Goal: Communication & Community: Participate in discussion

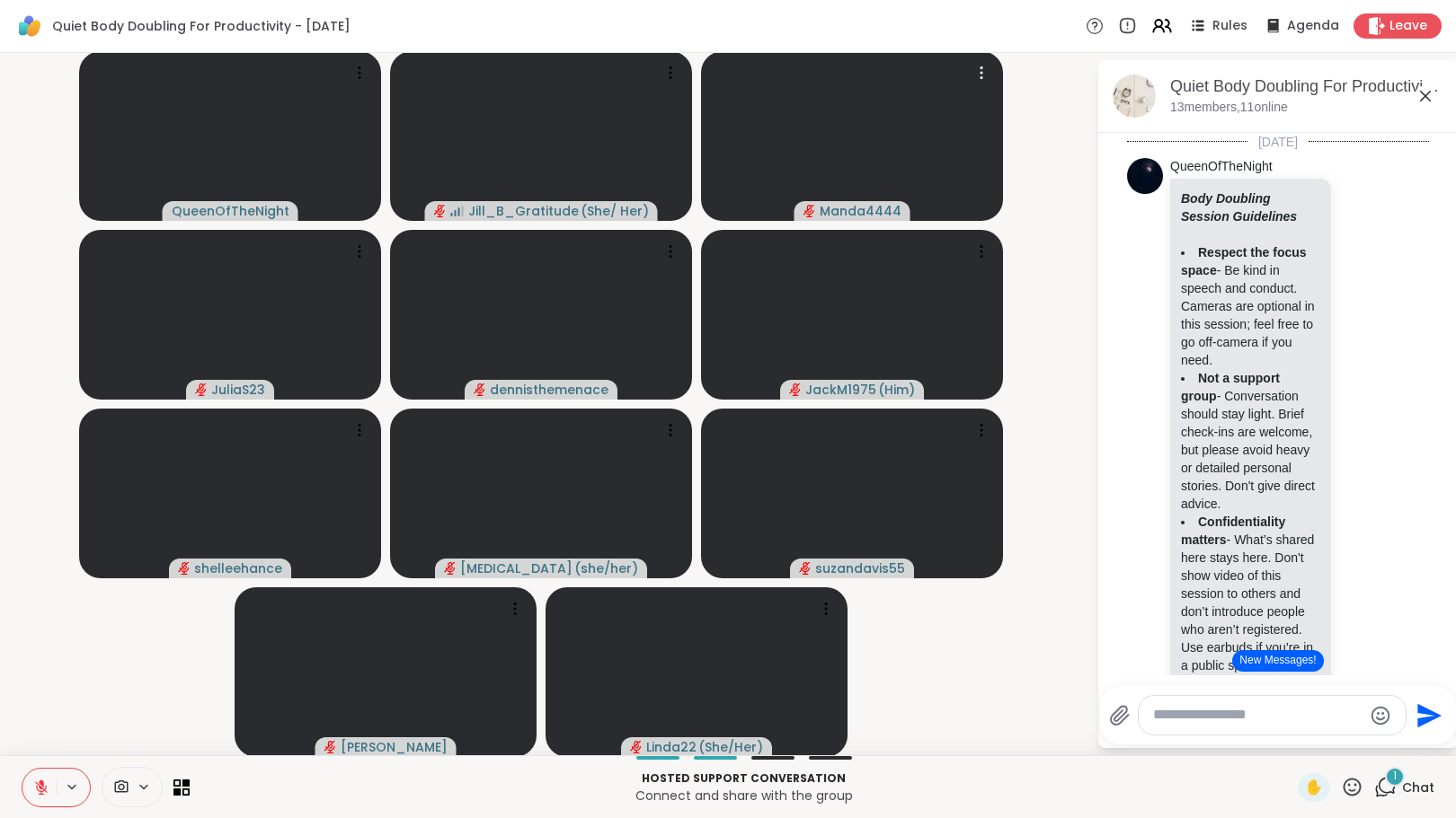
scroll to position [2348, 0]
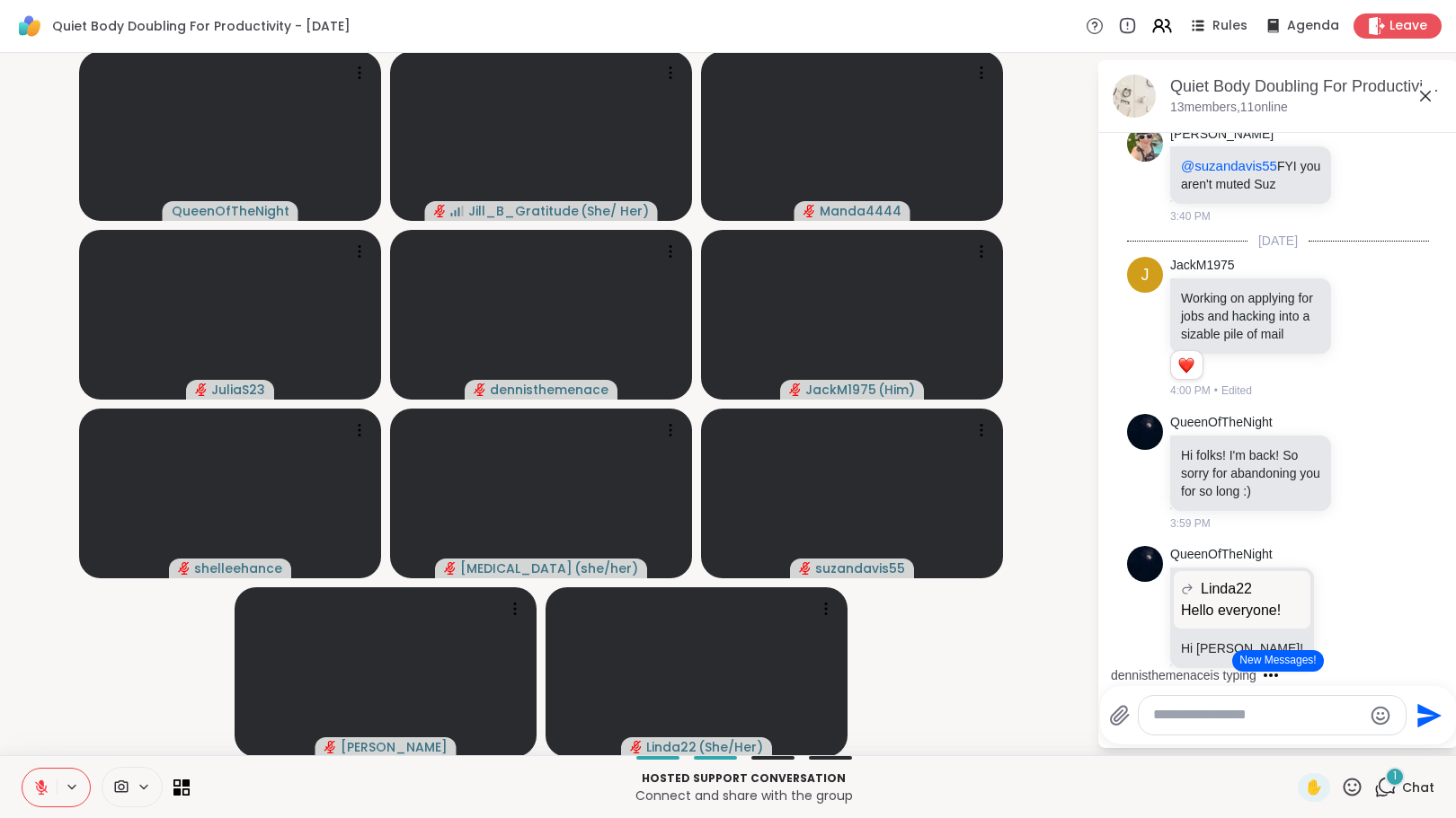
click at [1262, 660] on button "New Messages!" at bounding box center [1278, 660] width 91 height 22
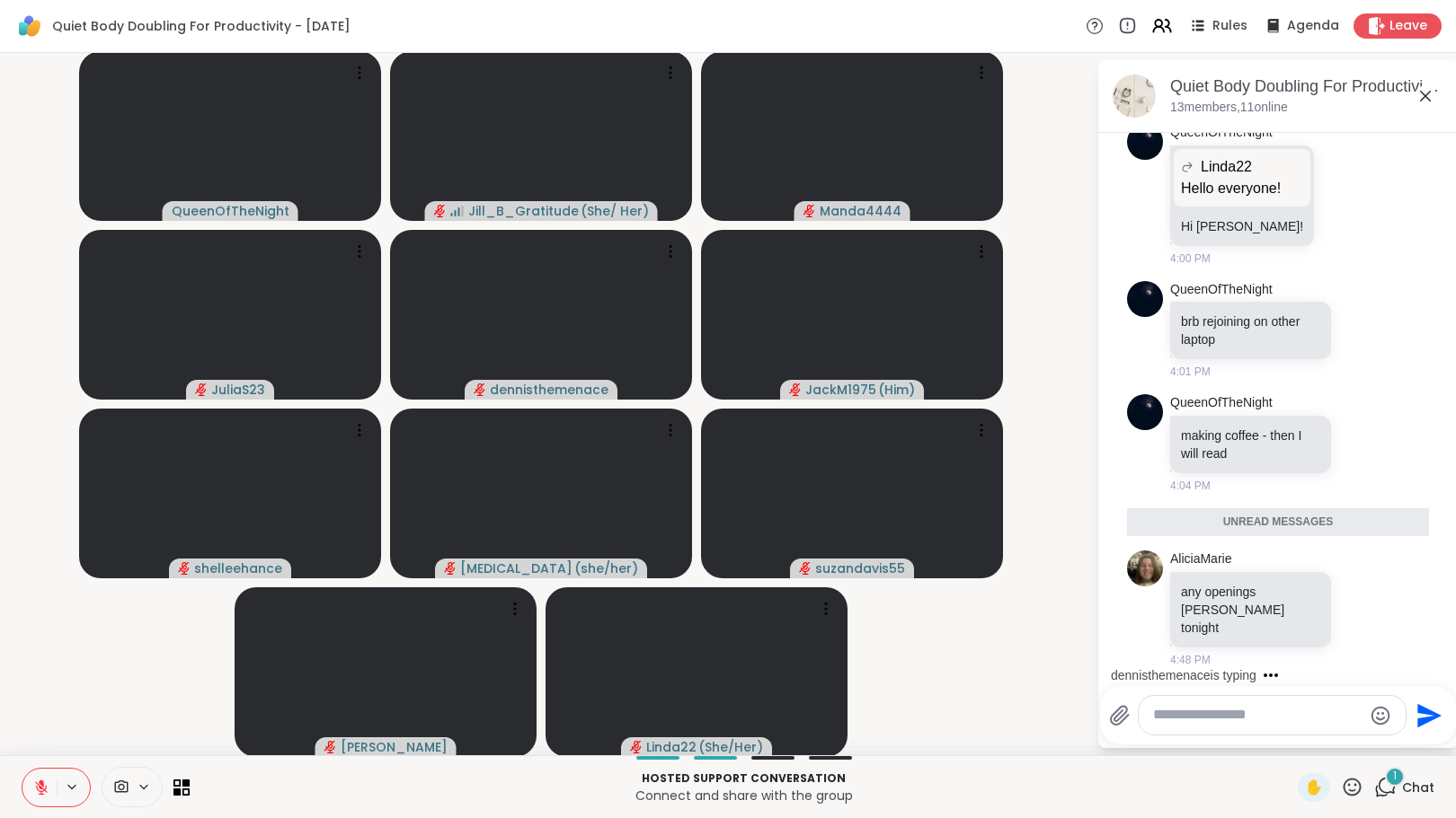
scroll to position [2961, 0]
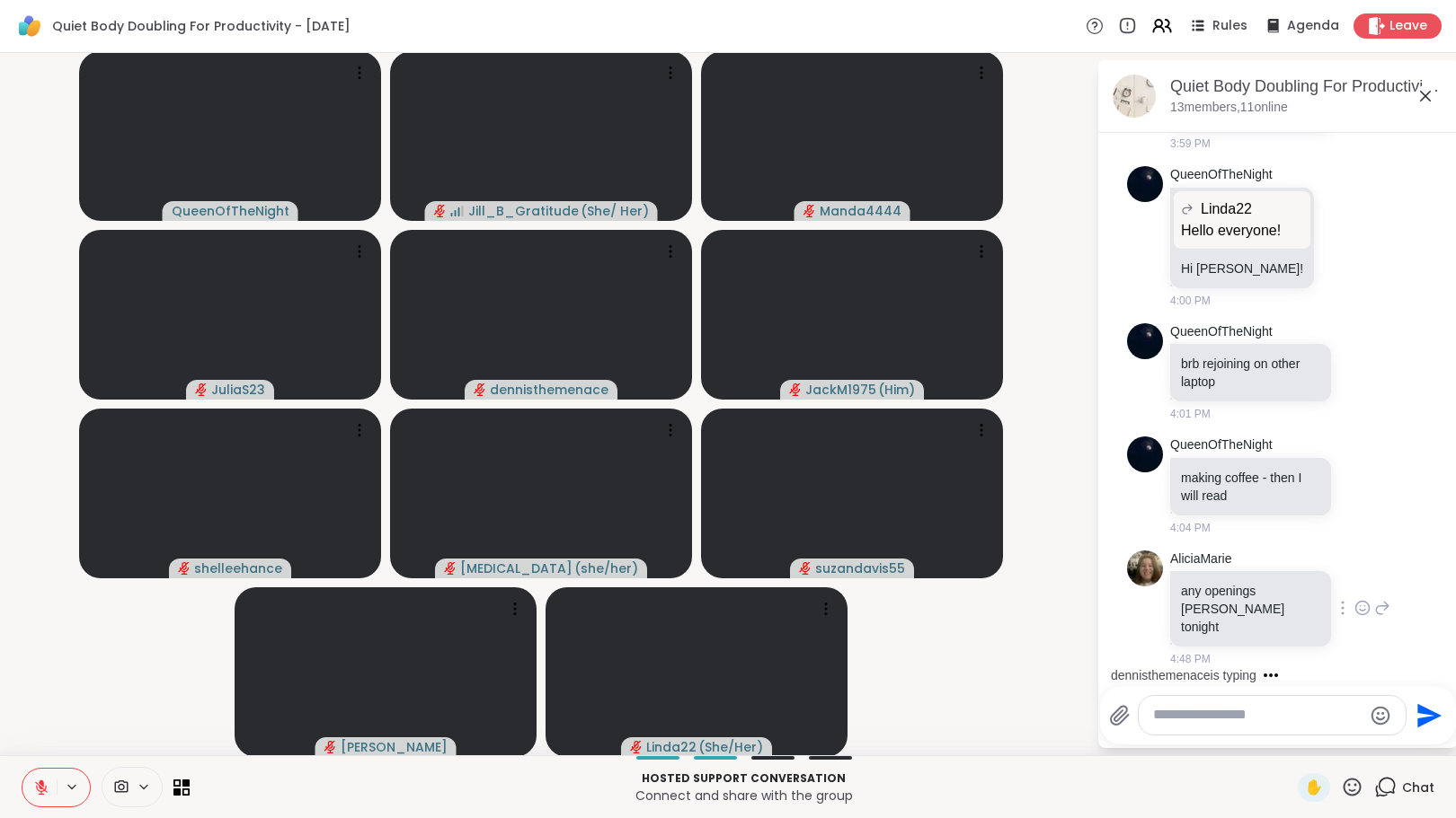
click at [1374, 617] on icon at bounding box center [1382, 608] width 16 height 22
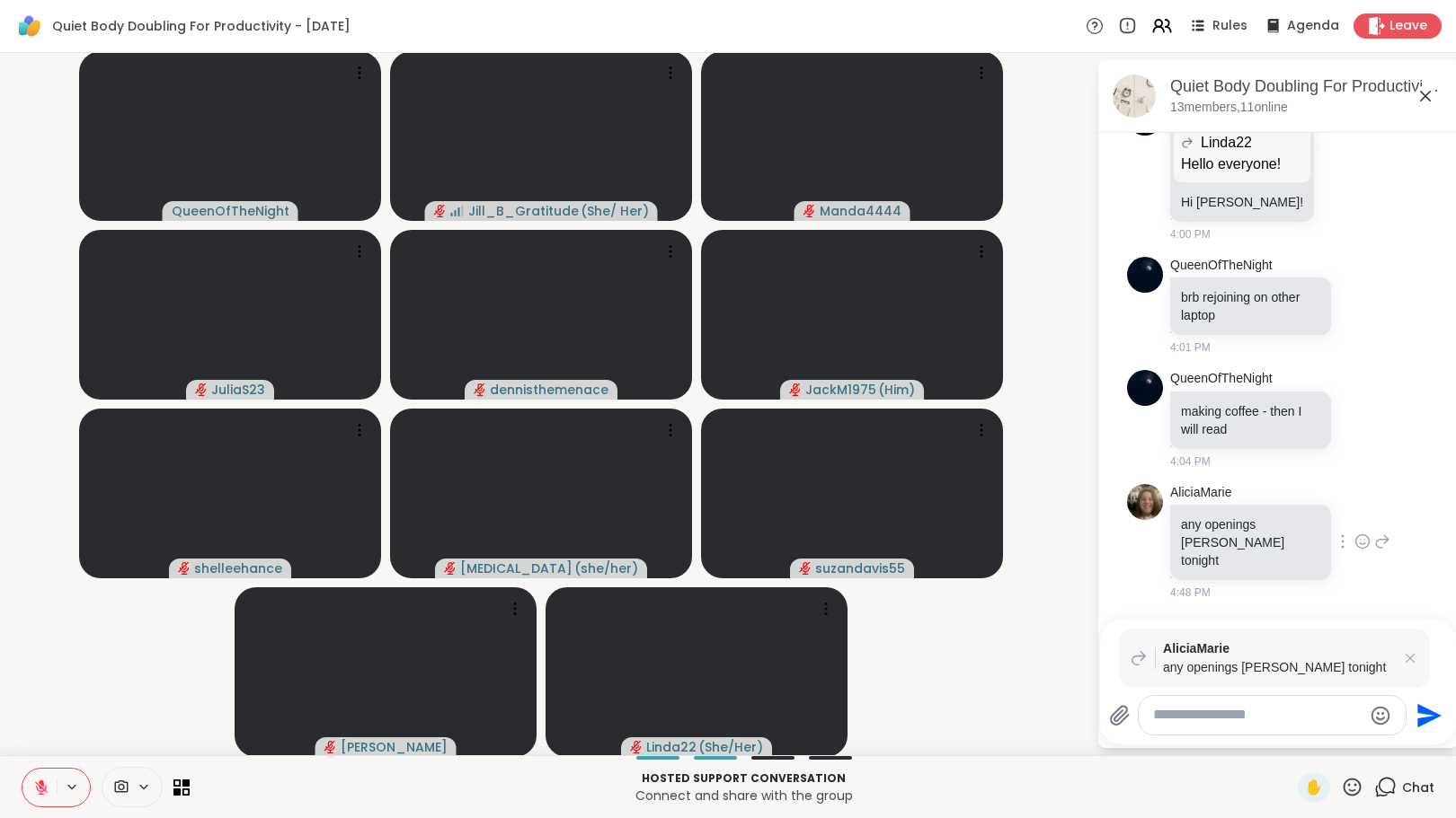
scroll to position [3003, 0]
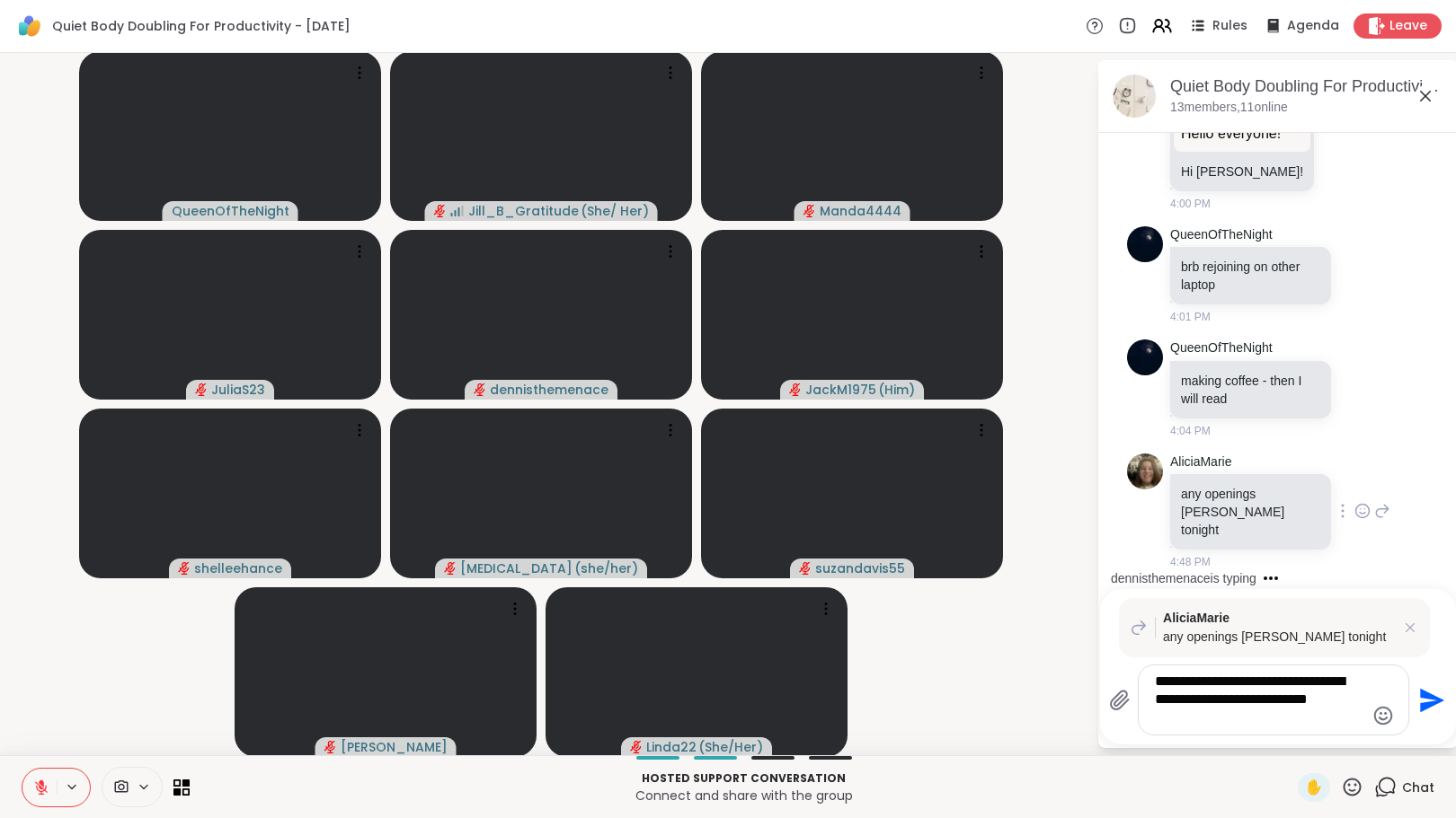
type textarea "**********"
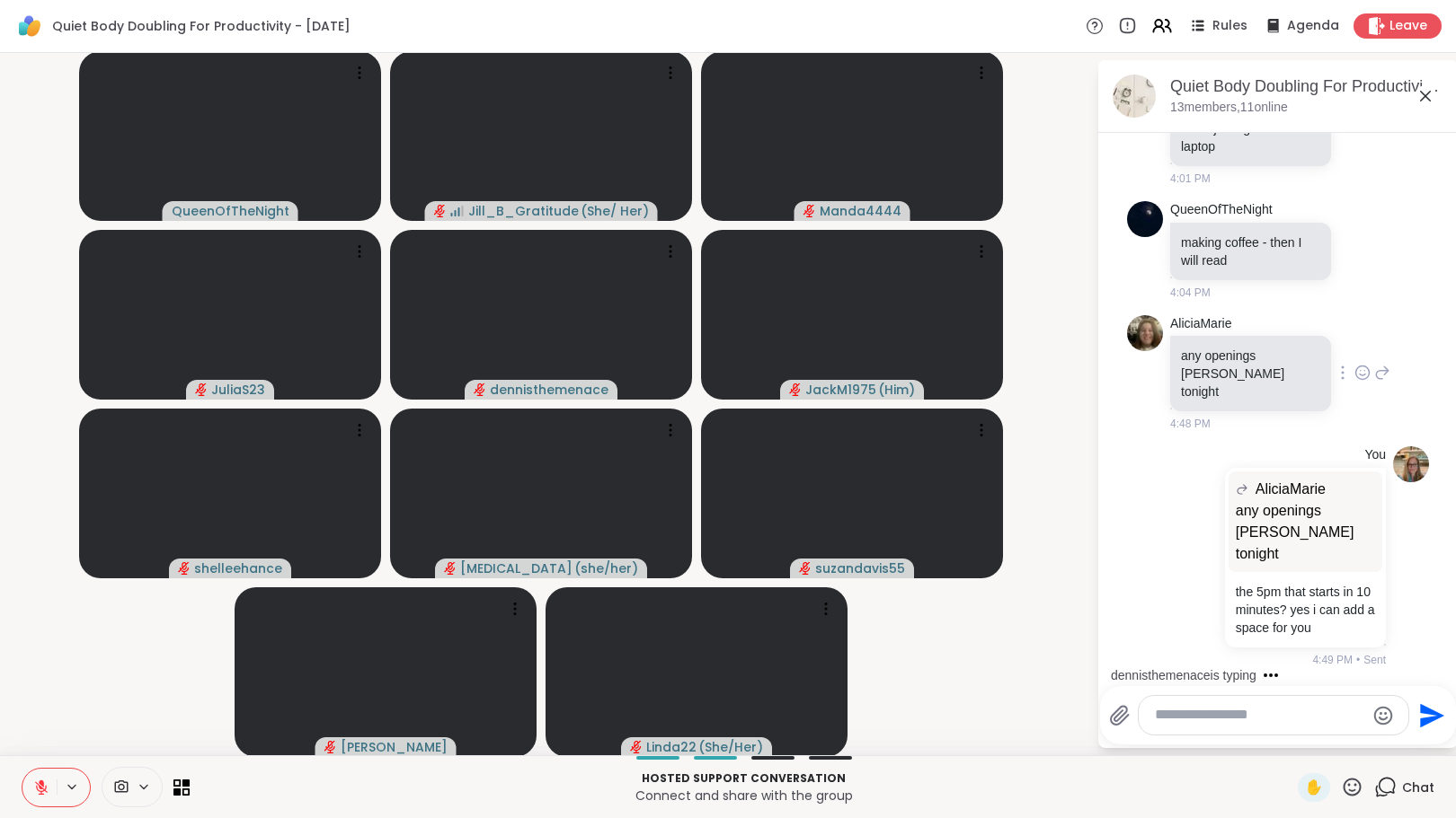
scroll to position [3175, 0]
click at [1267, 718] on textarea "Type your message" at bounding box center [1260, 716] width 210 height 19
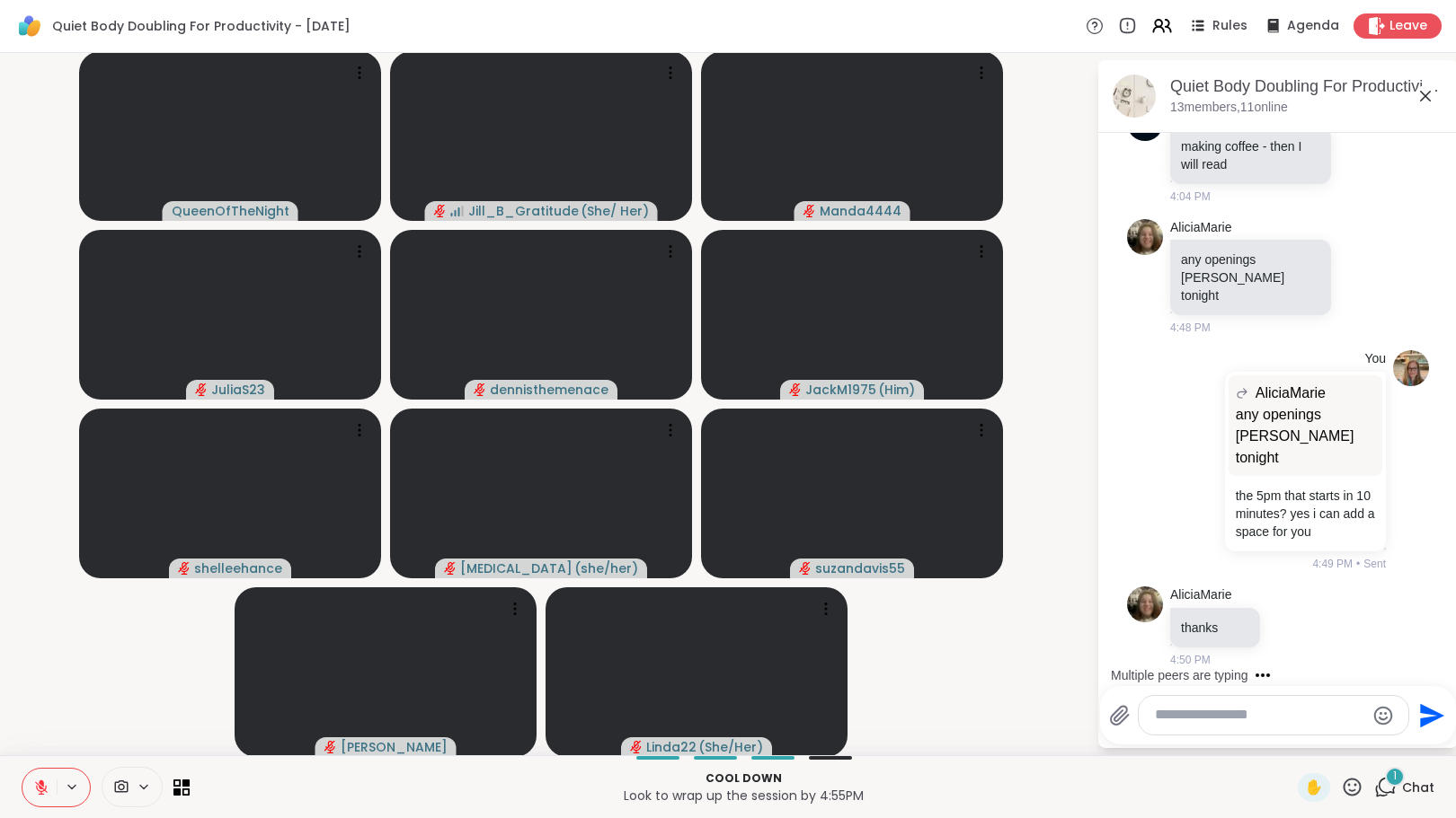
scroll to position [3271, 0]
click at [1303, 626] on icon at bounding box center [1311, 626] width 16 height 22
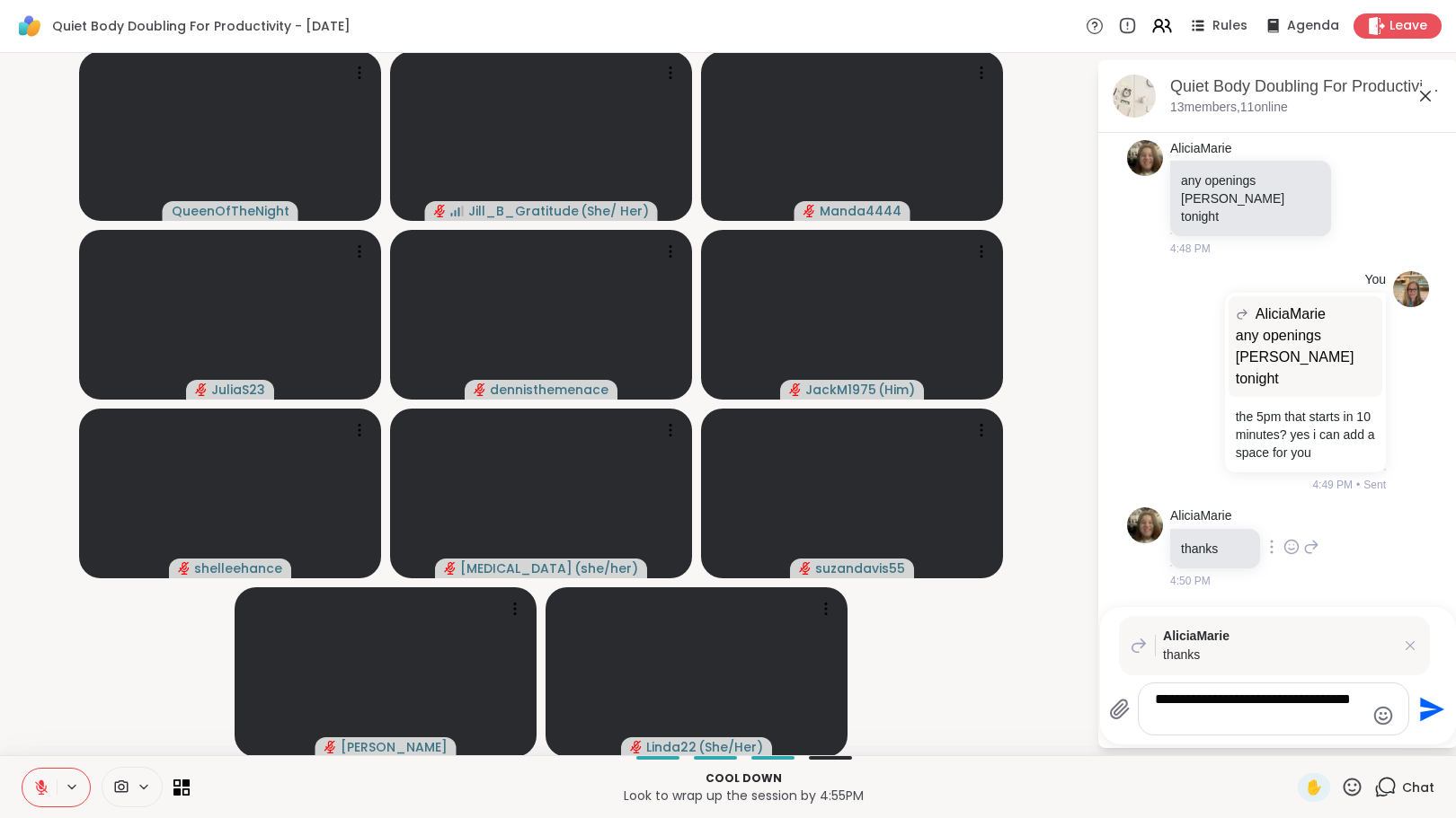
type textarea "**********"
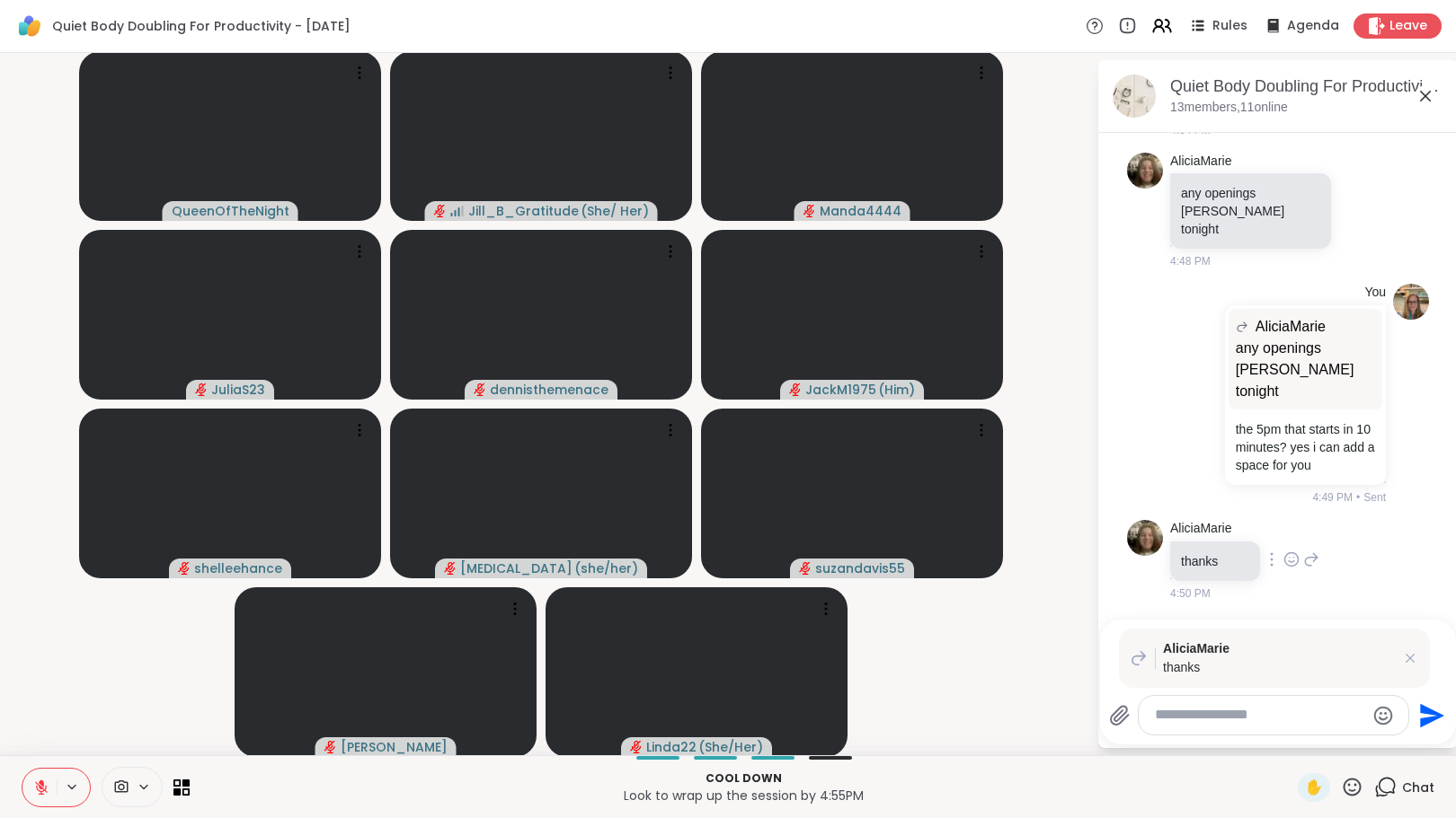
scroll to position [3446, 0]
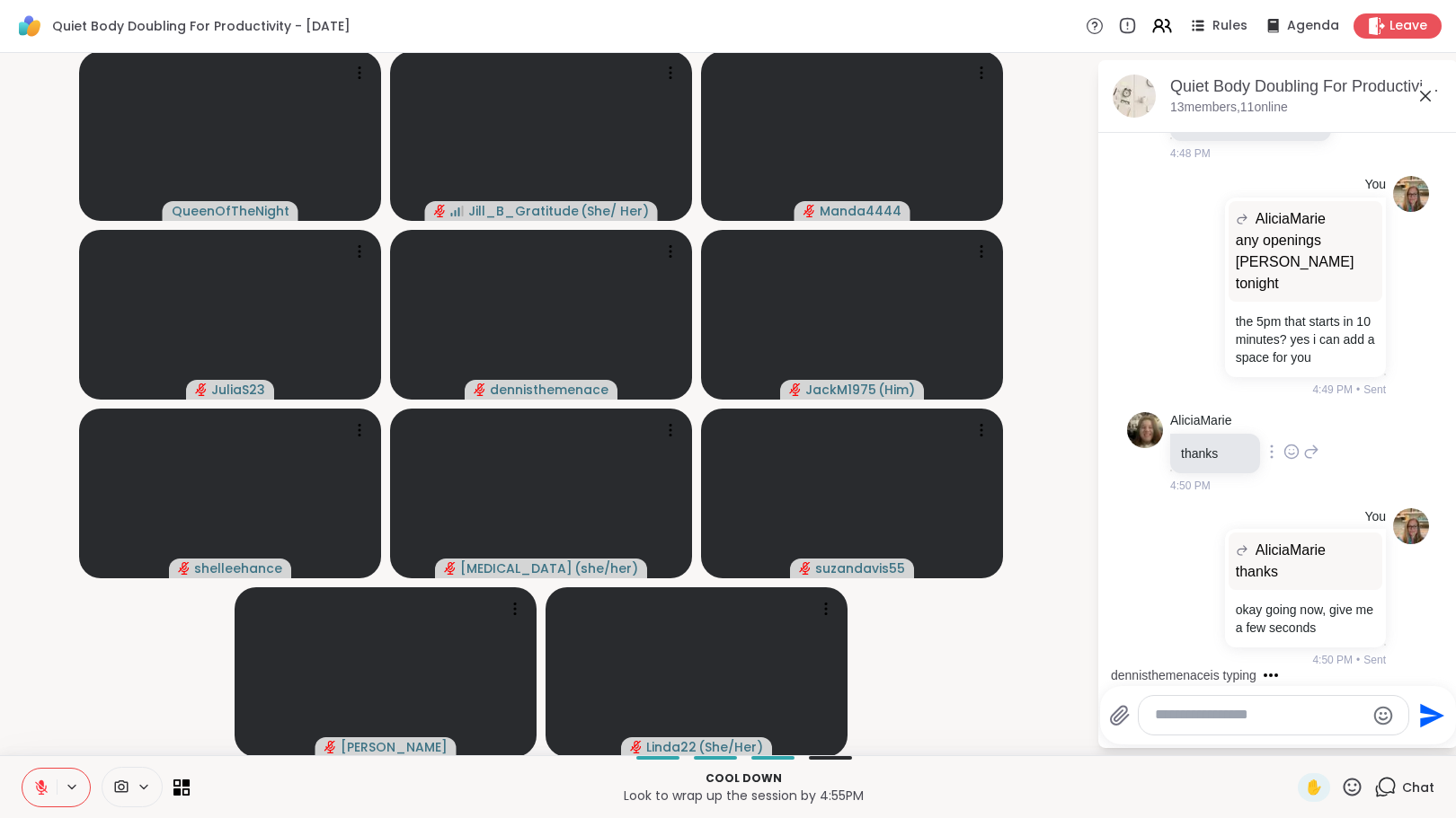
click at [1303, 448] on icon at bounding box center [1311, 452] width 16 height 22
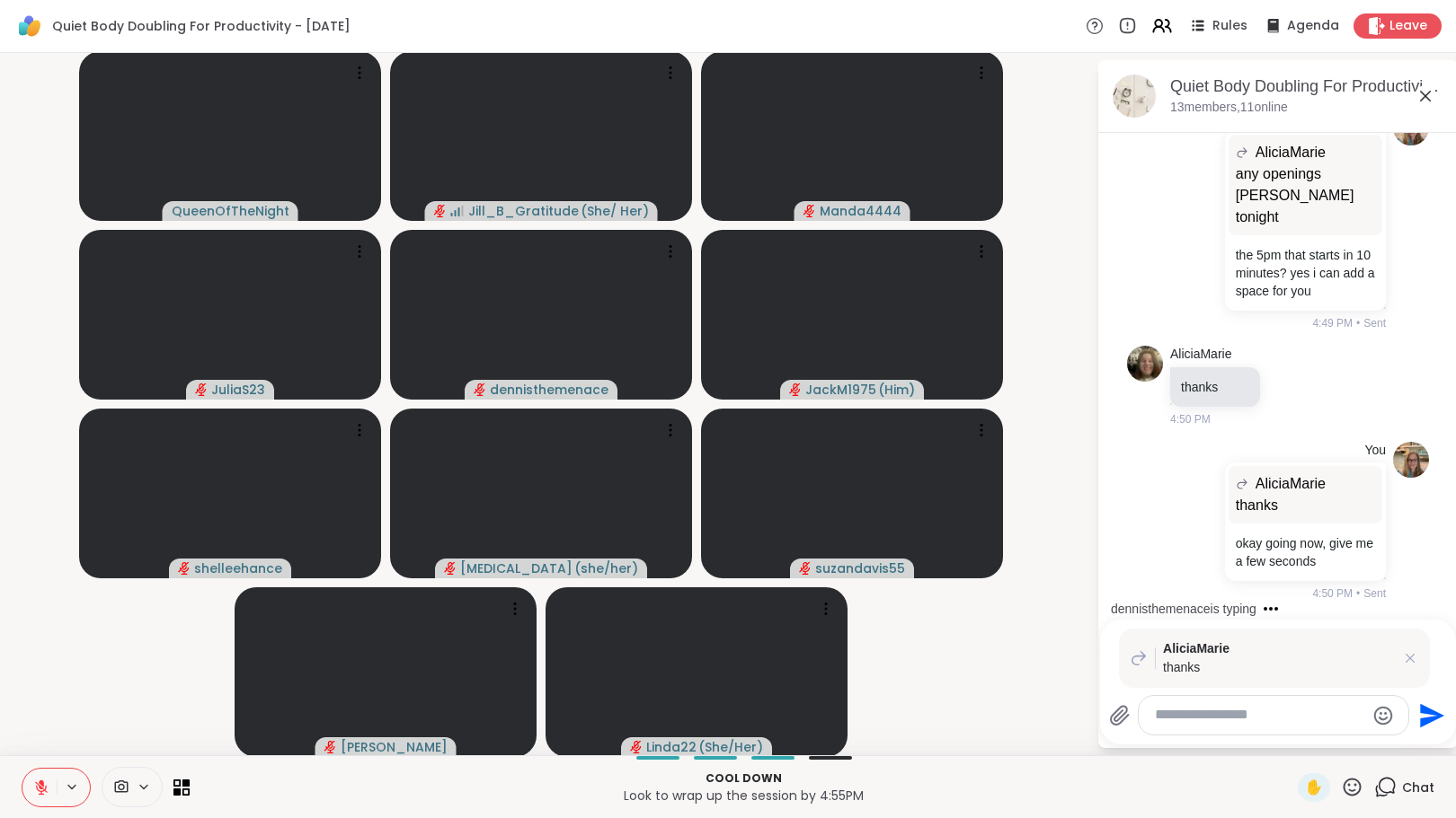
click at [1190, 715] on textarea "Type your message" at bounding box center [1260, 716] width 210 height 19
type textarea "**********"
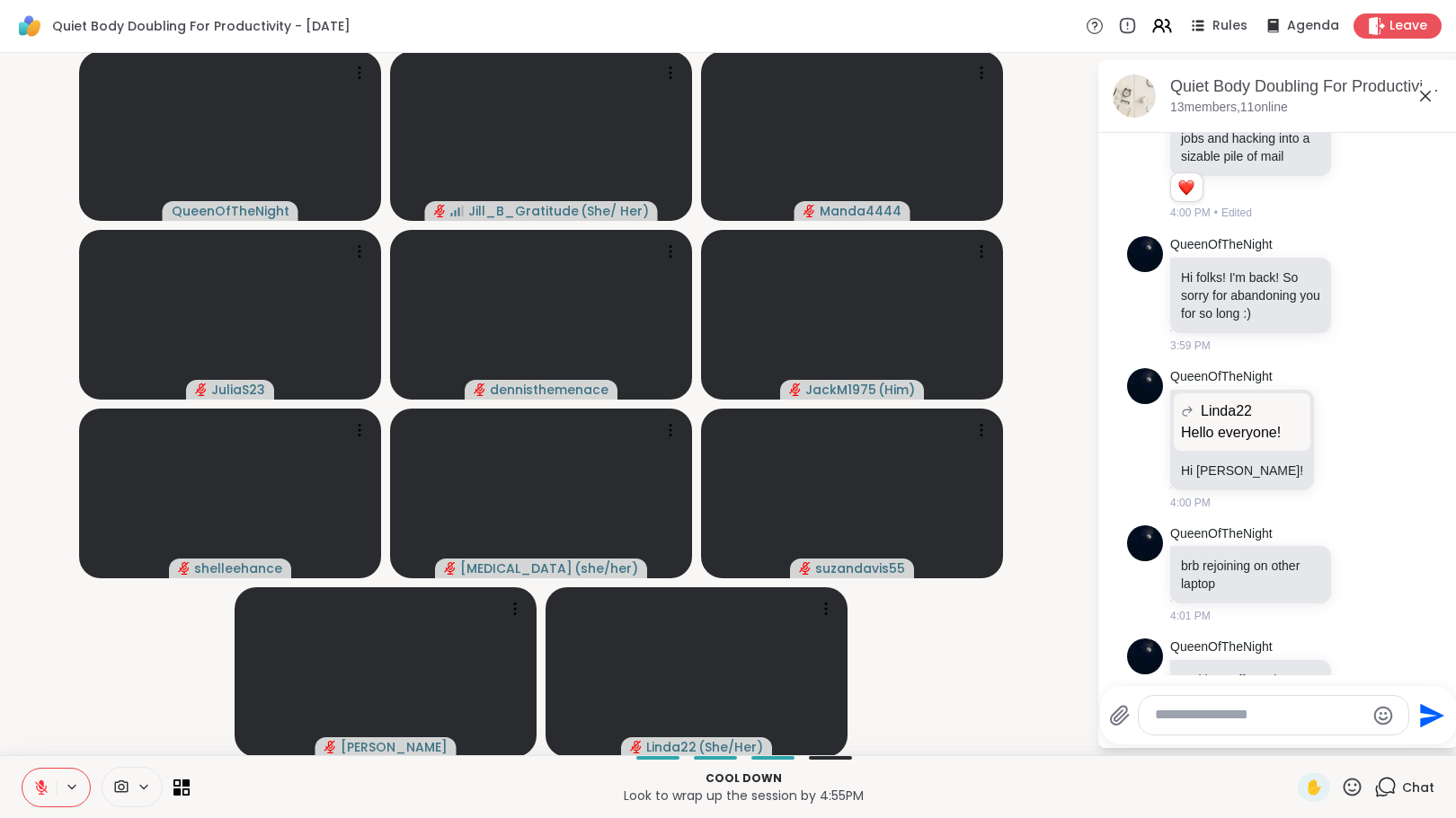
scroll to position [2524, 0]
click at [1354, 305] on icon at bounding box center [1362, 295] width 16 height 18
click at [1354, 275] on div "Select Reaction: Heart" at bounding box center [1362, 267] width 16 height 16
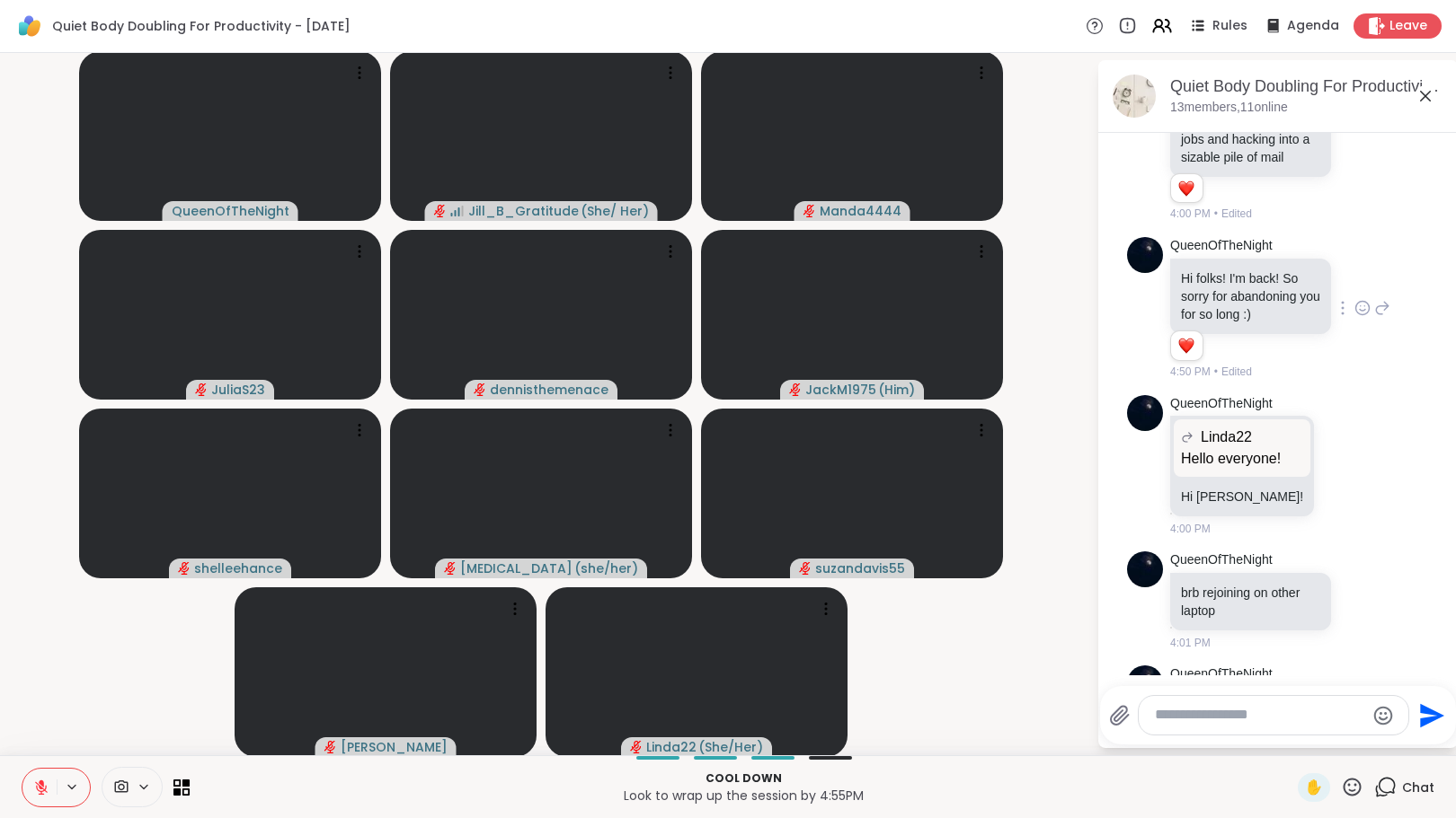
scroll to position [2794, 0]
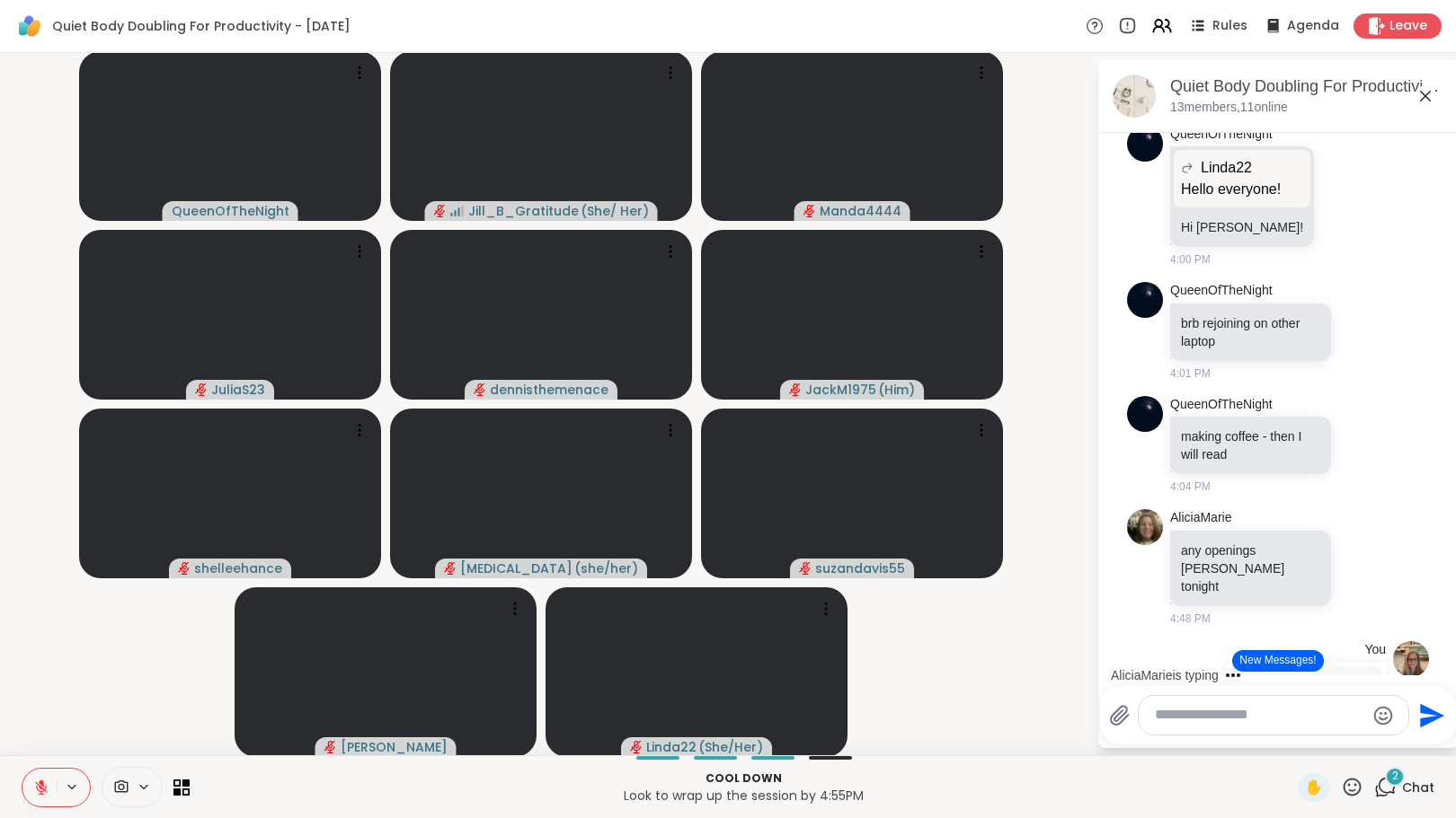
click at [1270, 654] on button "New Messages!" at bounding box center [1278, 660] width 91 height 22
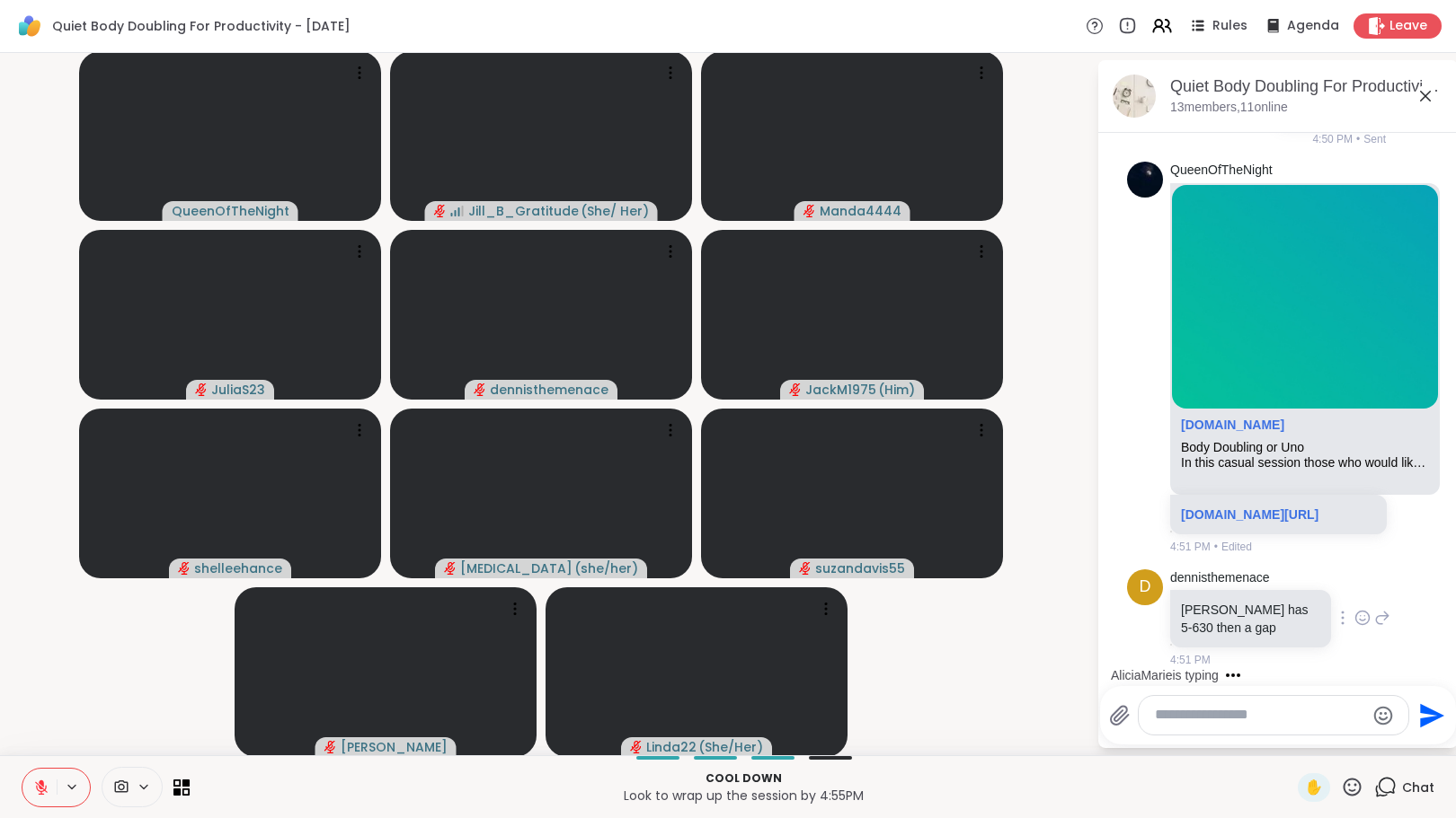
scroll to position [4281, 0]
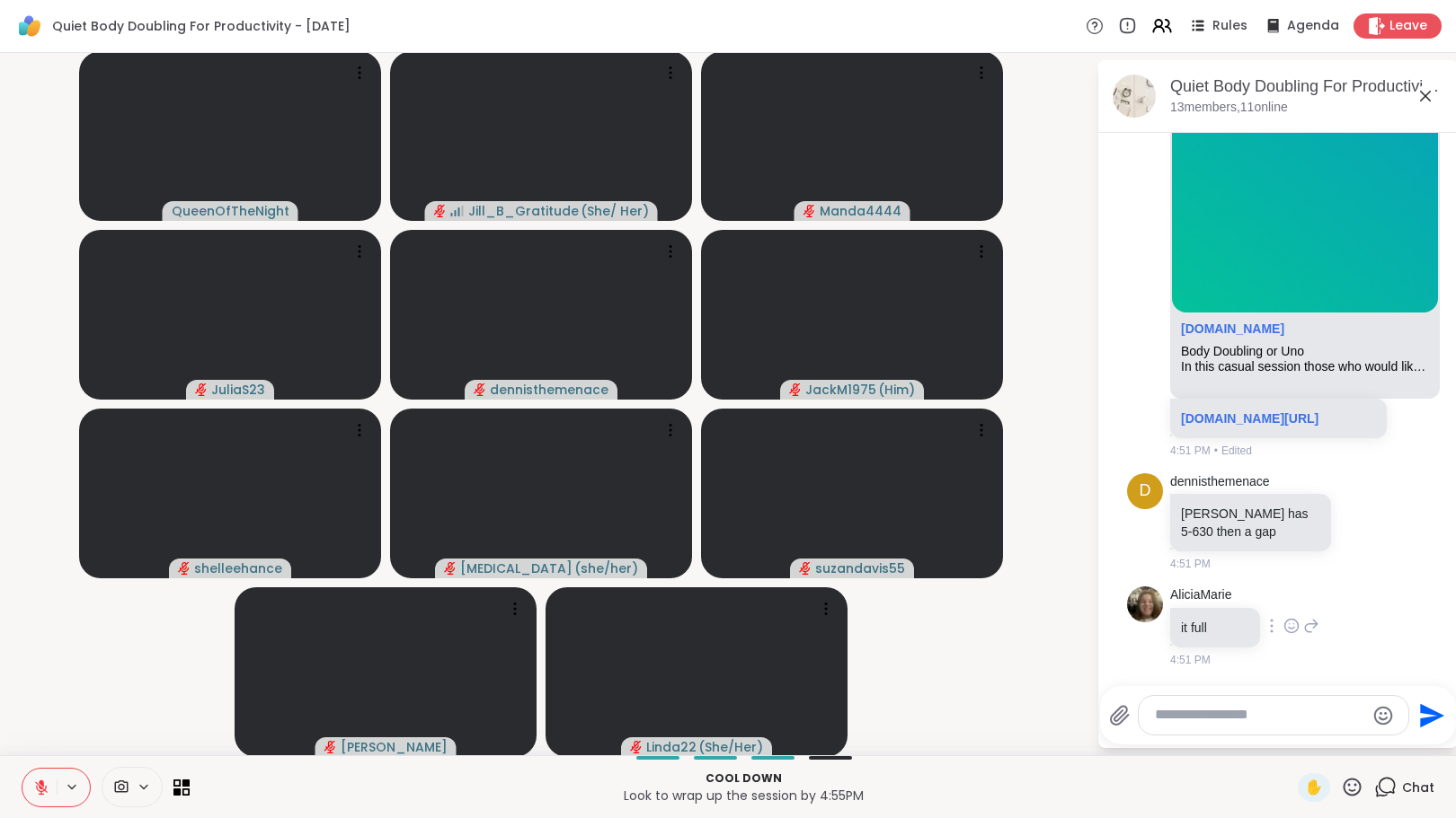
click at [1303, 629] on icon at bounding box center [1311, 626] width 16 height 22
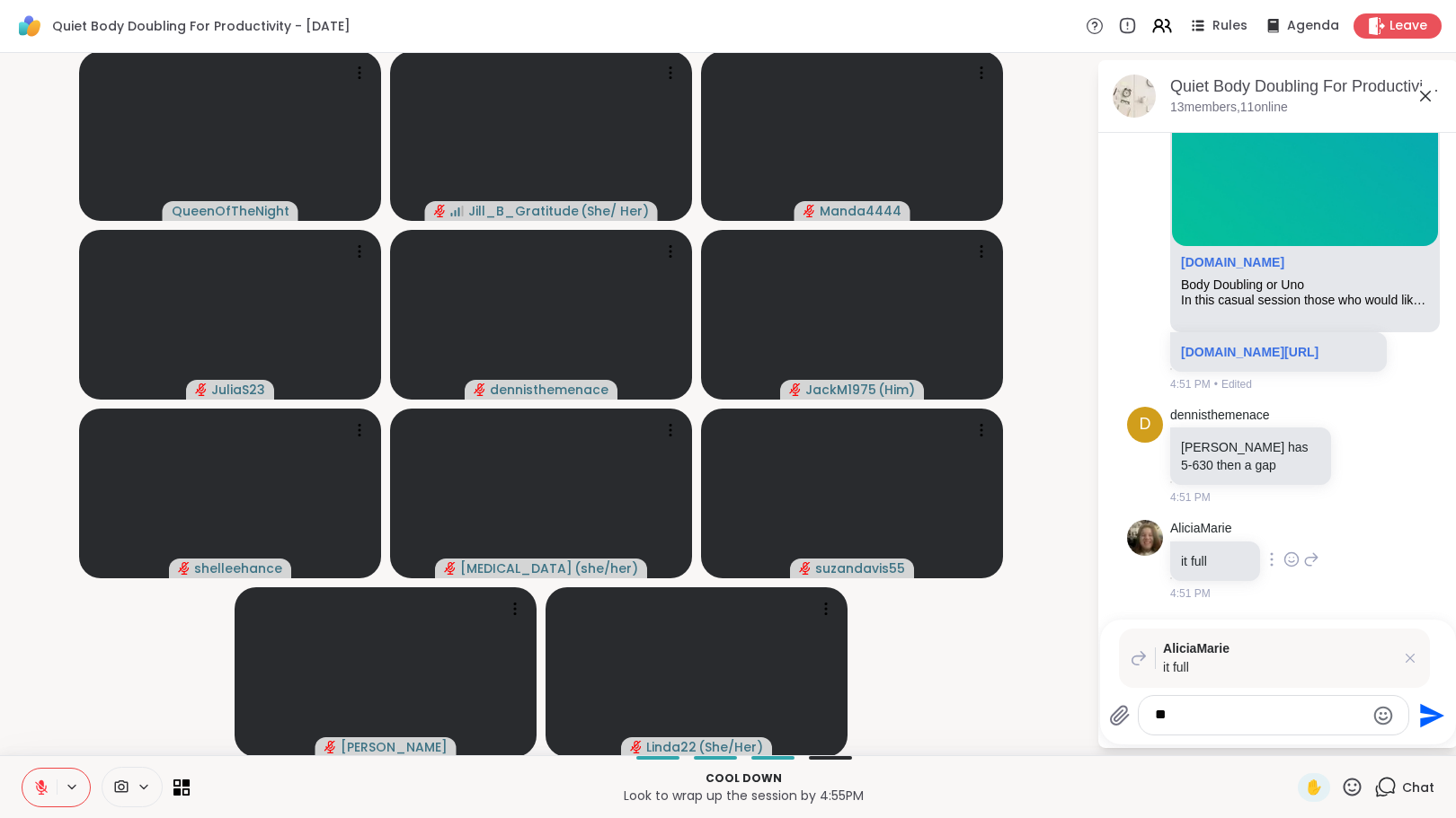
type textarea "*"
click at [1310, 597] on div "AliciaMarie it full 4:51 PM" at bounding box center [1278, 561] width 302 height 96
click at [1401, 653] on icon at bounding box center [1409, 658] width 18 height 18
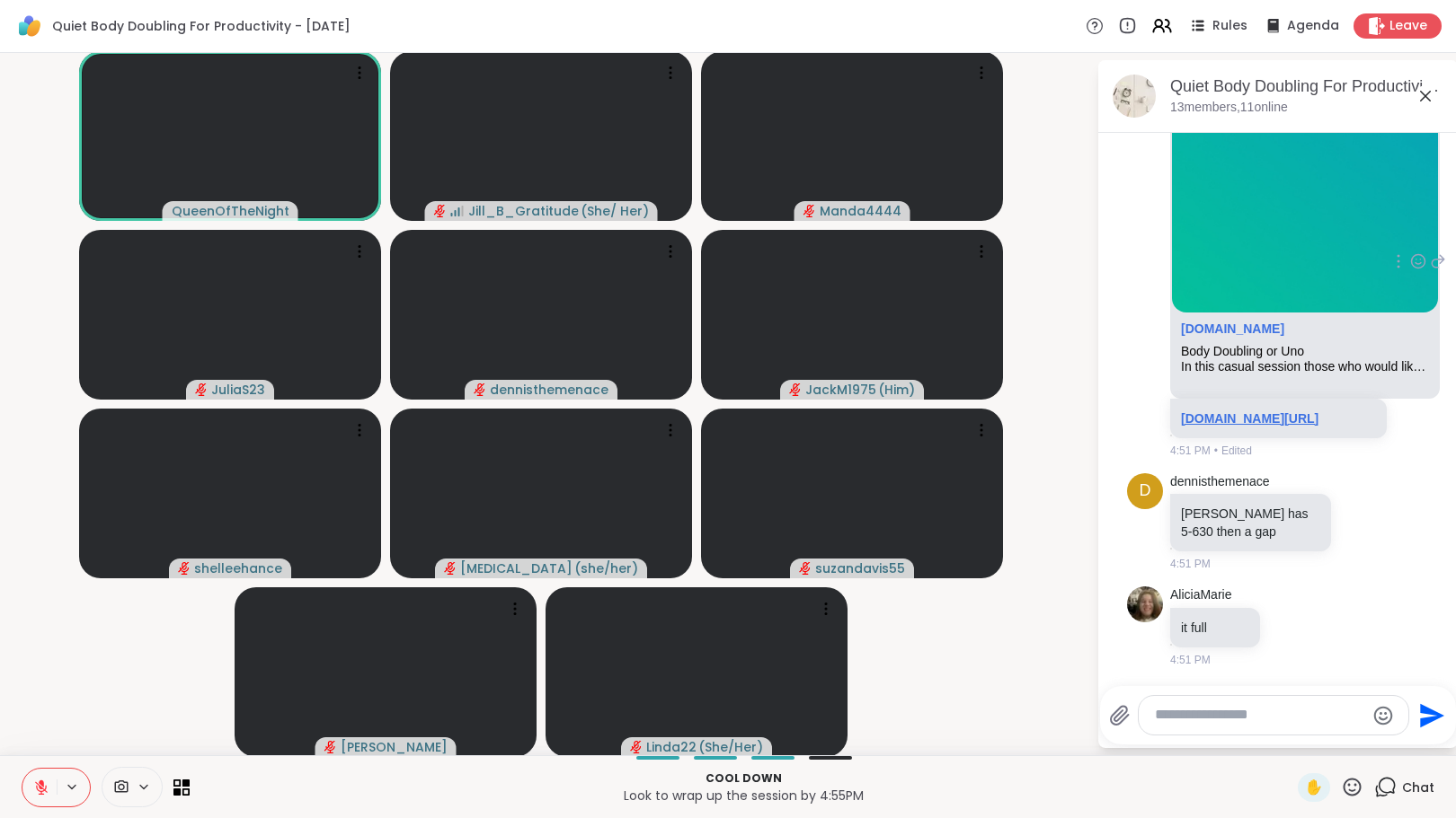
click at [1257, 412] on link "sharewellnow.com/session/b2dfe9b1-6f49-4c6d-9f3b-cac4b1f1fffb" at bounding box center [1249, 418] width 138 height 14
click at [1303, 630] on icon at bounding box center [1311, 626] width 16 height 22
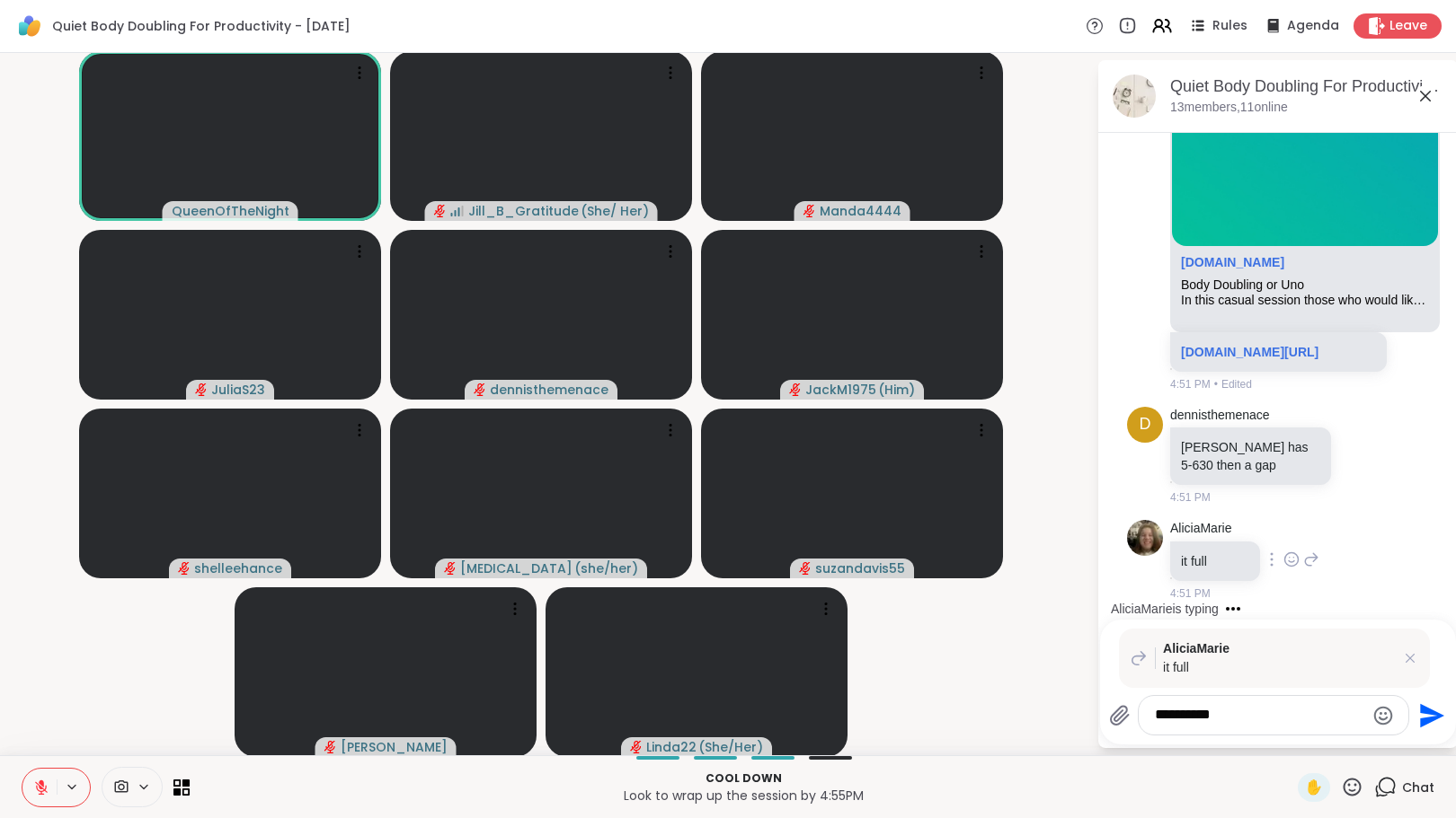
scroll to position [4504, 0]
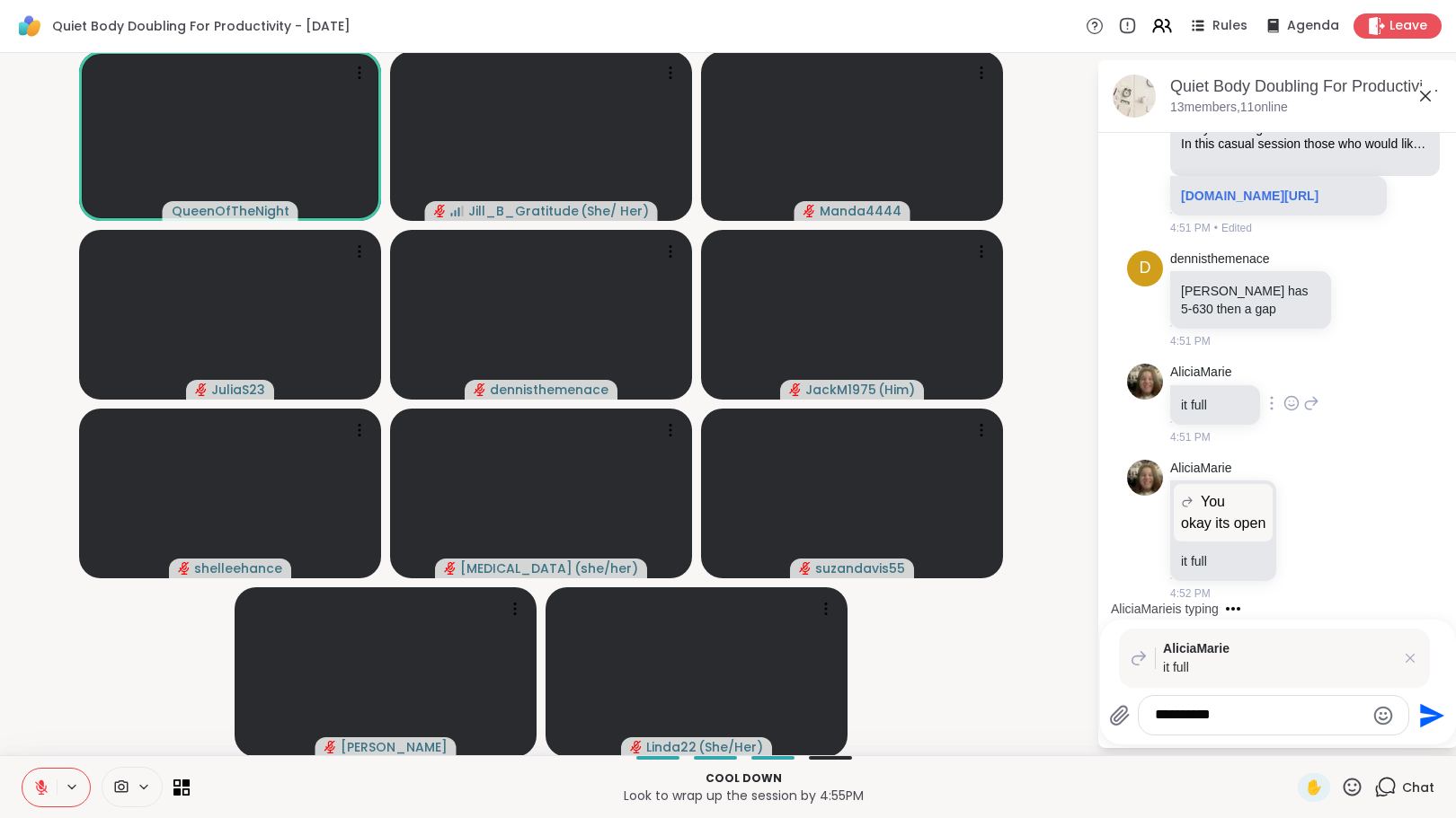
type textarea "**********"
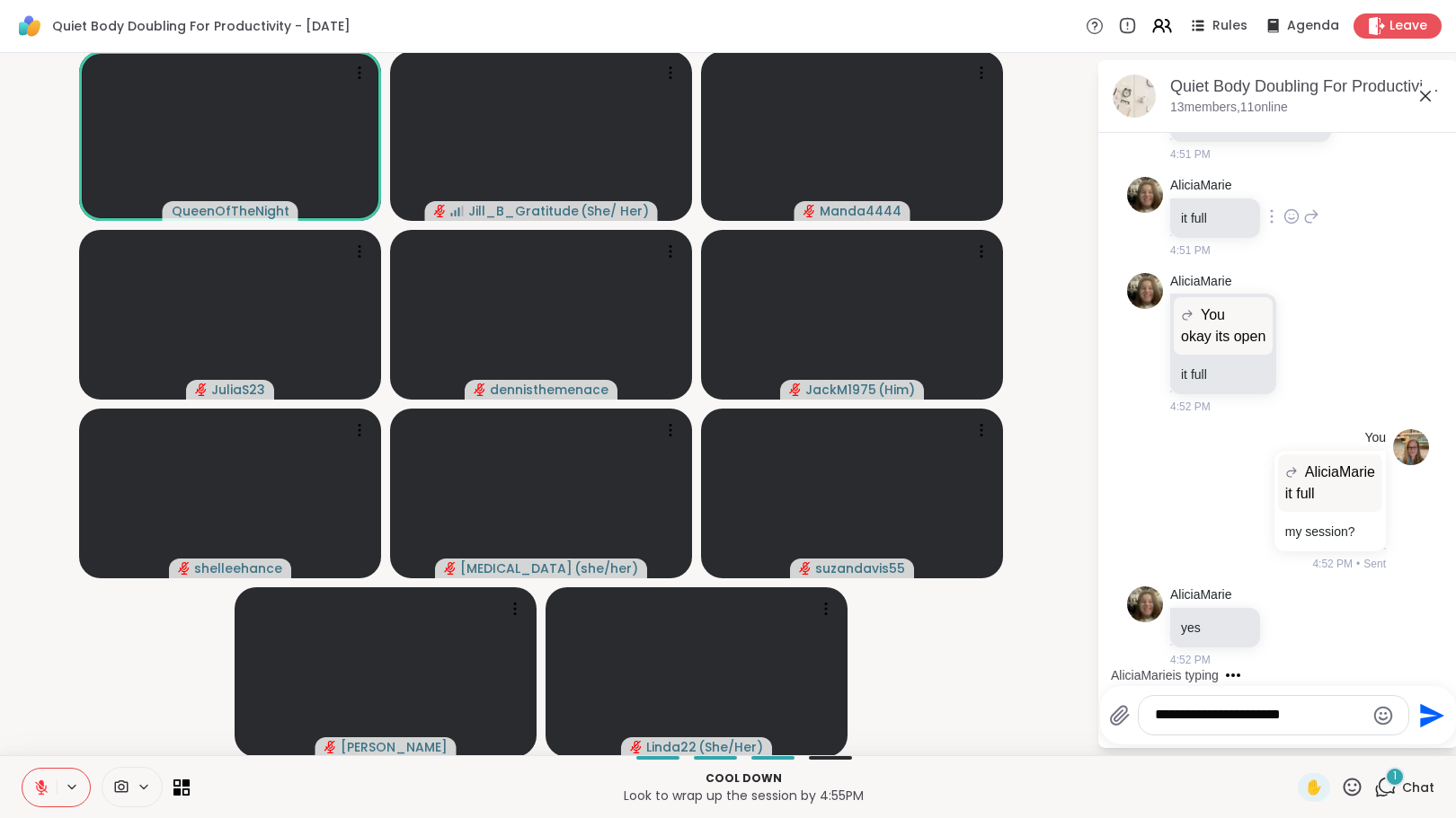
scroll to position [4691, 0]
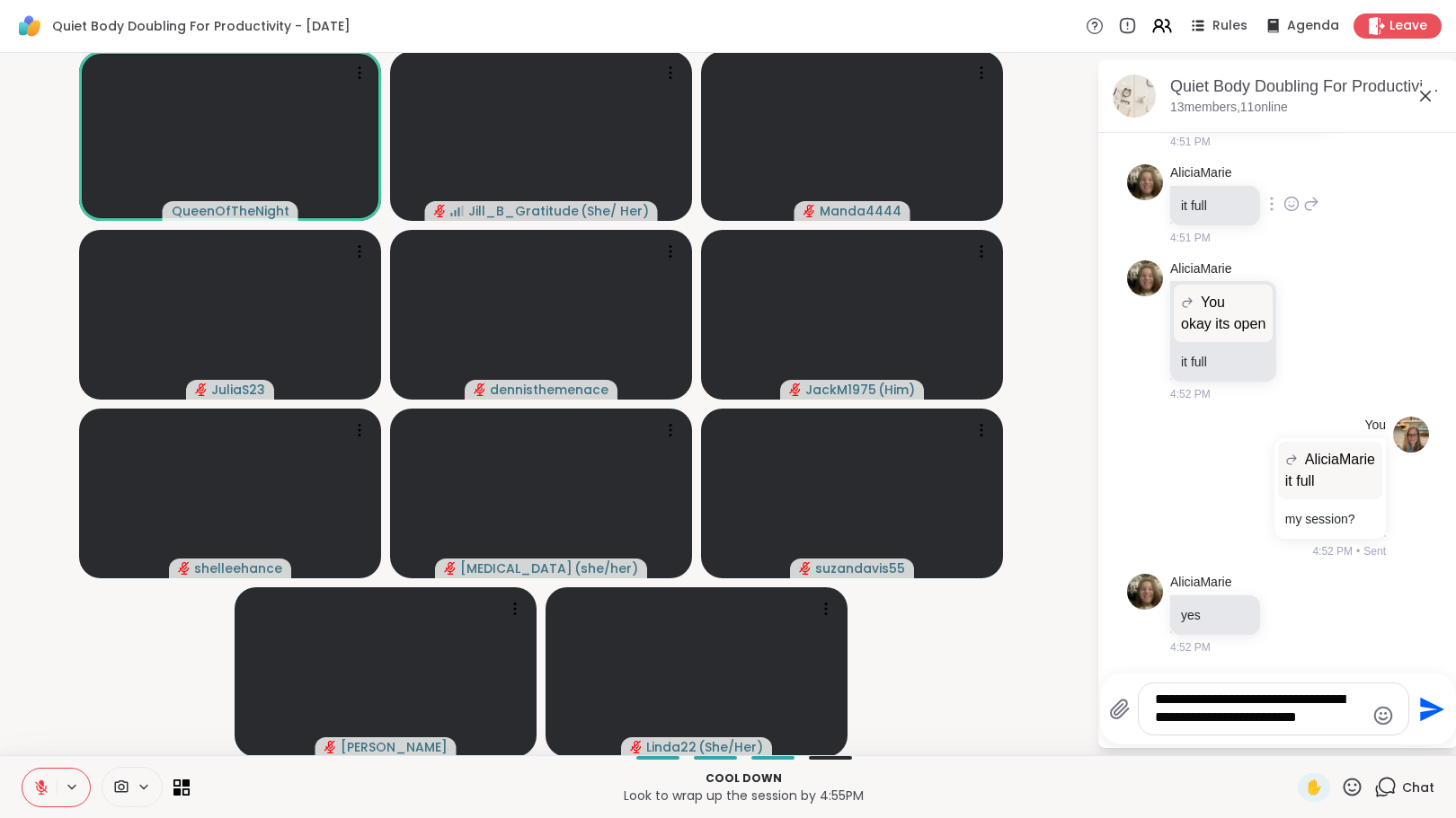
type textarea "**********"
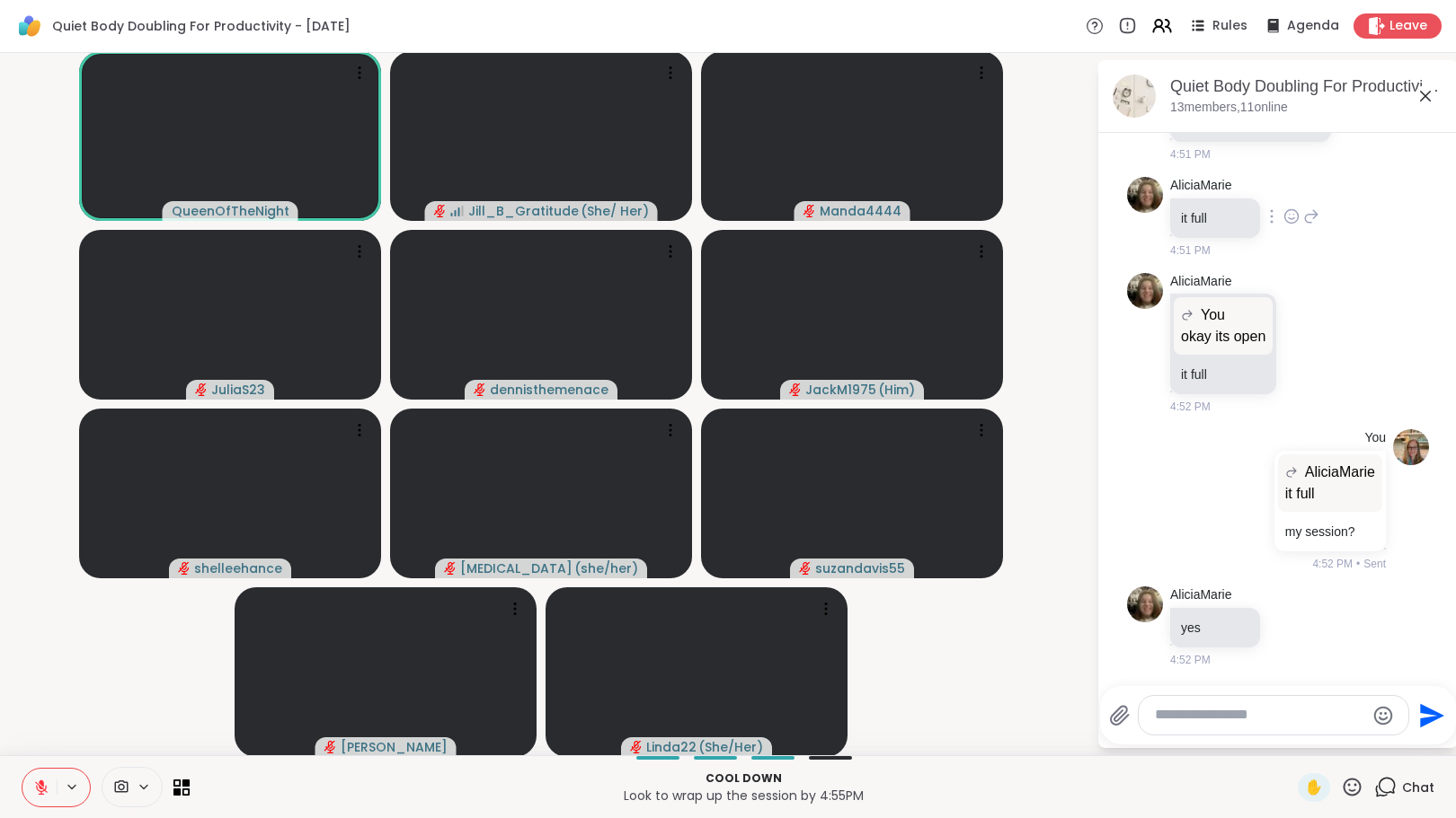
scroll to position [4822, 0]
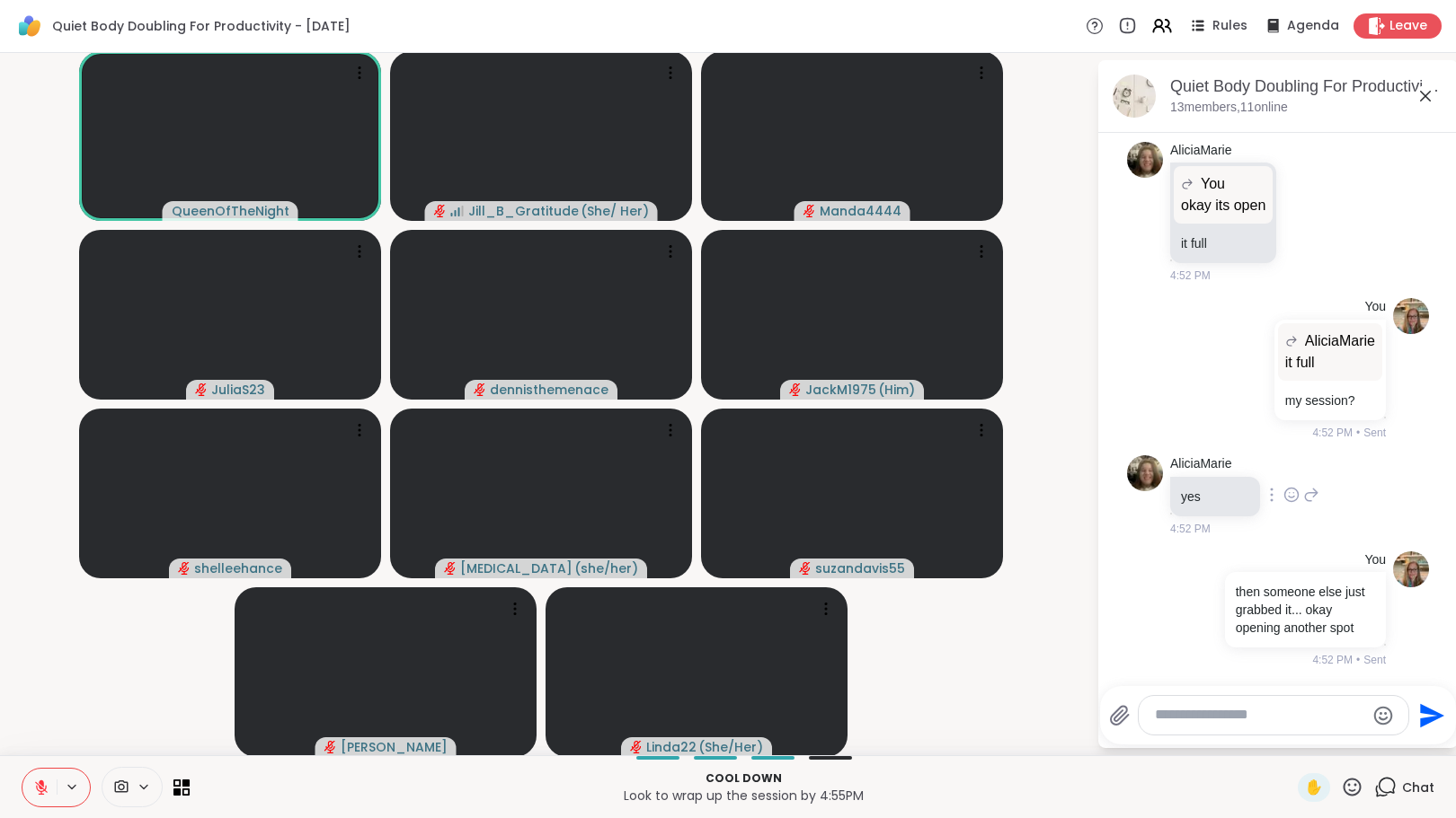
click at [1303, 497] on icon at bounding box center [1311, 494] width 16 height 22
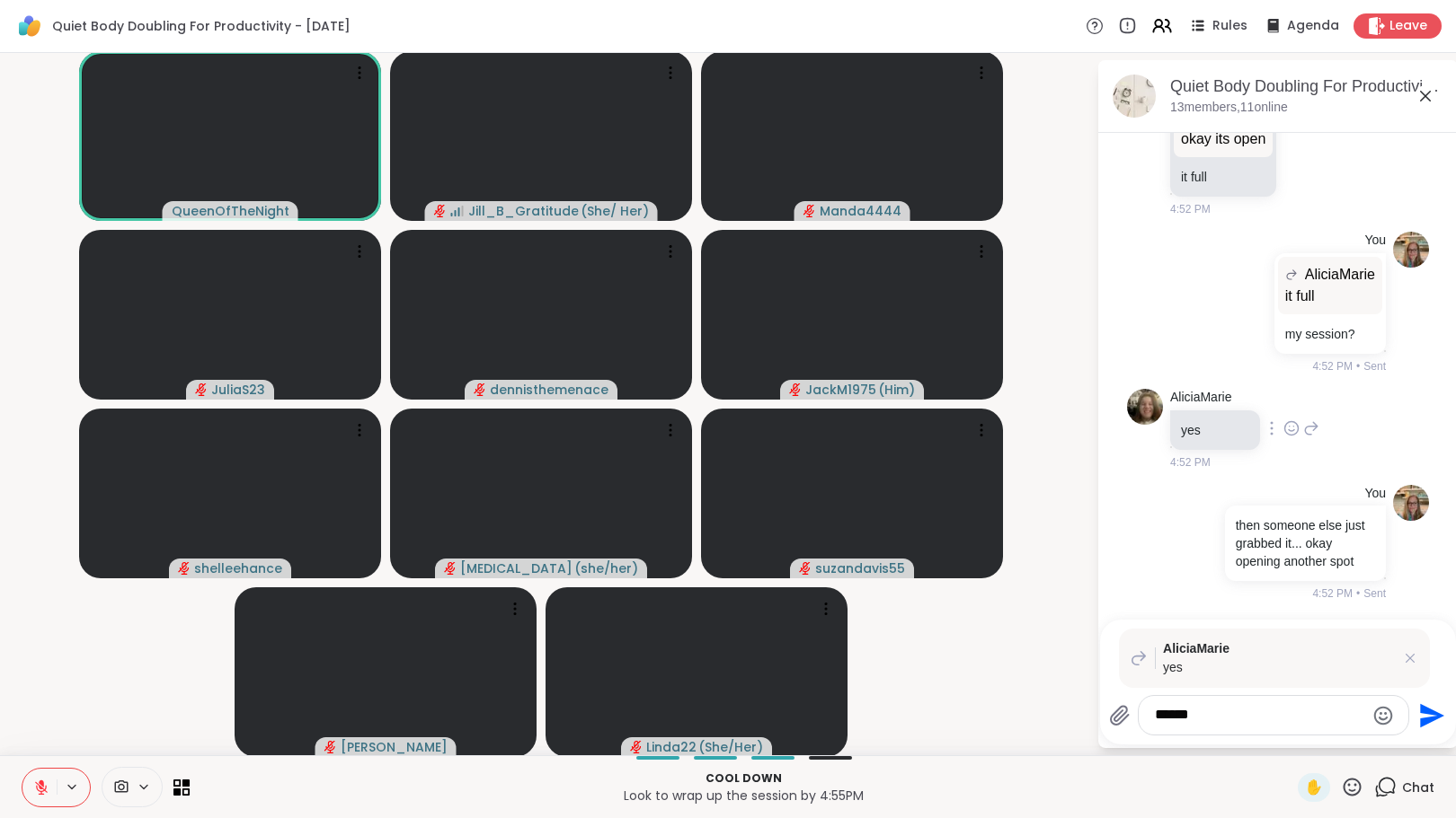
type textarea "*******"
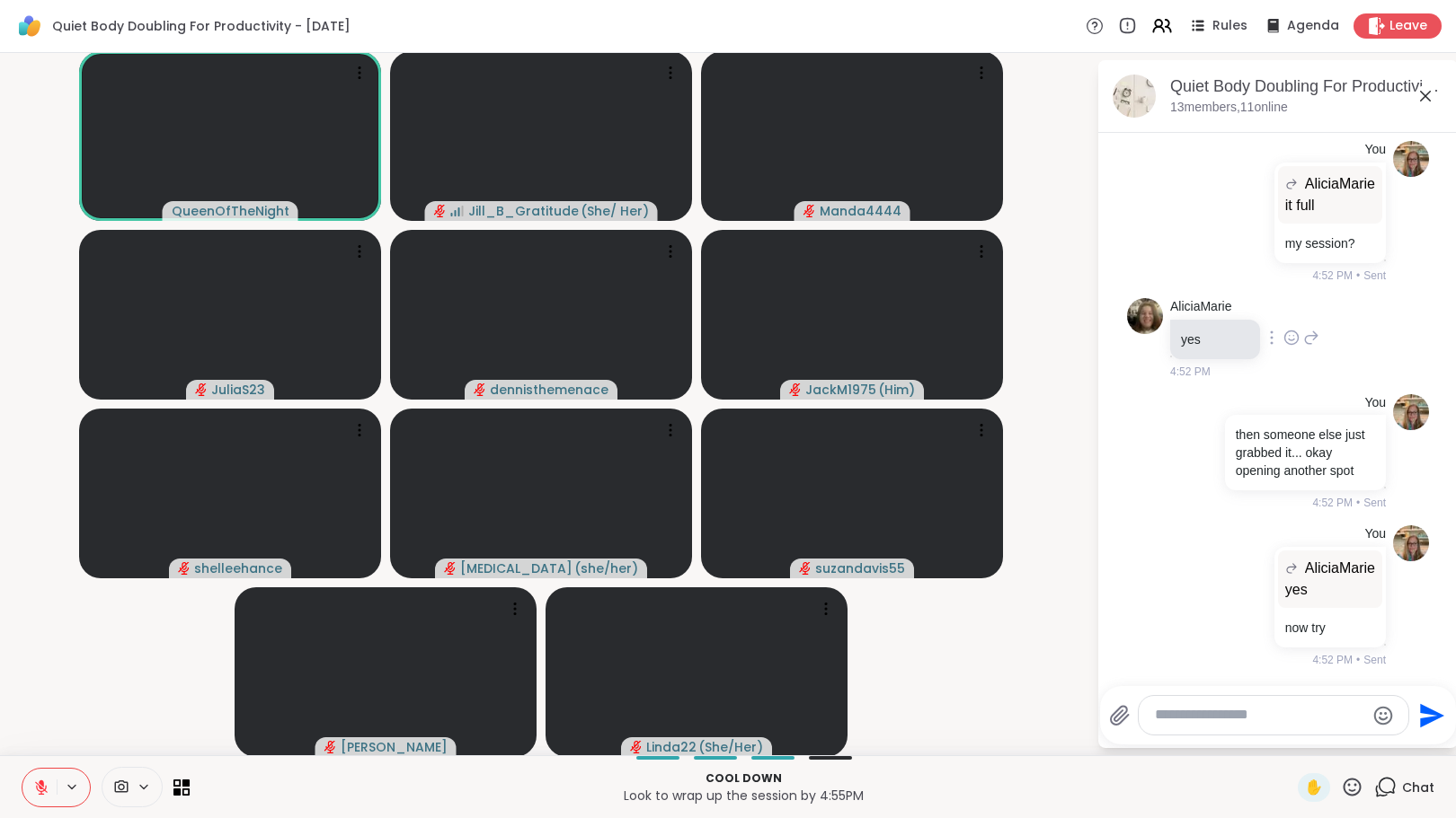
scroll to position [4979, 0]
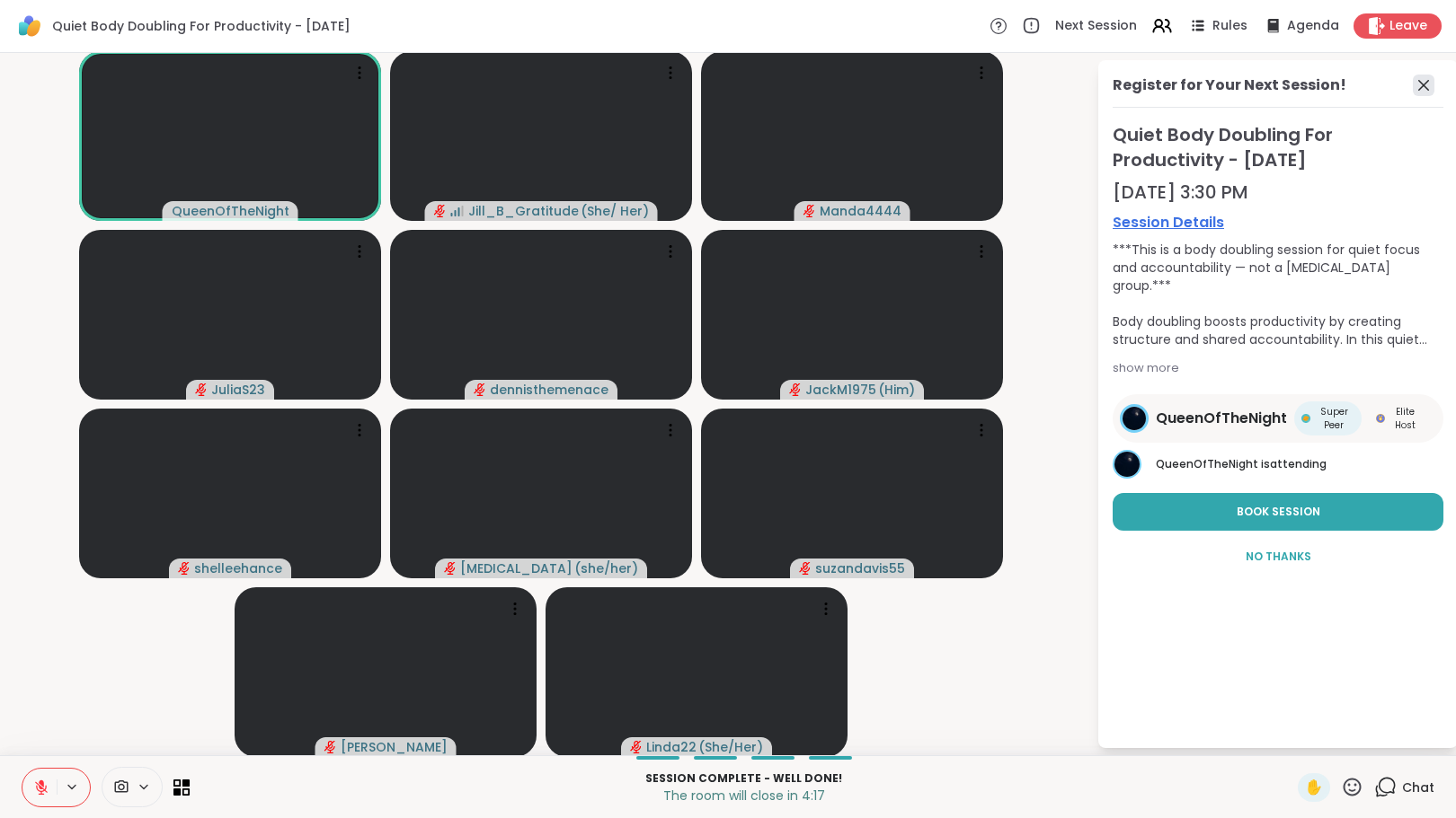
click at [1412, 91] on icon at bounding box center [1423, 85] width 22 height 22
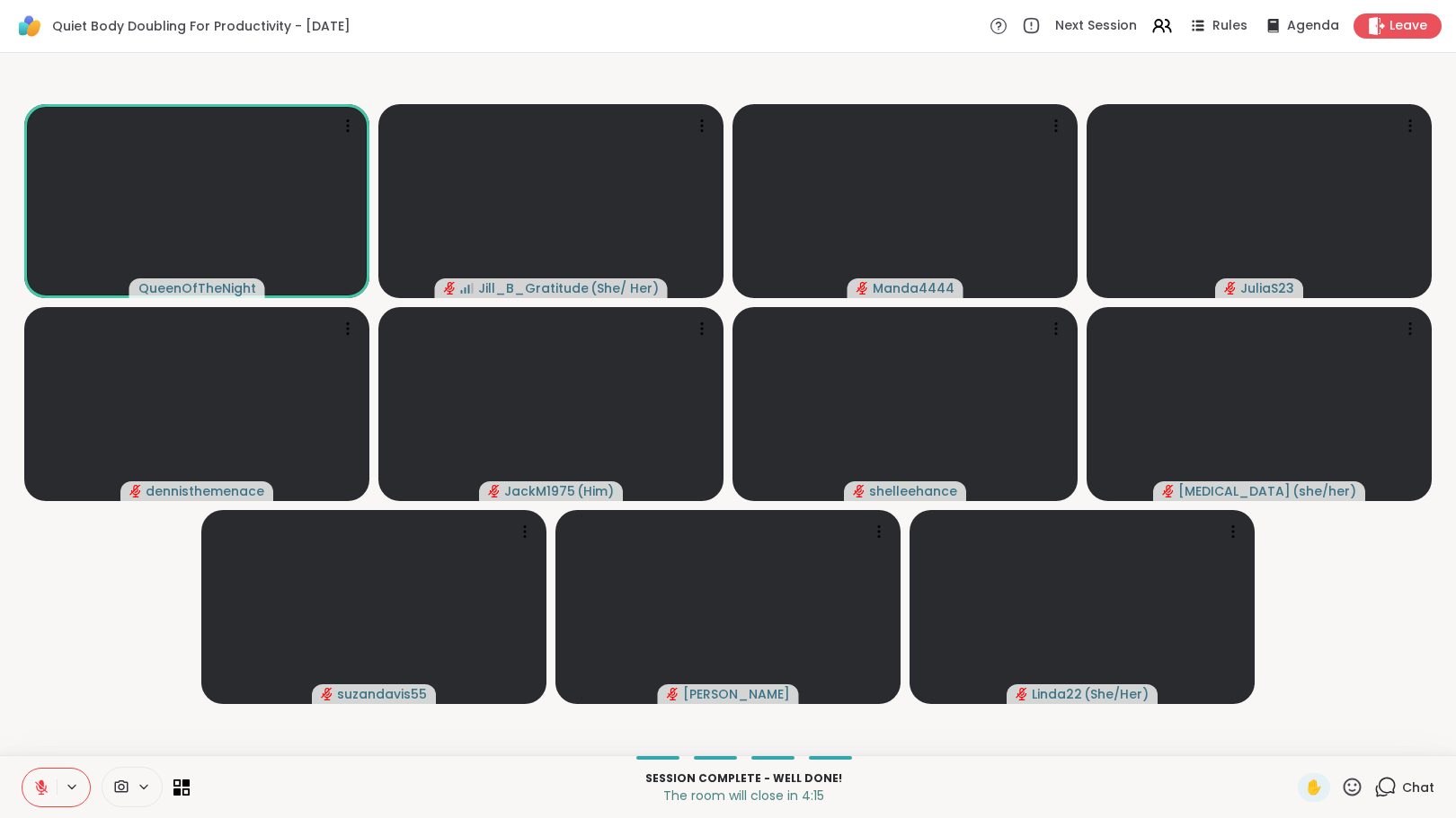
click at [1347, 786] on icon at bounding box center [1352, 787] width 18 height 18
click at [1291, 748] on span "❤️" at bounding box center [1299, 740] width 18 height 22
click at [1376, 794] on icon at bounding box center [1386, 788] width 23 height 23
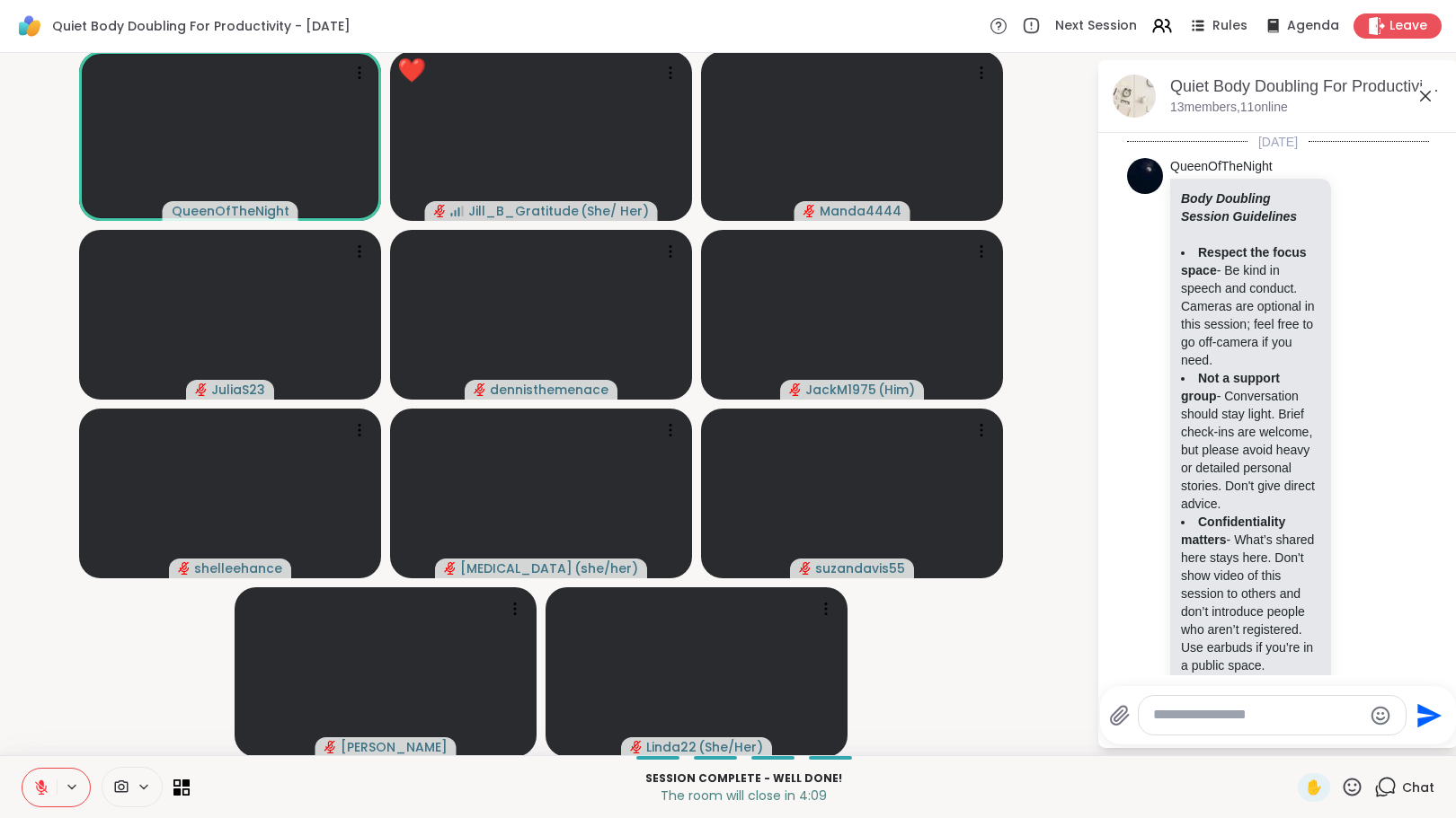
scroll to position [4961, 0]
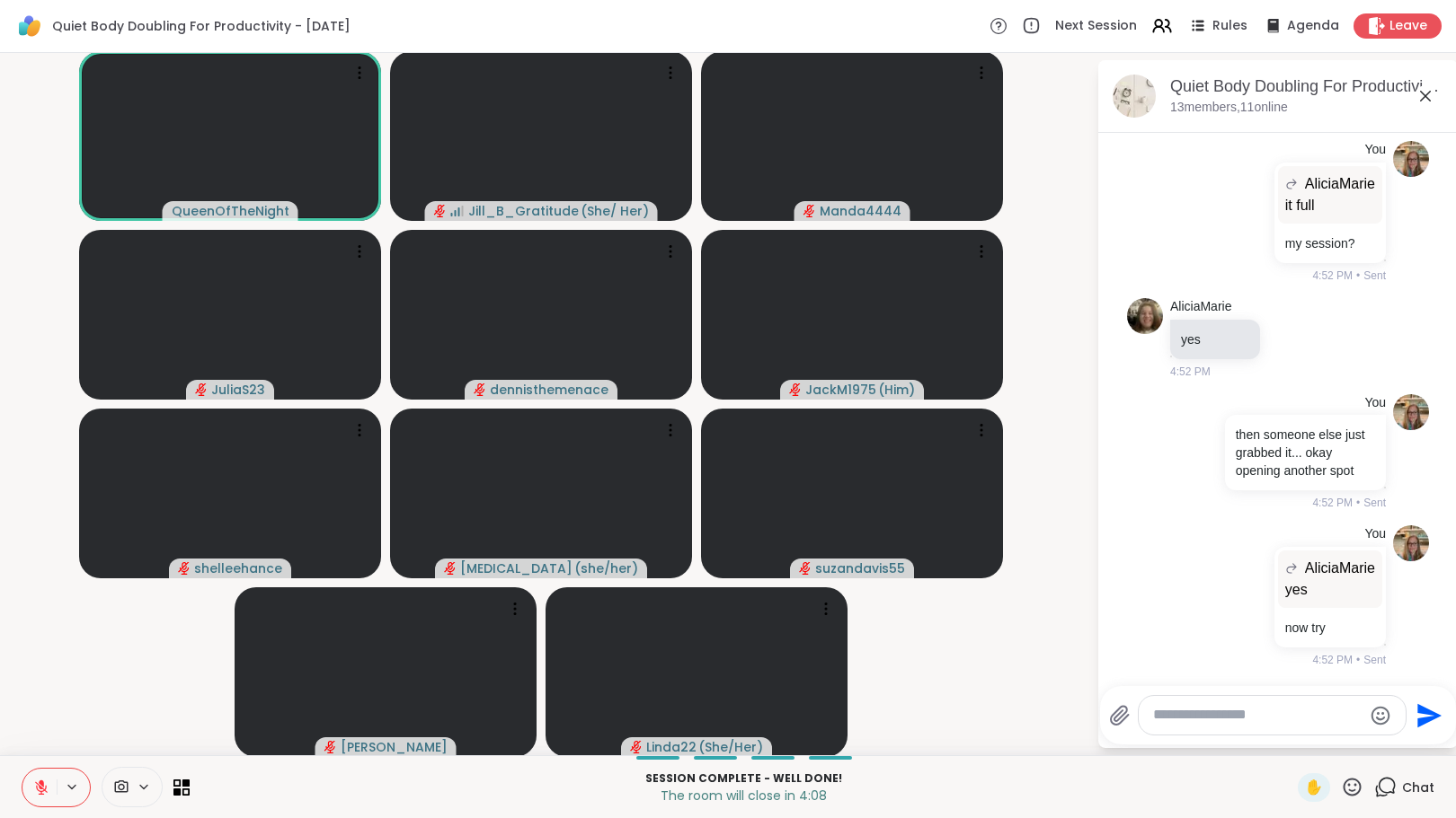
click at [37, 787] on icon at bounding box center [41, 788] width 12 height 12
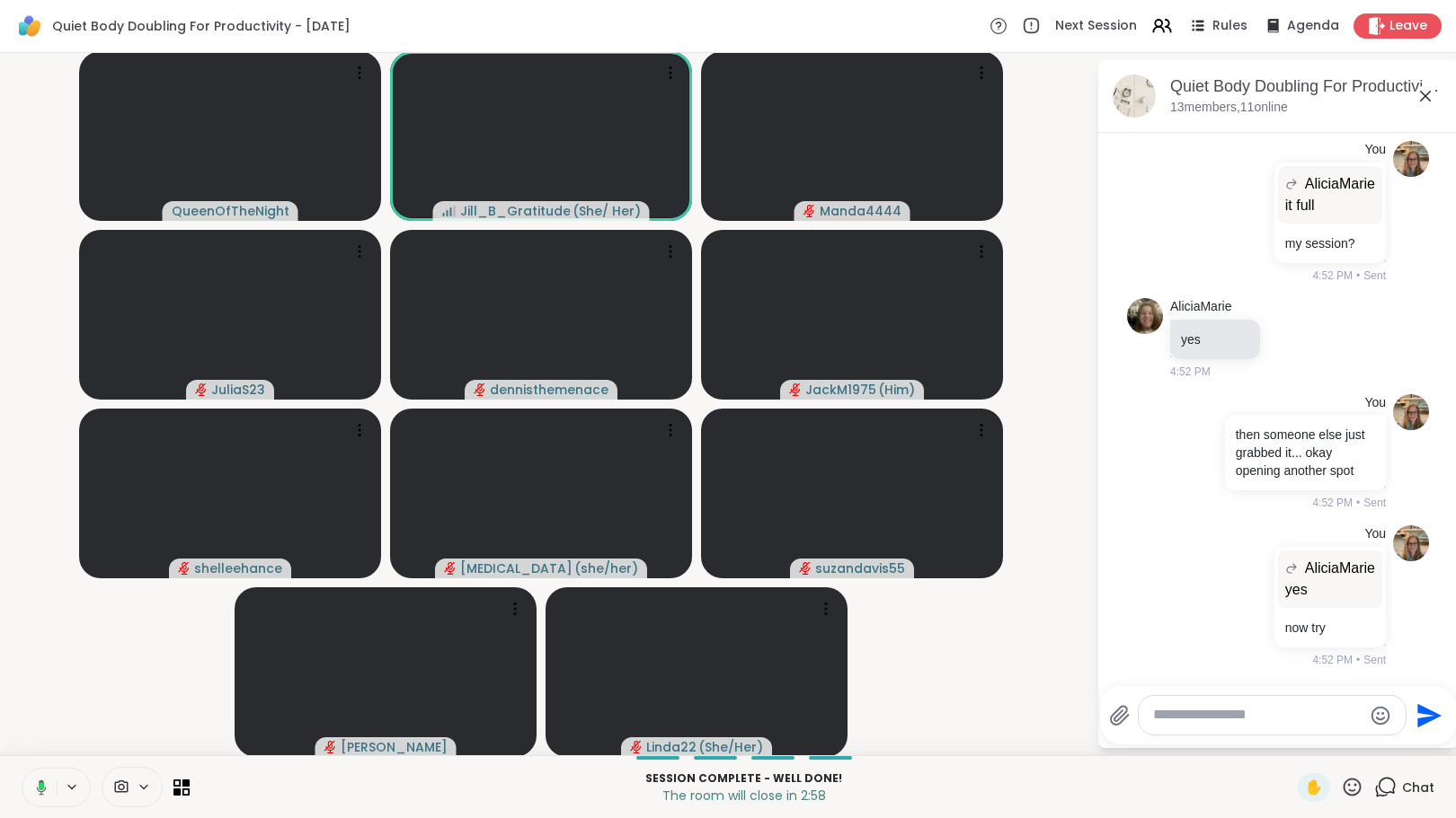
click at [43, 785] on rect at bounding box center [42, 787] width 6 height 9
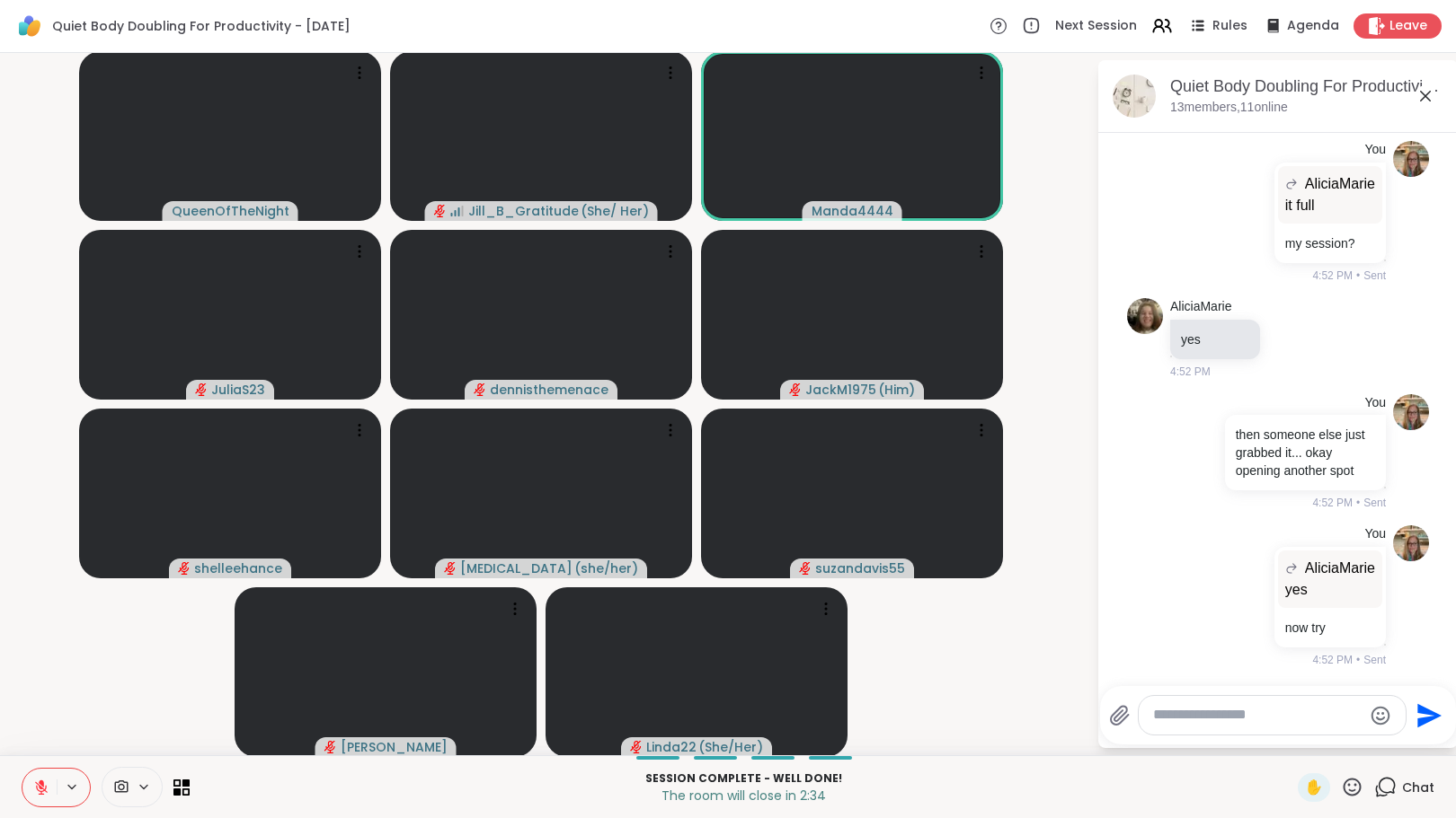
click at [1341, 785] on icon at bounding box center [1353, 788] width 23 height 23
click at [1370, 740] on span "🌟" at bounding box center [1378, 740] width 18 height 22
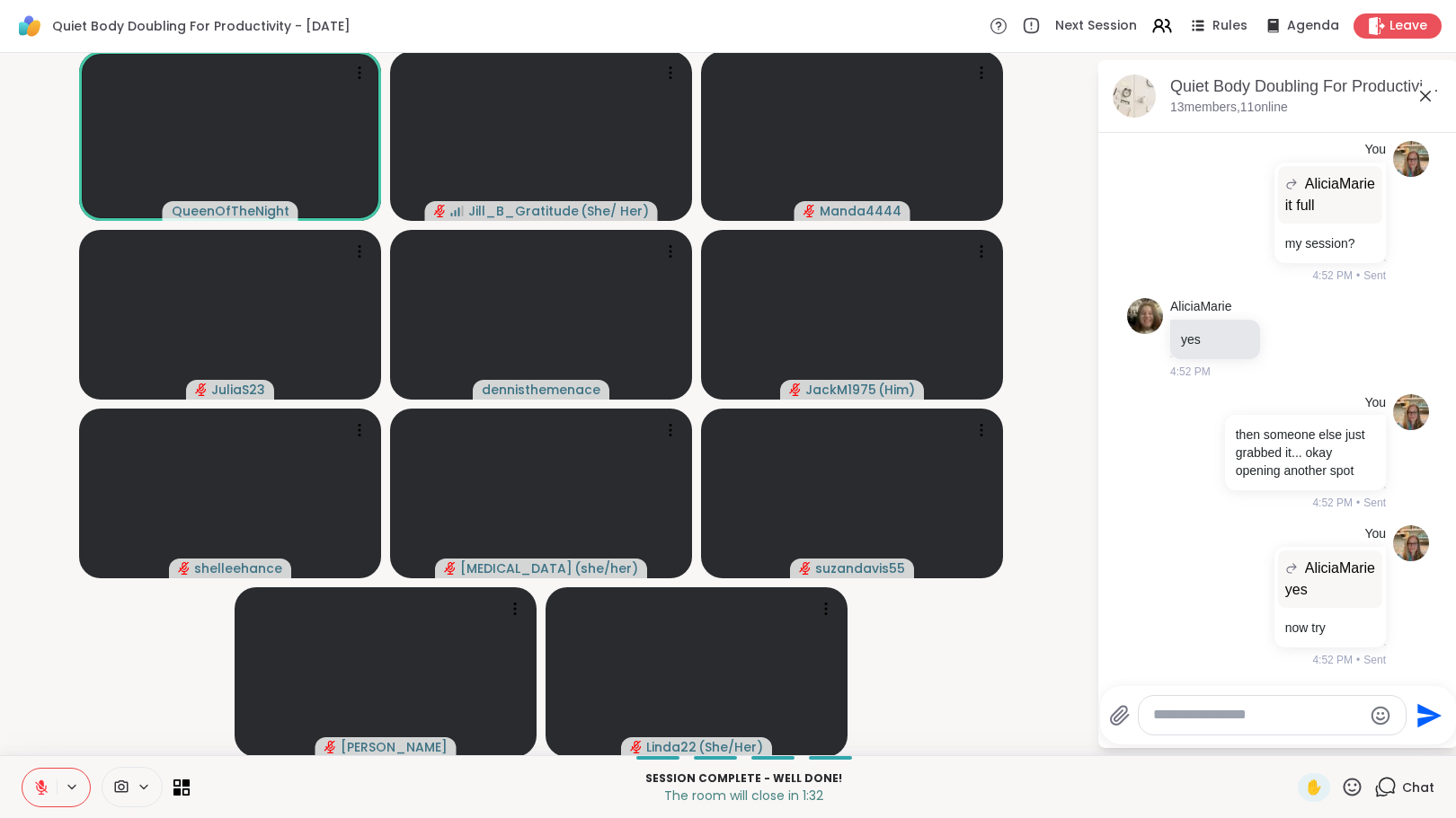
click at [41, 785] on icon at bounding box center [42, 784] width 6 height 8
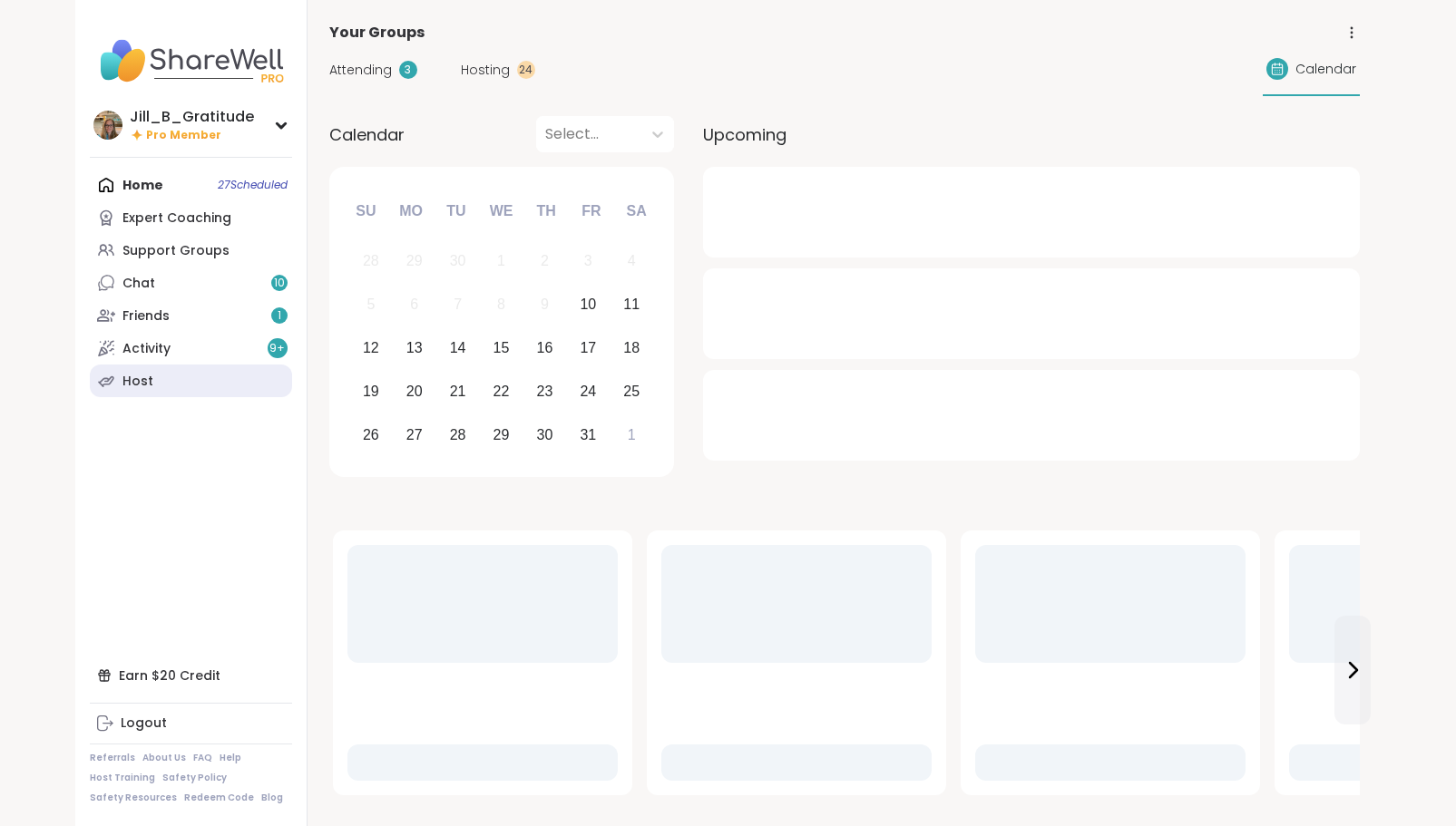
click at [185, 374] on link "Host" at bounding box center [191, 381] width 202 height 33
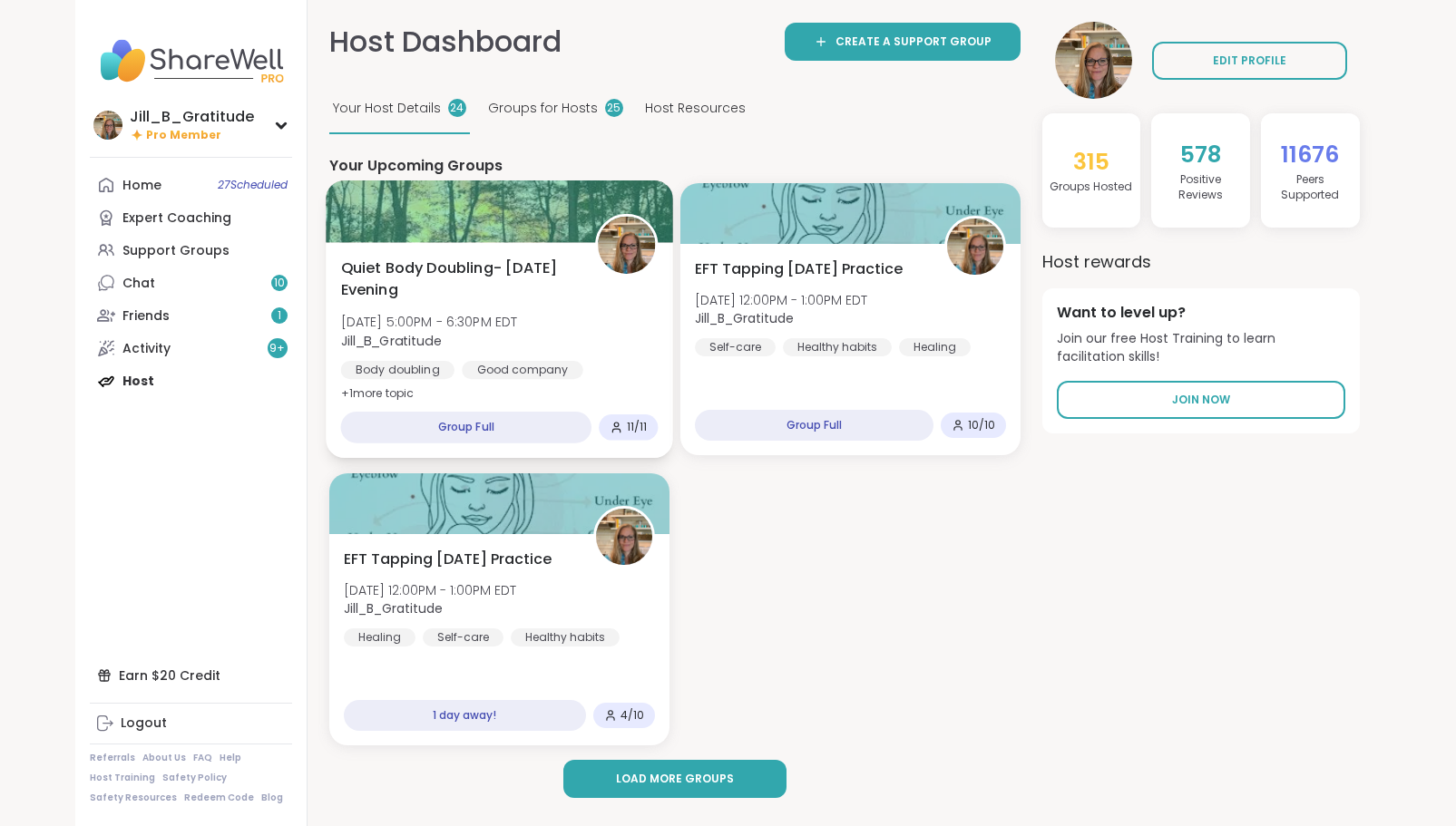
click at [476, 323] on span "[DATE] 5:00PM - 6:30PM EDT" at bounding box center [428, 322] width 177 height 18
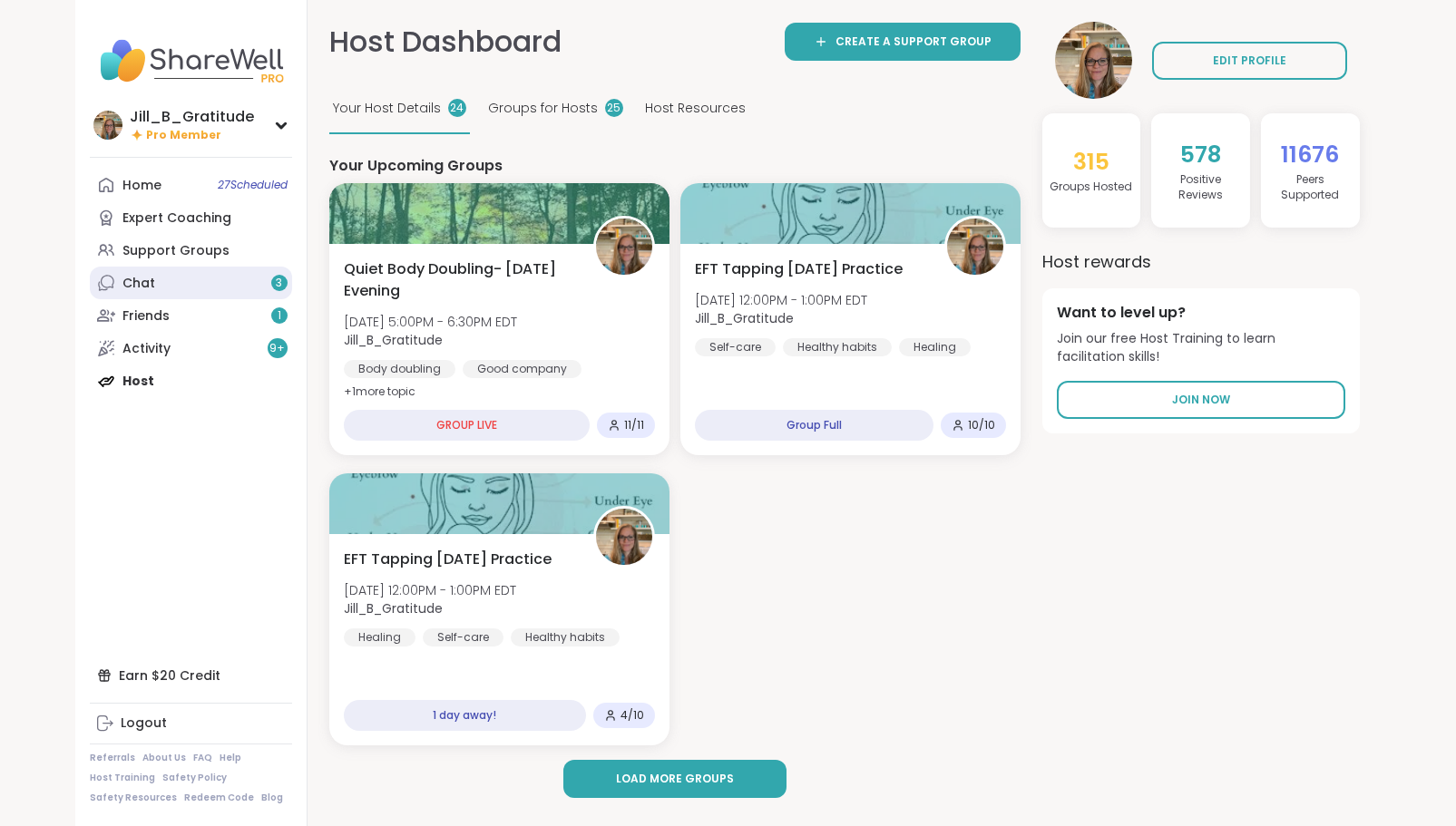
click at [157, 272] on link "Chat 3" at bounding box center [191, 283] width 202 height 33
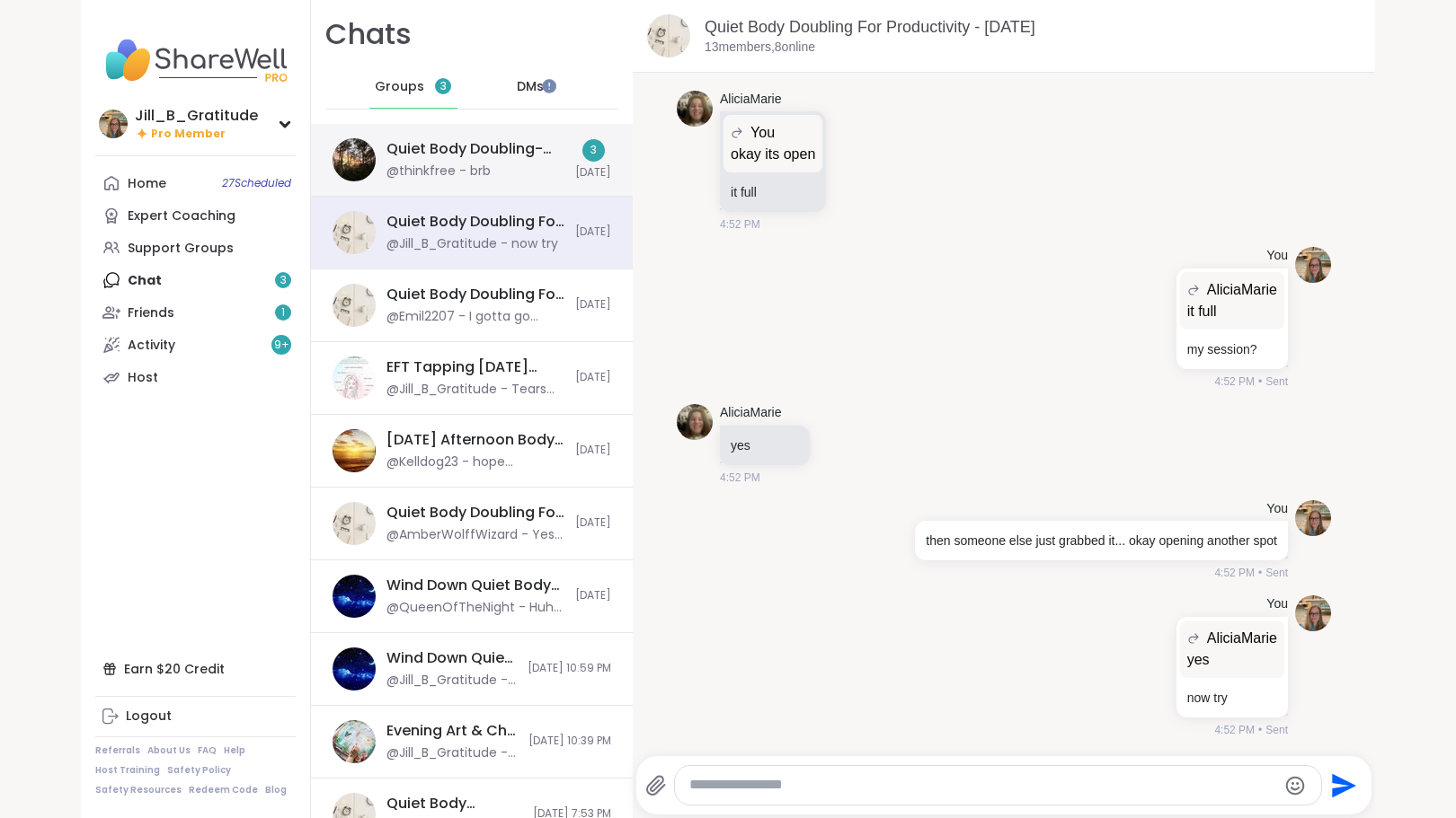
click at [498, 165] on div "Quiet Body Doubling- Friday Evening, Oct 10 @thinkfree - brb" at bounding box center [475, 160] width 177 height 42
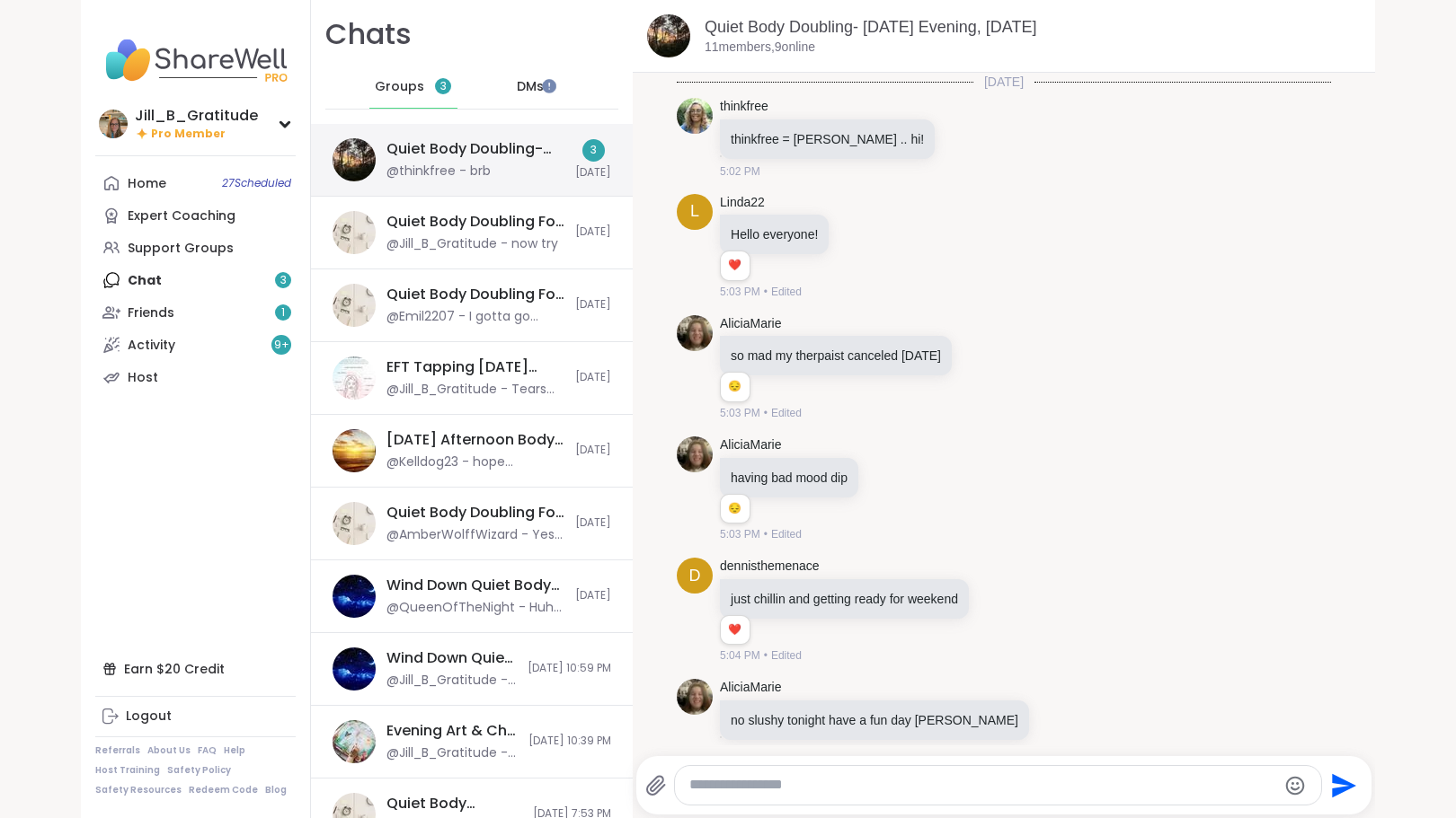
scroll to position [1327, 0]
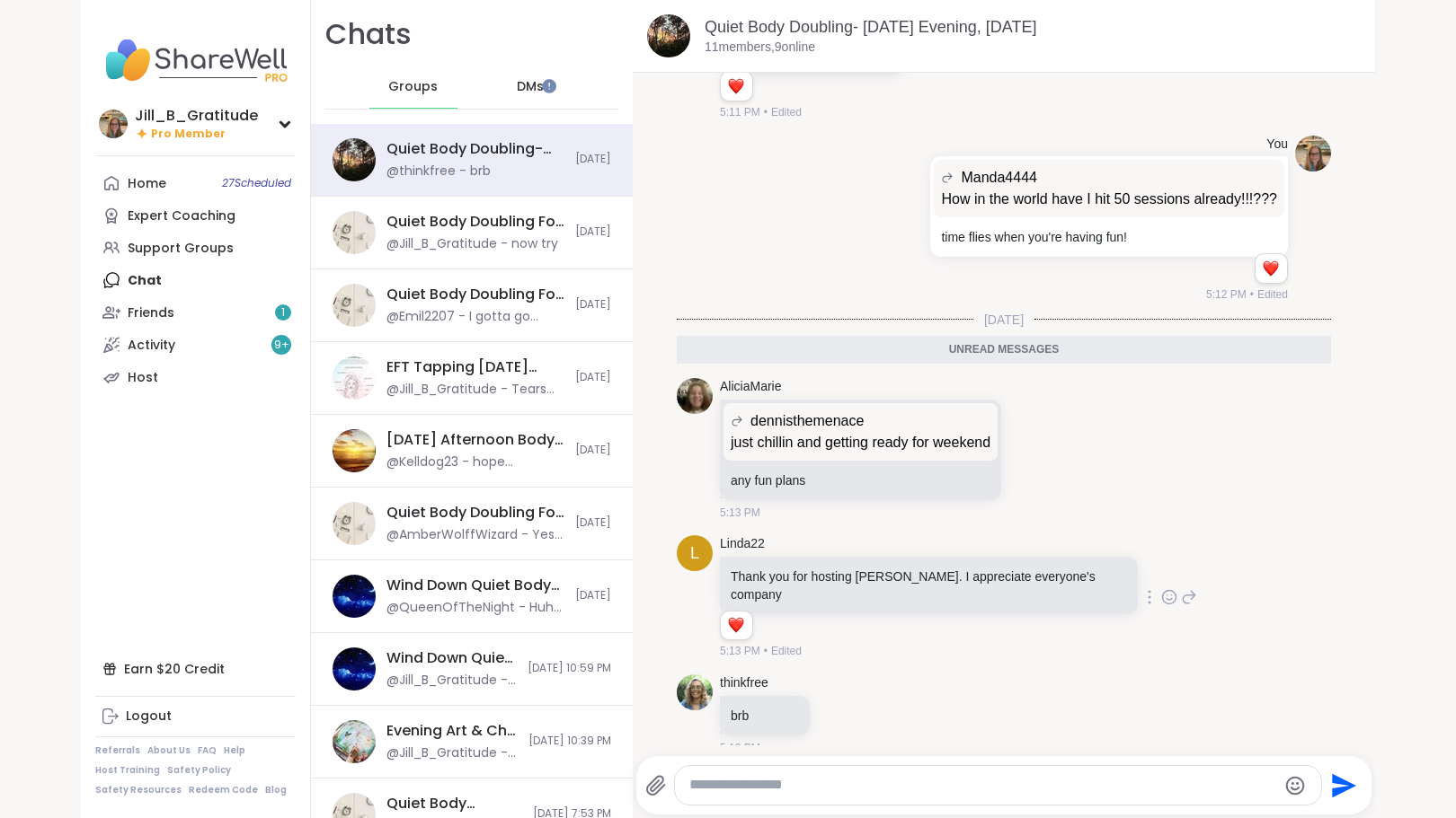
click at [1167, 599] on icon at bounding box center [1169, 600] width 6 height 2
click at [1018, 561] on div "Select Reaction: Heart" at bounding box center [1026, 568] width 16 height 16
click at [194, 318] on link "Friends 1" at bounding box center [195, 312] width 200 height 32
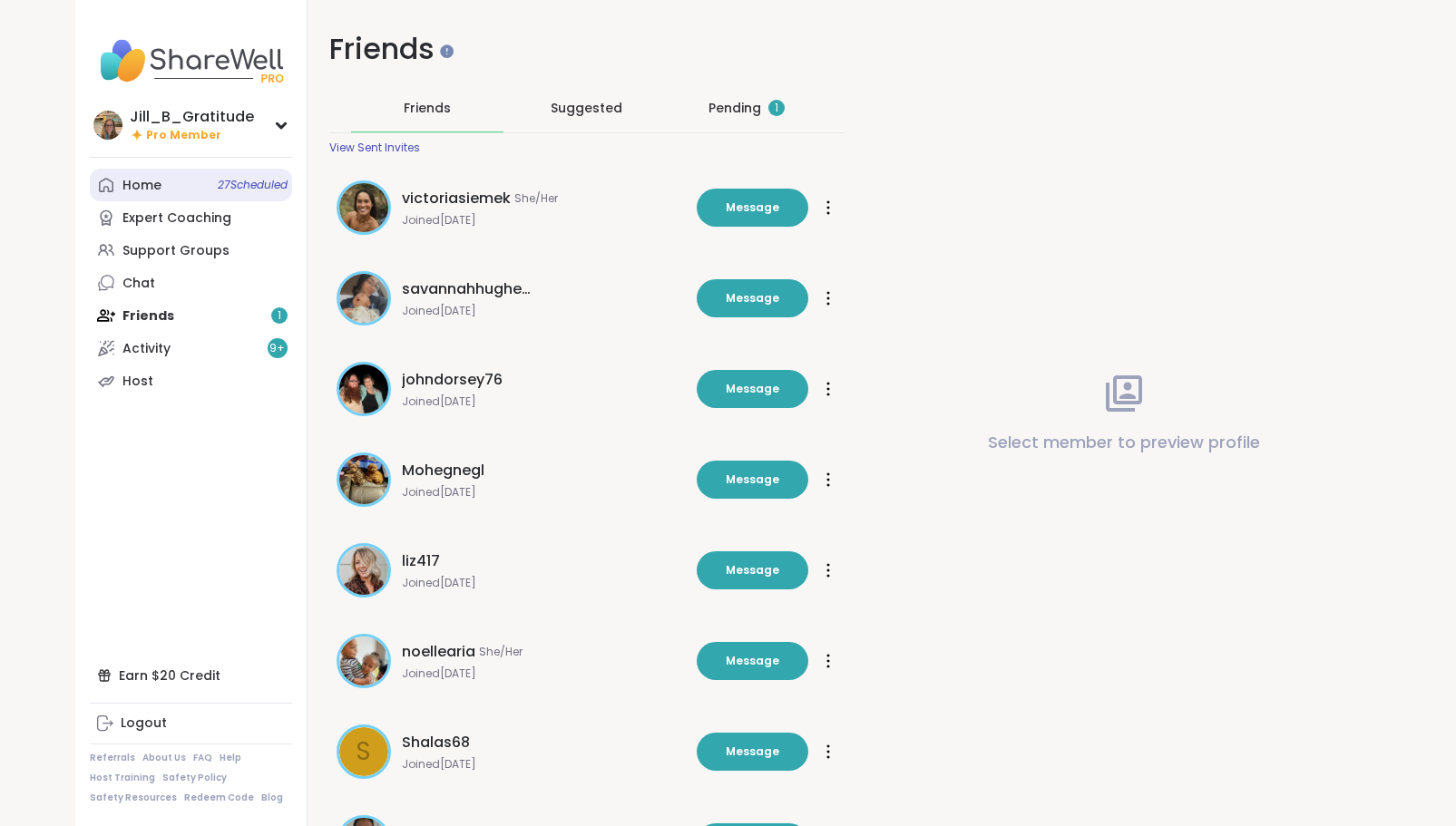
click at [217, 191] on span "27 Scheduled" at bounding box center [252, 185] width 70 height 14
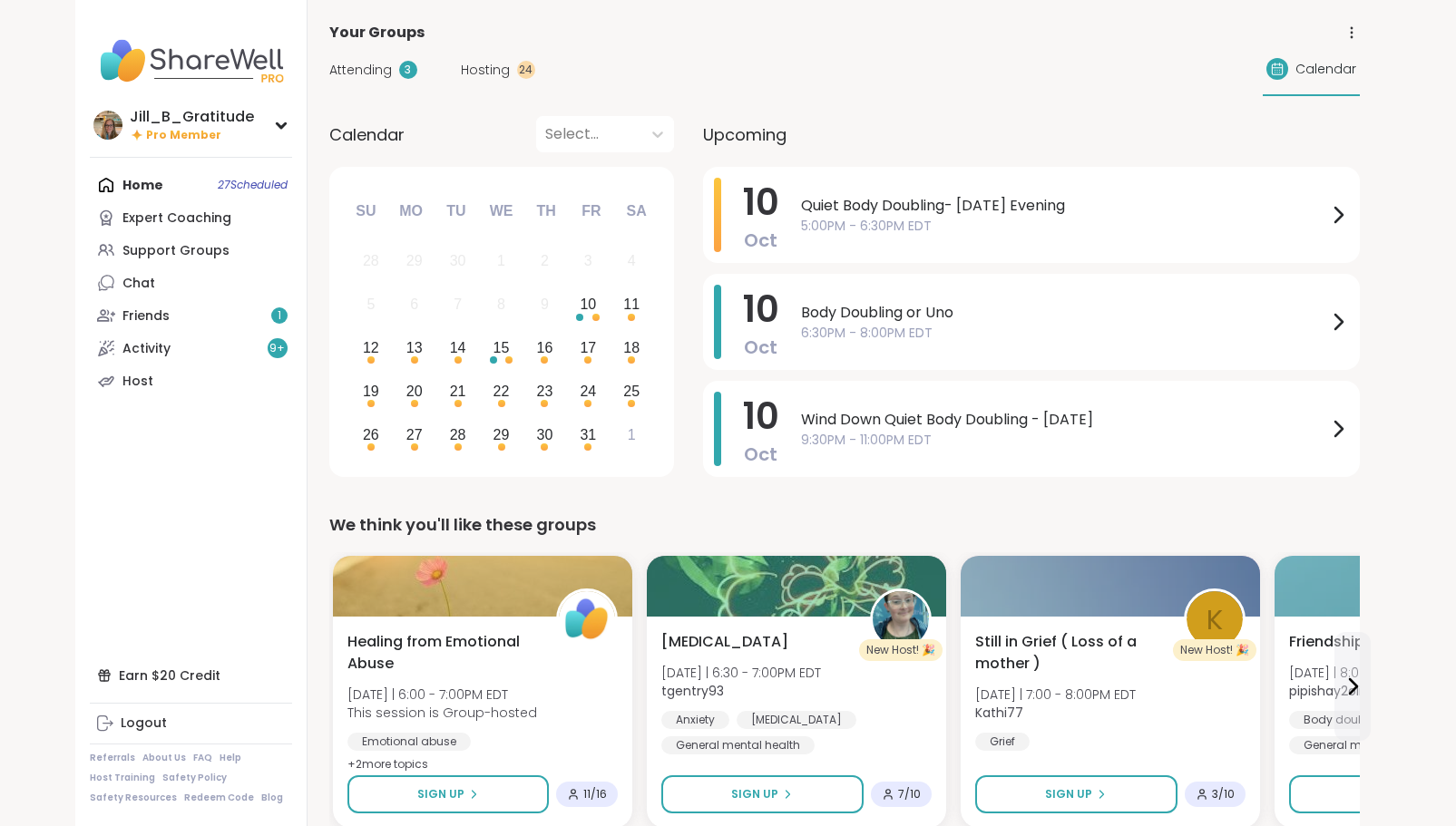
click at [627, 136] on div at bounding box center [588, 134] width 87 height 26
click at [216, 261] on link "Support Groups" at bounding box center [191, 250] width 202 height 33
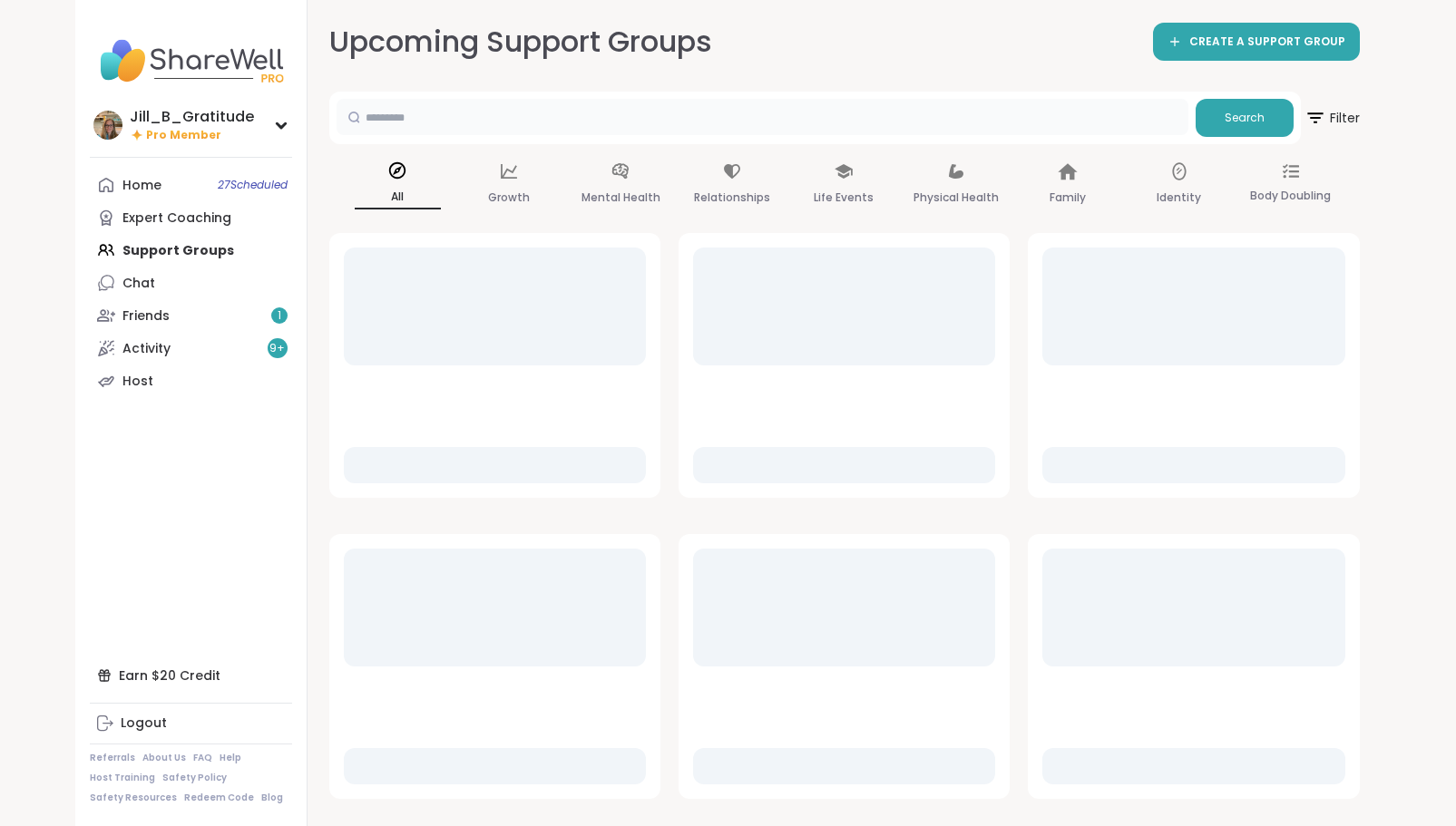
click at [587, 127] on input "text" at bounding box center [762, 117] width 852 height 36
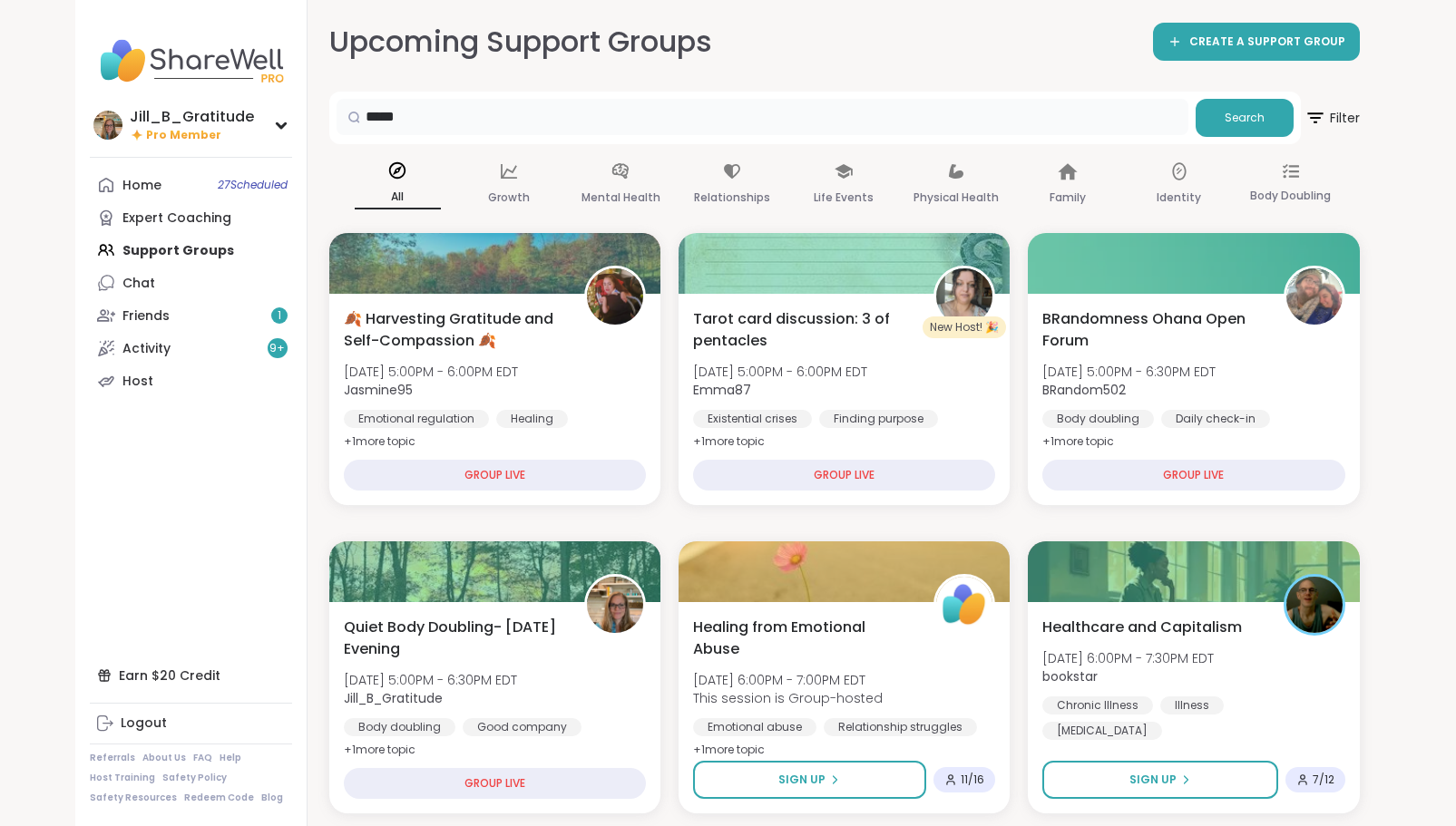
type input "*****"
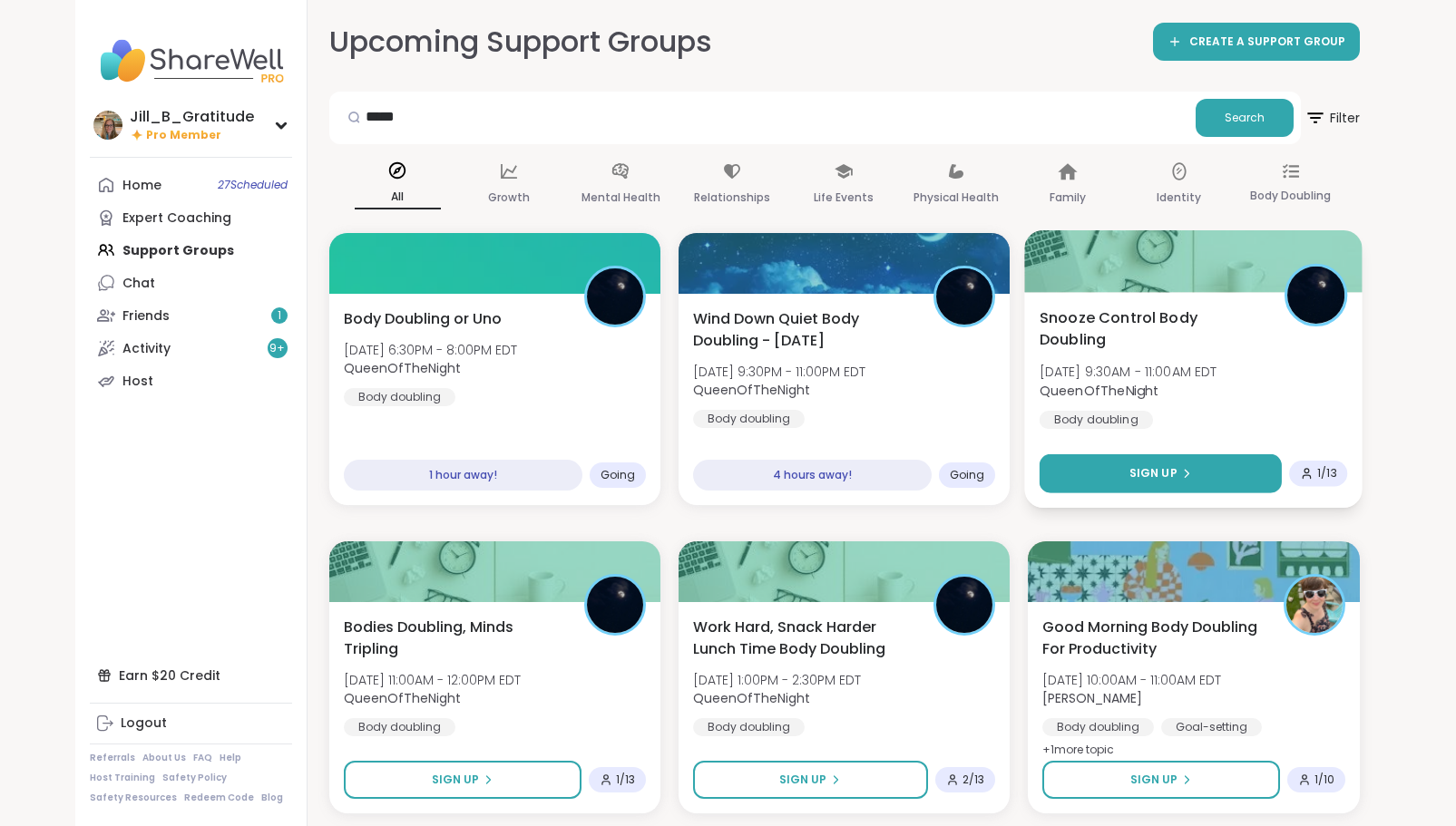
click at [1165, 469] on span "Sign Up" at bounding box center [1153, 473] width 48 height 16
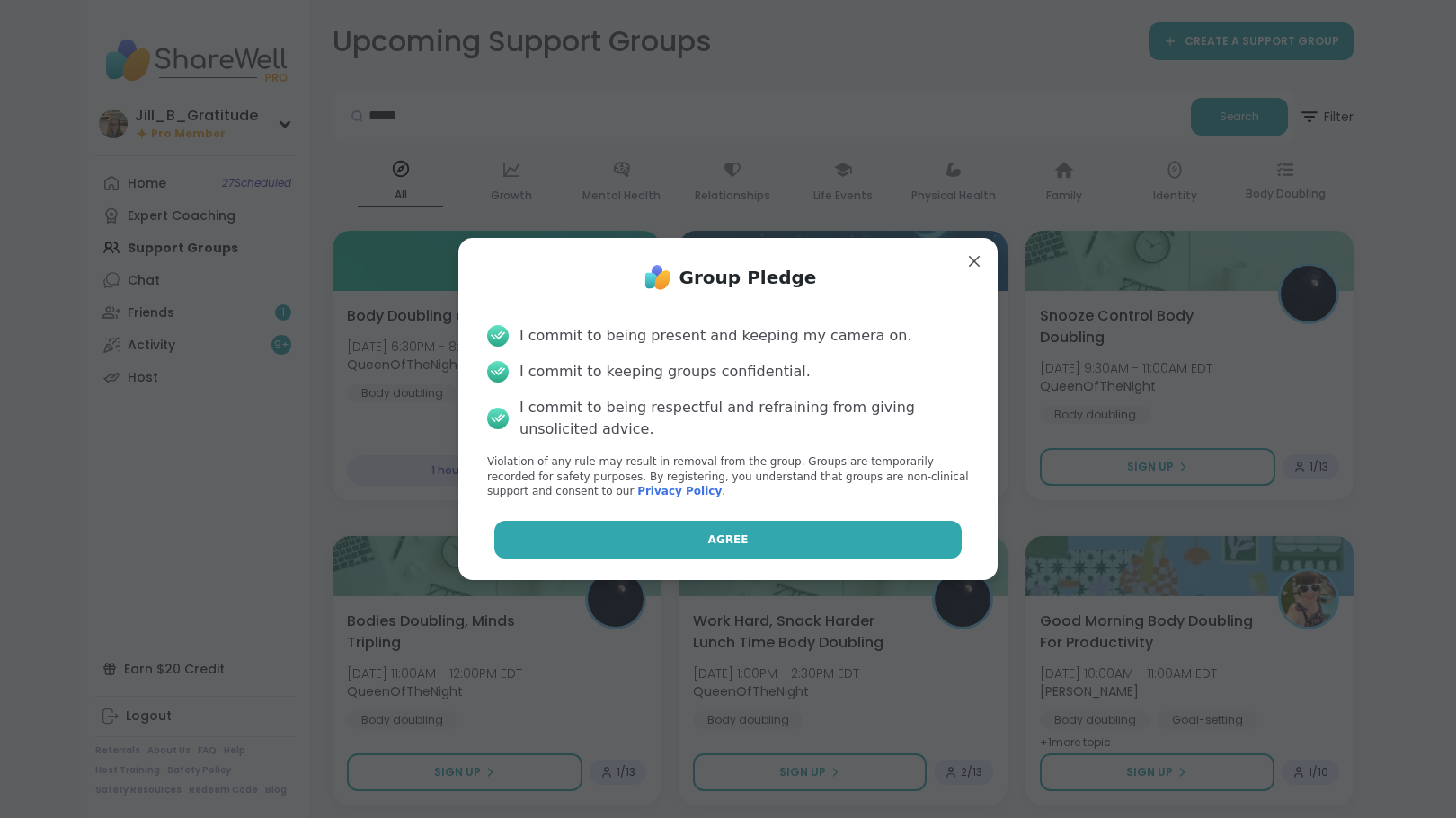
click at [793, 537] on button "Agree" at bounding box center [728, 540] width 468 height 38
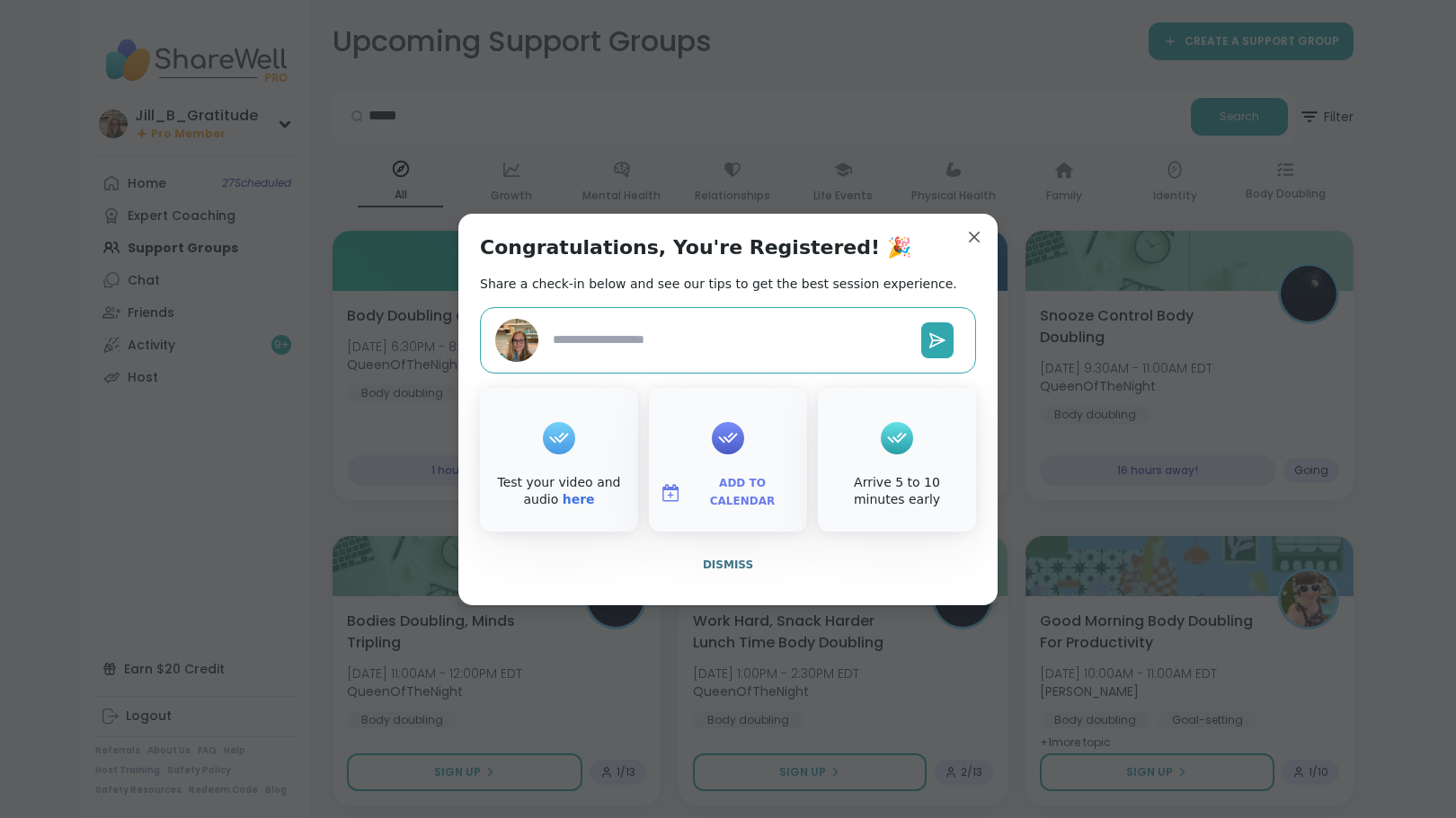
click at [718, 495] on span "Add to Calendar" at bounding box center [742, 493] width 108 height 35
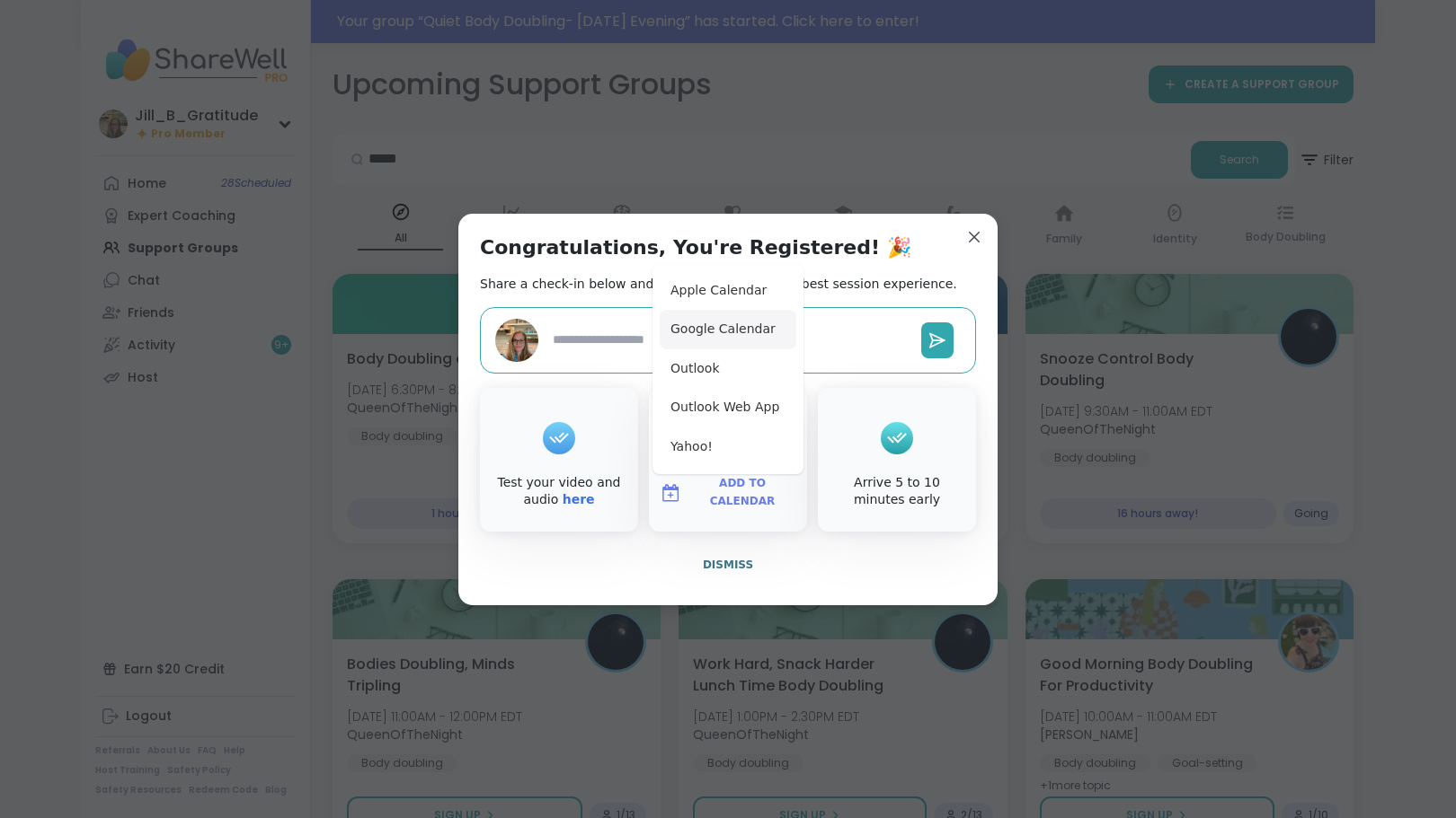
click at [718, 344] on button "Google Calendar" at bounding box center [728, 330] width 137 height 40
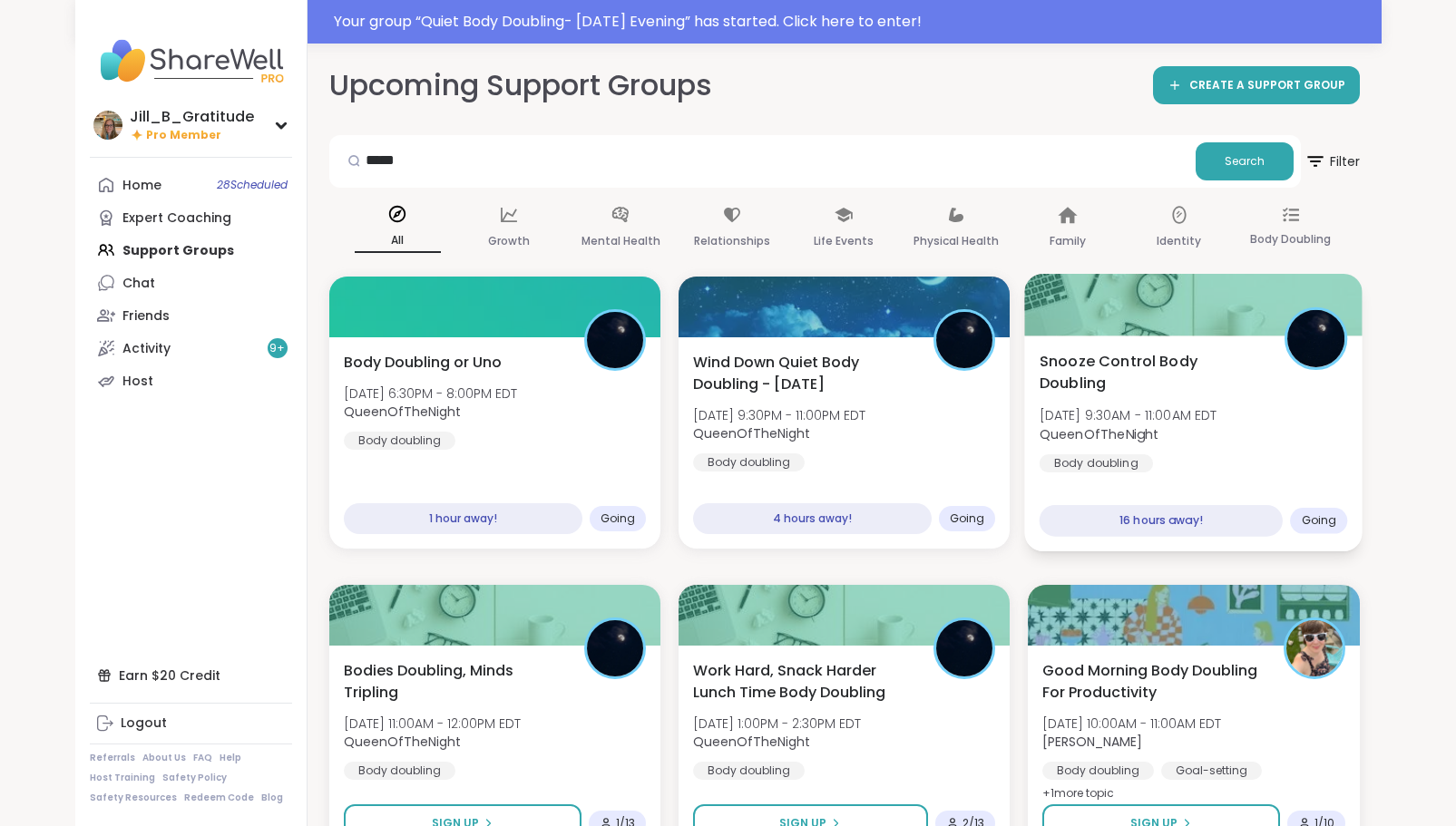
click at [1179, 449] on div "Snooze Control Body Doubling Sat, Oct 11 | 9:30AM - 11:00AM EDT QueenOfTheNight…" at bounding box center [1194, 411] width 308 height 123
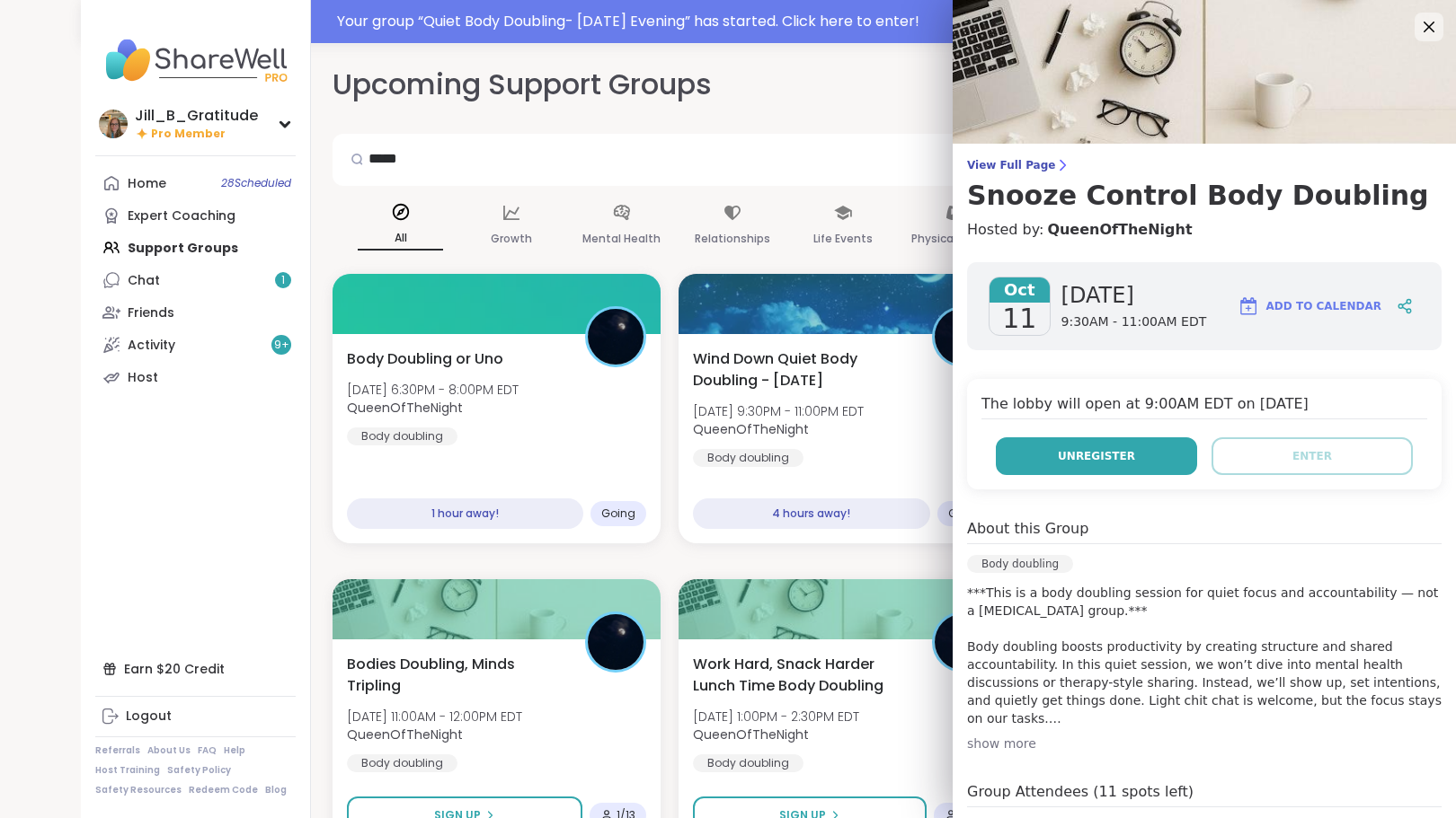
click at [1112, 450] on button "Unregister" at bounding box center [1096, 456] width 201 height 38
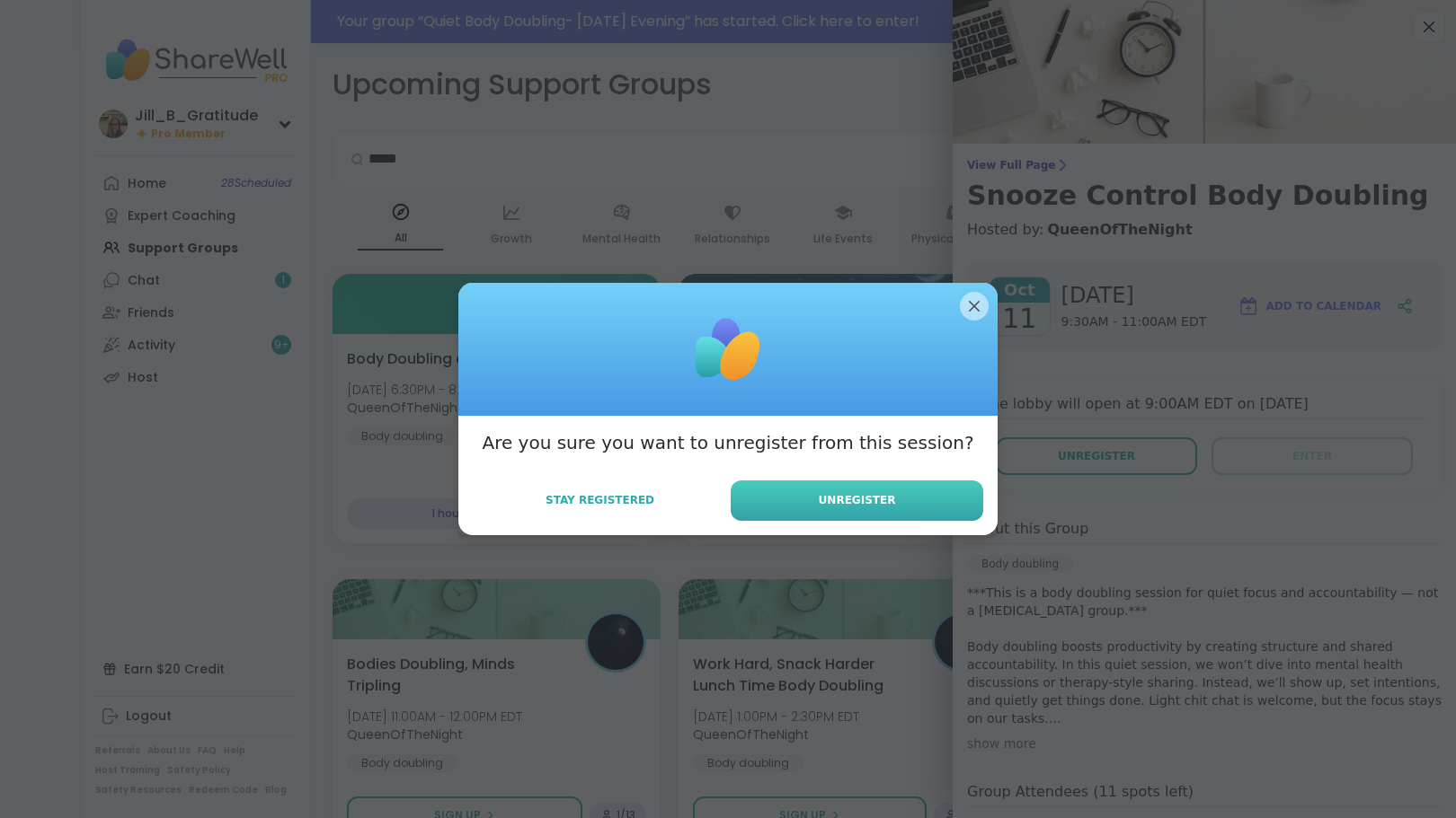
click at [855, 493] on span "Unregister" at bounding box center [856, 500] width 77 height 16
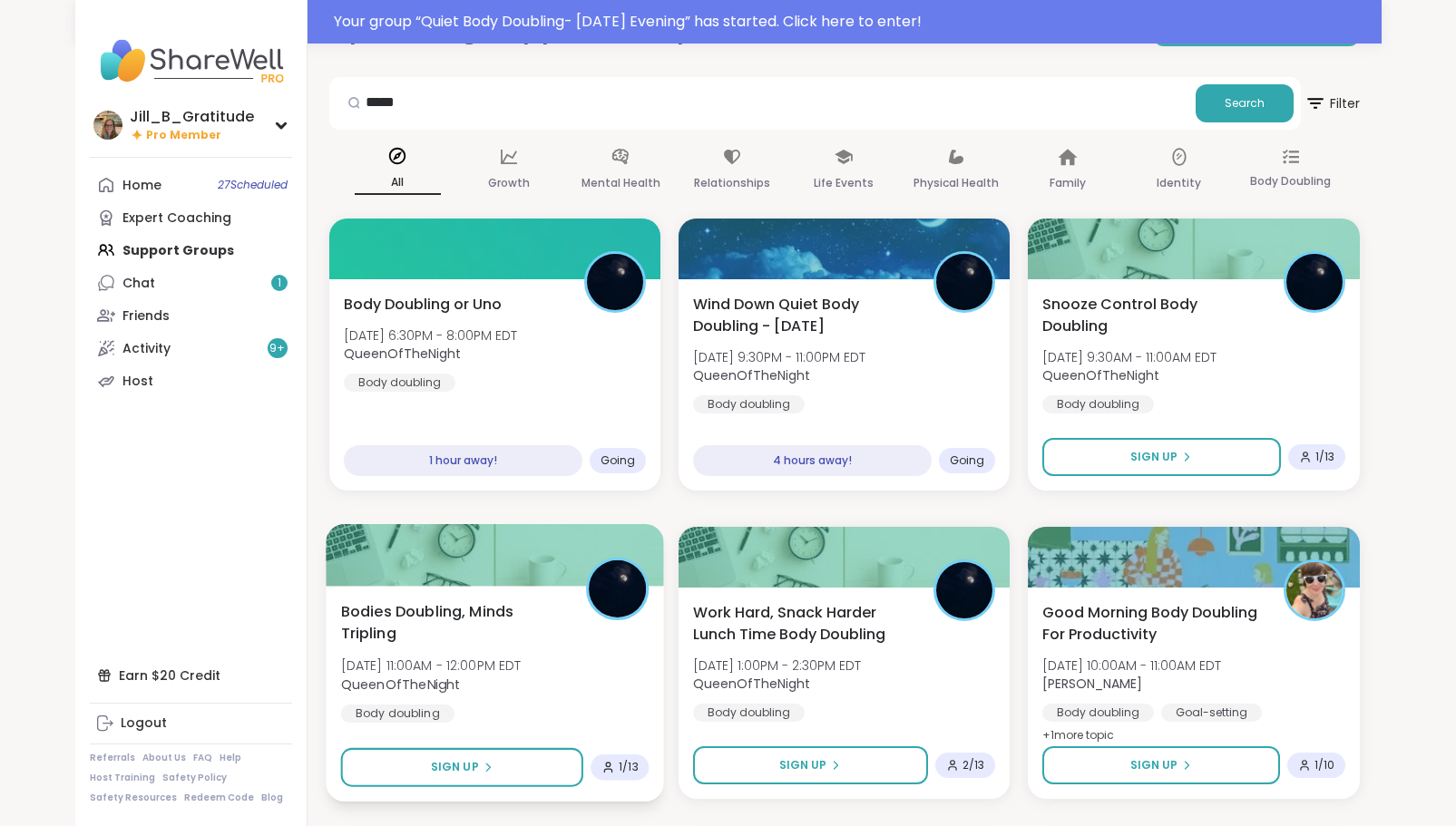
scroll to position [91, 0]
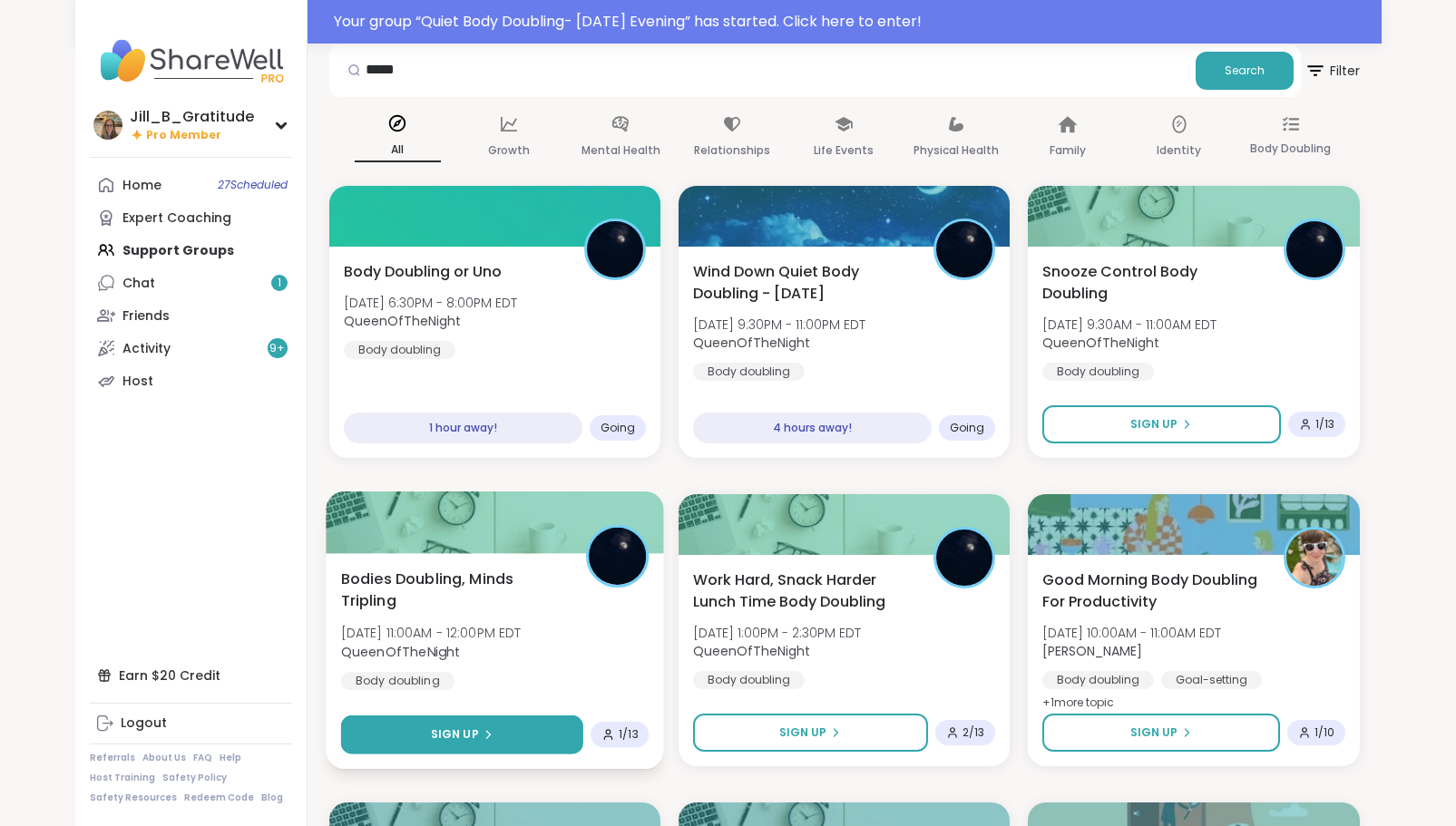
click at [444, 736] on span "Sign Up" at bounding box center [454, 734] width 48 height 16
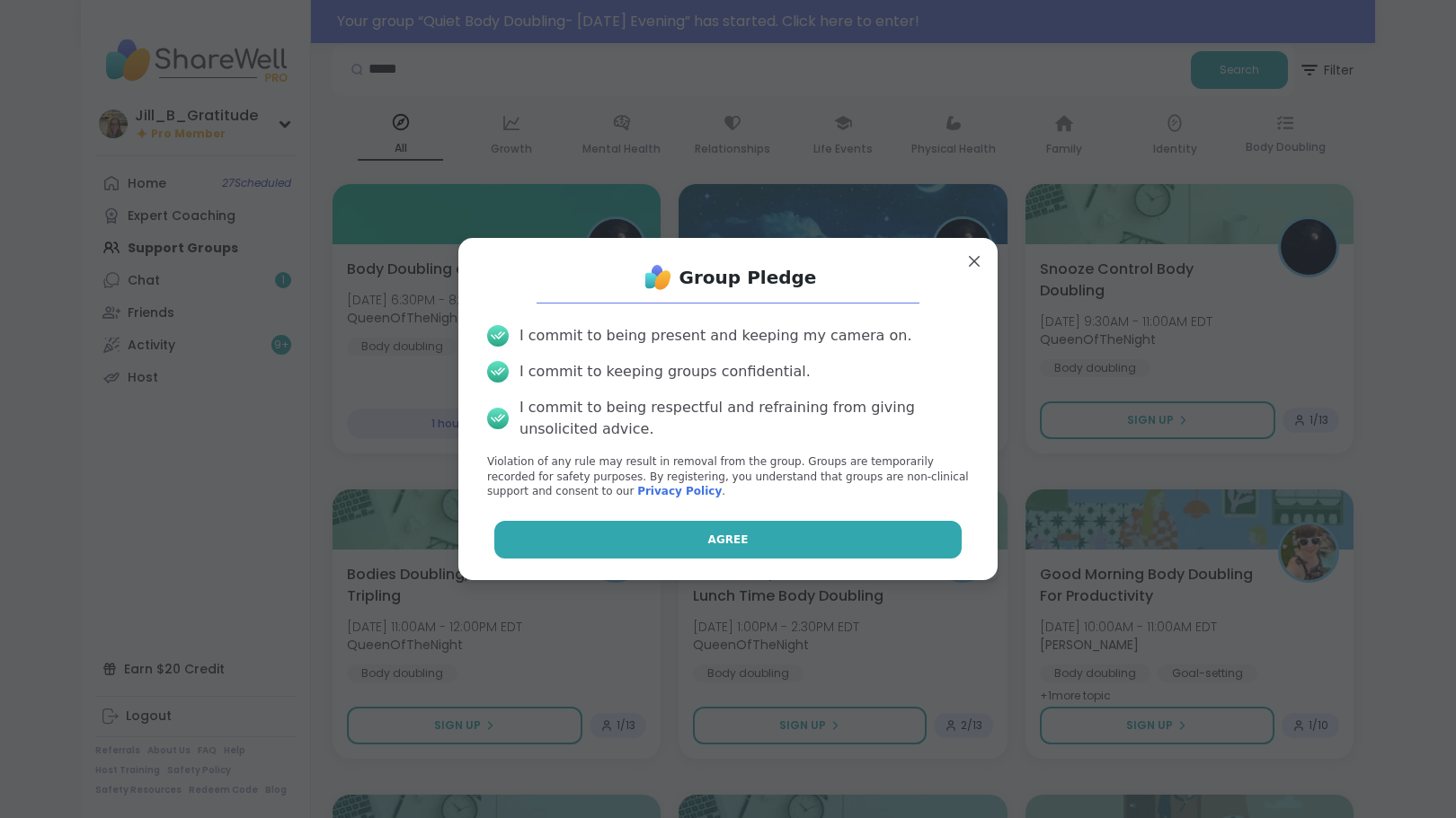
click at [618, 548] on button "Agree" at bounding box center [728, 540] width 468 height 38
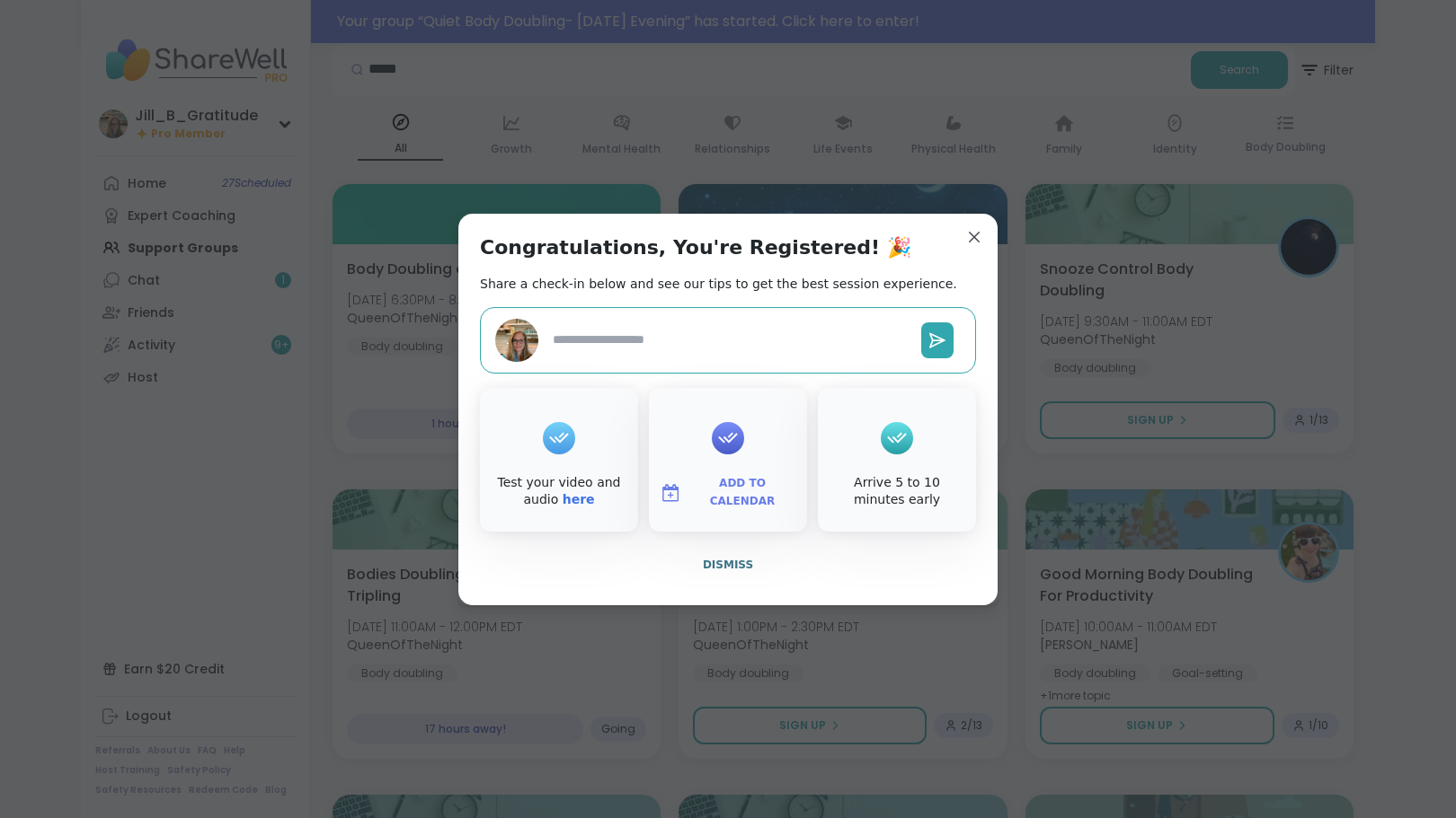
click at [690, 488] on span "Add to Calendar" at bounding box center [742, 493] width 108 height 35
click at [729, 334] on button "Google Calendar" at bounding box center [728, 330] width 137 height 40
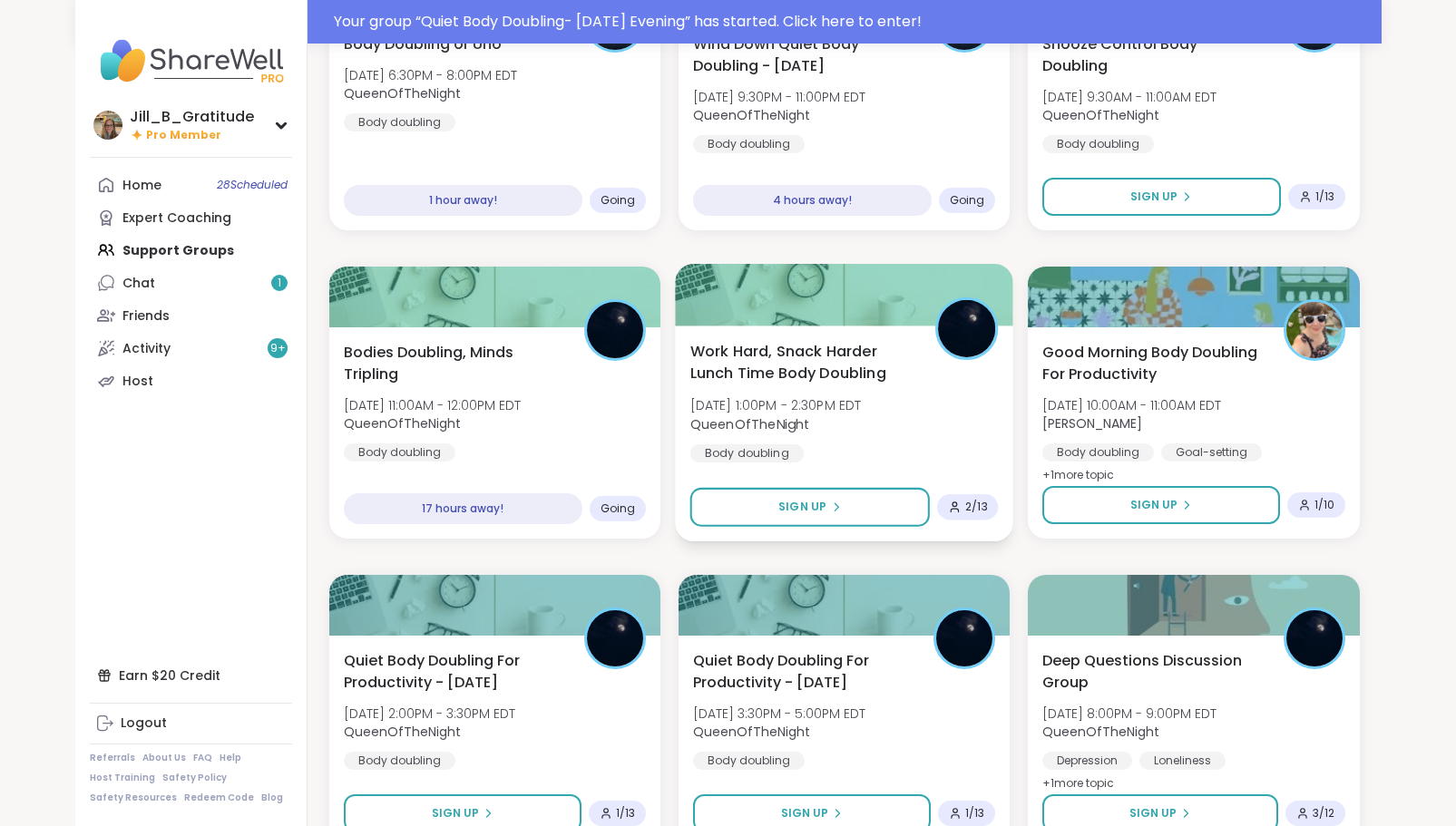
scroll to position [363, 0]
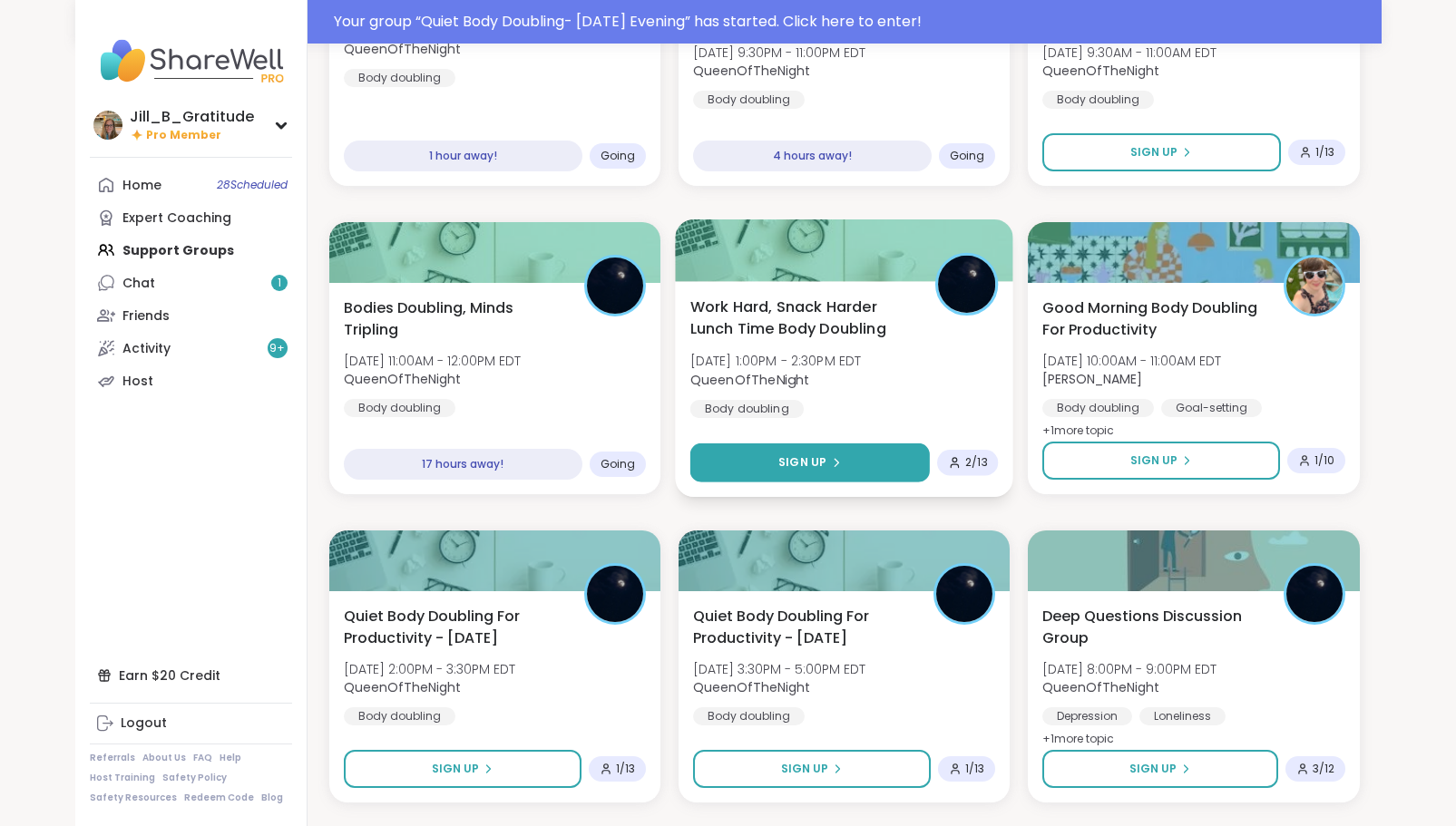
click at [846, 464] on button "Sign Up" at bounding box center [809, 463] width 240 height 39
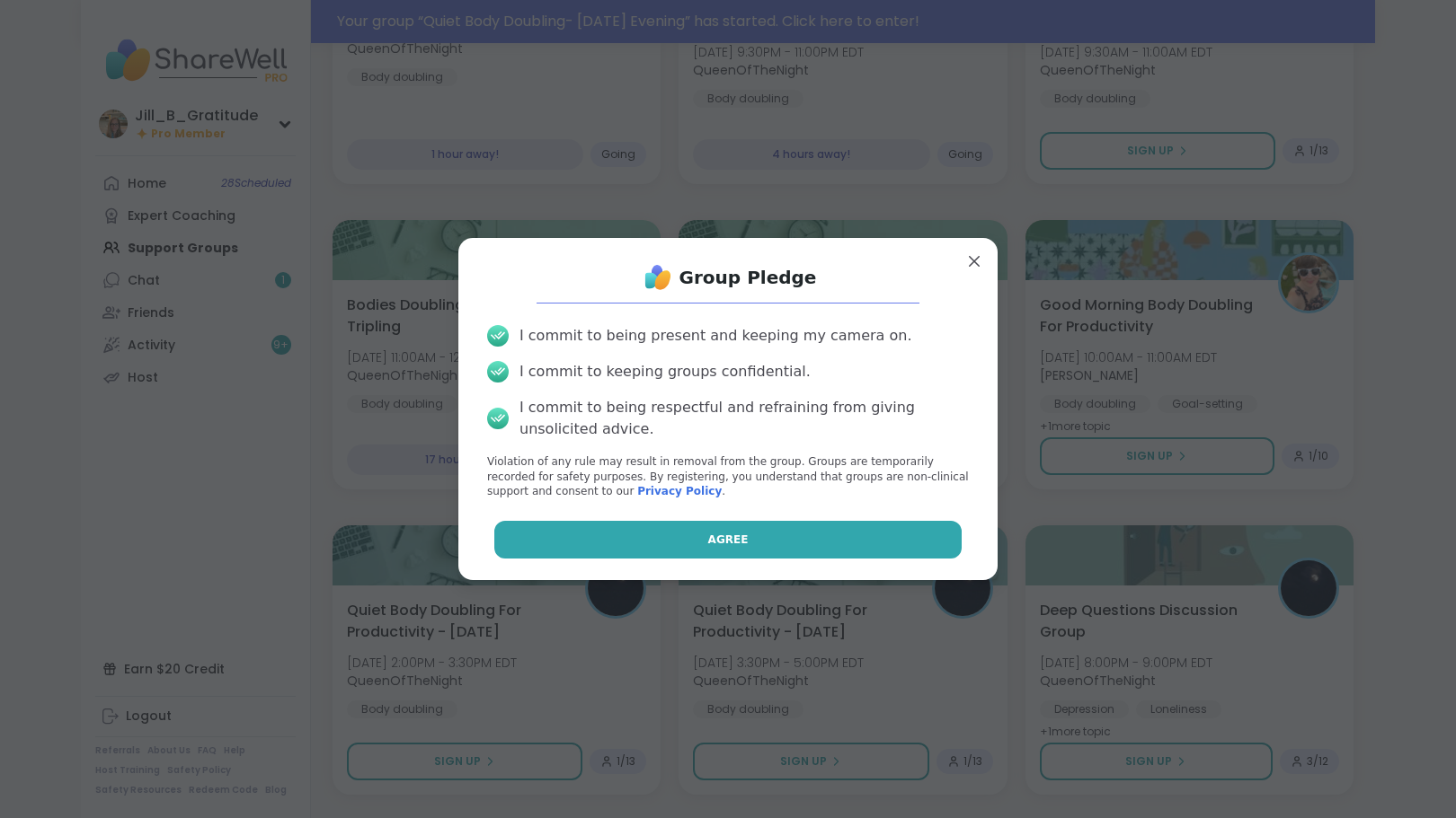
click at [776, 532] on button "Agree" at bounding box center [728, 540] width 468 height 38
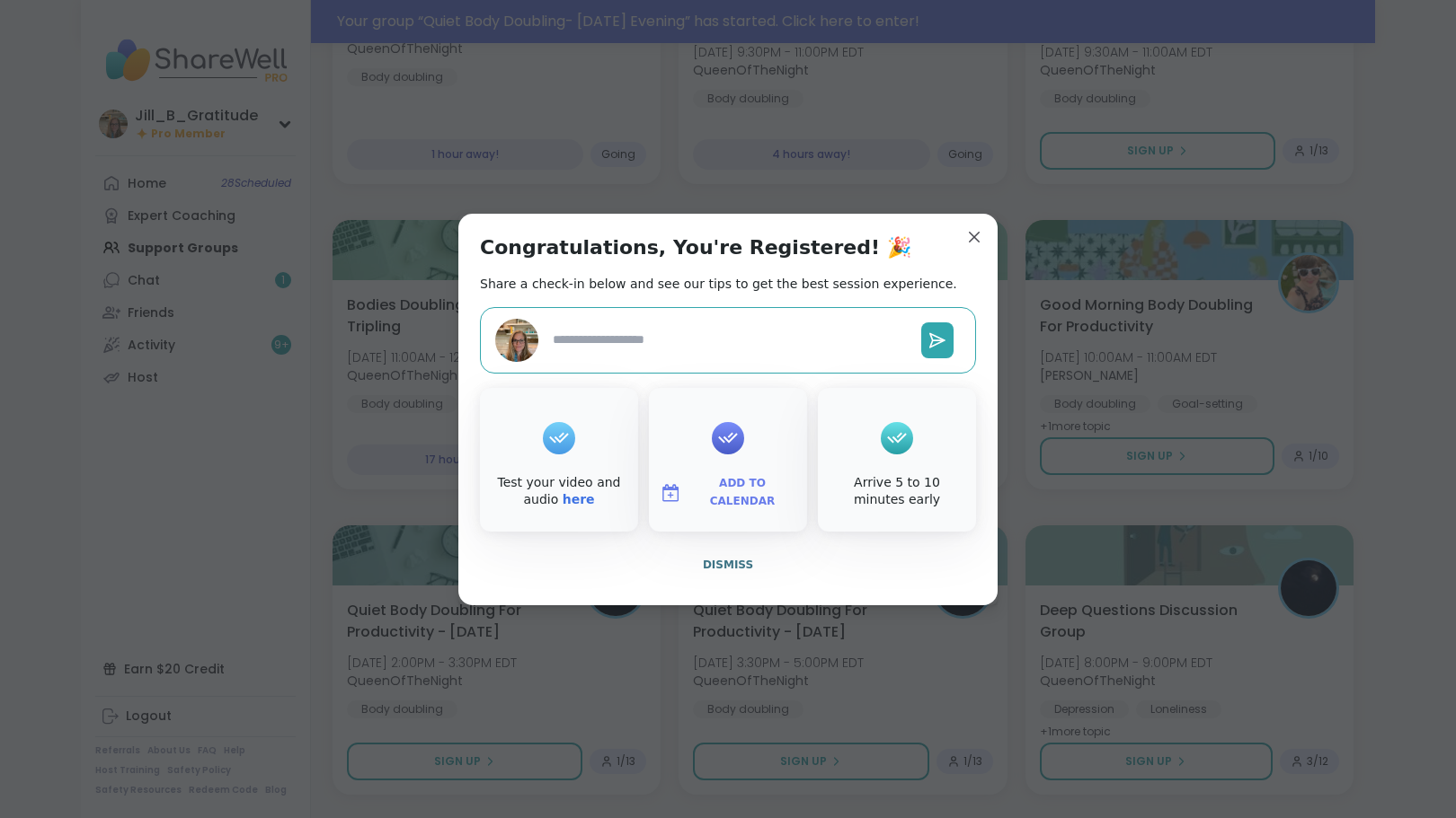
click at [716, 492] on span "Add to Calendar" at bounding box center [742, 493] width 108 height 35
type textarea "*"
click at [720, 341] on button "Google Calendar" at bounding box center [728, 330] width 137 height 40
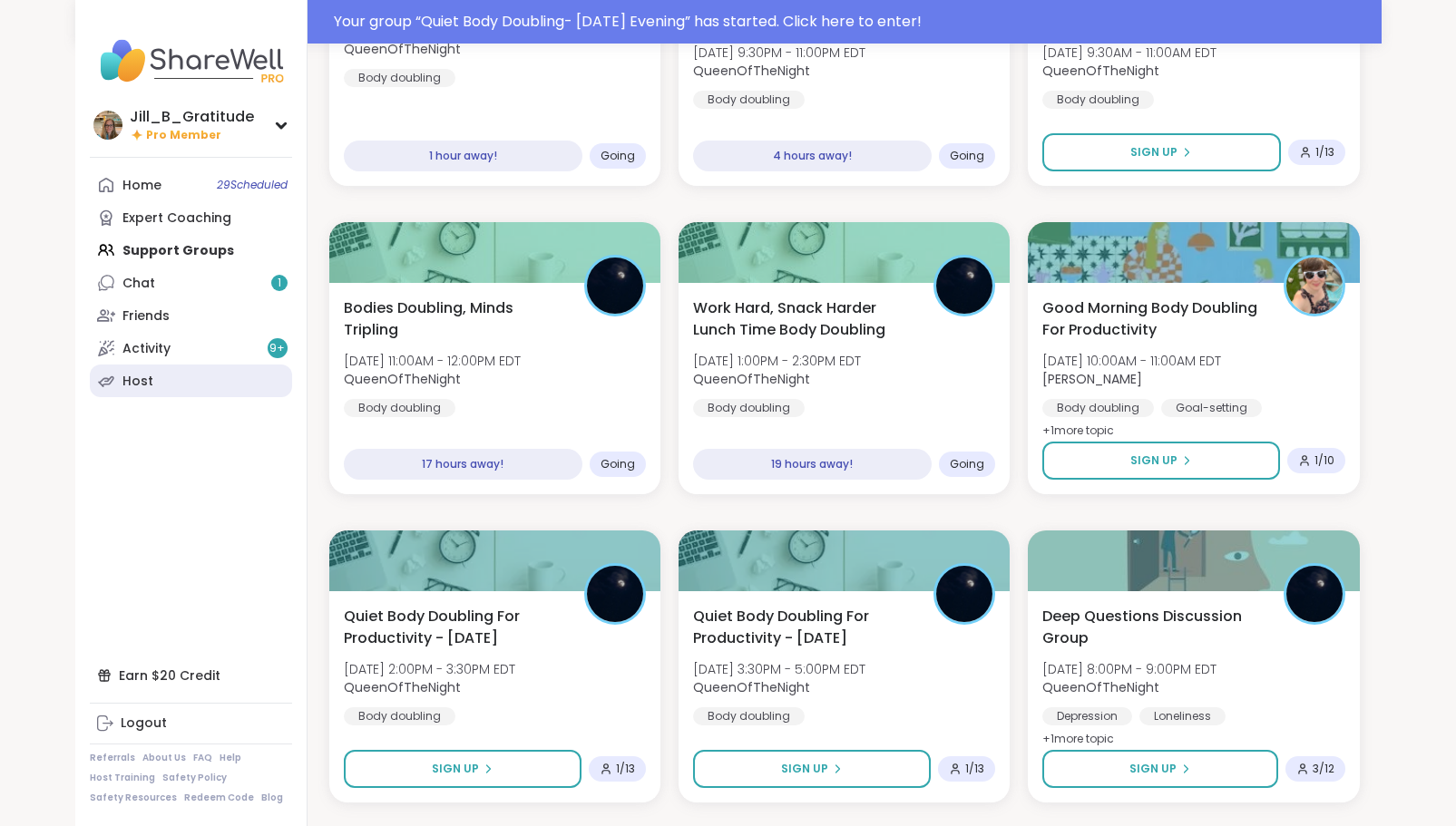
click at [126, 383] on div "Host" at bounding box center [138, 381] width 31 height 18
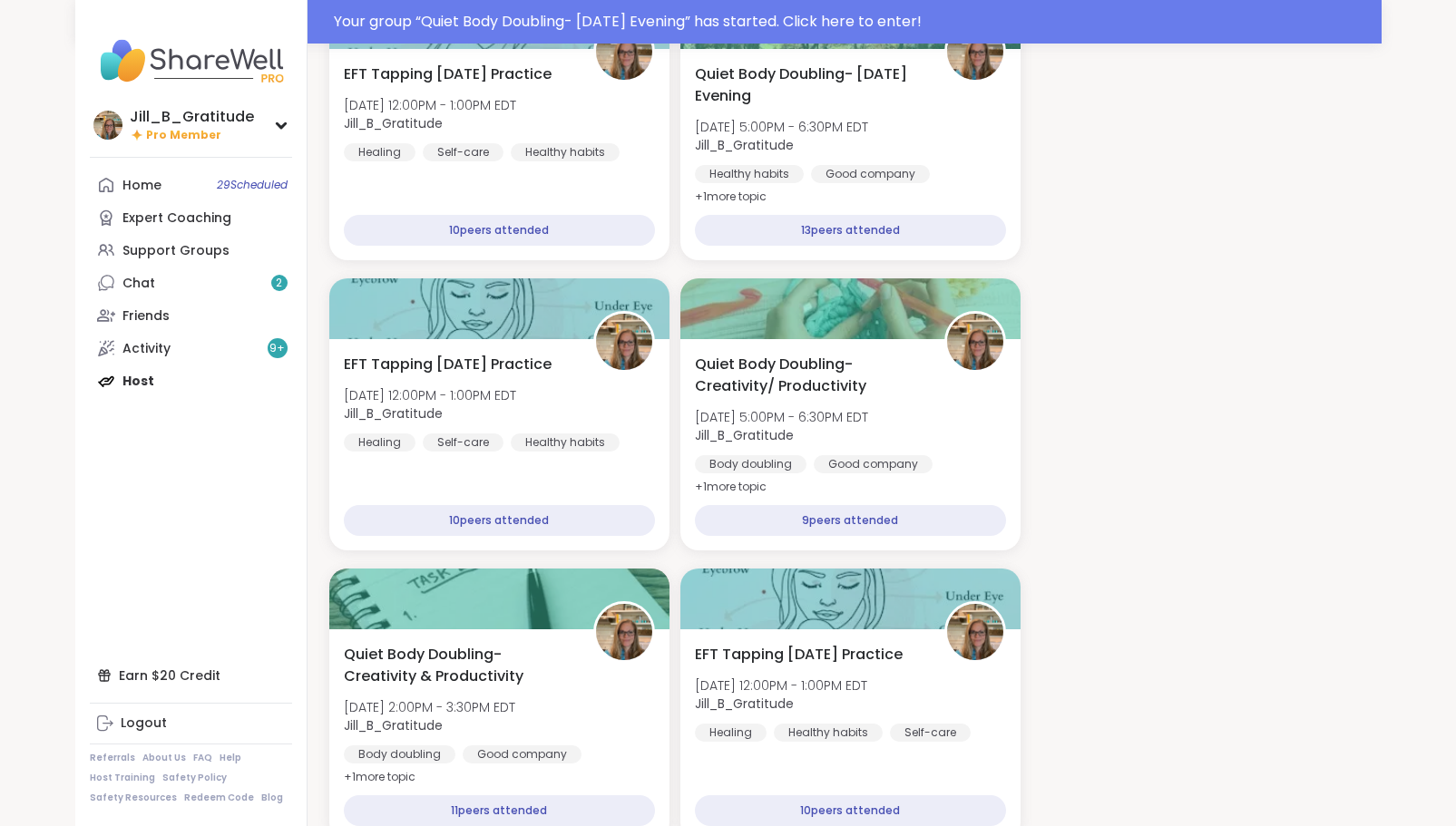
scroll to position [1452, 0]
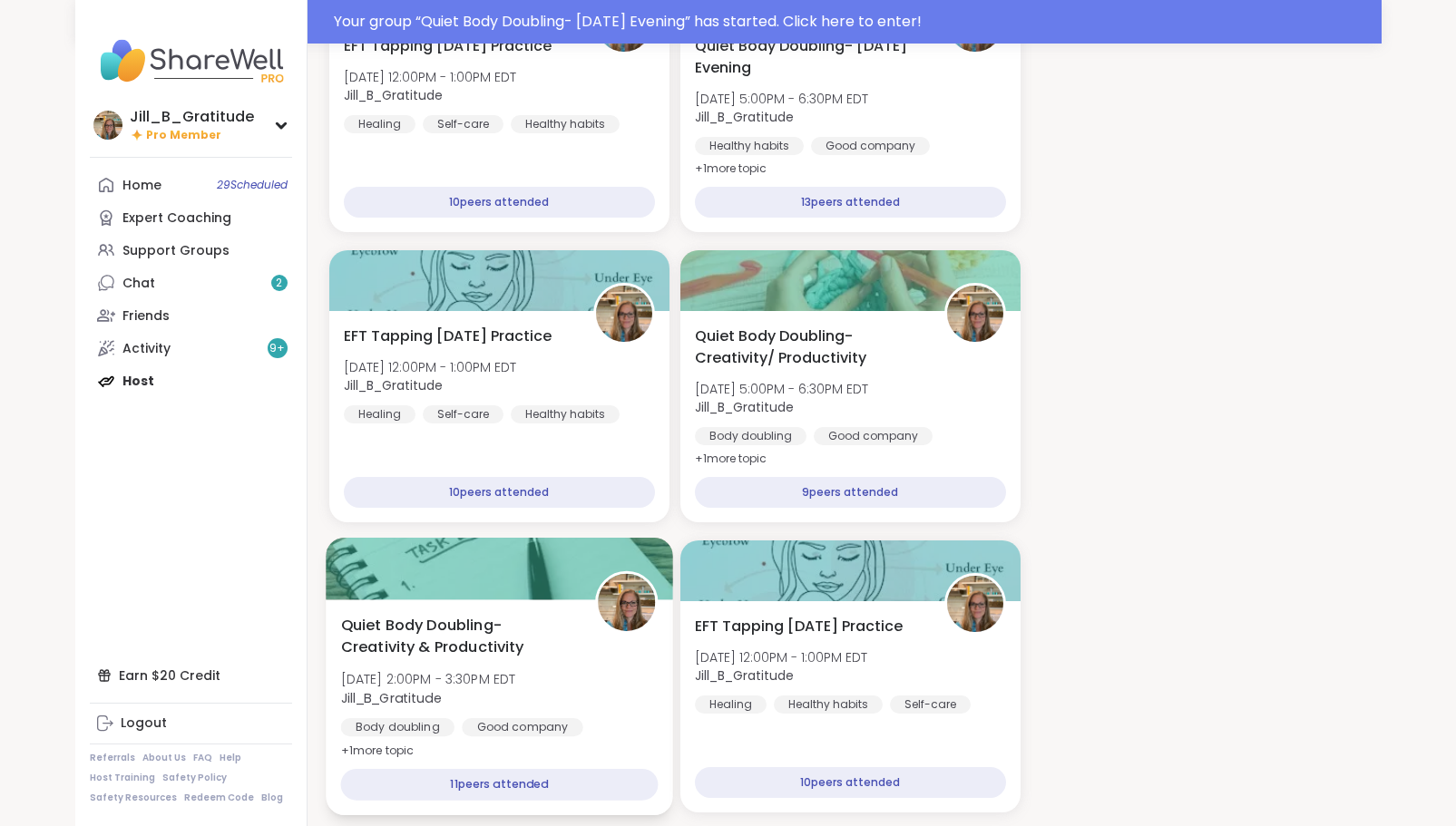
click at [527, 601] on div "Quiet Body Doubling- Creativity & Productivity Wed, Oct 08 | 2:00PM - 3:30PM ED…" at bounding box center [499, 708] width 348 height 216
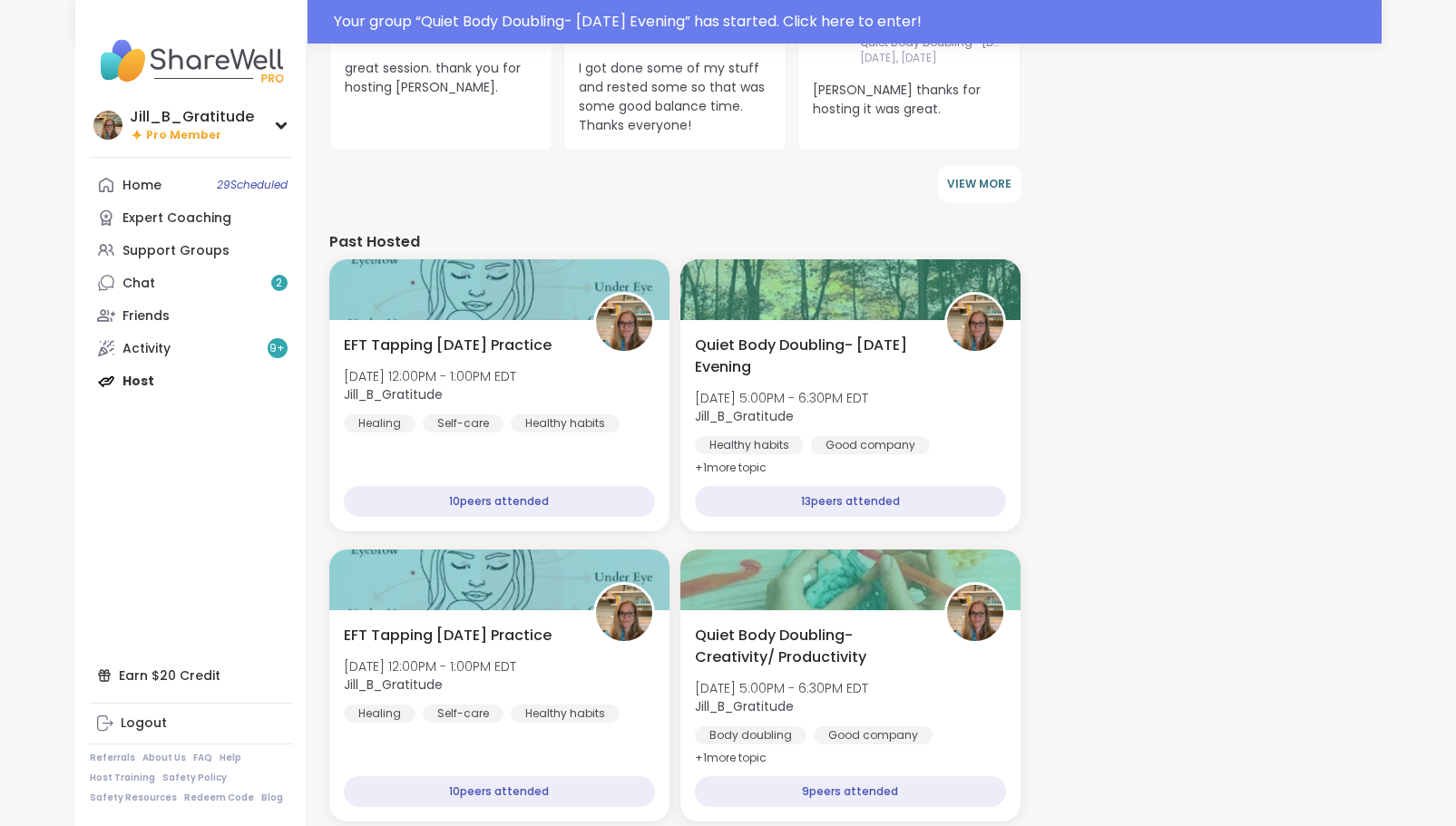
scroll to position [975, 0]
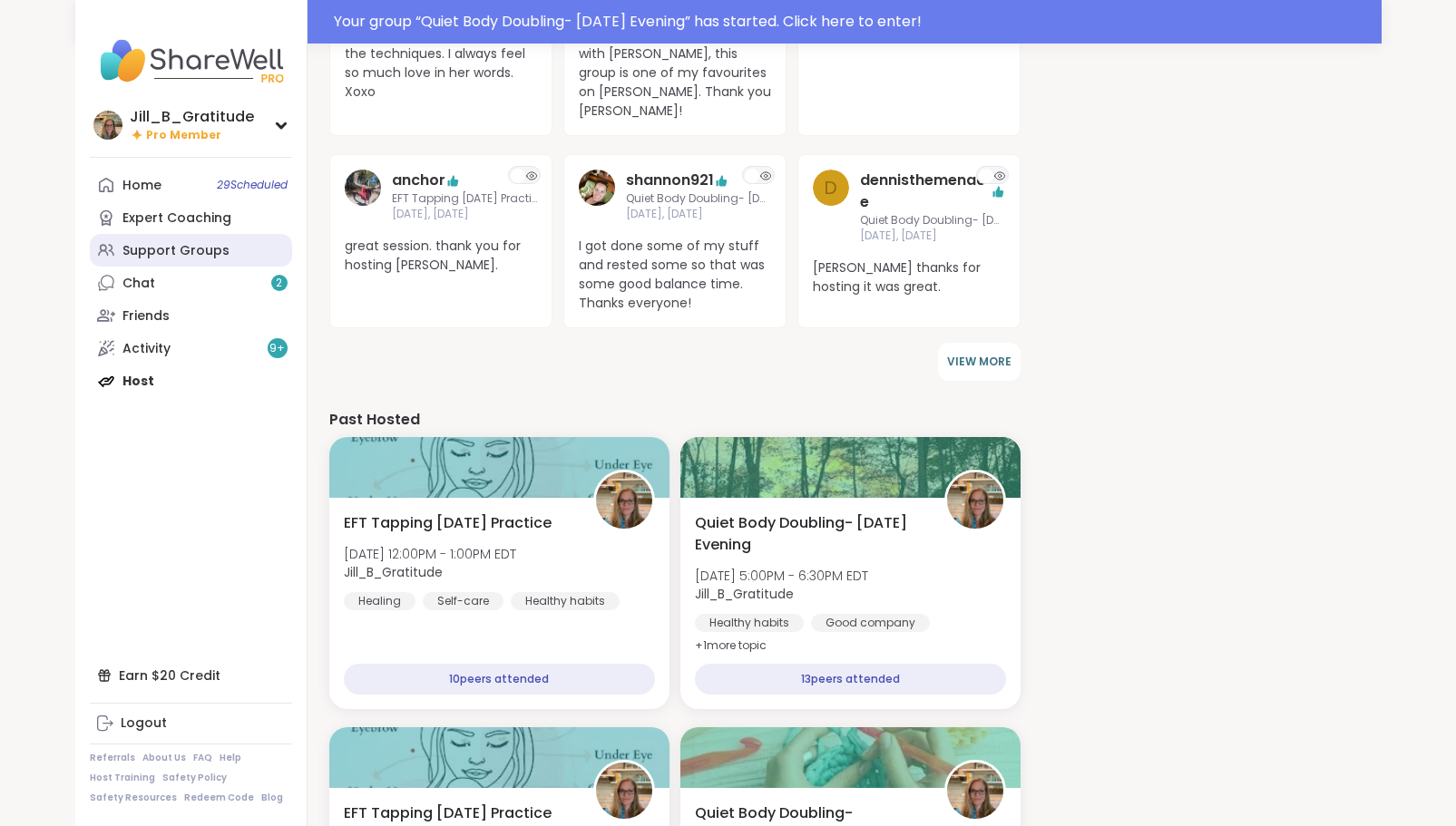
click at [217, 245] on div "Support Groups" at bounding box center [176, 251] width 107 height 18
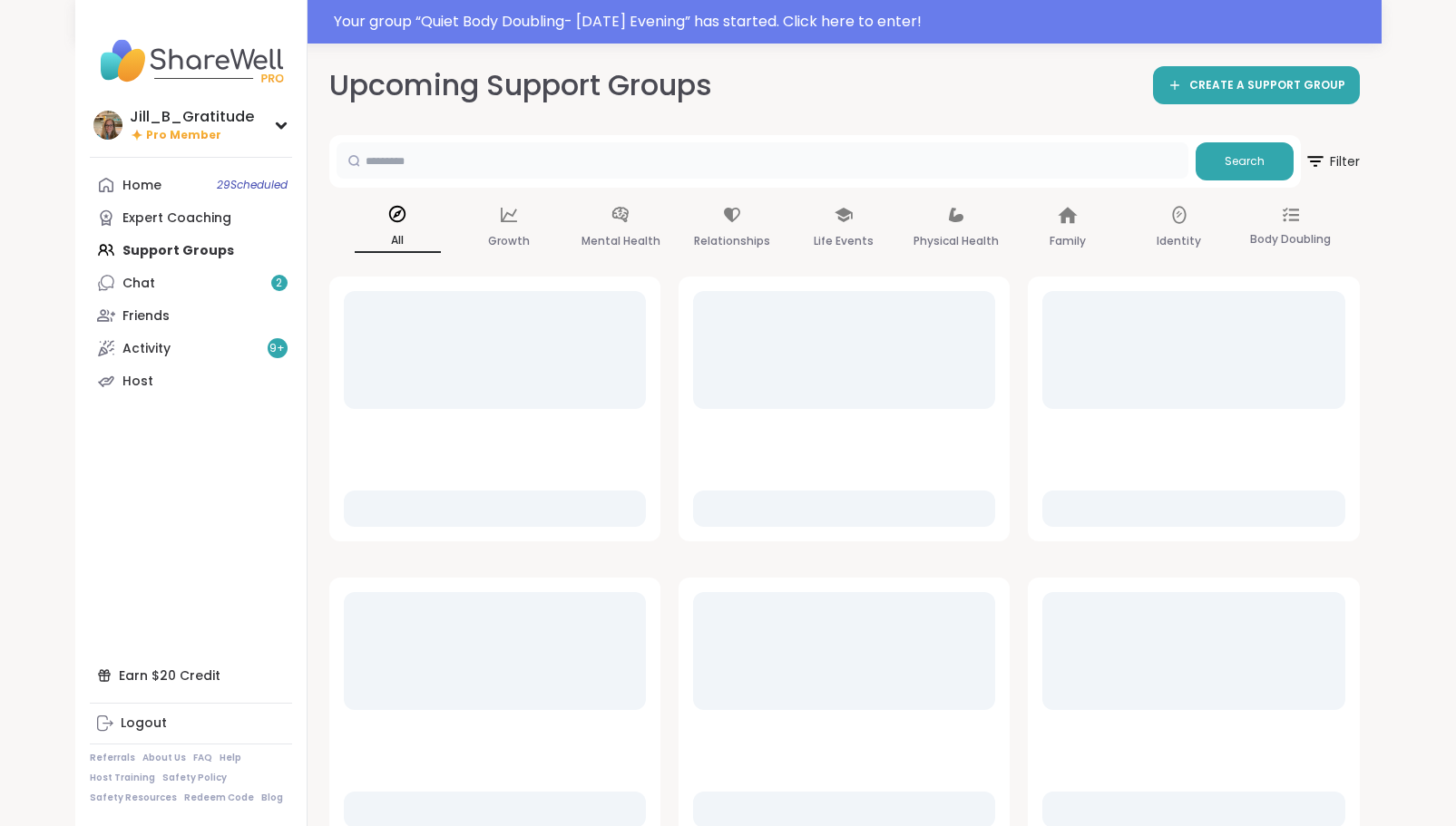
click at [515, 171] on input "text" at bounding box center [762, 161] width 852 height 36
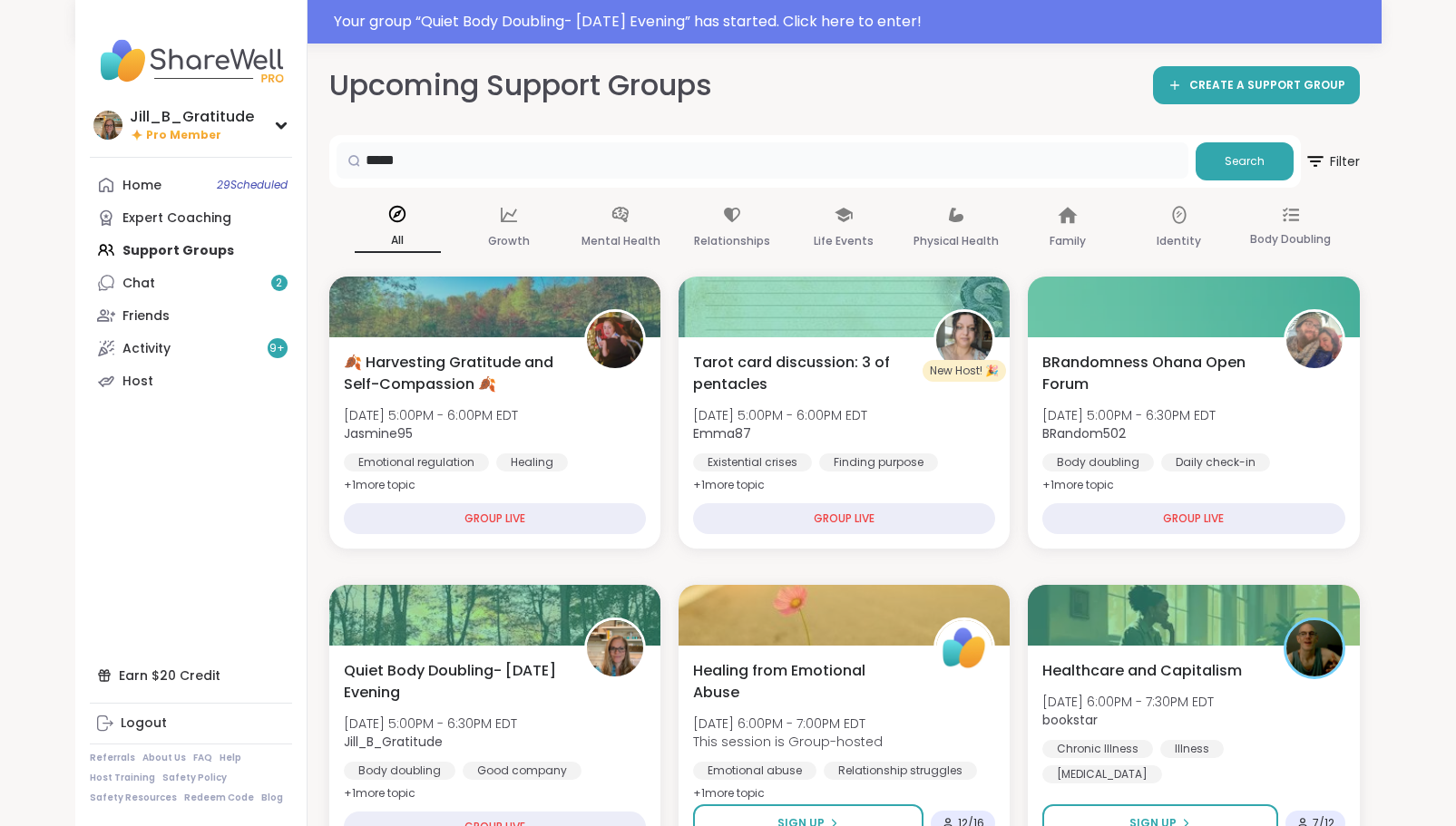
type input "*****"
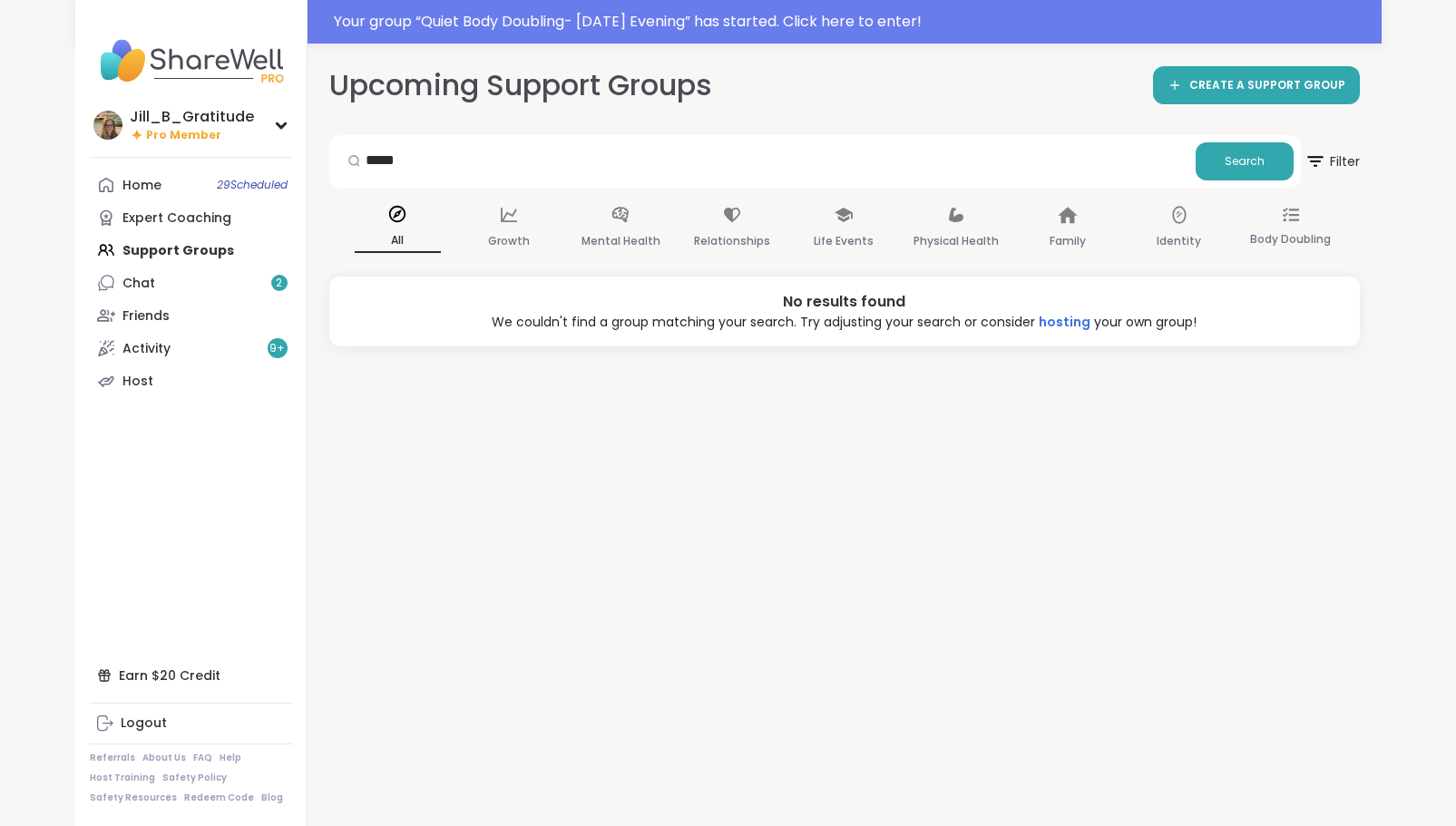
drag, startPoint x: 765, startPoint y: 443, endPoint x: 788, endPoint y: 427, distance: 28.0
click at [765, 443] on div "Upcoming Support Groups CREATE A SUPPORT GROUP ***** Search Filter All Growth M…" at bounding box center [844, 456] width 1074 height 826
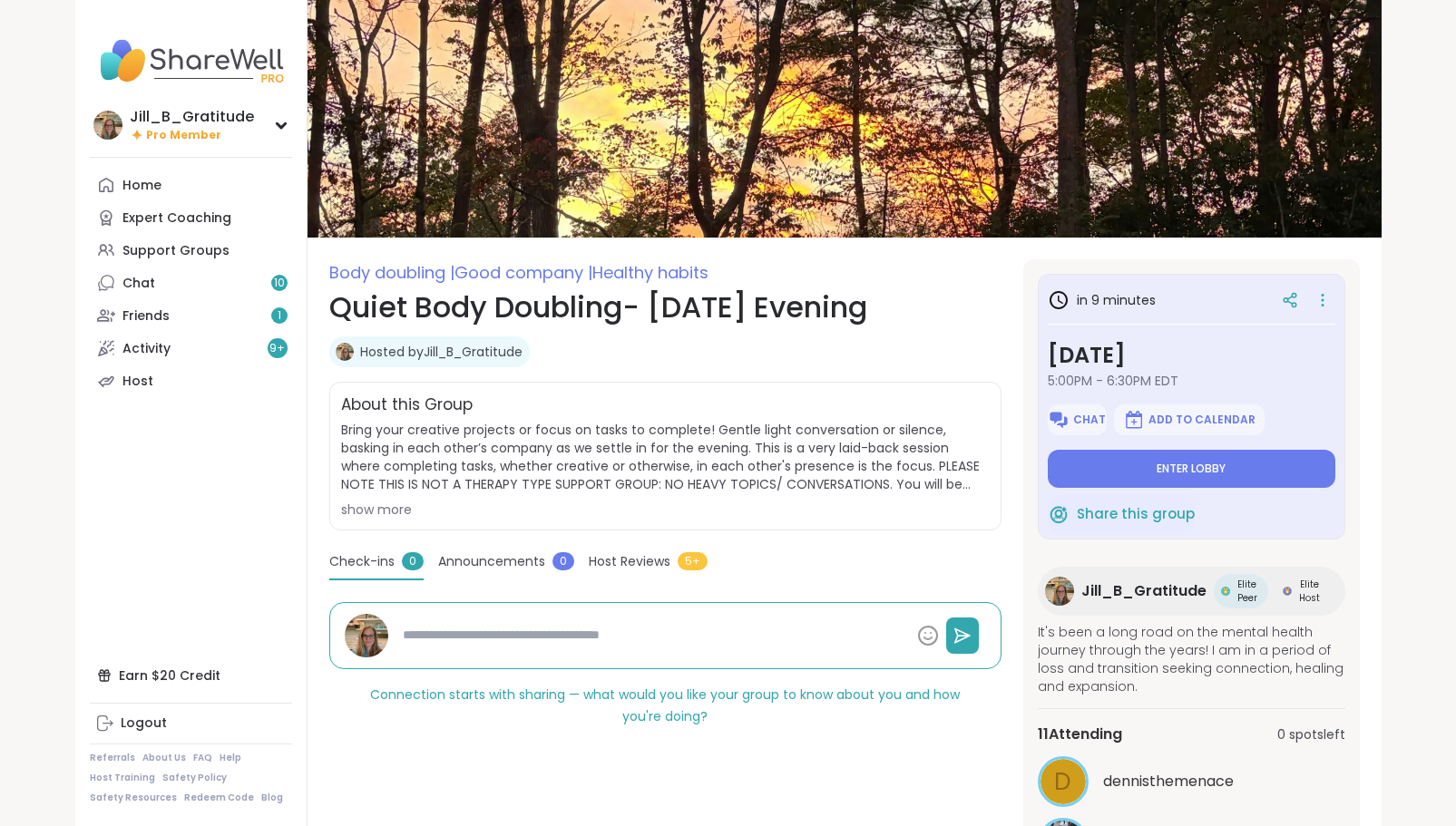
click at [1321, 295] on icon at bounding box center [1322, 296] width 2 height 2
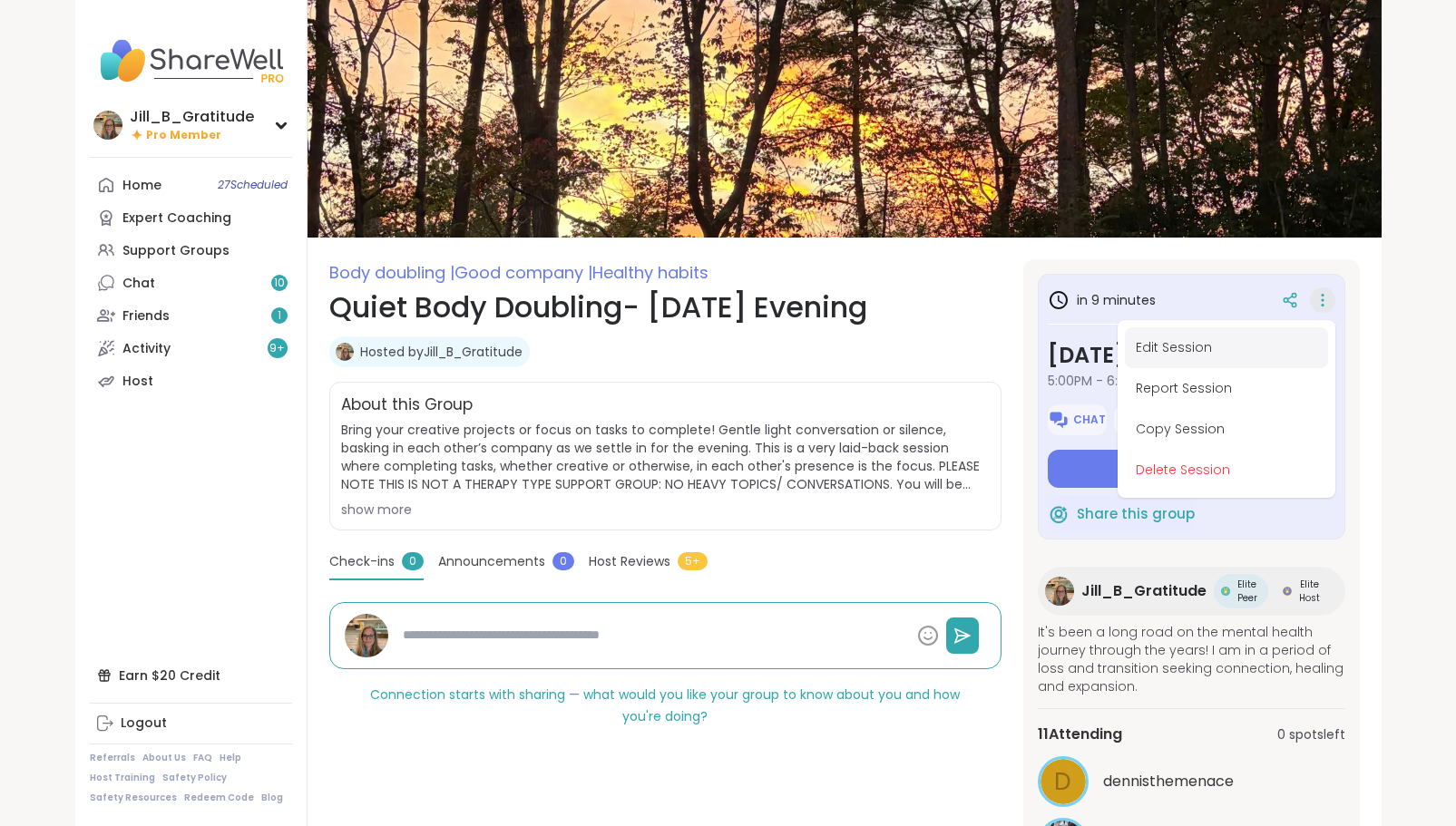
click at [1207, 348] on button "Edit Session" at bounding box center [1226, 348] width 203 height 41
type textarea "*"
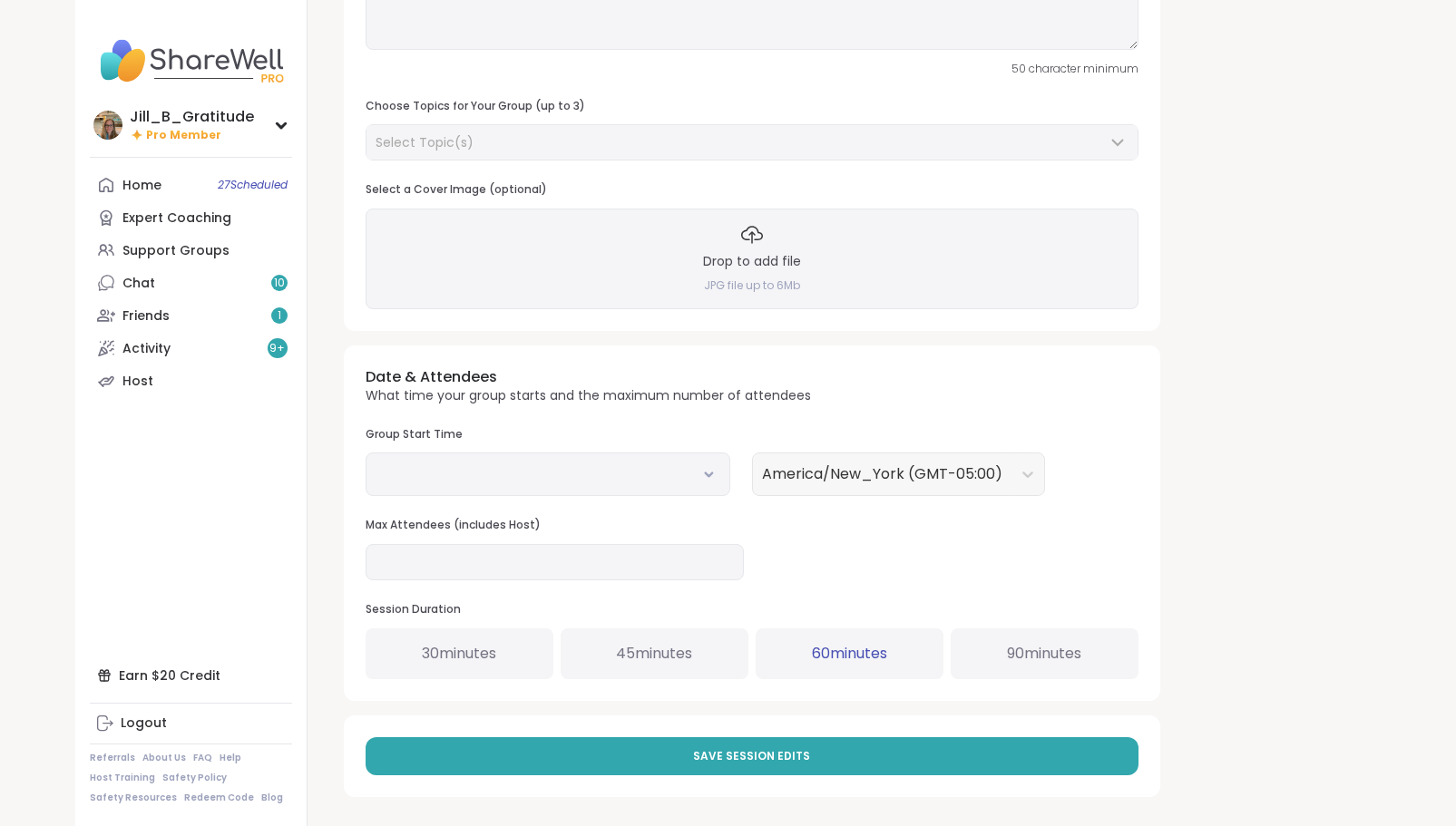
scroll to position [292, 0]
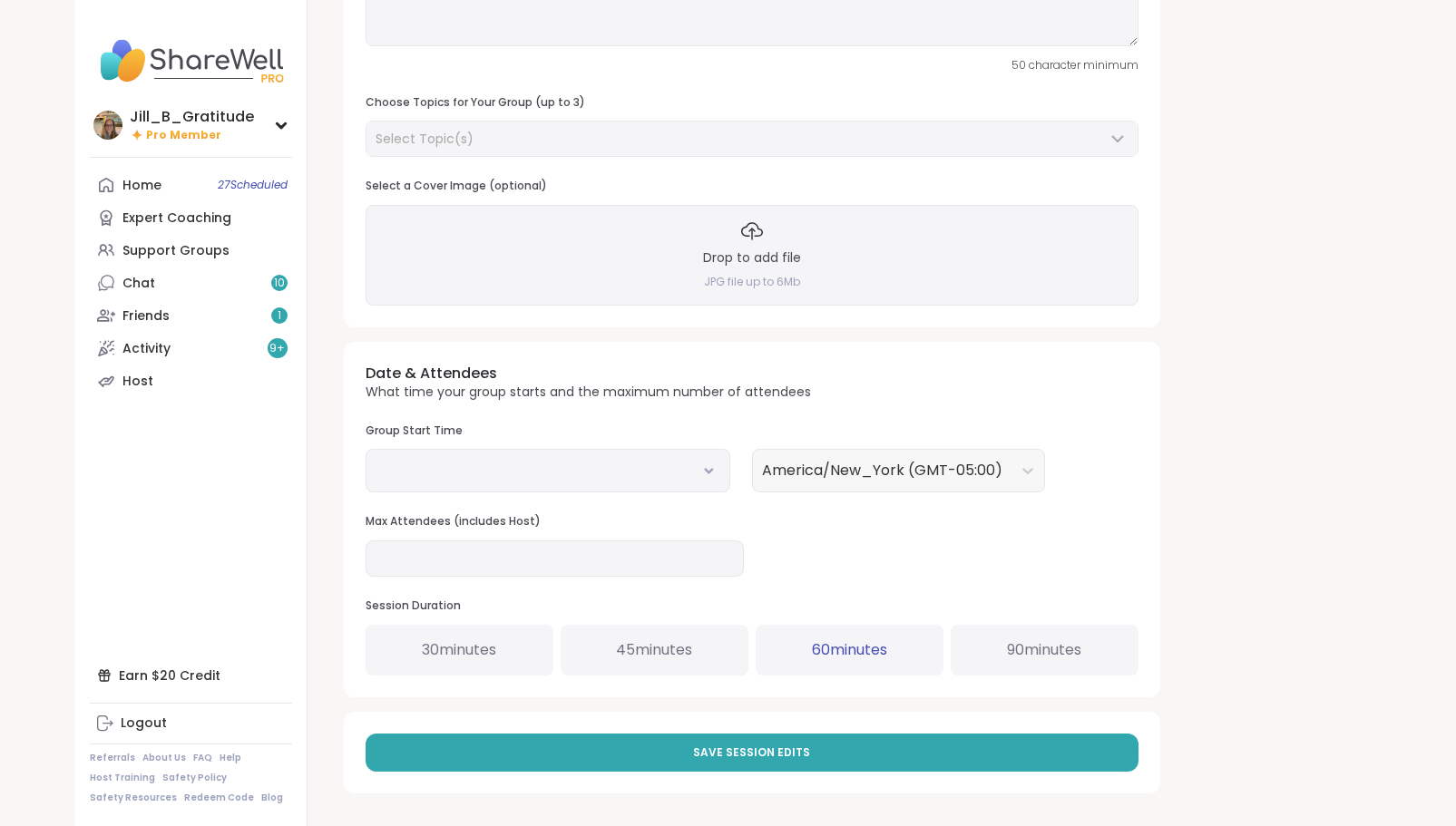
type input "**********"
type textarea "**********"
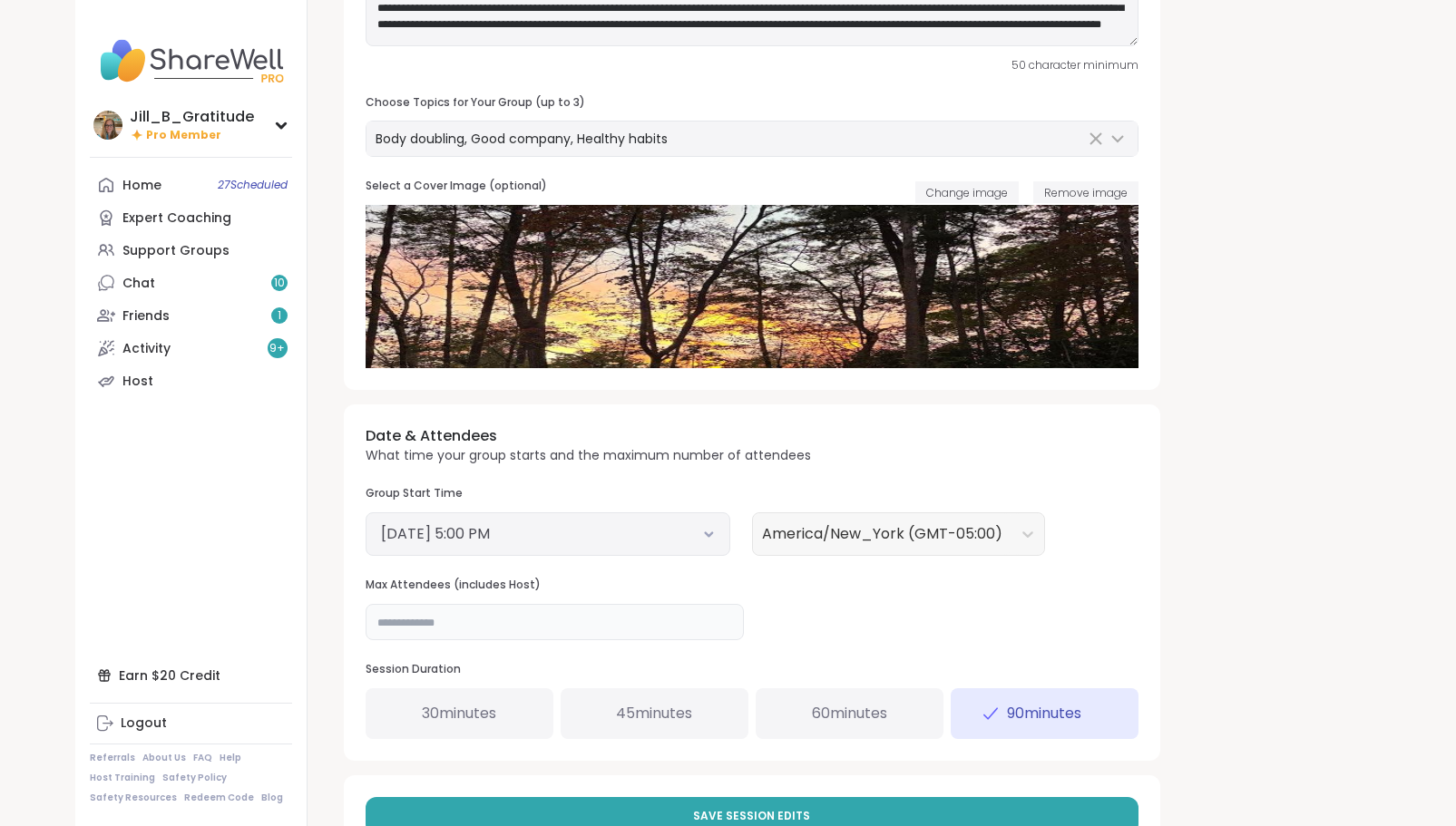
click at [458, 626] on input "**" at bounding box center [555, 623] width 378 height 36
type input "**"
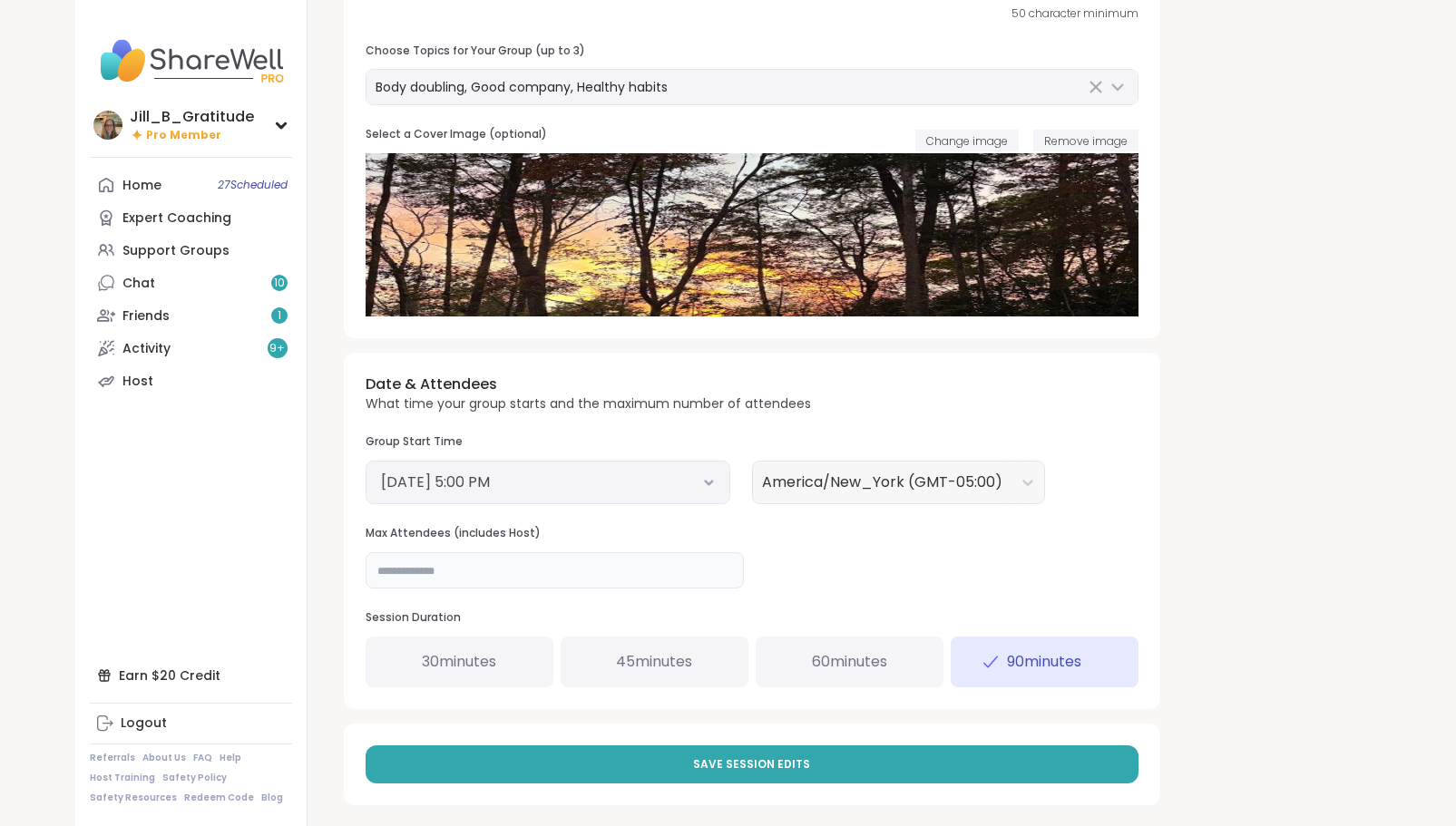
scroll to position [355, 0]
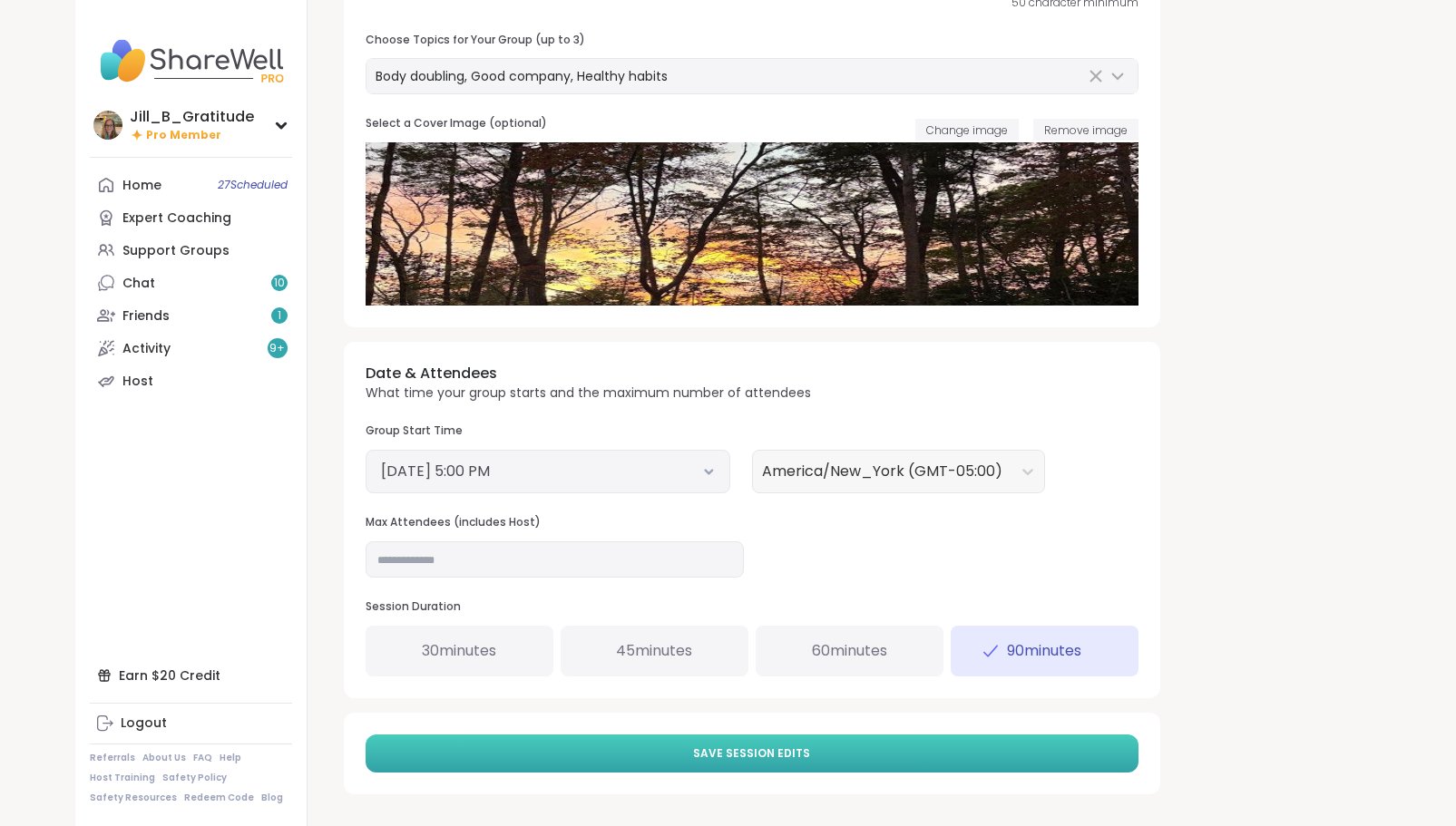
click at [731, 755] on span "Save Session Edits" at bounding box center [751, 753] width 117 height 16
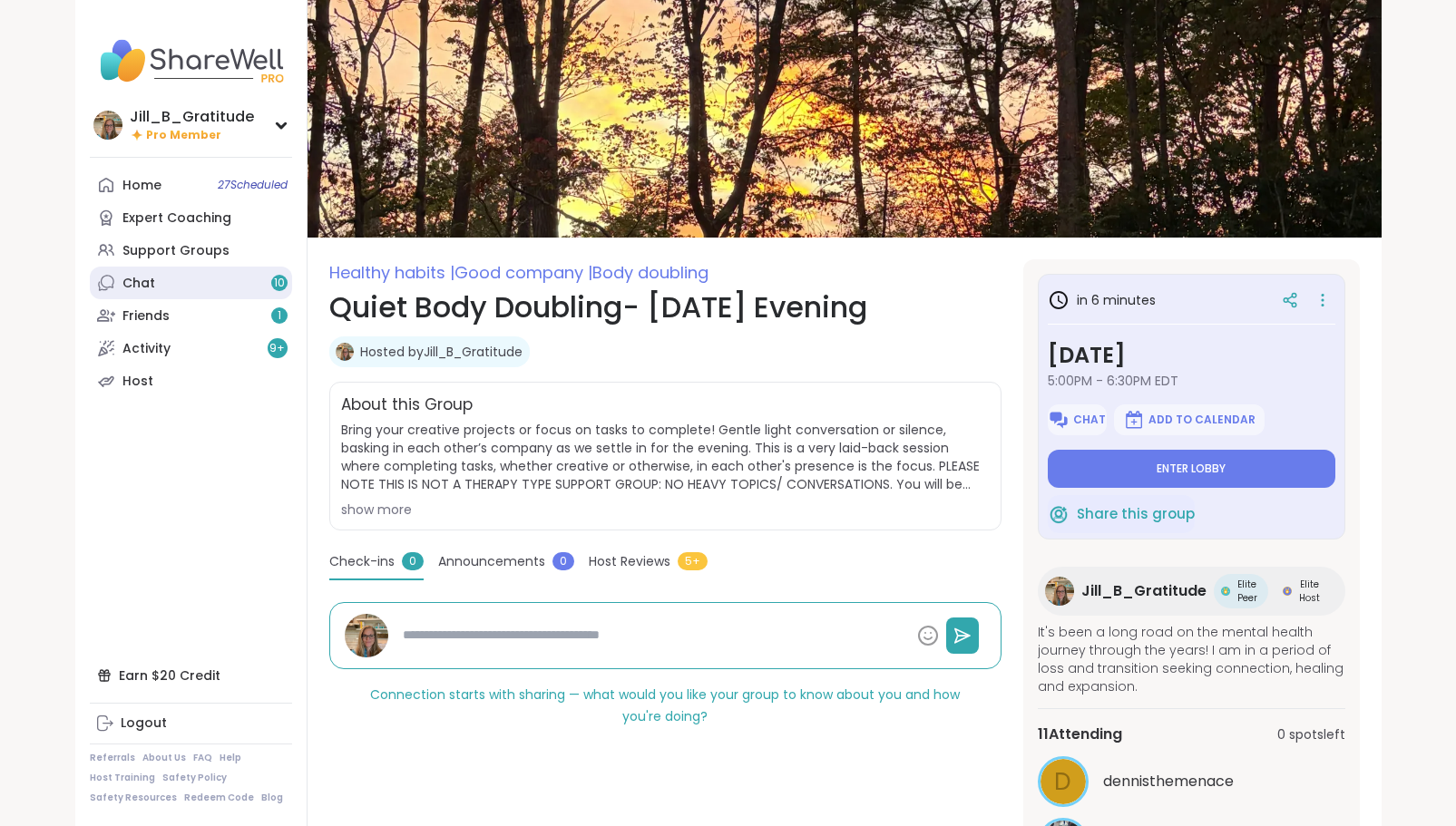
click at [239, 292] on link "Chat 10" at bounding box center [191, 283] width 202 height 33
type textarea "*"
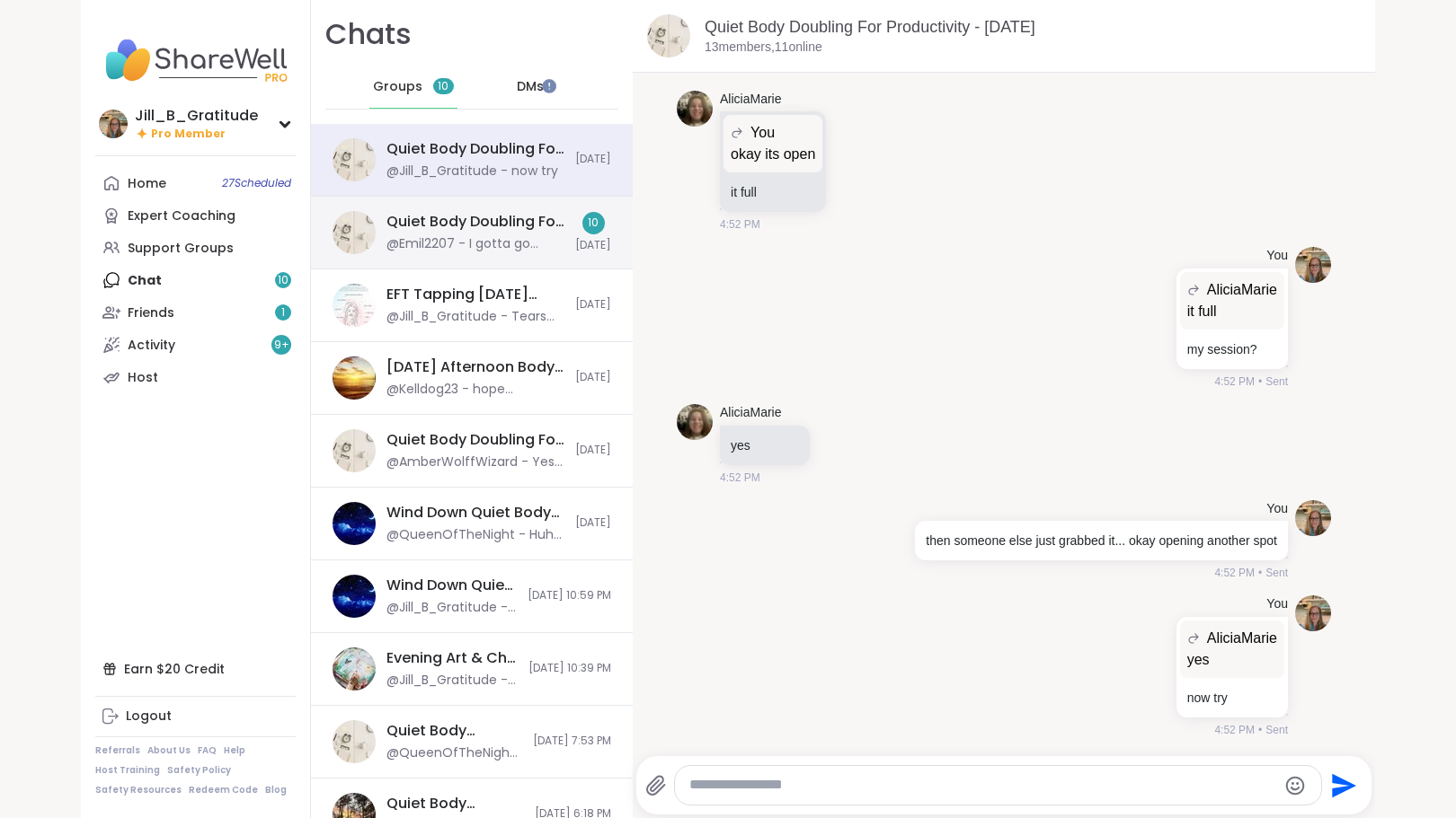
click at [423, 248] on div "@Emil2207 - I gotta go need to sign up for another group" at bounding box center [475, 244] width 177 height 18
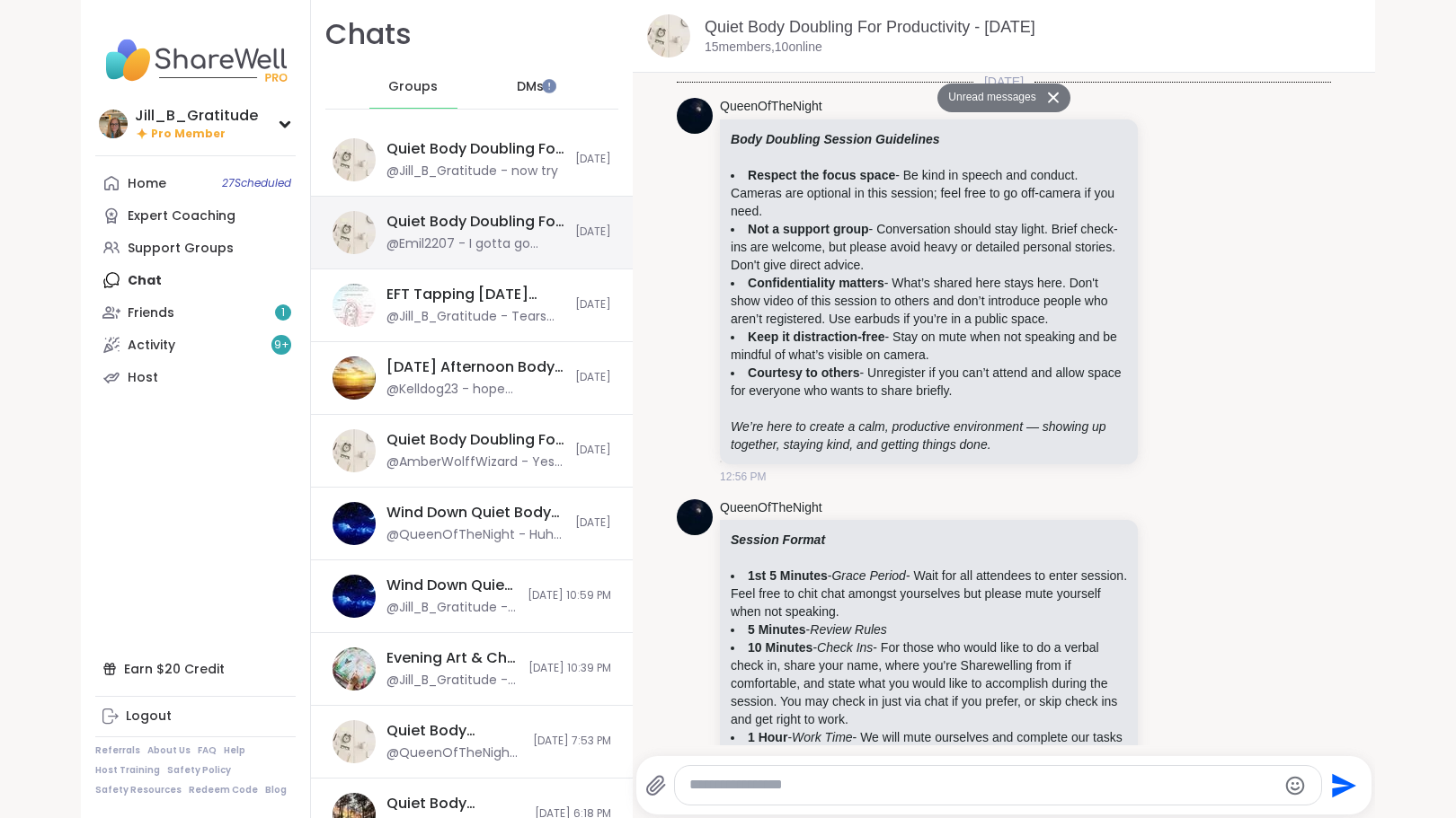
scroll to position [6435, 0]
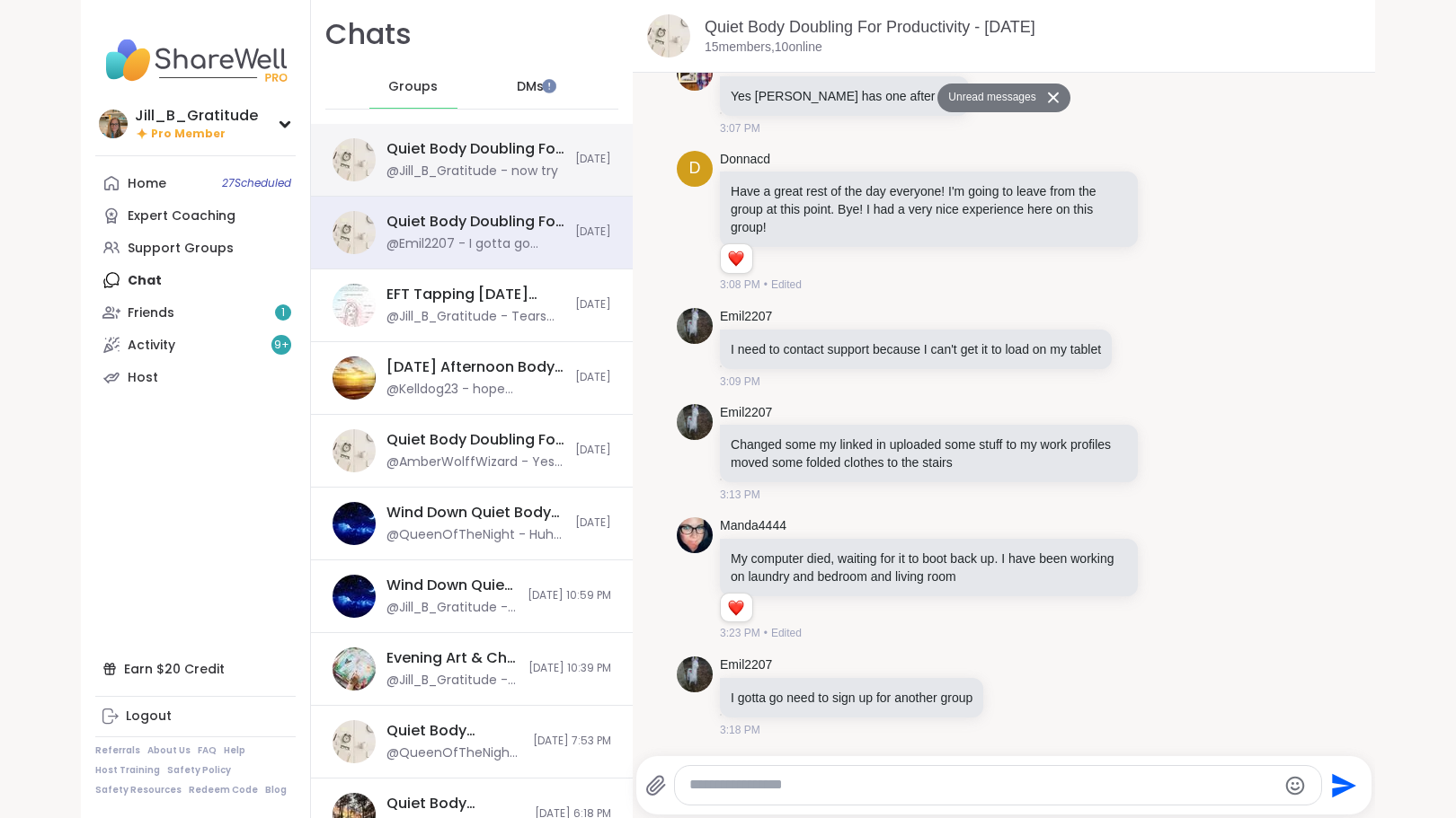
click at [452, 156] on div "Quiet Body Doubling For Productivity - Friday, Oct 10" at bounding box center [475, 149] width 177 height 20
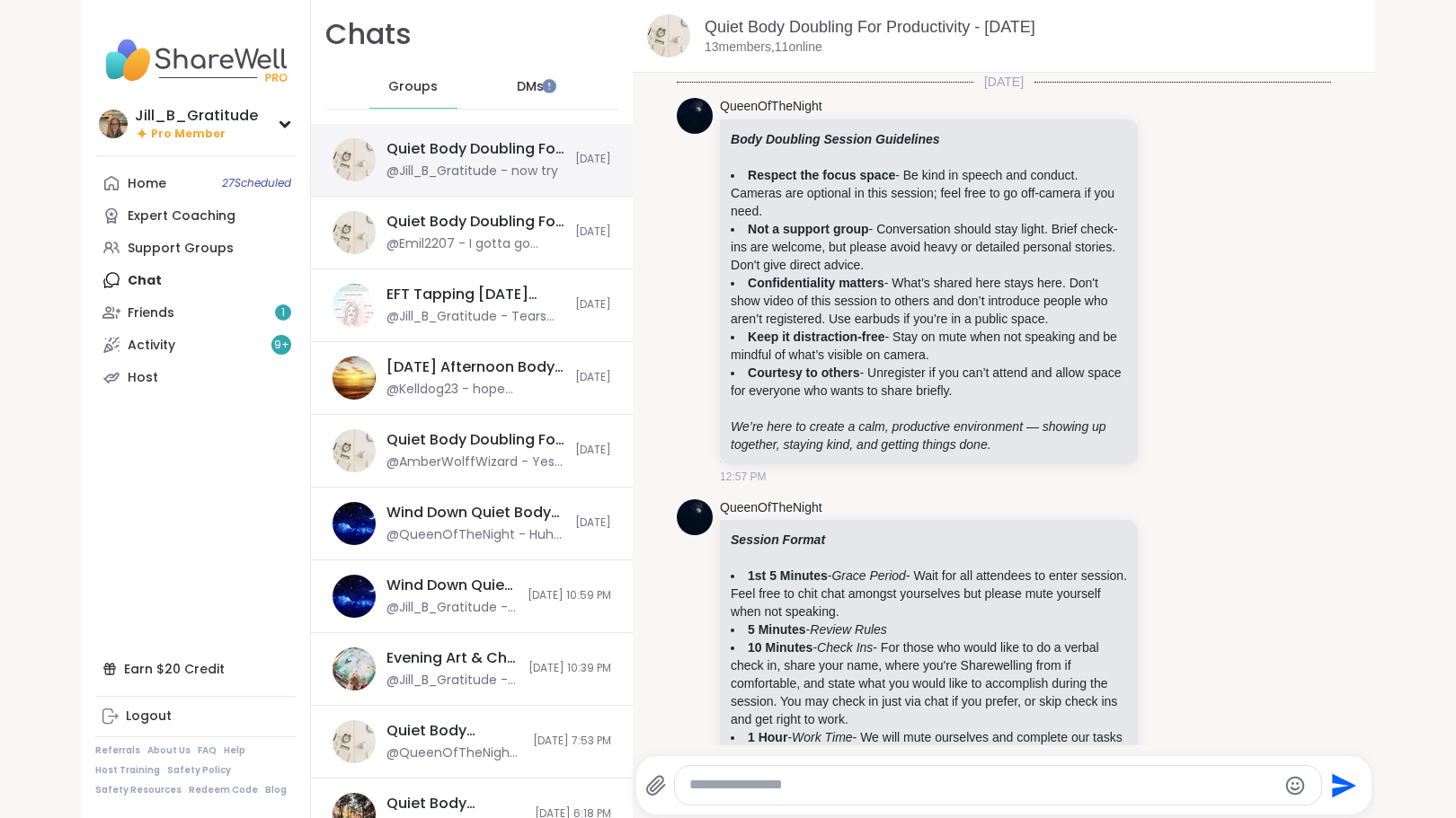
scroll to position [3246, 0]
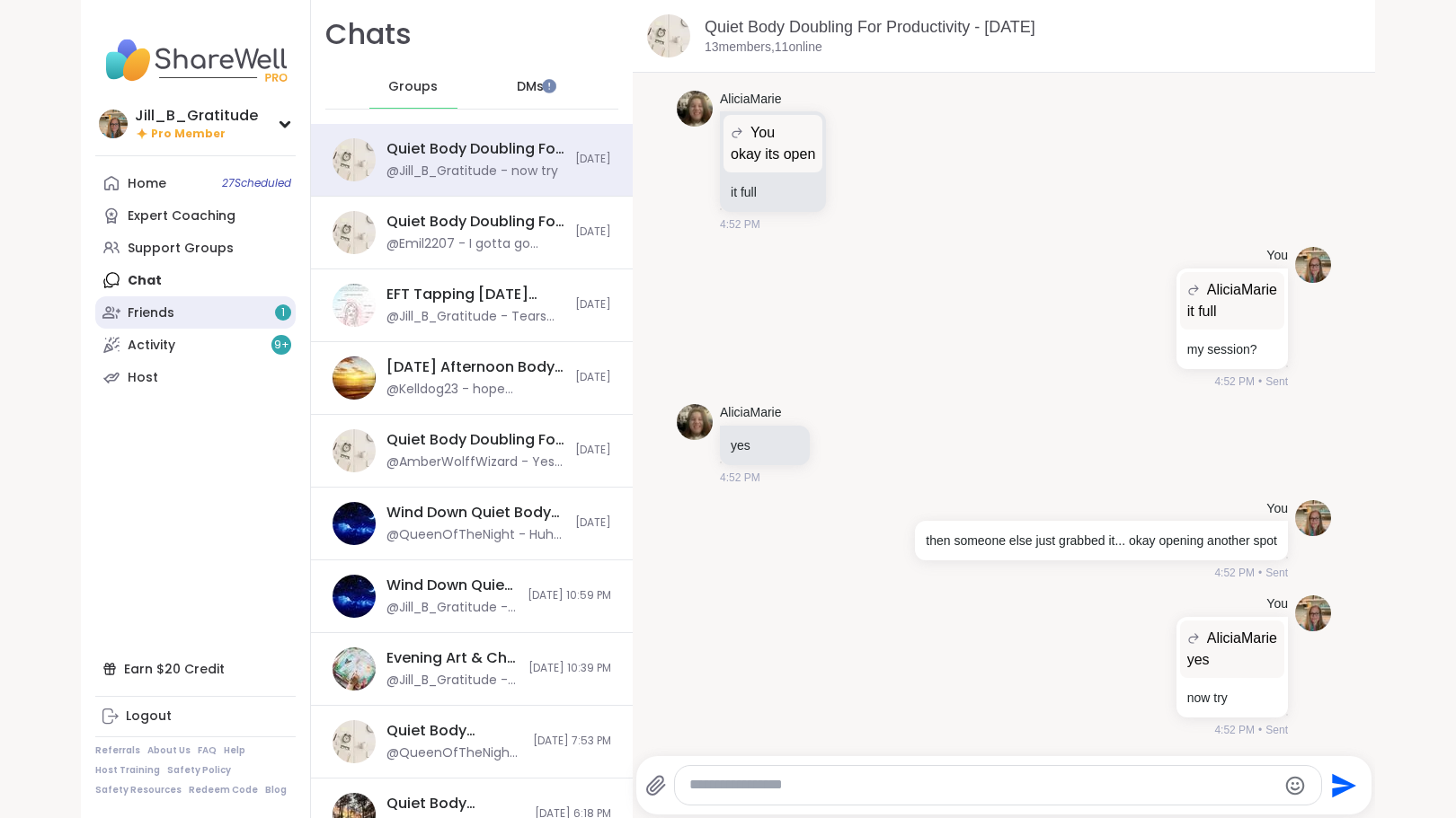
click at [245, 318] on link "Friends 1" at bounding box center [195, 312] width 200 height 32
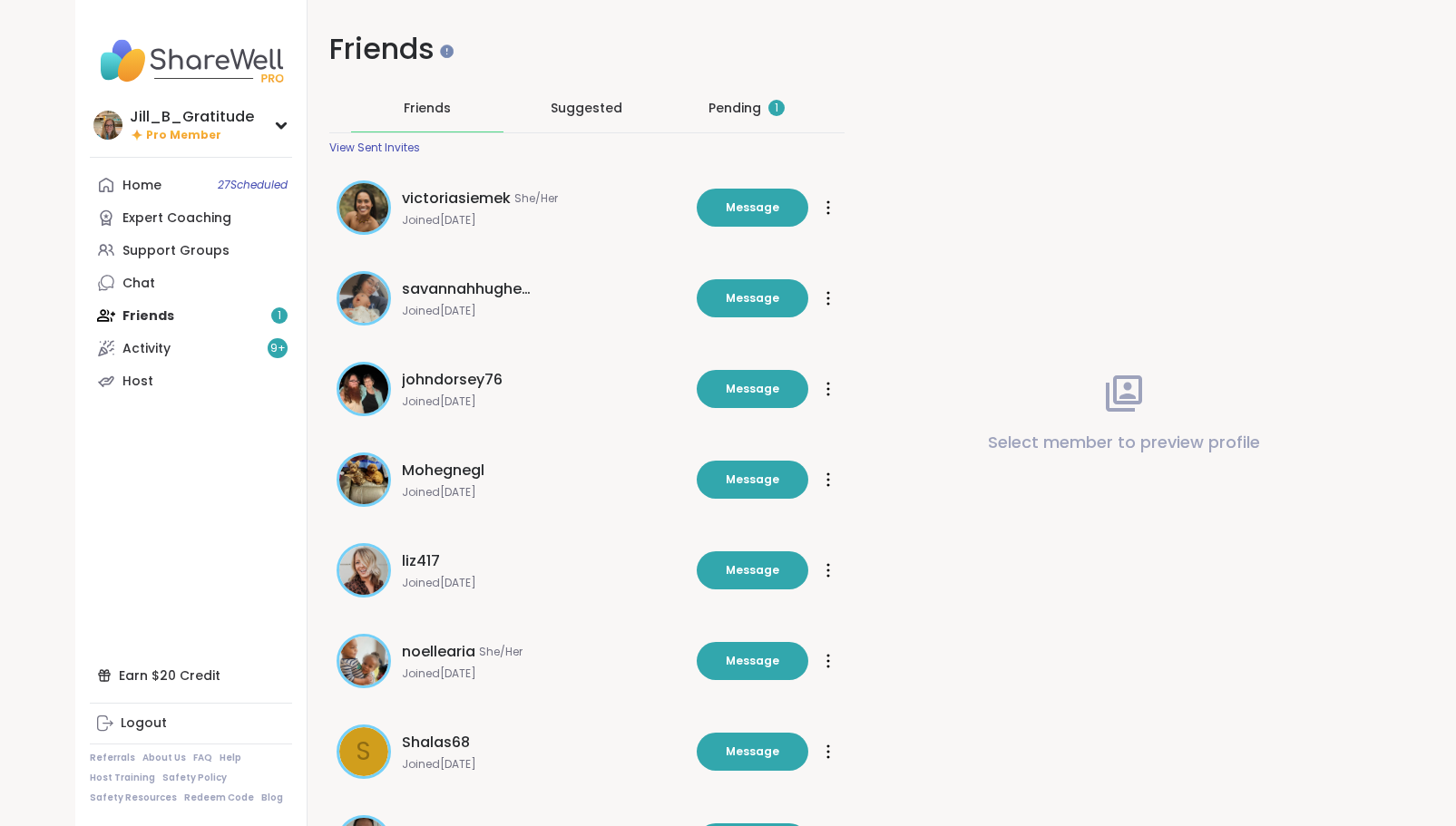
click at [763, 111] on div "Pending 1" at bounding box center [746, 107] width 77 height 18
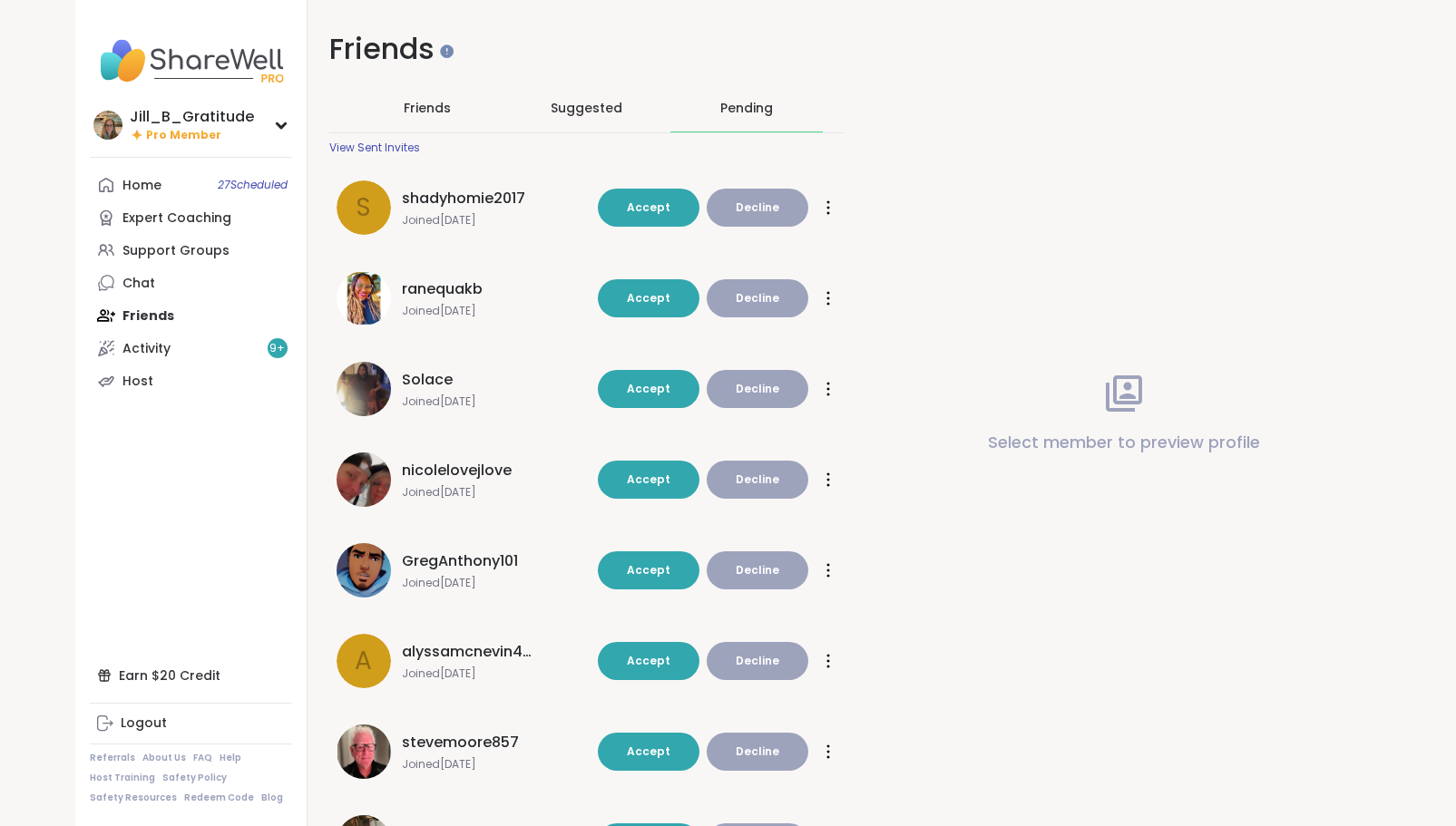
scroll to position [339, 0]
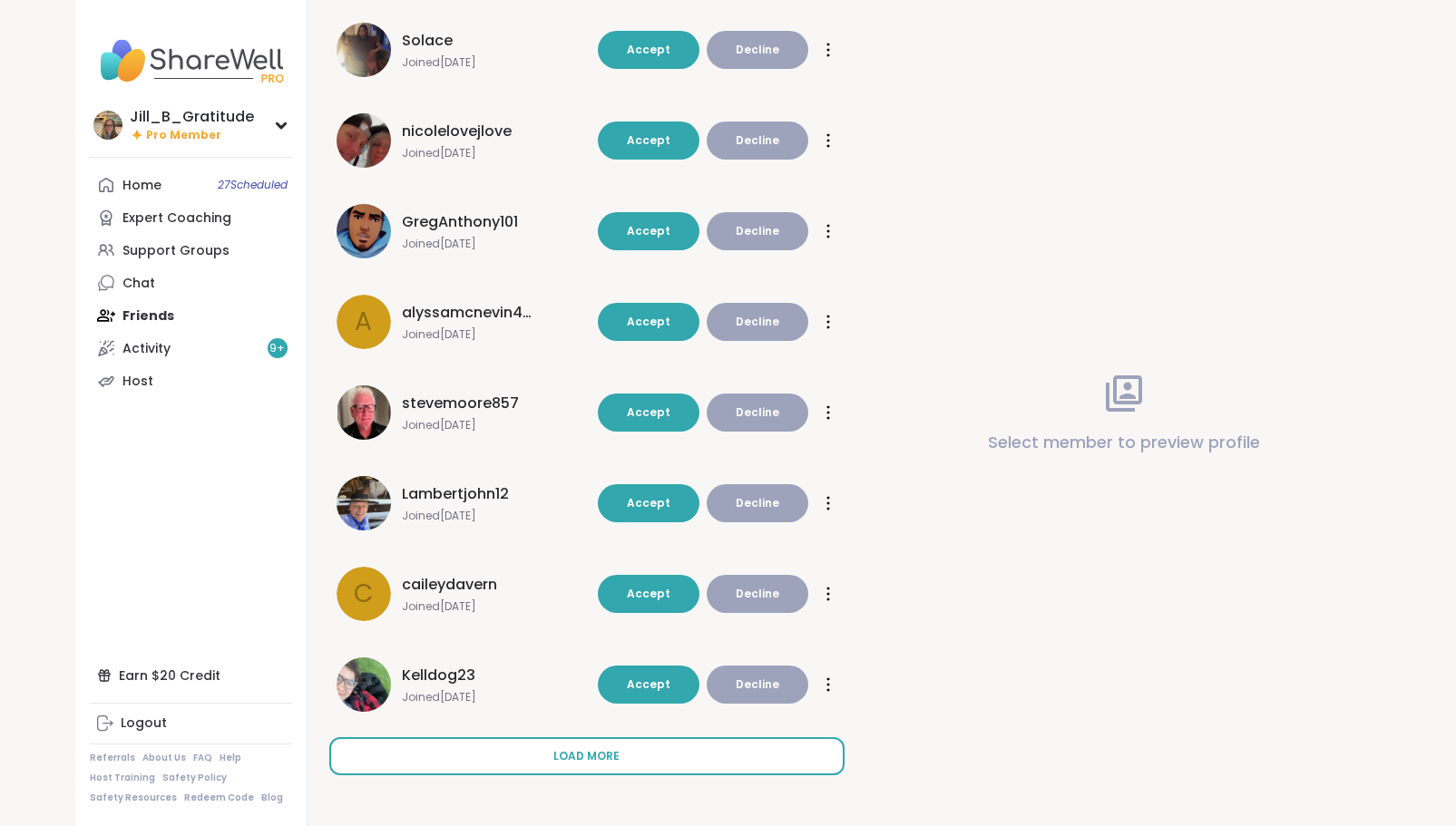
click at [571, 764] on span "Load more" at bounding box center [586, 756] width 66 height 16
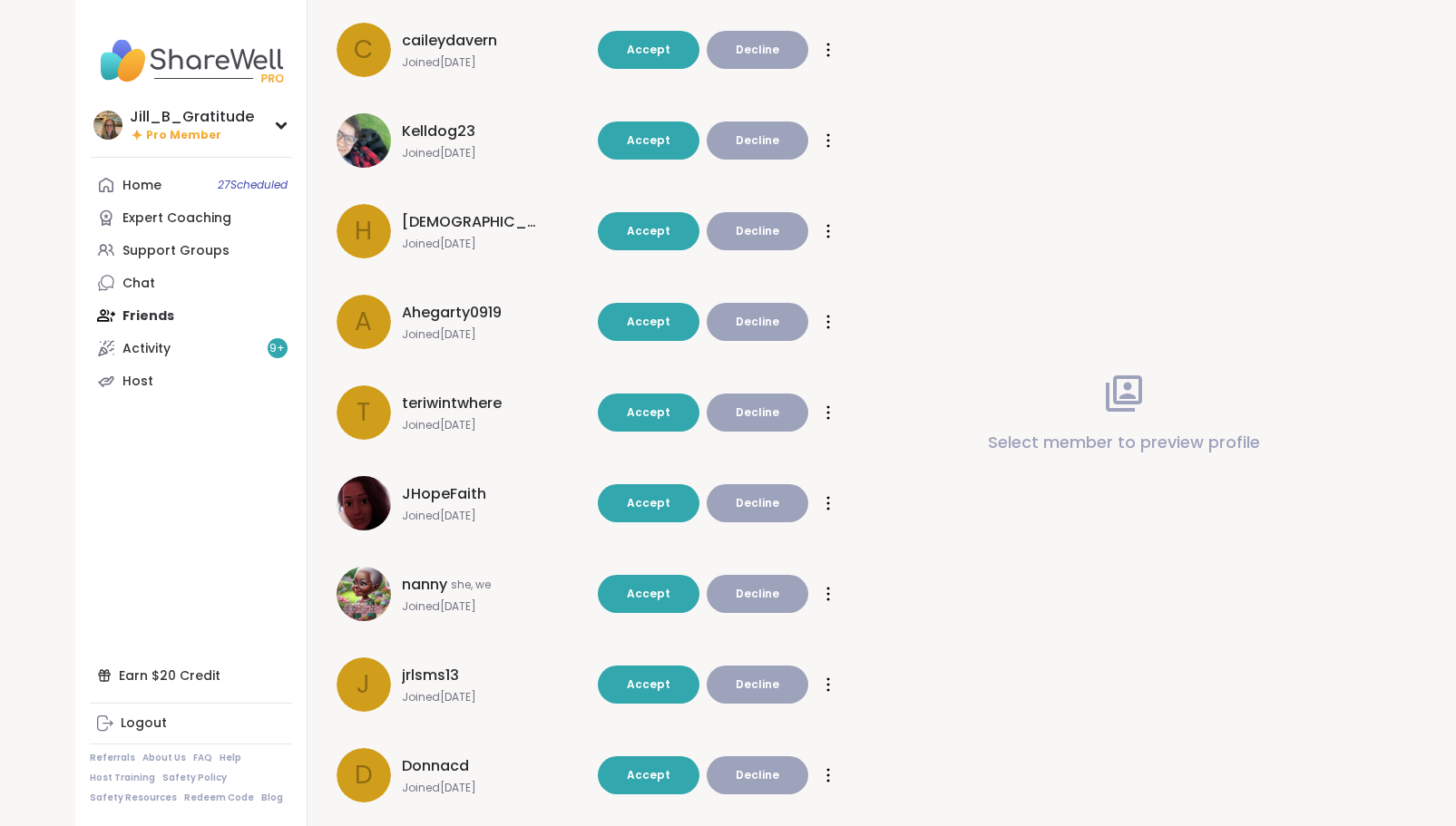
scroll to position [922, 0]
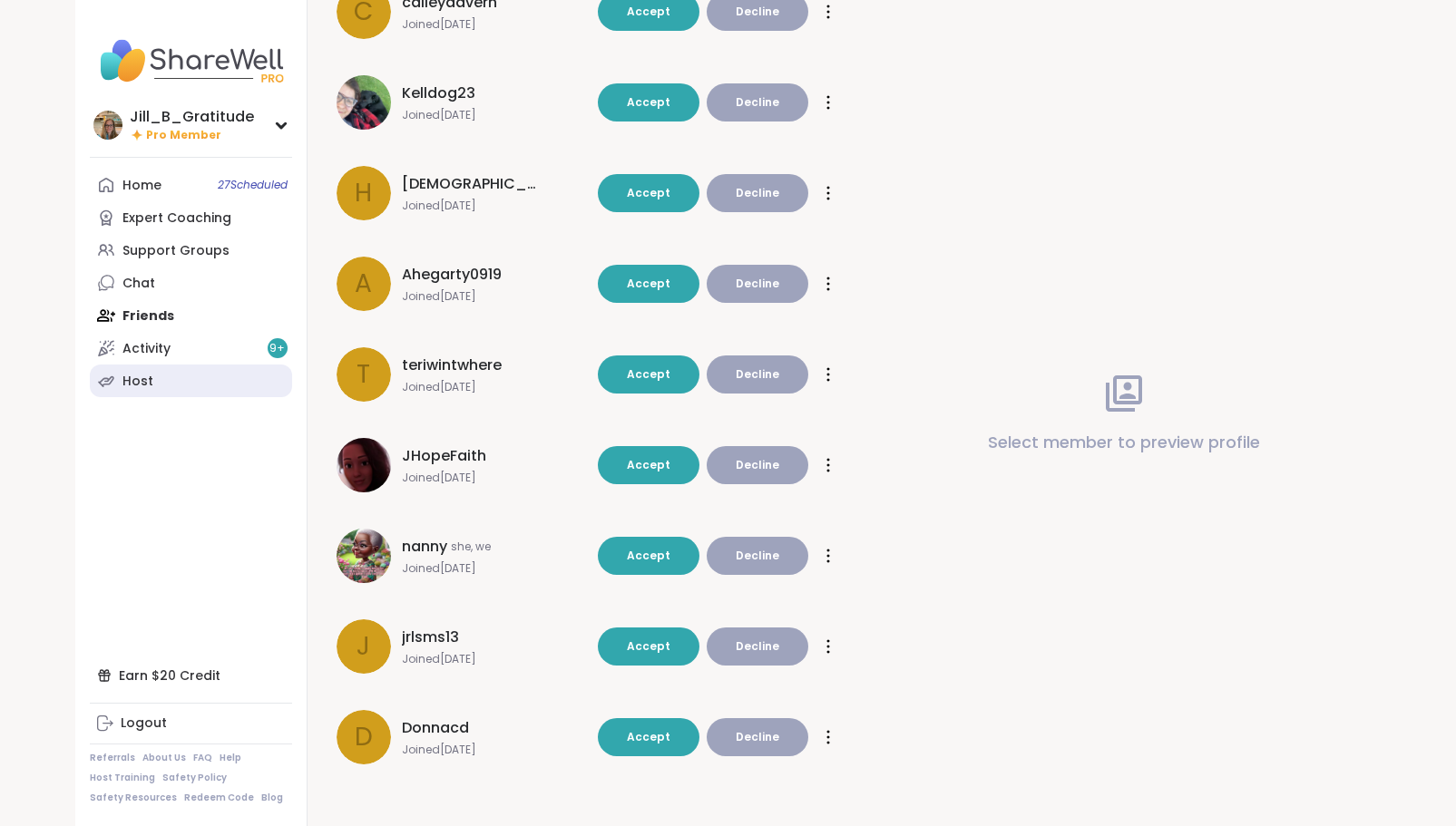
click at [141, 377] on div "Host" at bounding box center [138, 381] width 31 height 18
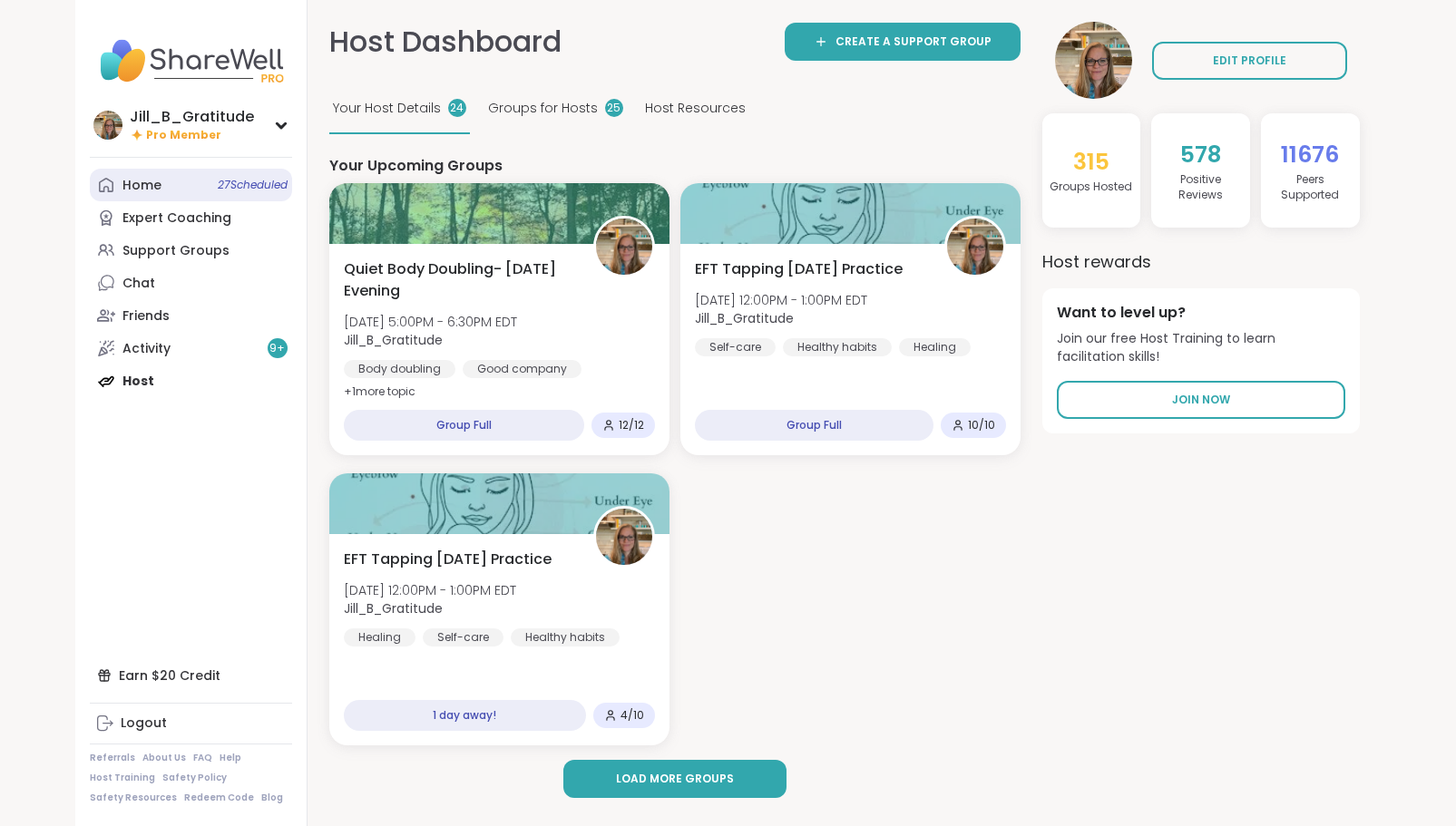
click at [248, 186] on span "27 Scheduled" at bounding box center [252, 185] width 70 height 14
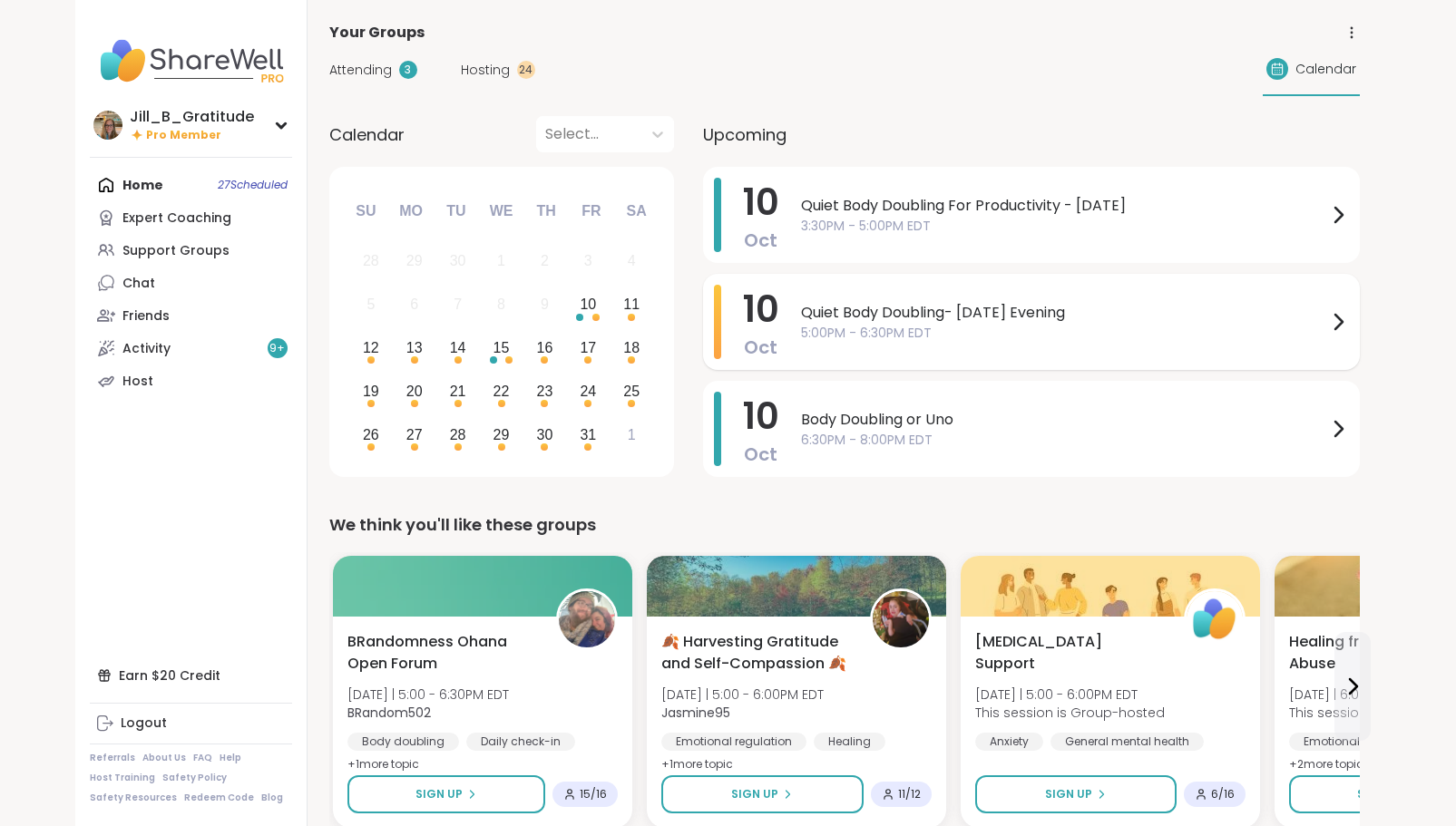
click at [870, 329] on span "5:00PM - 6:30PM EDT" at bounding box center [1063, 333] width 526 height 19
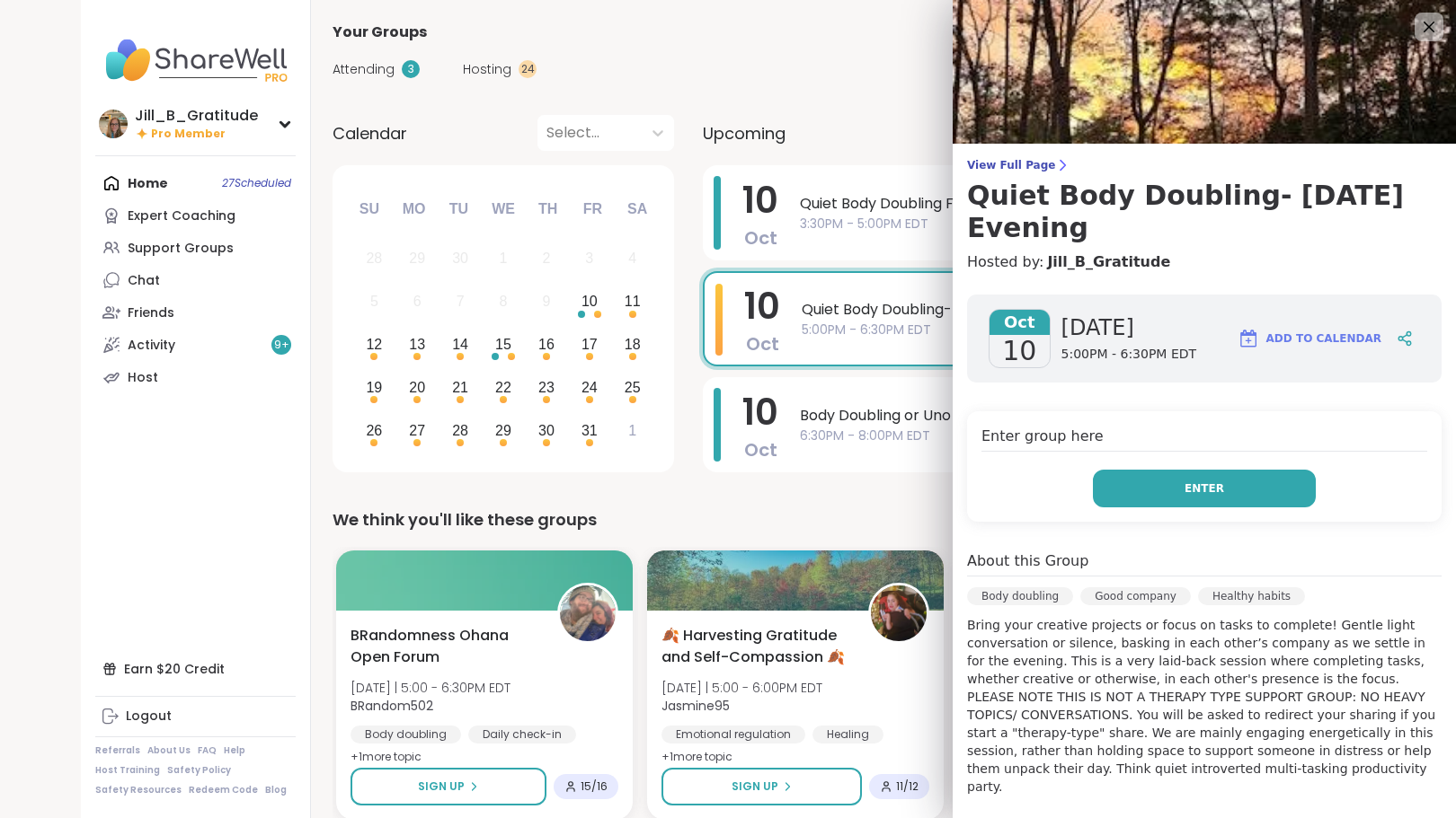
click at [1185, 481] on span "Enter" at bounding box center [1204, 489] width 40 height 16
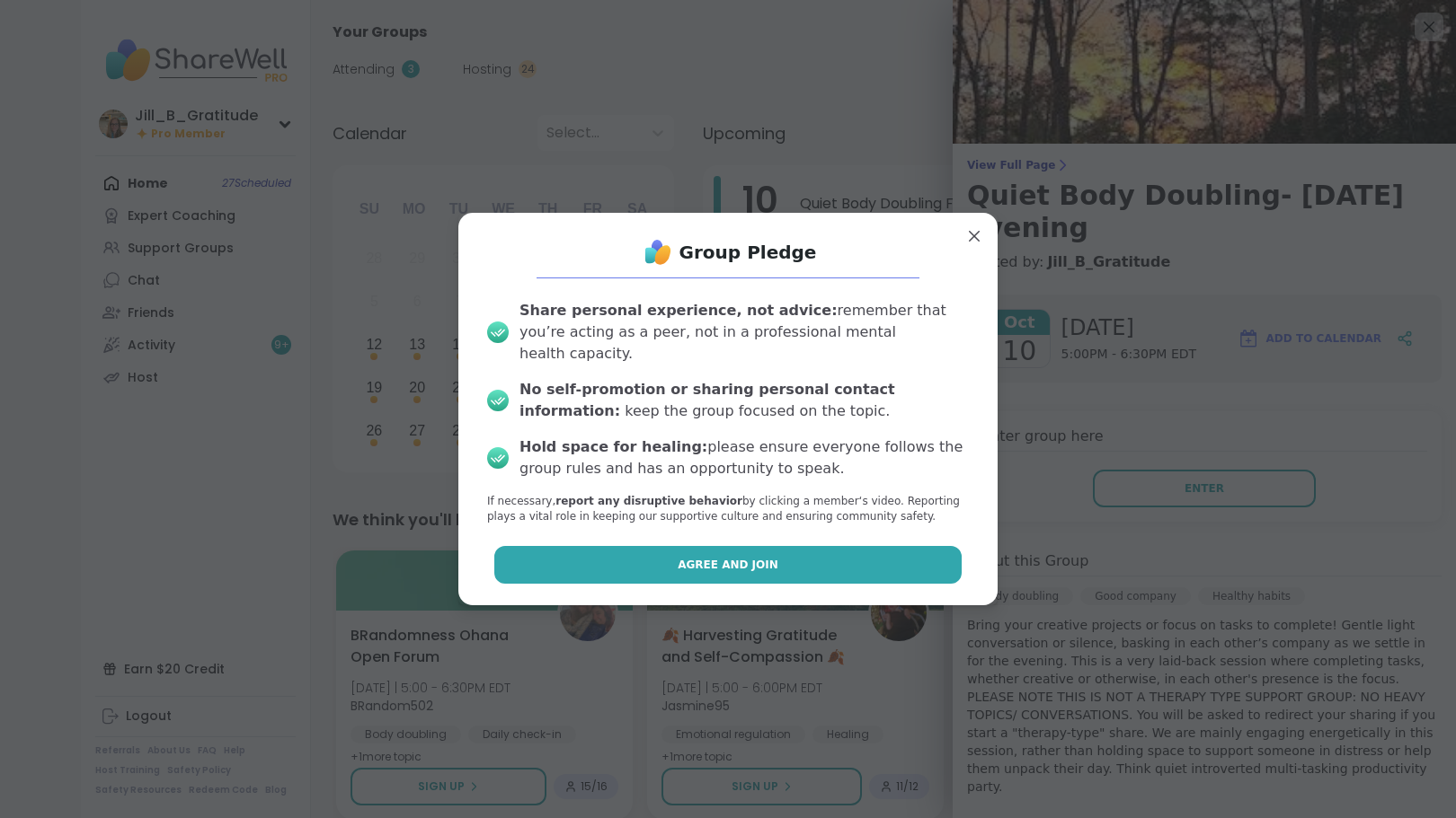
click at [801, 547] on button "Agree and Join" at bounding box center [728, 566] width 468 height 38
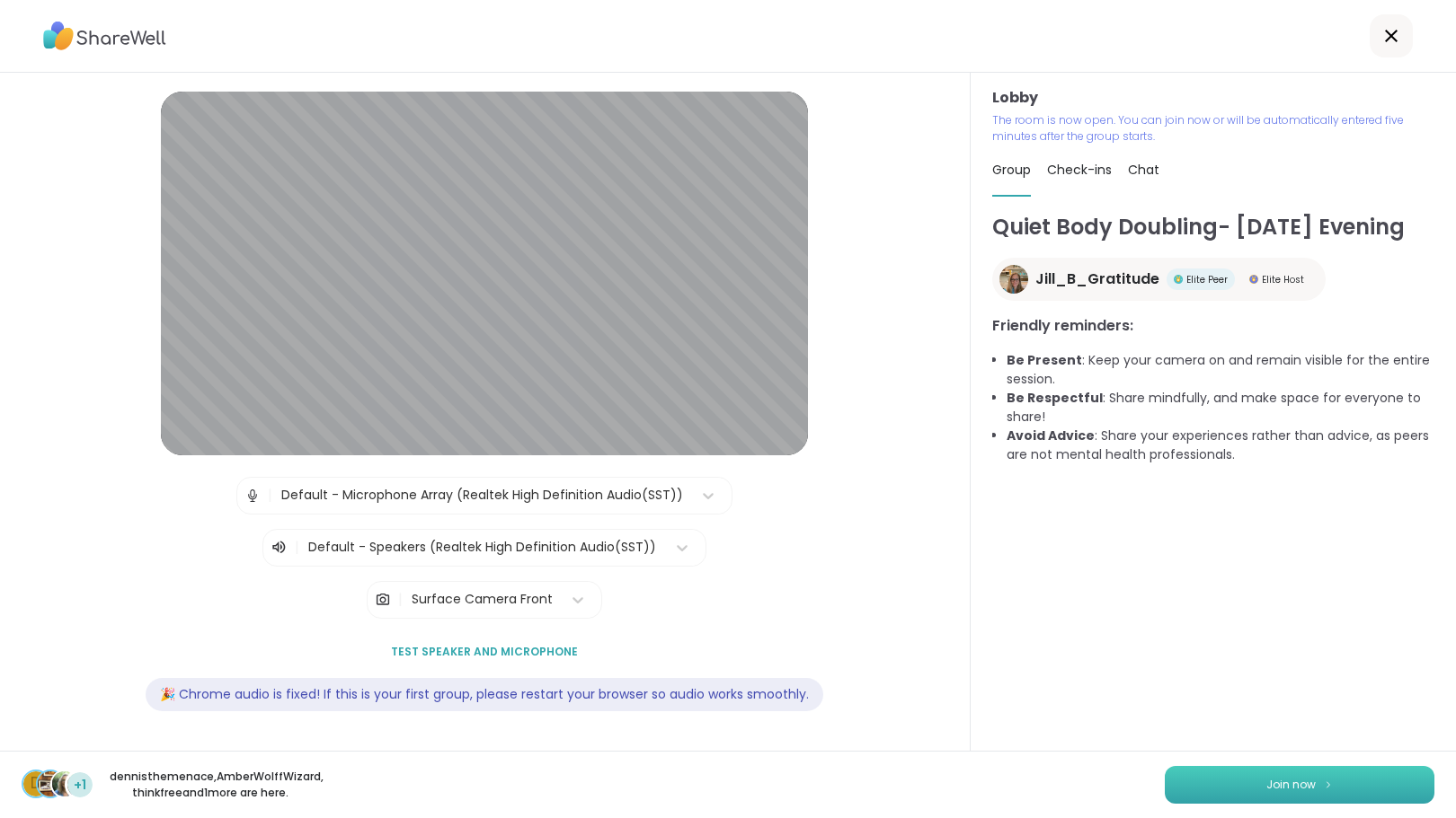
click at [1267, 785] on span "Join now" at bounding box center [1291, 785] width 49 height 16
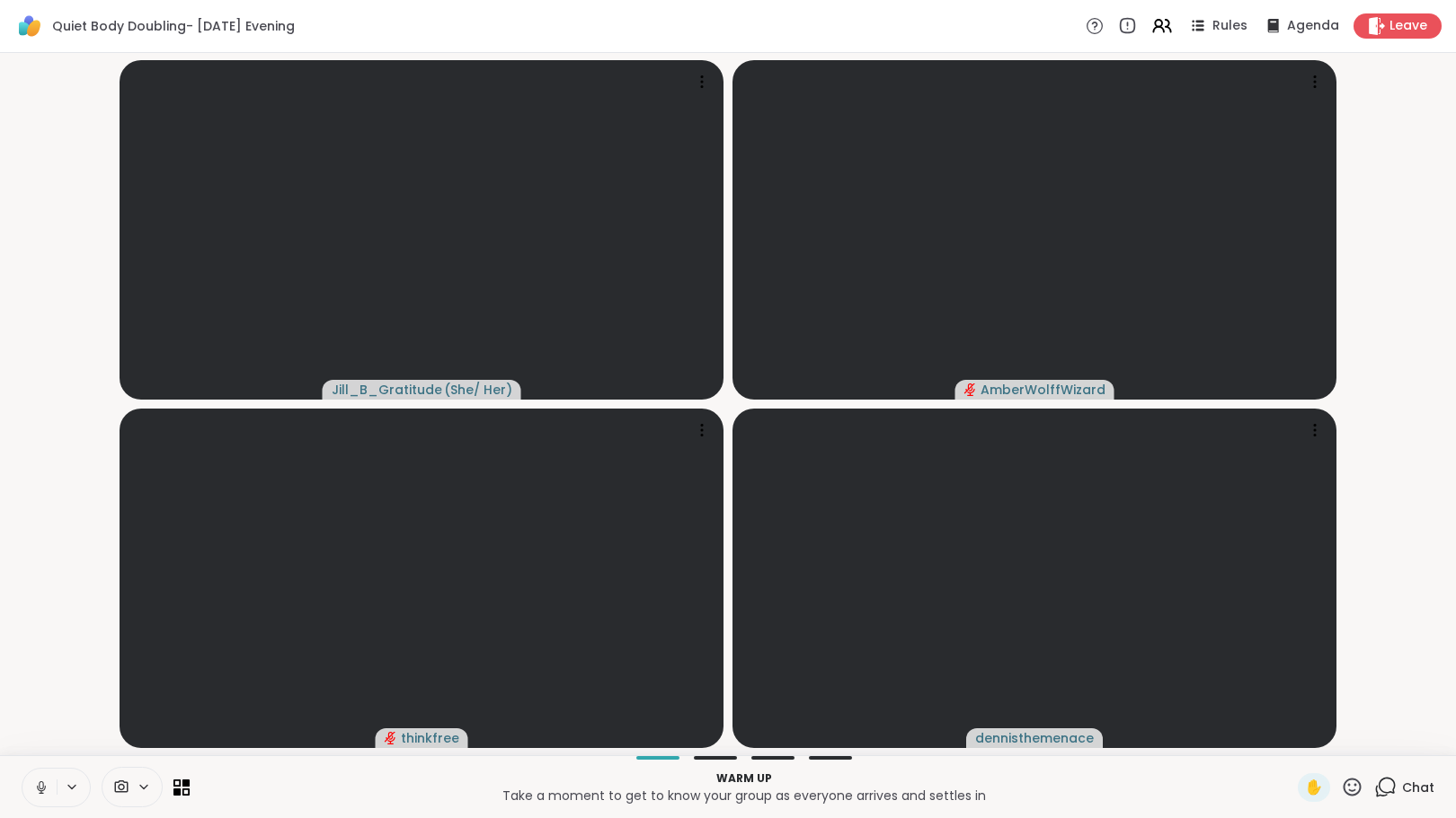
click at [1385, 788] on div "Chat" at bounding box center [1404, 788] width 60 height 28
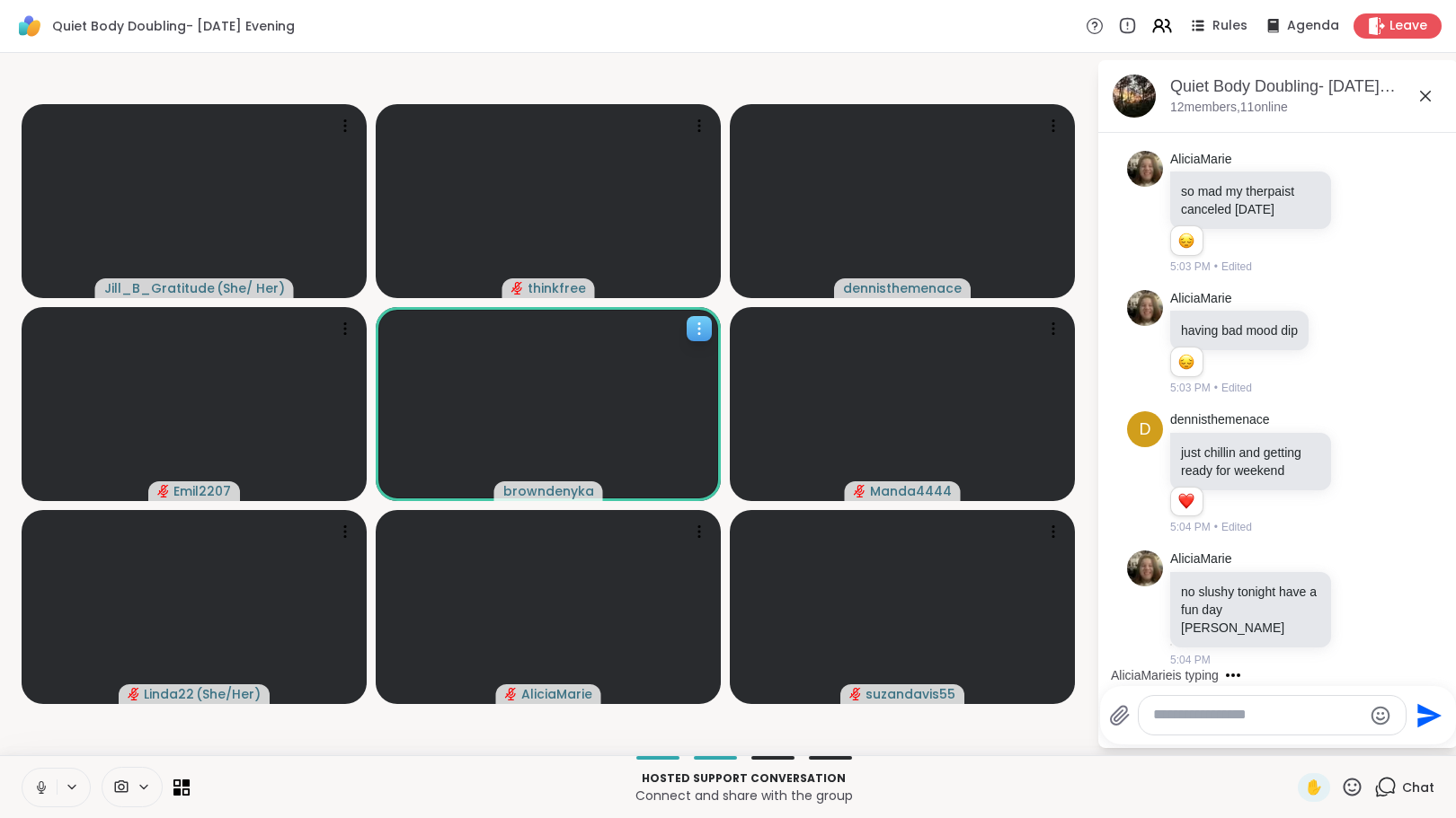
scroll to position [338, 0]
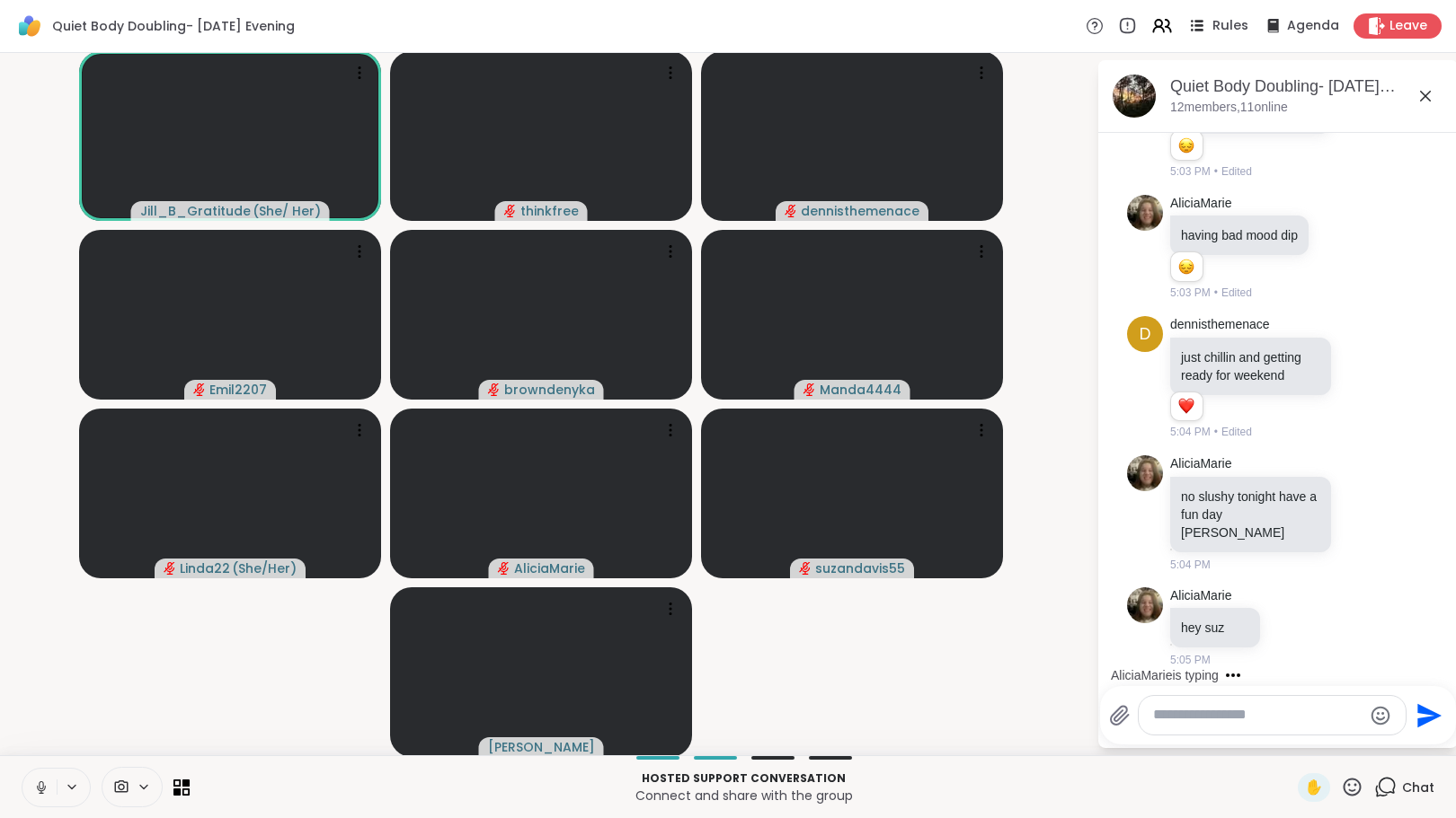
click at [1190, 22] on icon at bounding box center [1191, 21] width 3 height 3
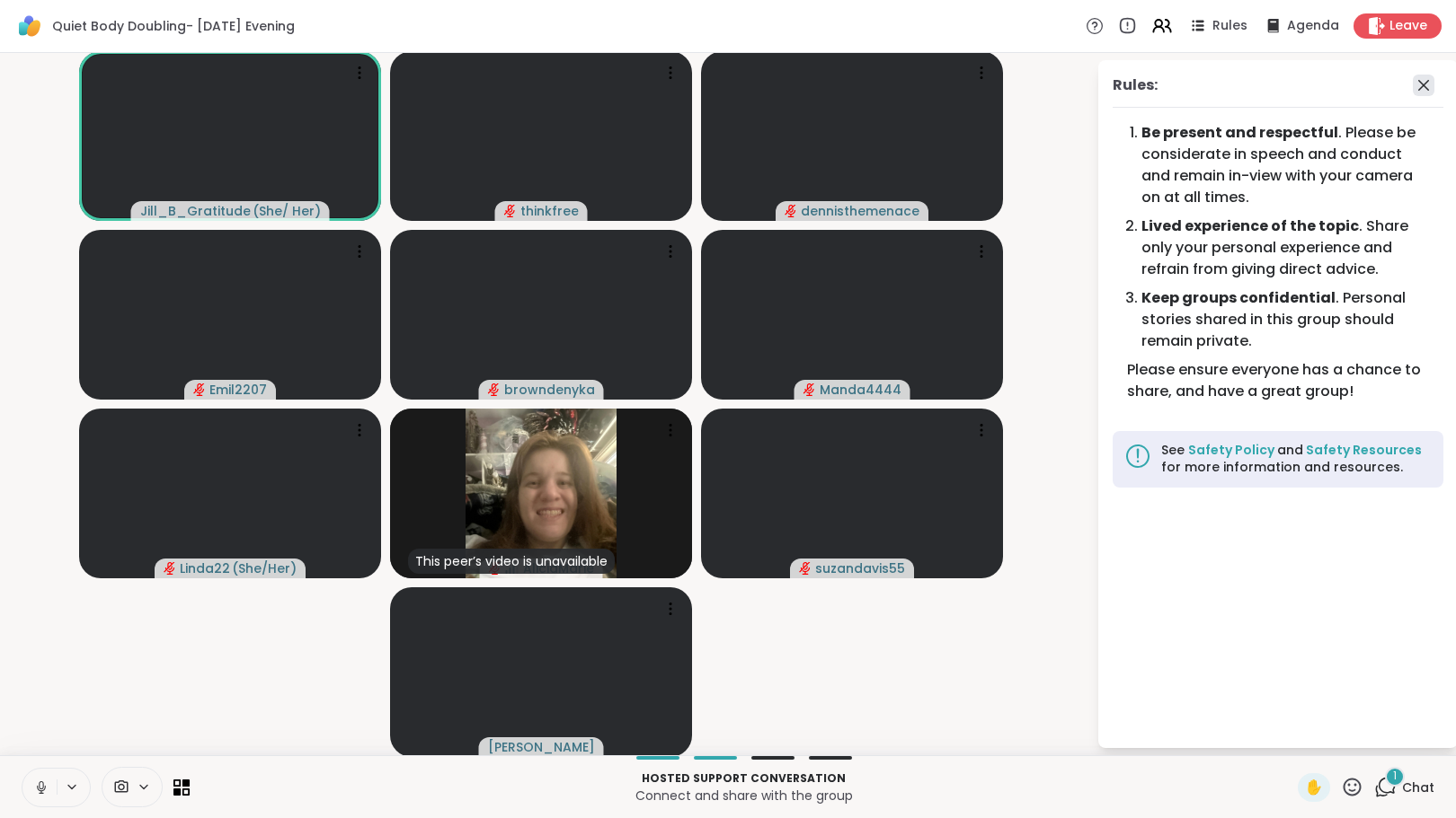
click at [1418, 87] on icon at bounding box center [1423, 84] width 10 height 10
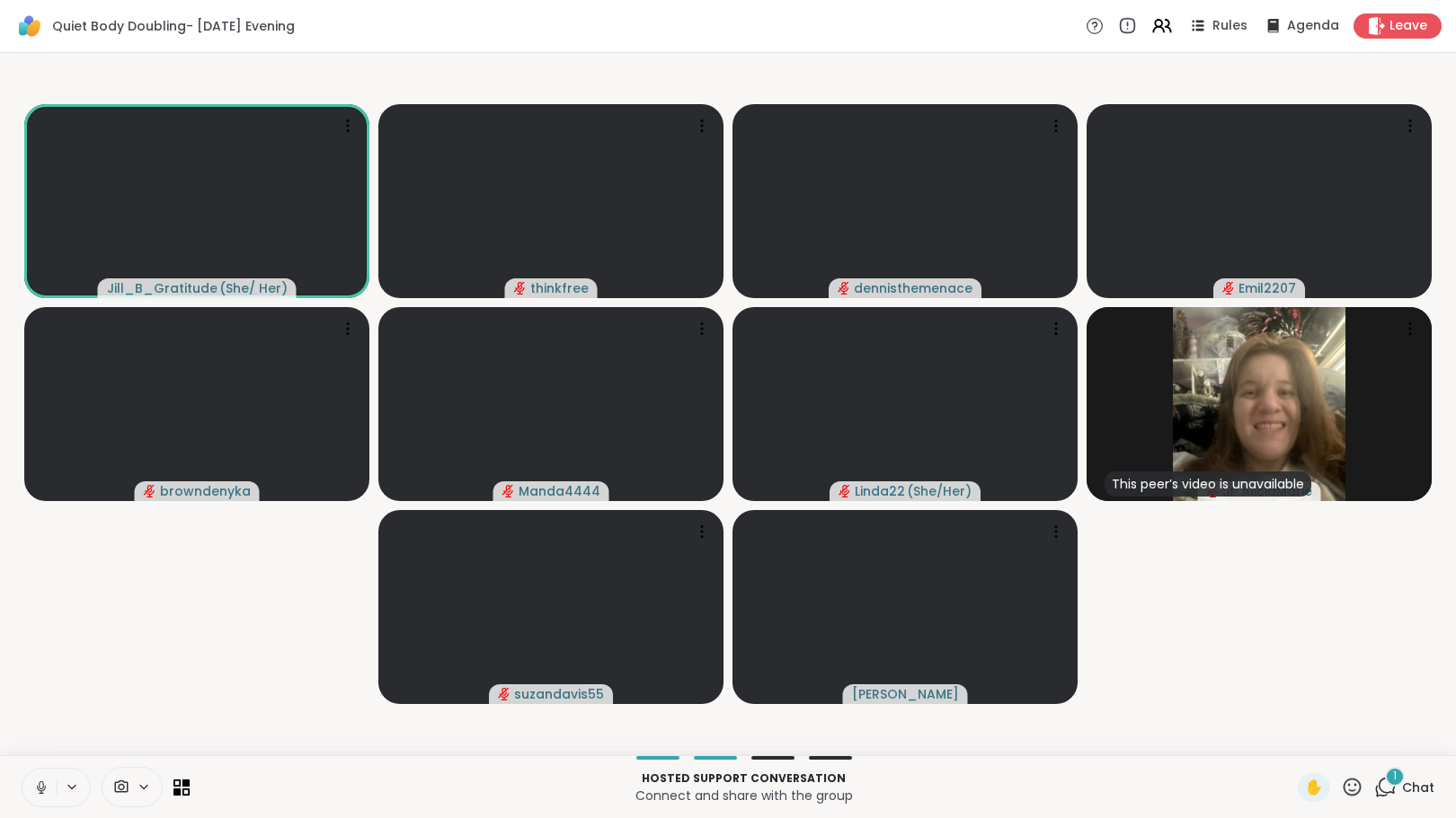
click at [1385, 776] on div "1" at bounding box center [1394, 777] width 20 height 20
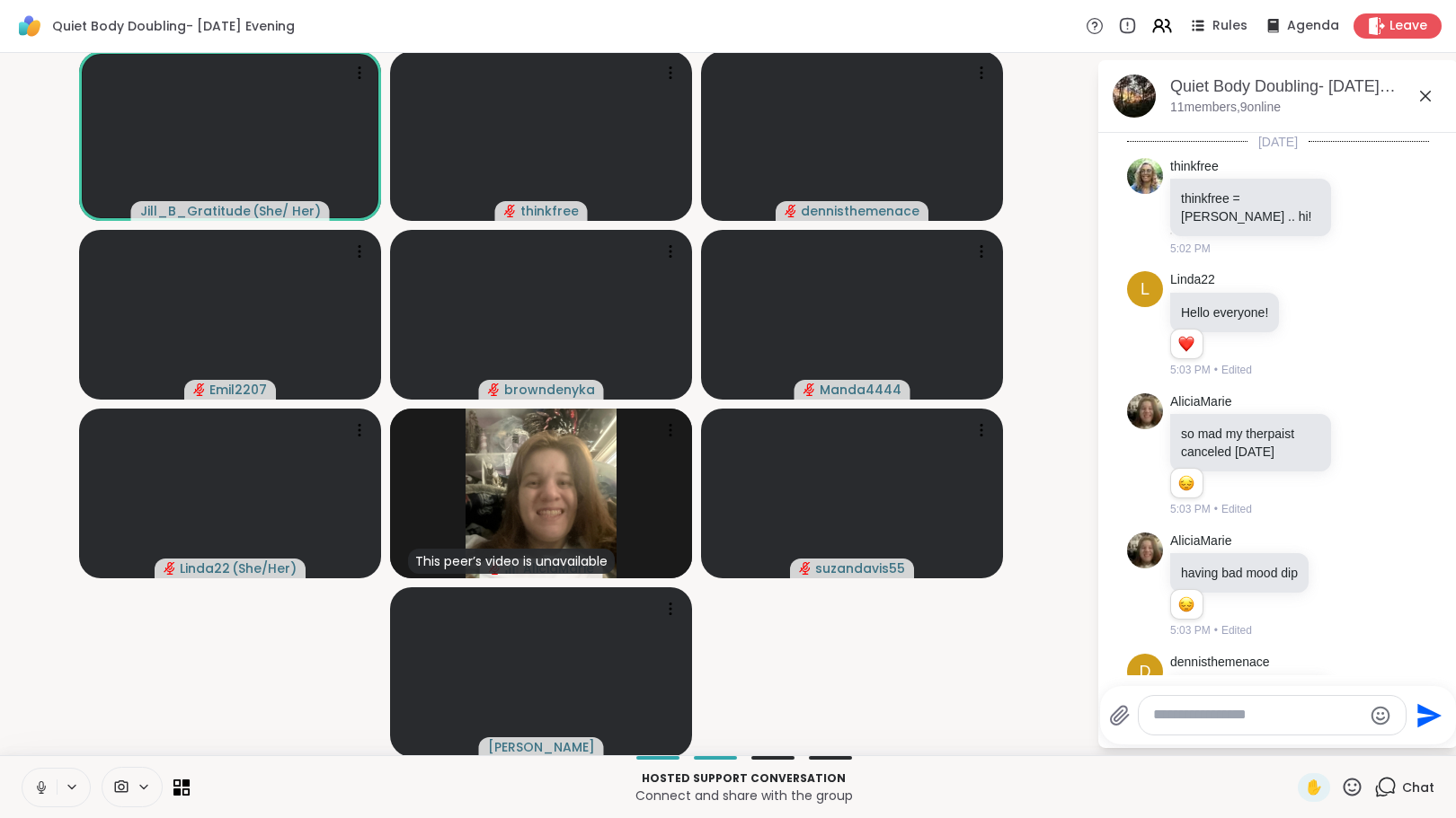
scroll to position [495, 0]
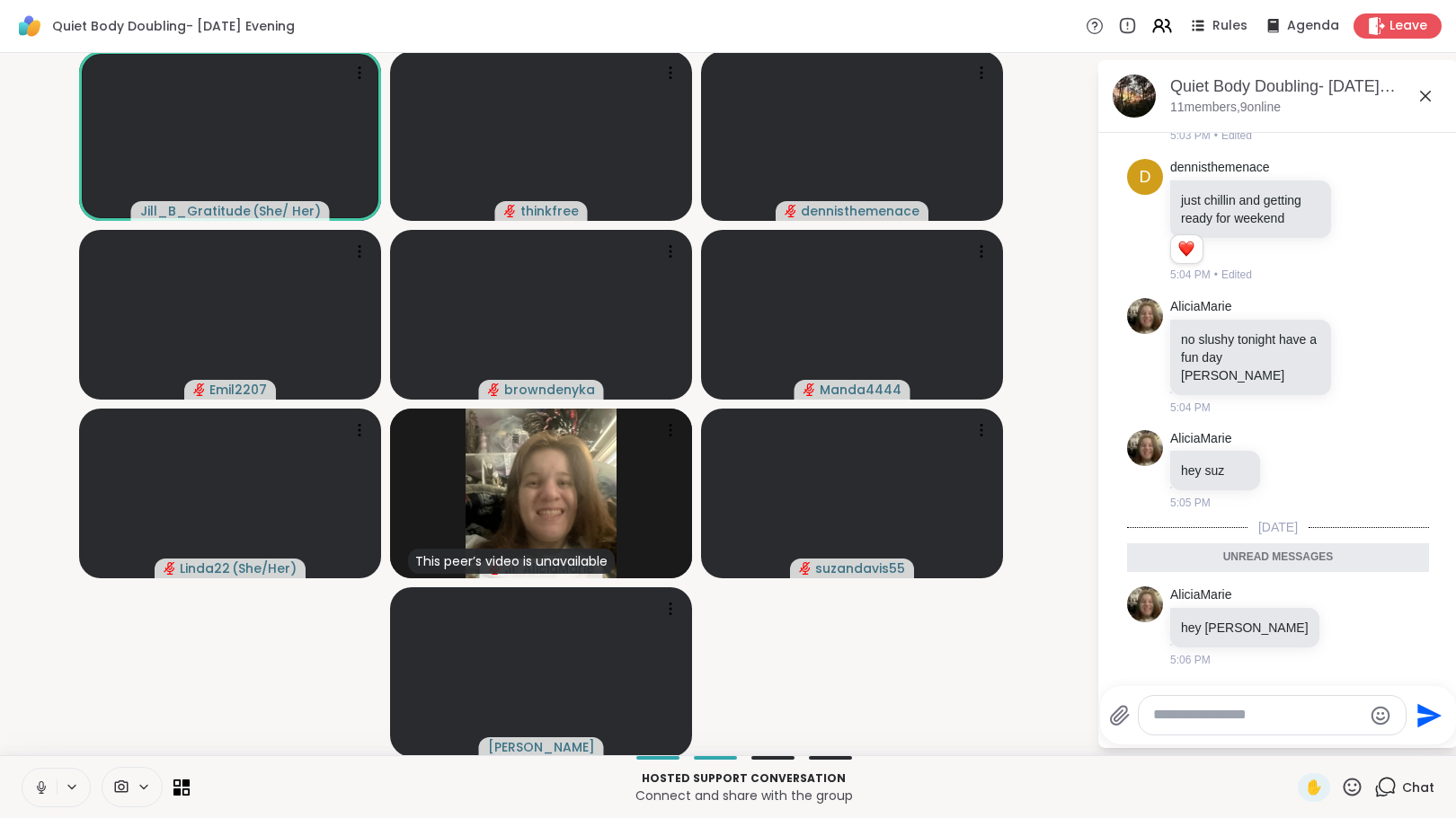
click at [1177, 718] on textarea "Type your message" at bounding box center [1258, 716] width 210 height 19
click at [1196, 718] on textarea "Type your message" at bounding box center [1258, 716] width 210 height 19
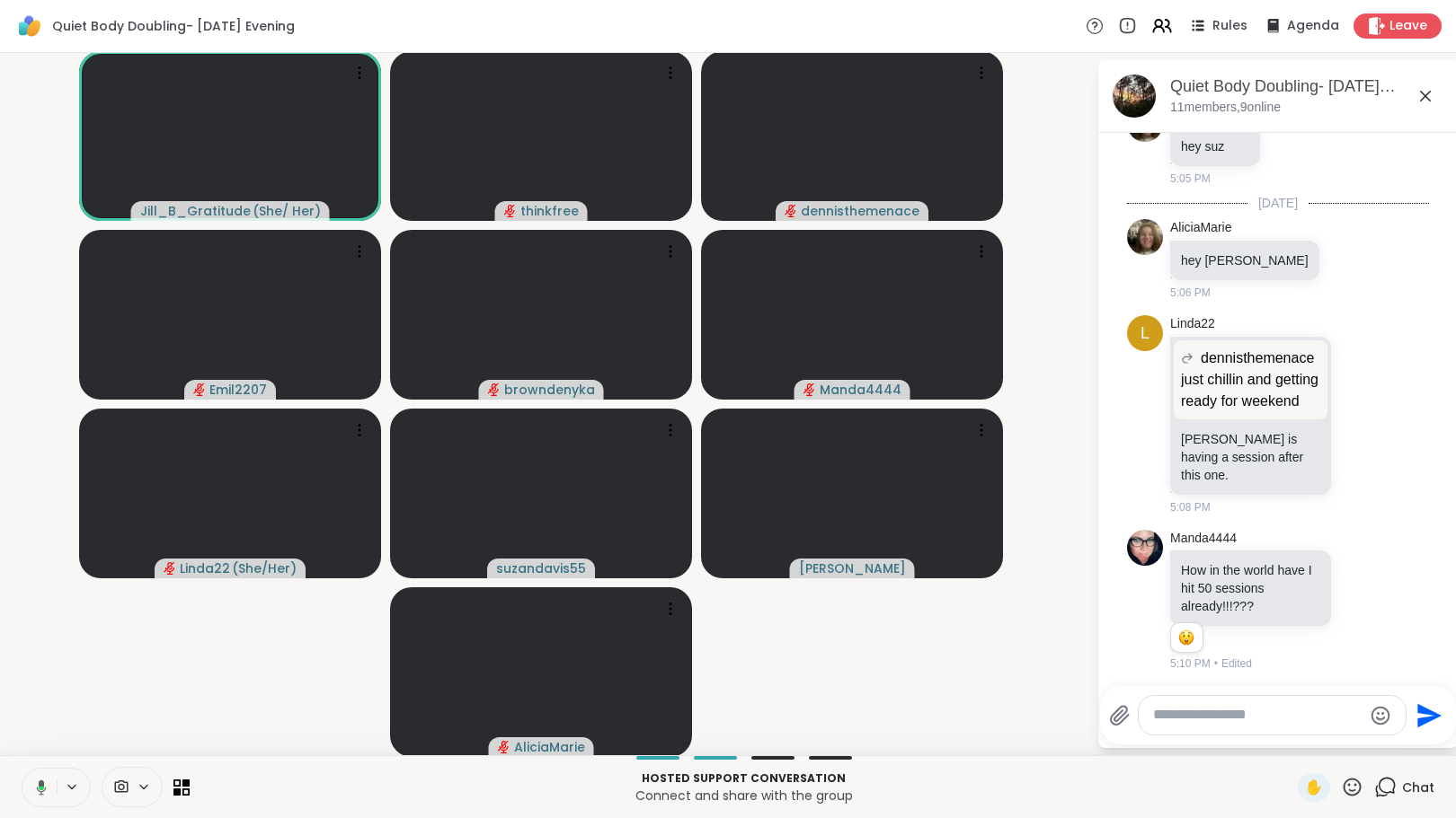
scroll to position [846, 0]
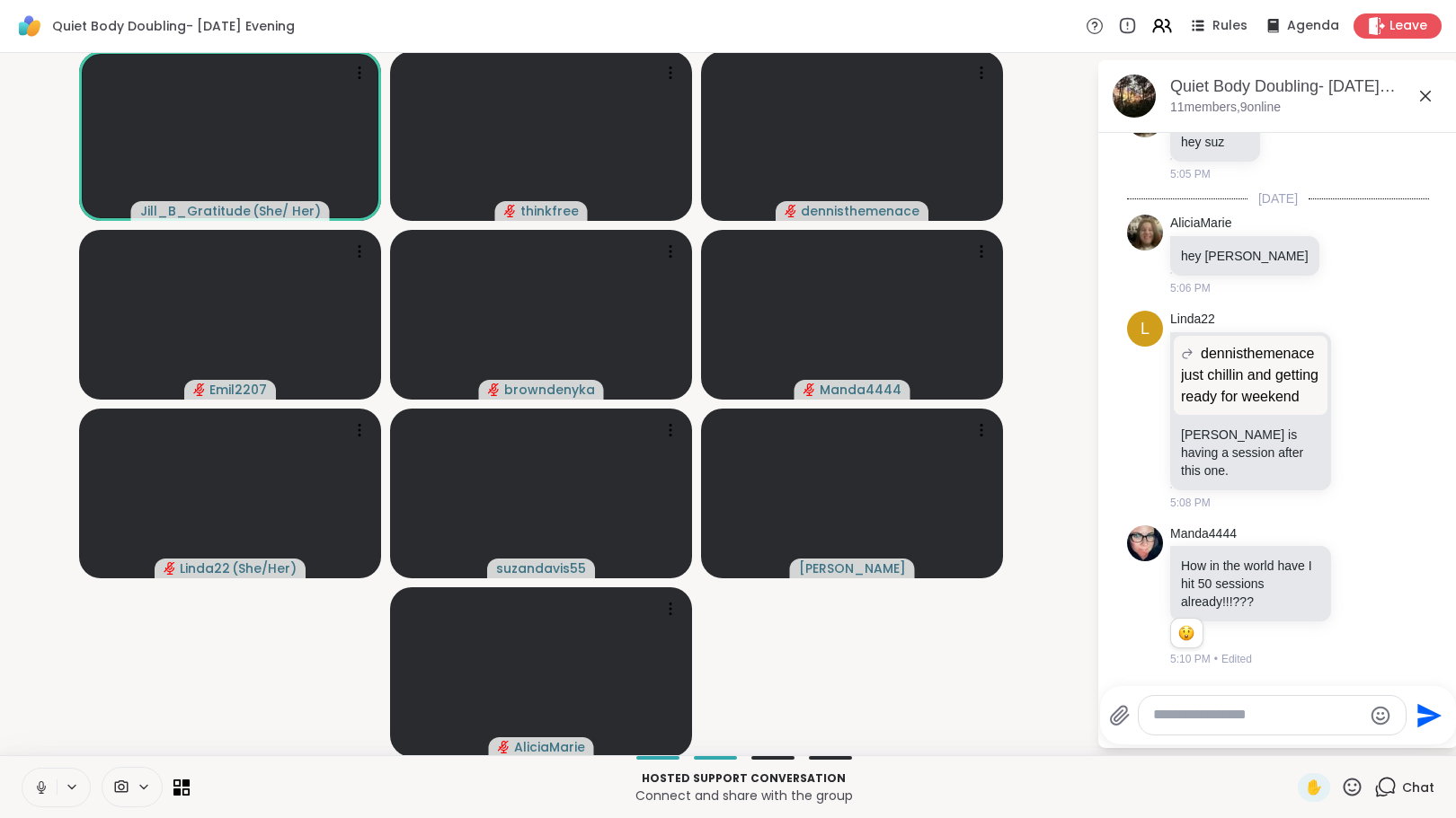
click at [1189, 721] on textarea "Type your message" at bounding box center [1258, 716] width 210 height 19
click at [1225, 719] on textarea "Type your message" at bounding box center [1258, 716] width 210 height 19
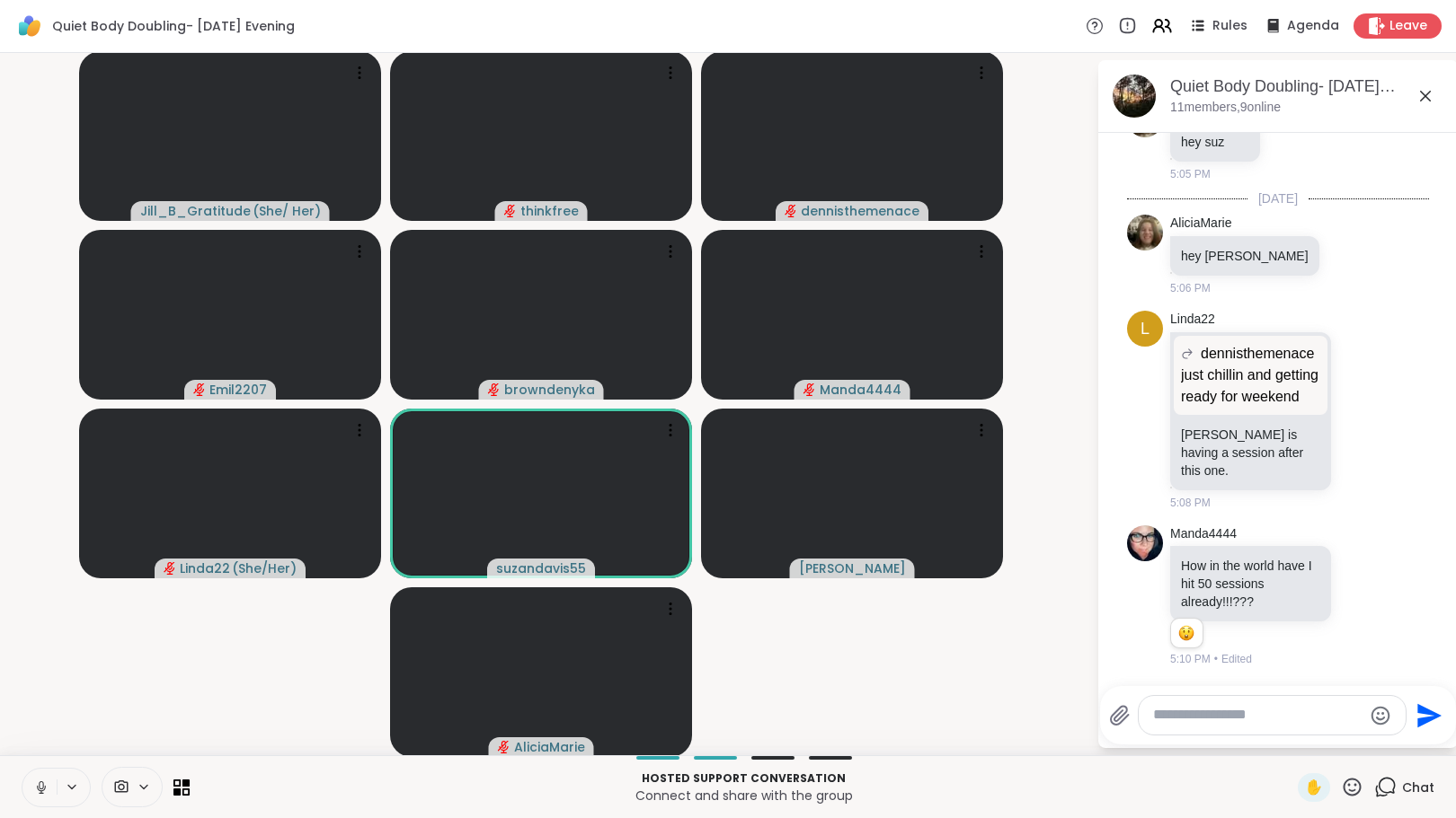
click at [1223, 714] on textarea "Type your message" at bounding box center [1258, 716] width 210 height 19
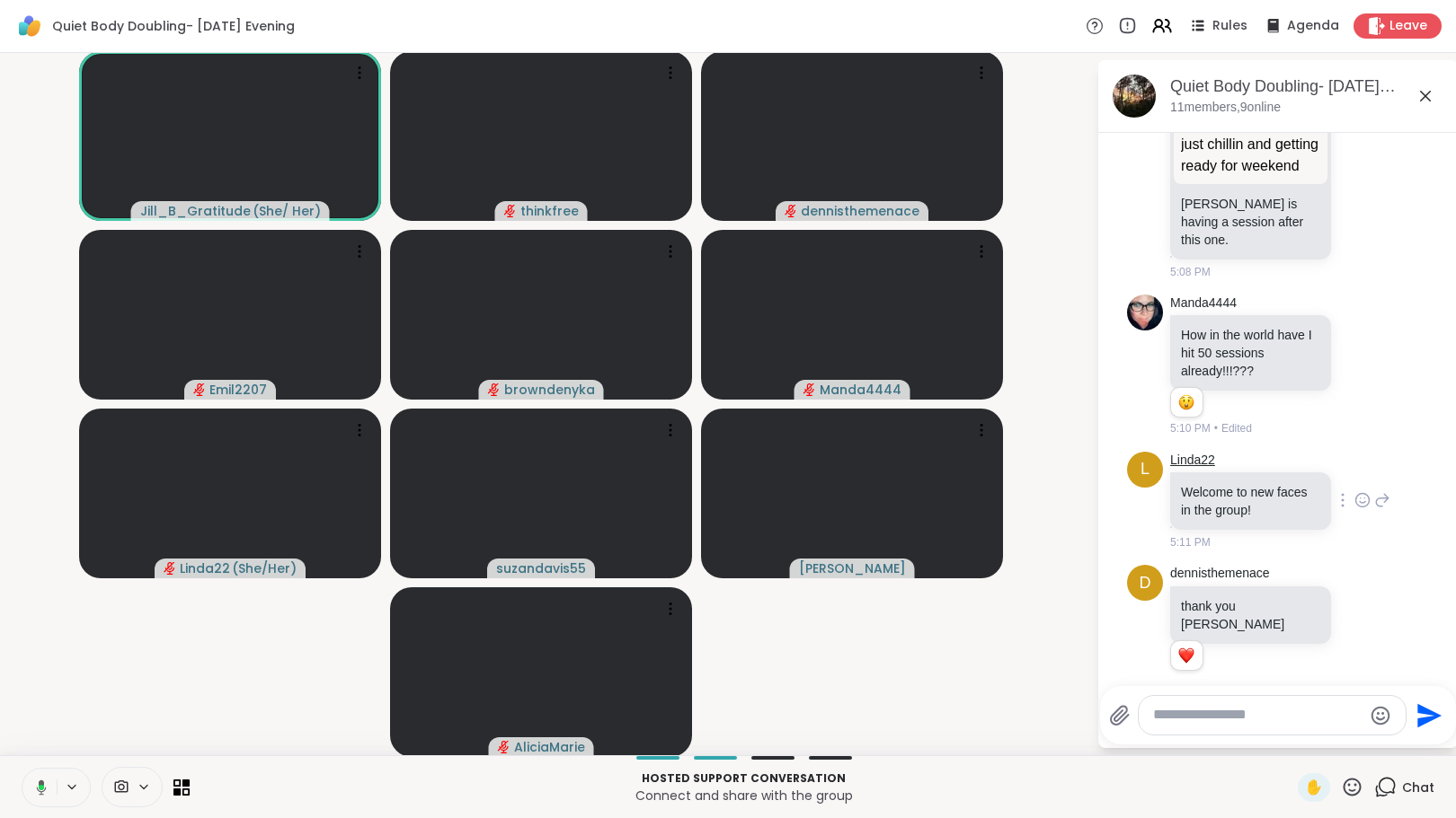
scroll to position [1081, 0]
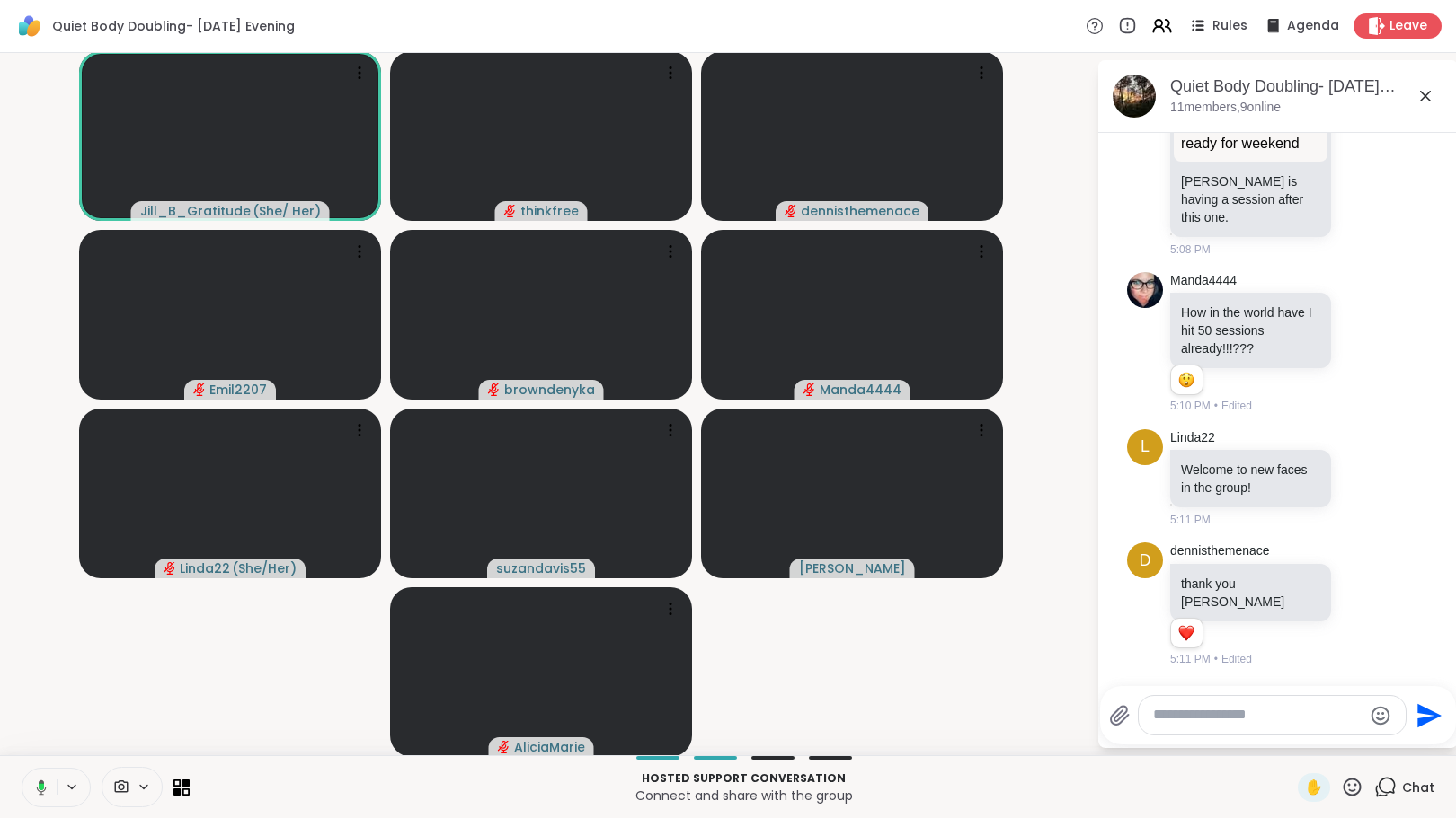
click at [34, 790] on icon at bounding box center [38, 788] width 16 height 16
click at [1149, 14] on div "Rules Agenda Leave" at bounding box center [1263, 26] width 356 height 26
click at [1155, 20] on icon at bounding box center [1159, 24] width 8 height 8
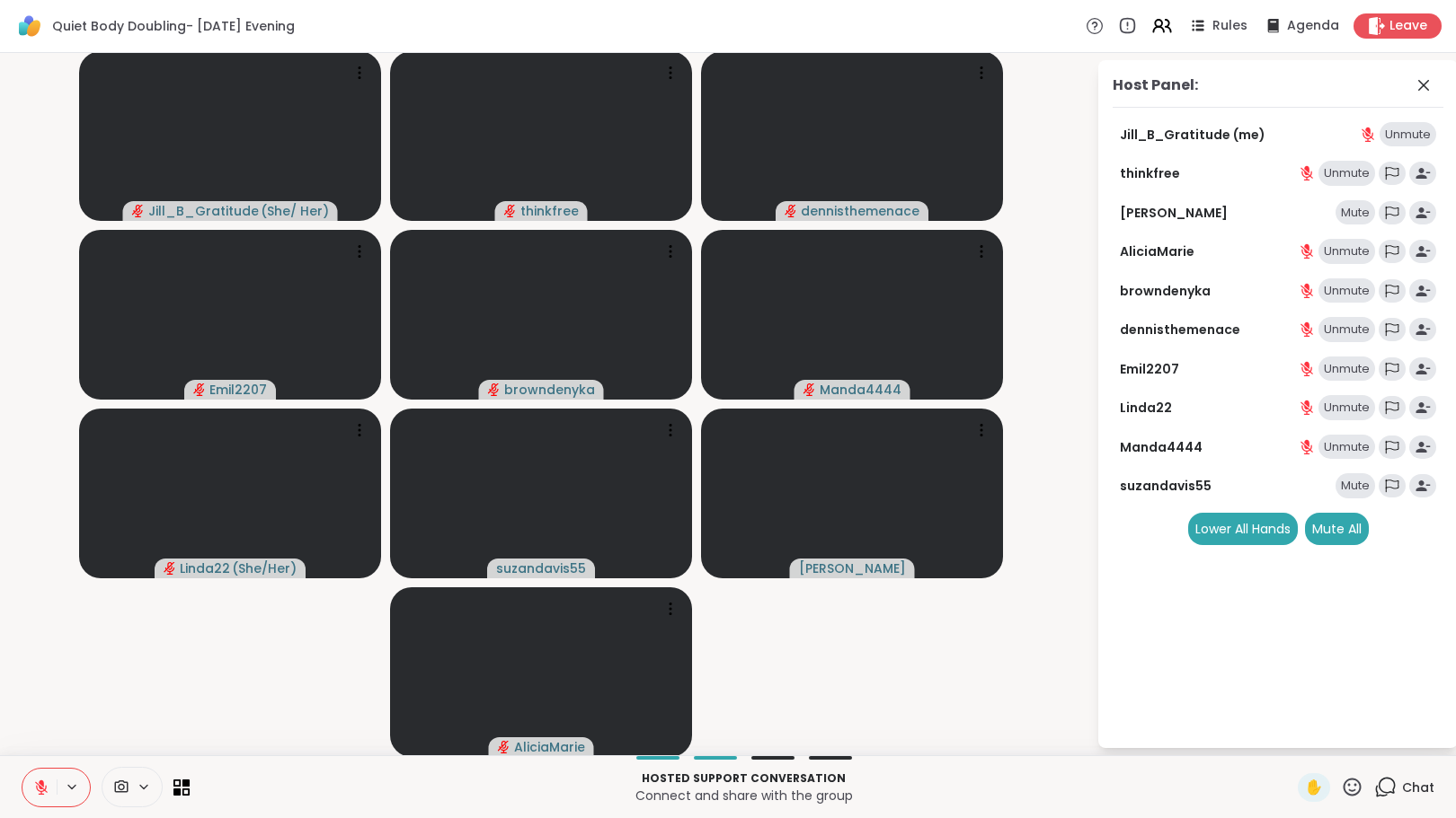
click at [1348, 207] on div "Mute" at bounding box center [1355, 213] width 40 height 26
click at [1337, 484] on div "Mute" at bounding box center [1355, 486] width 40 height 26
click at [1412, 78] on icon at bounding box center [1423, 85] width 22 height 22
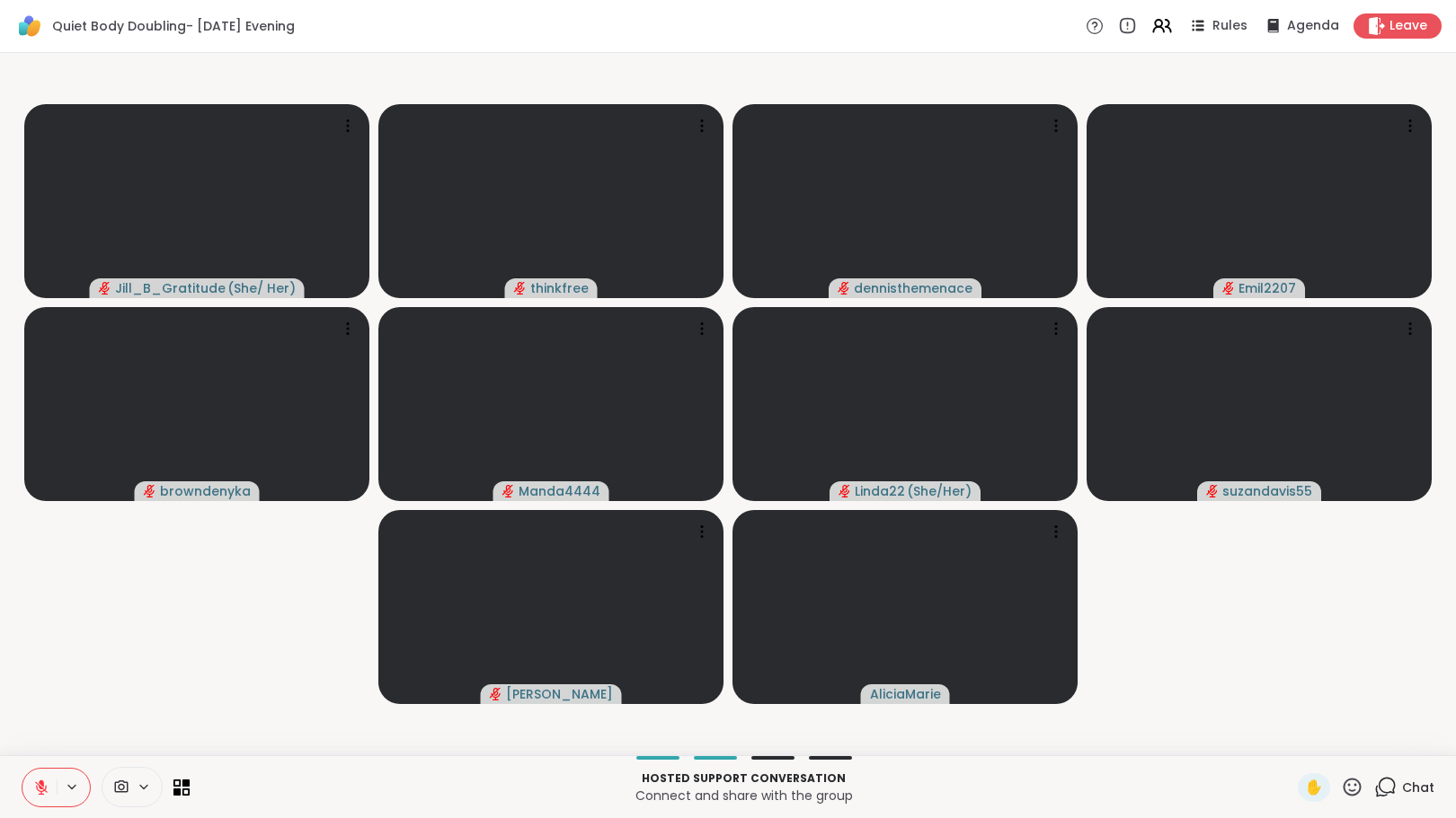
click at [1374, 797] on icon at bounding box center [1386, 788] width 23 height 23
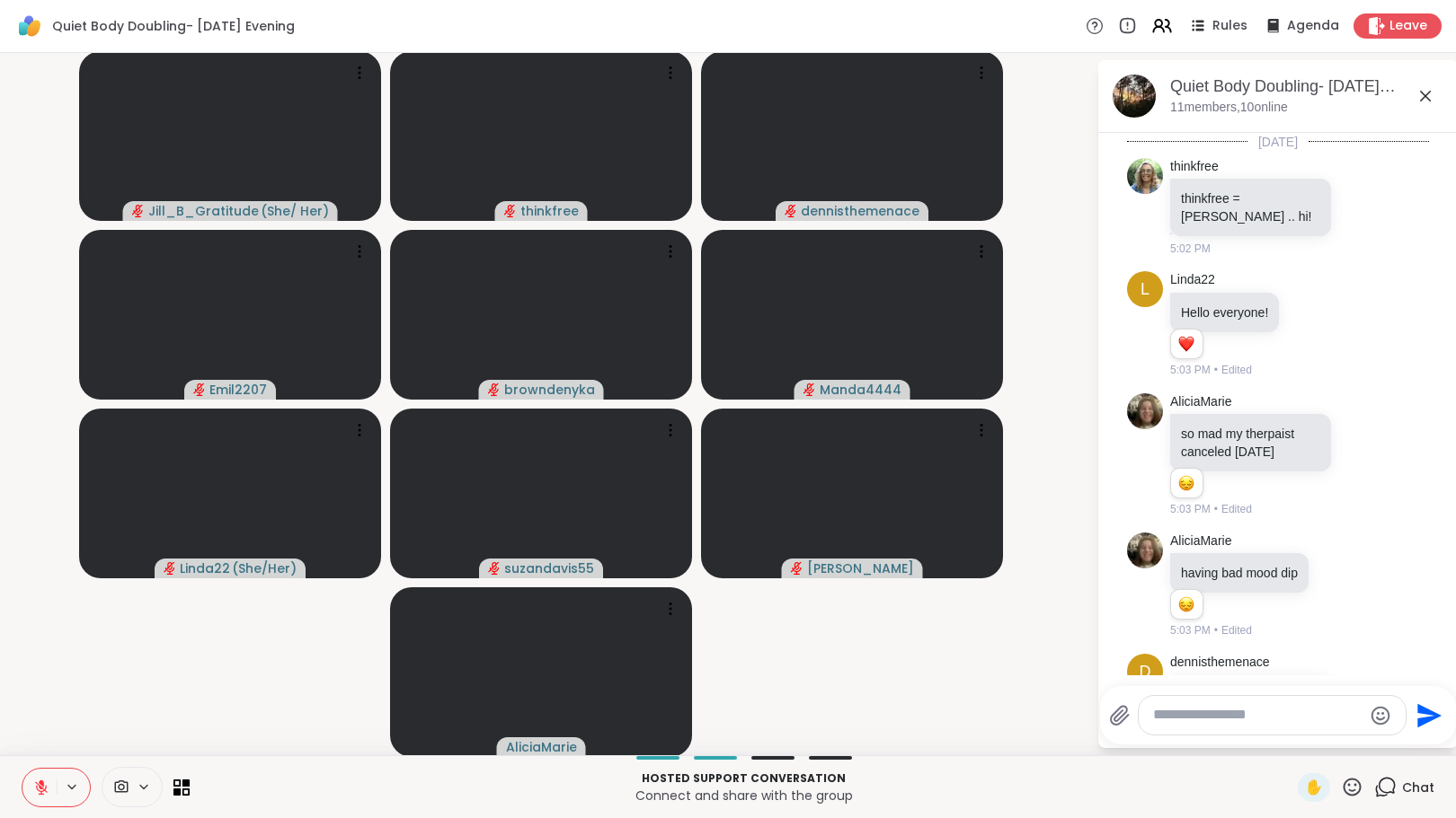
scroll to position [1063, 0]
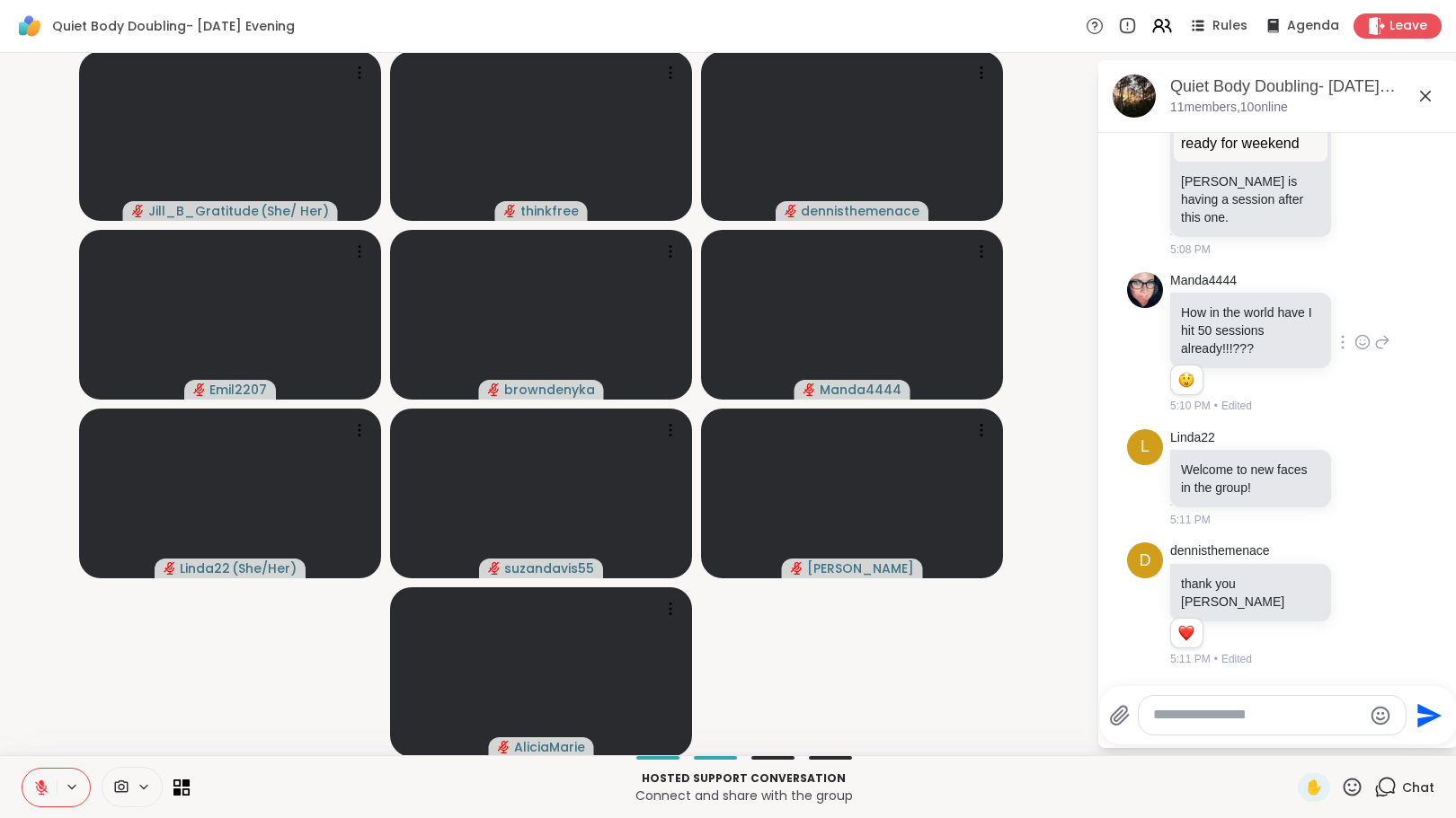
click at [1374, 353] on icon at bounding box center [1382, 342] width 16 height 22
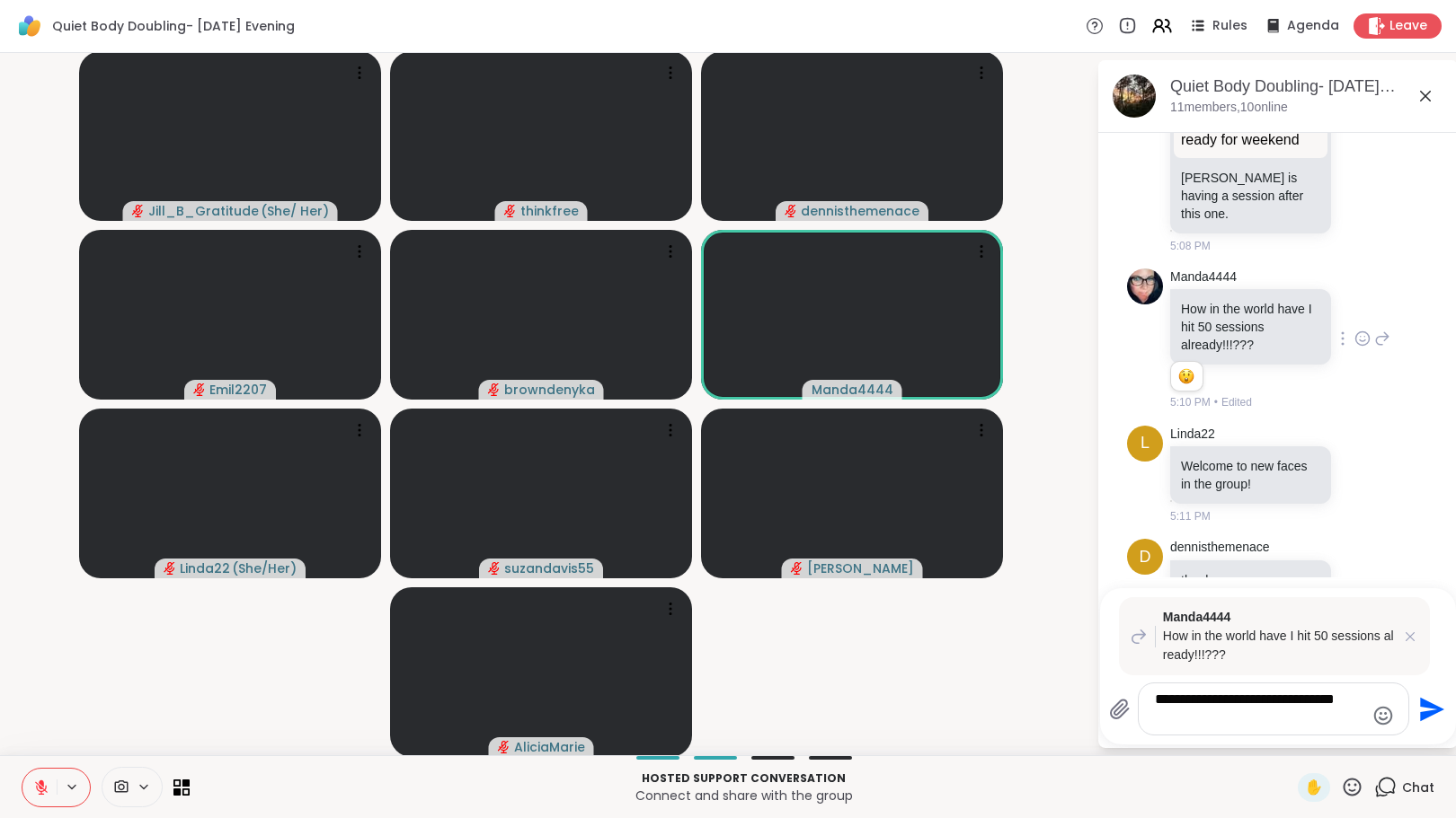
type textarea "**********"
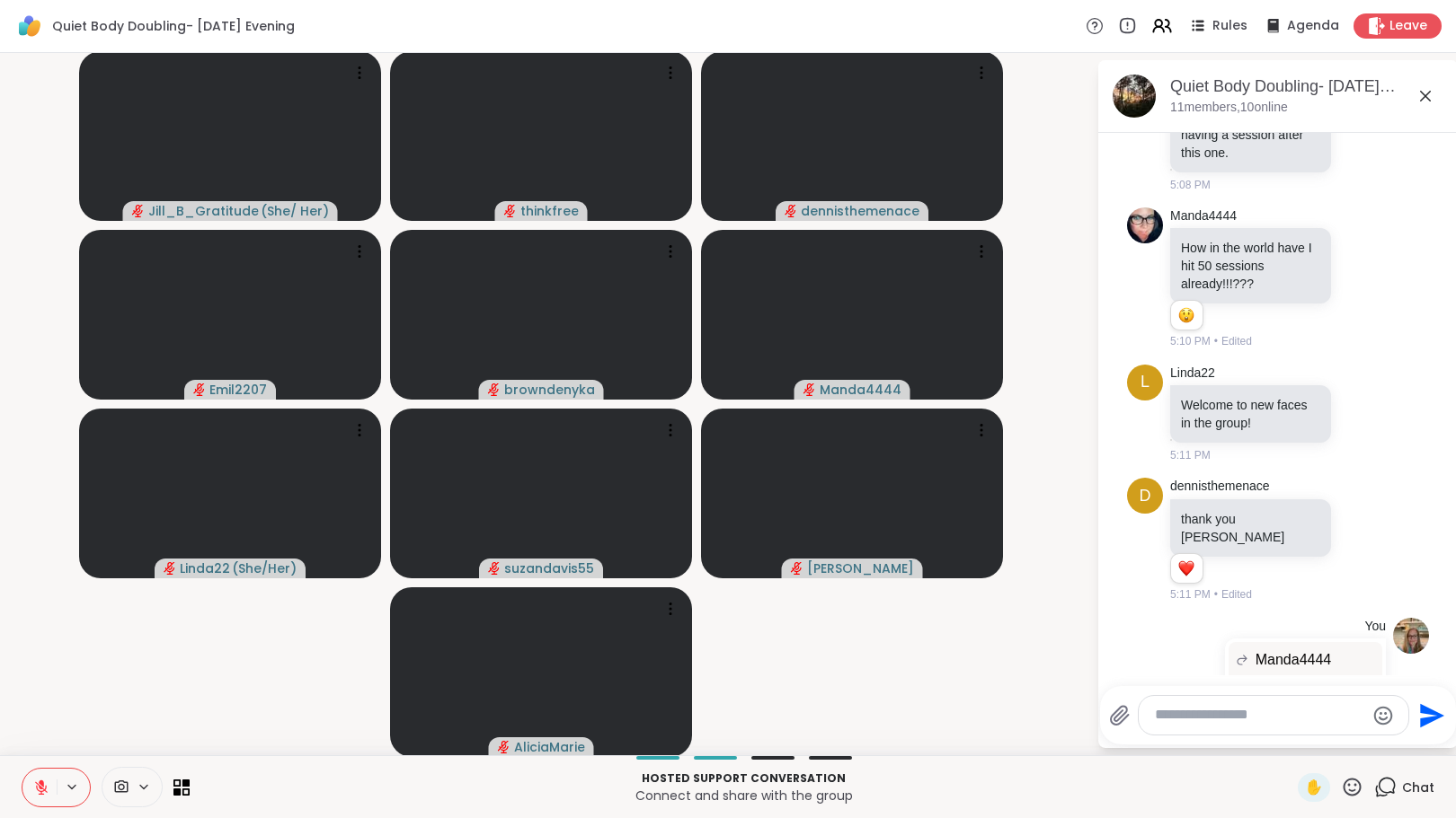
scroll to position [1307, 0]
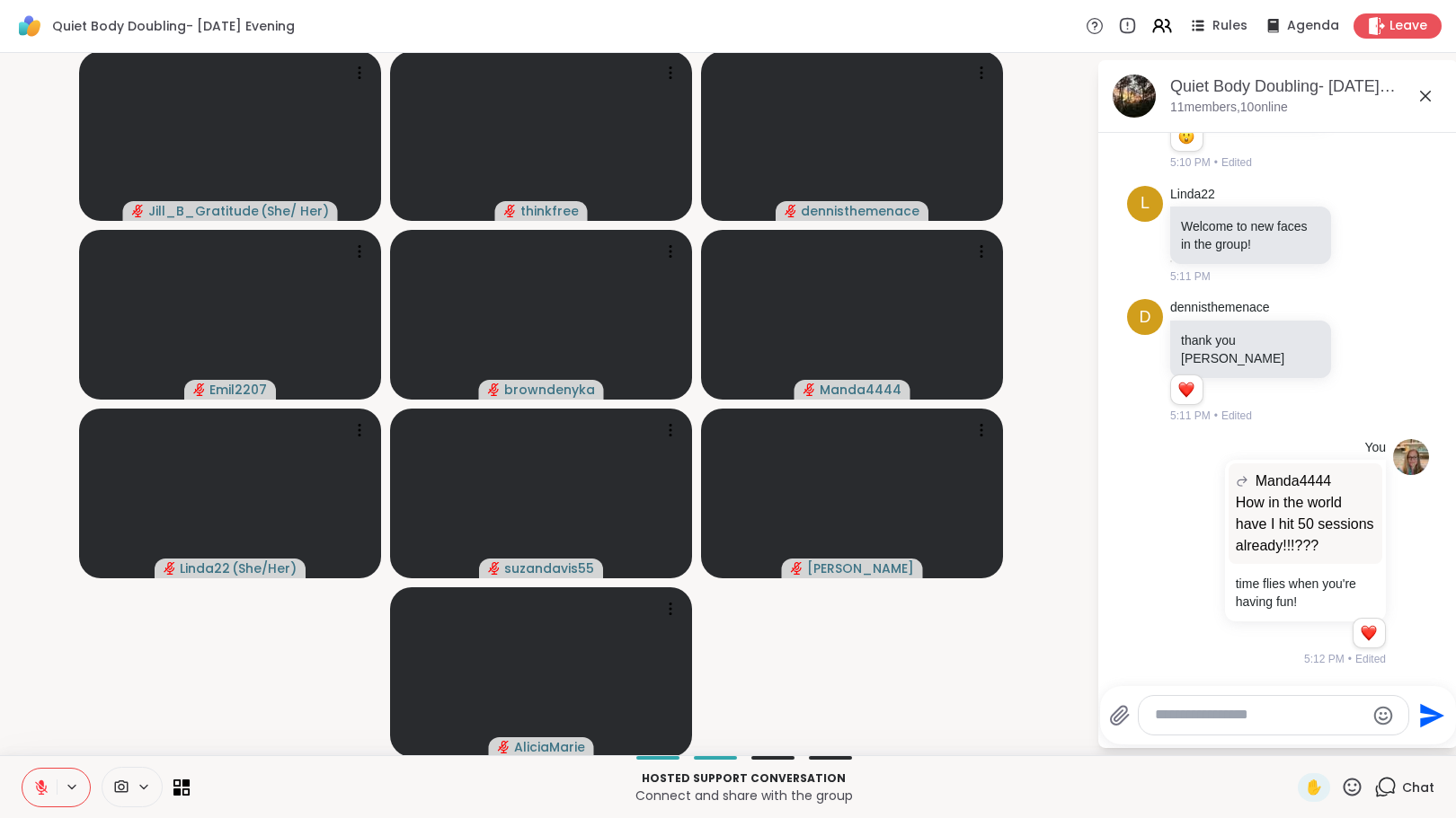
click at [44, 775] on button at bounding box center [40, 788] width 34 height 38
click at [35, 790] on icon at bounding box center [41, 788] width 16 height 16
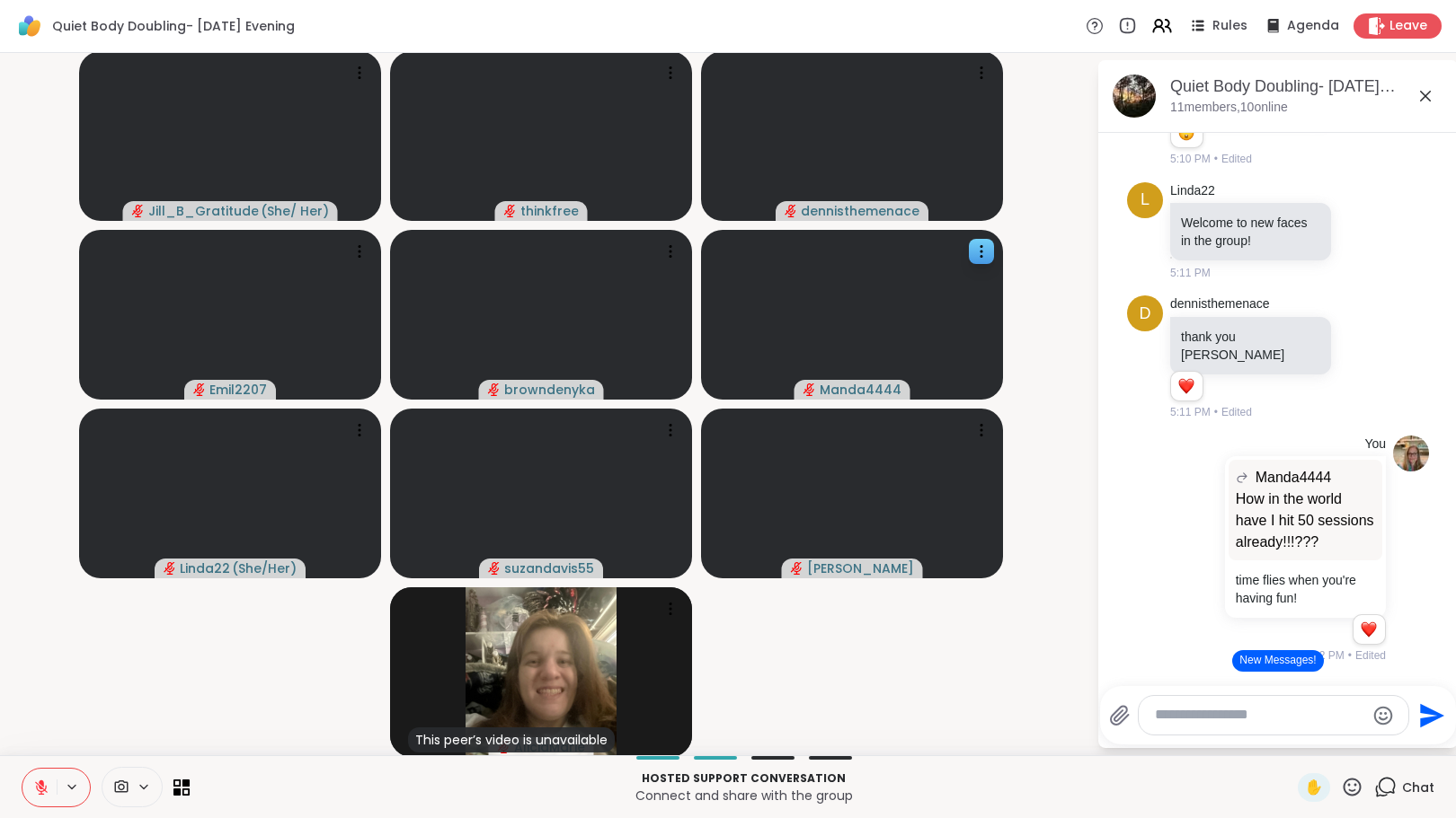
scroll to position [1549, 0]
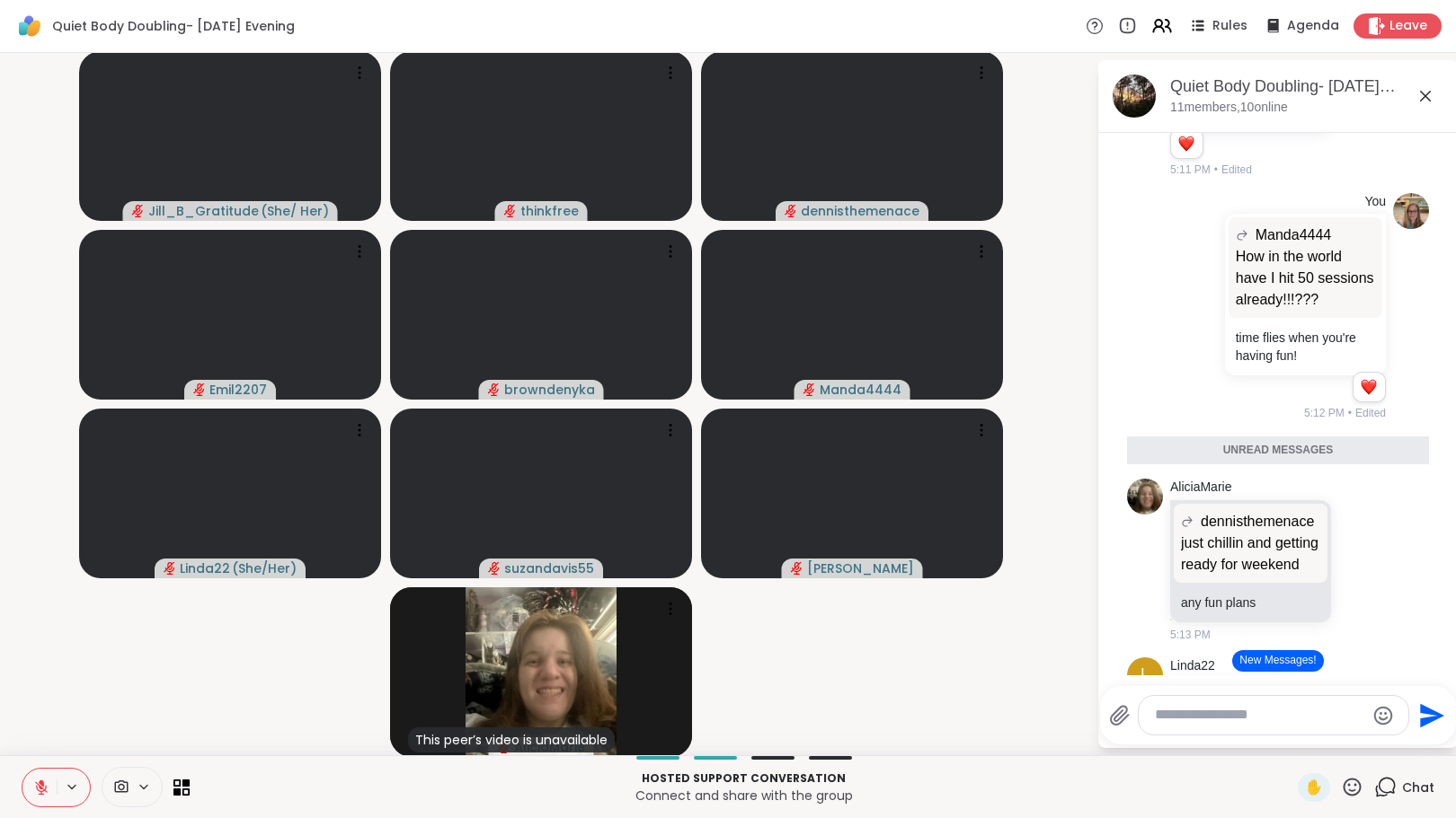
click at [1274, 662] on button "New Messages!" at bounding box center [1278, 660] width 91 height 22
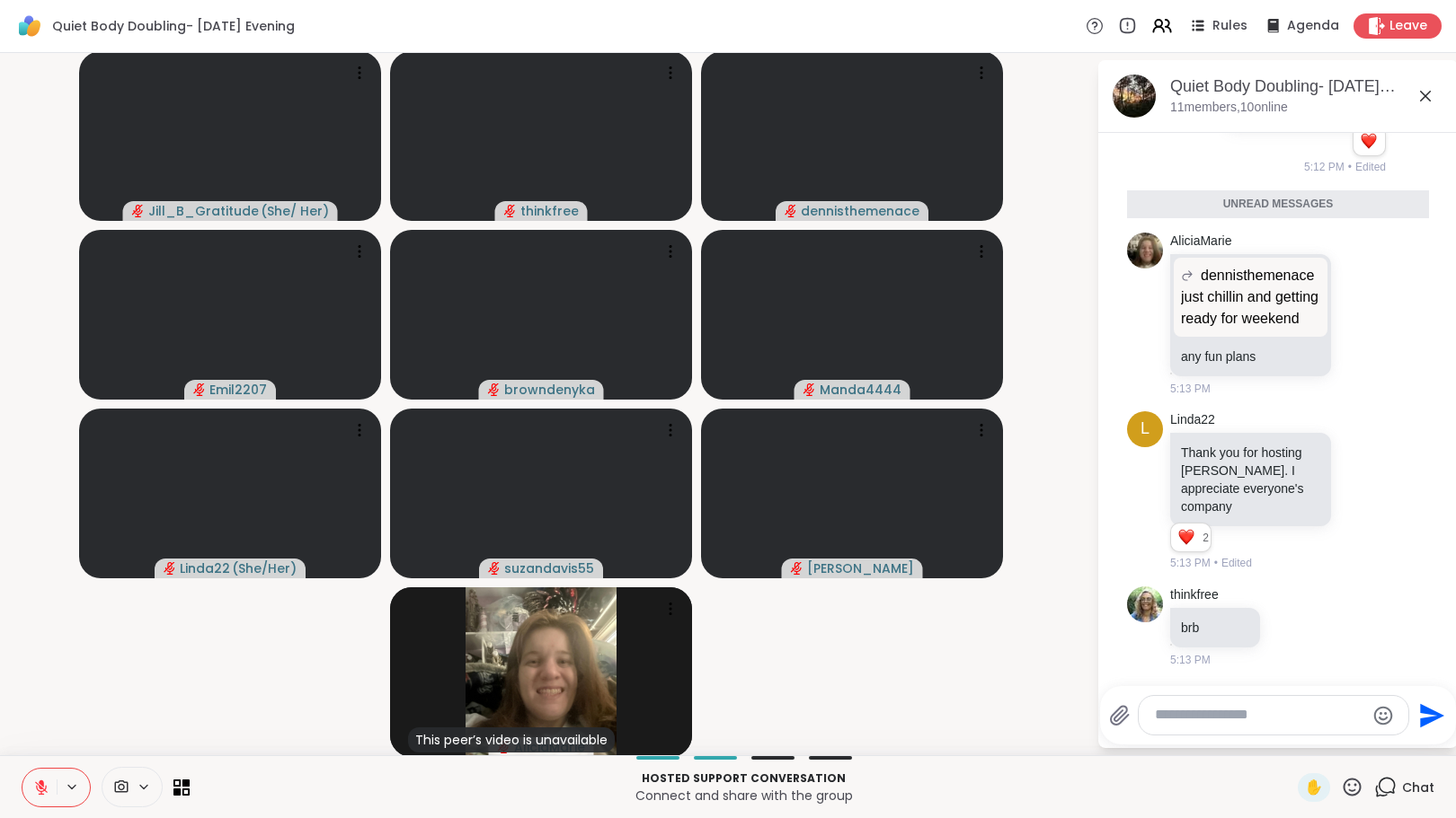
click at [1241, 710] on textarea "Type your message" at bounding box center [1260, 716] width 210 height 19
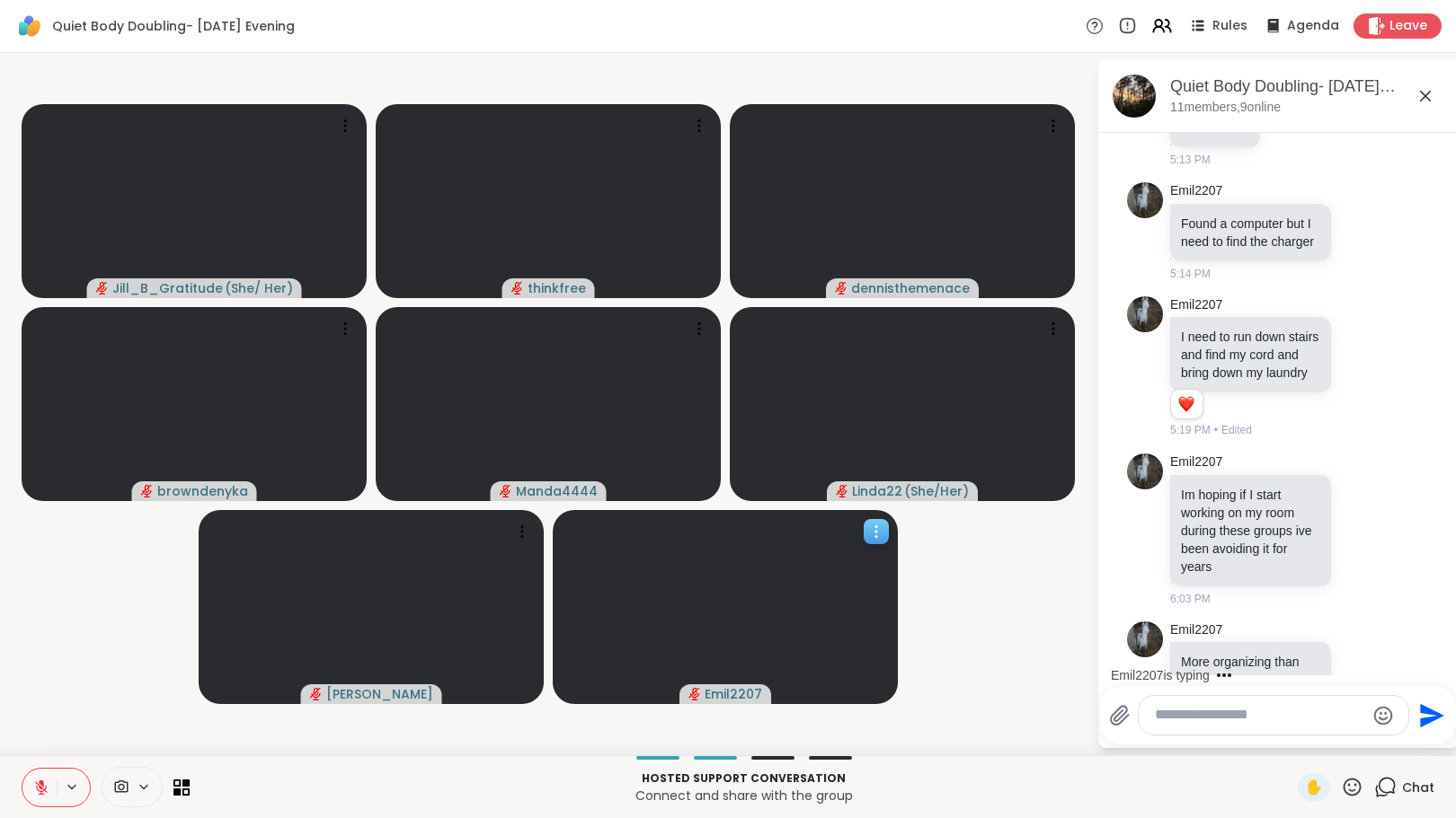
scroll to position [2366, 0]
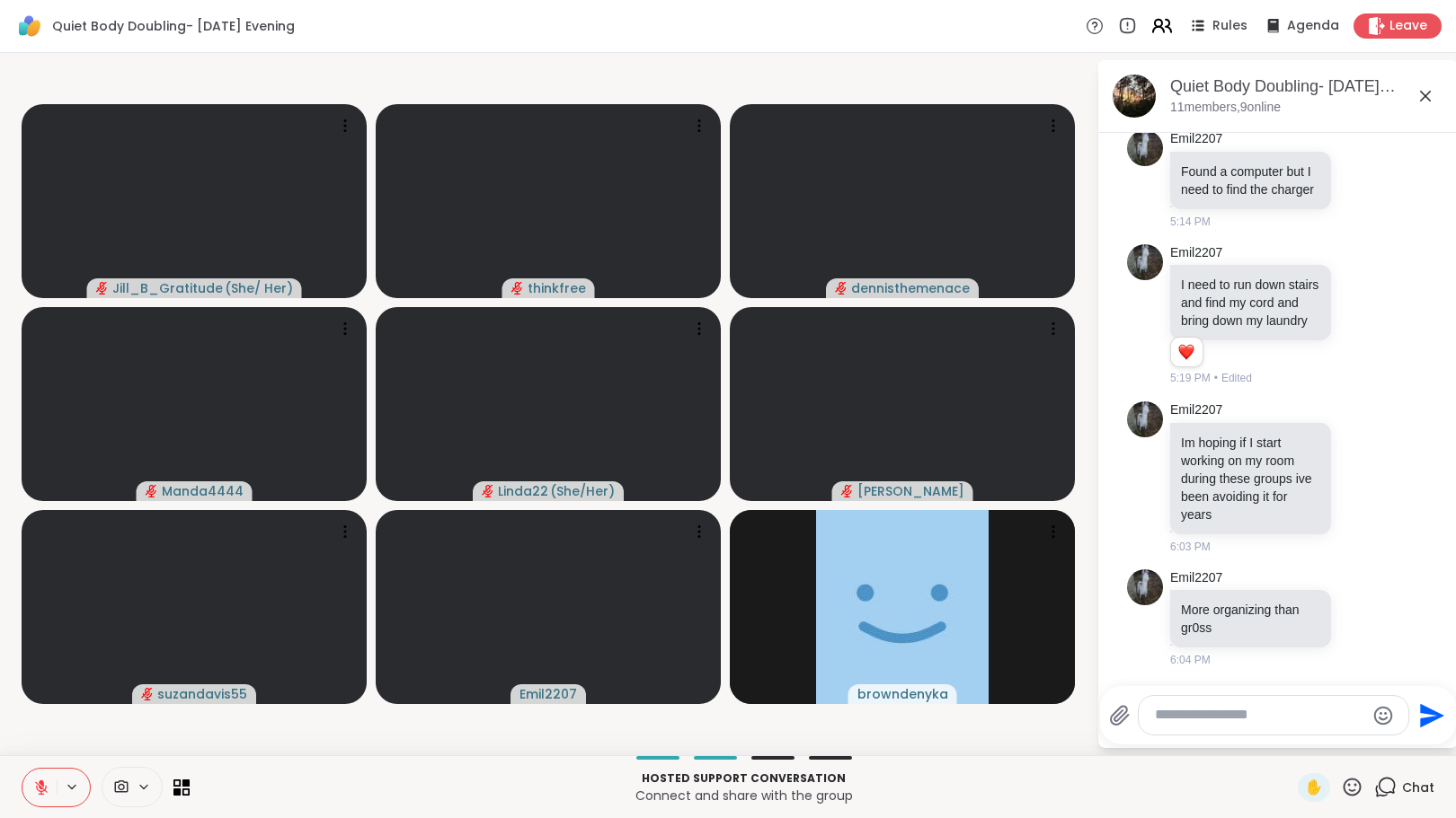
click at [1153, 28] on icon at bounding box center [1158, 29] width 10 height 6
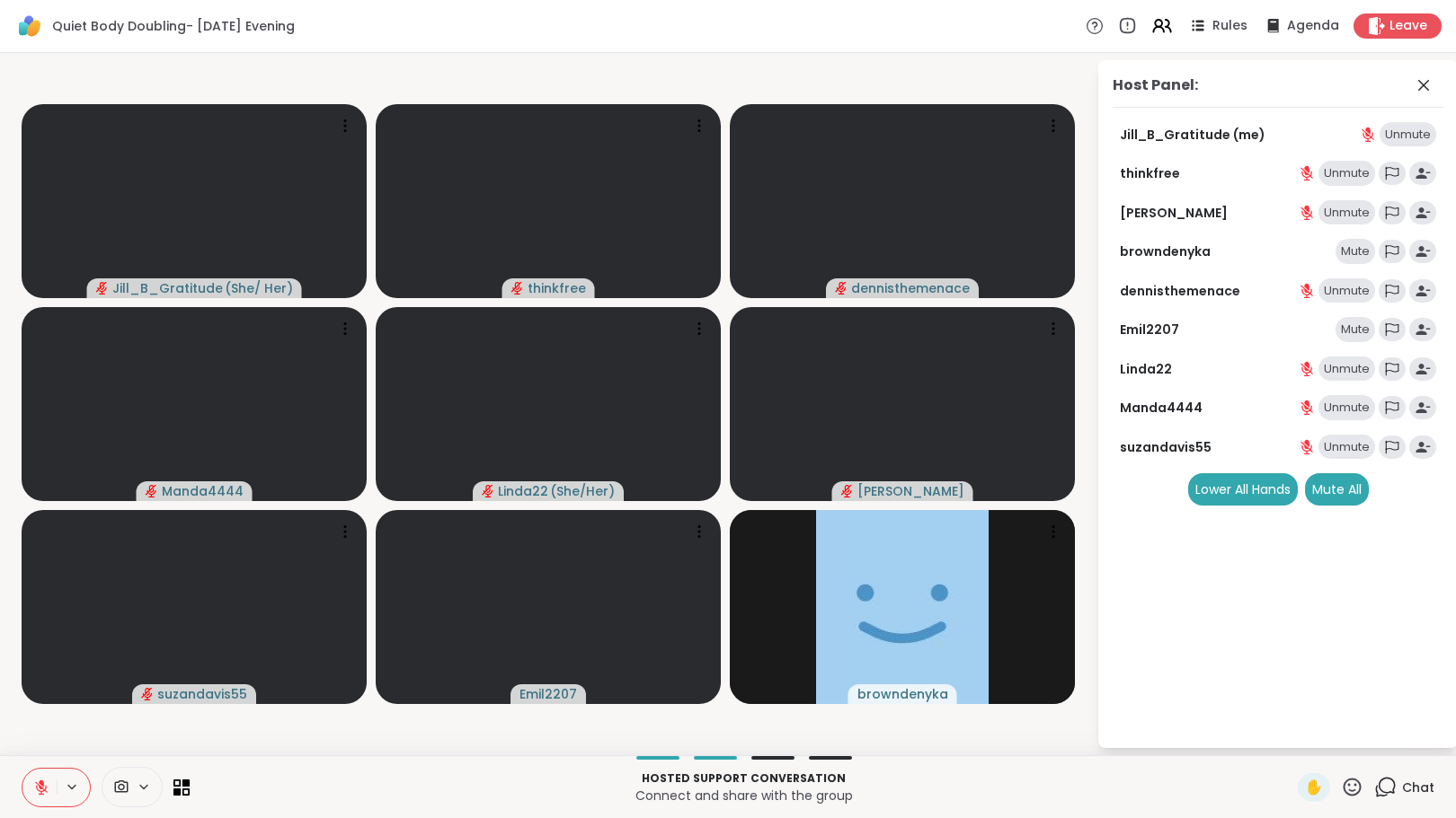
click at [1354, 243] on div "Mute" at bounding box center [1355, 251] width 40 height 26
click at [1353, 327] on div "Mute" at bounding box center [1355, 329] width 40 height 26
click at [1331, 483] on div "Mute All" at bounding box center [1336, 490] width 64 height 32
click at [1426, 81] on icon at bounding box center [1423, 85] width 22 height 22
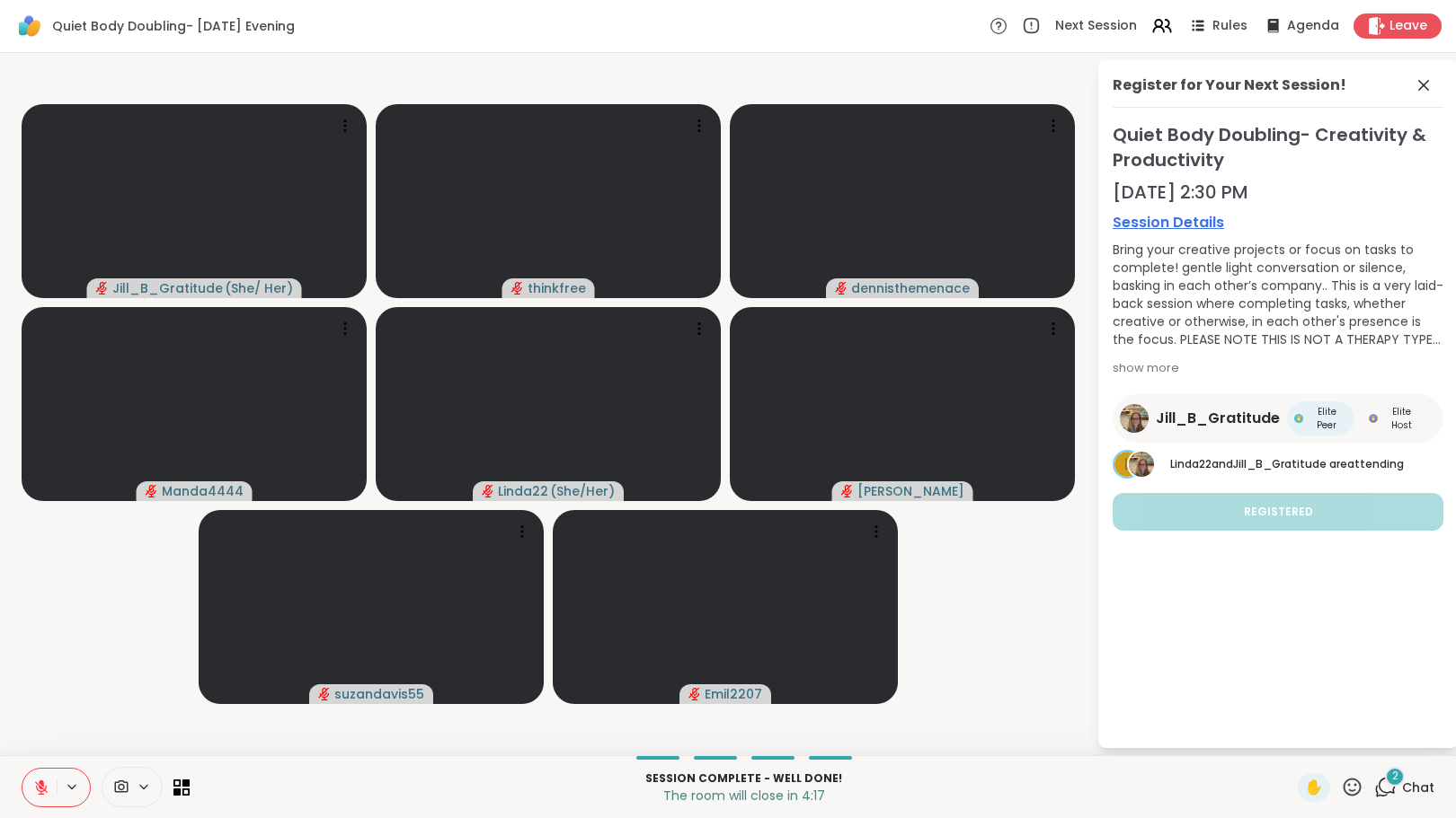
click at [42, 780] on icon at bounding box center [41, 788] width 16 height 16
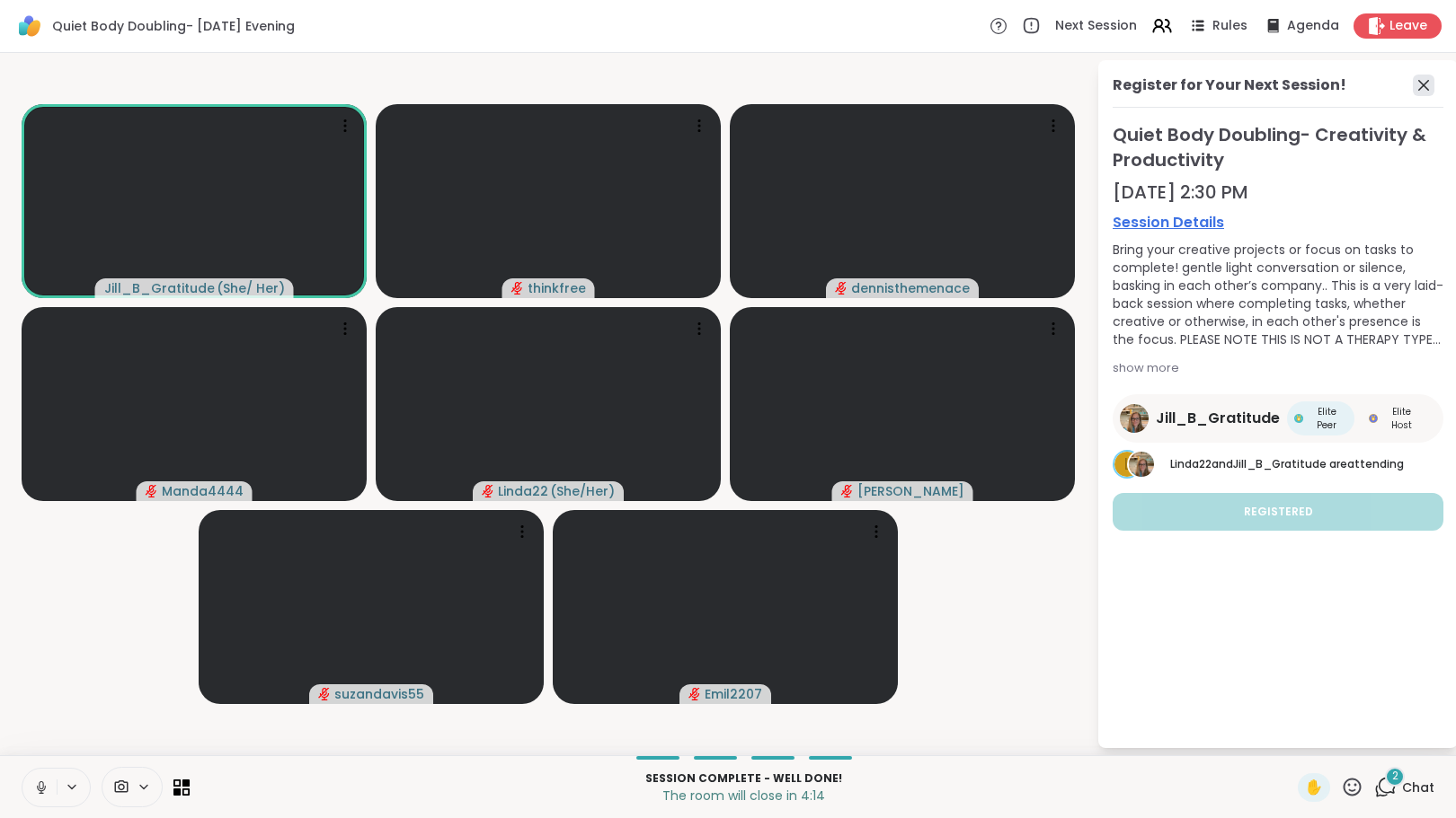
click at [1426, 84] on icon at bounding box center [1423, 85] width 22 height 22
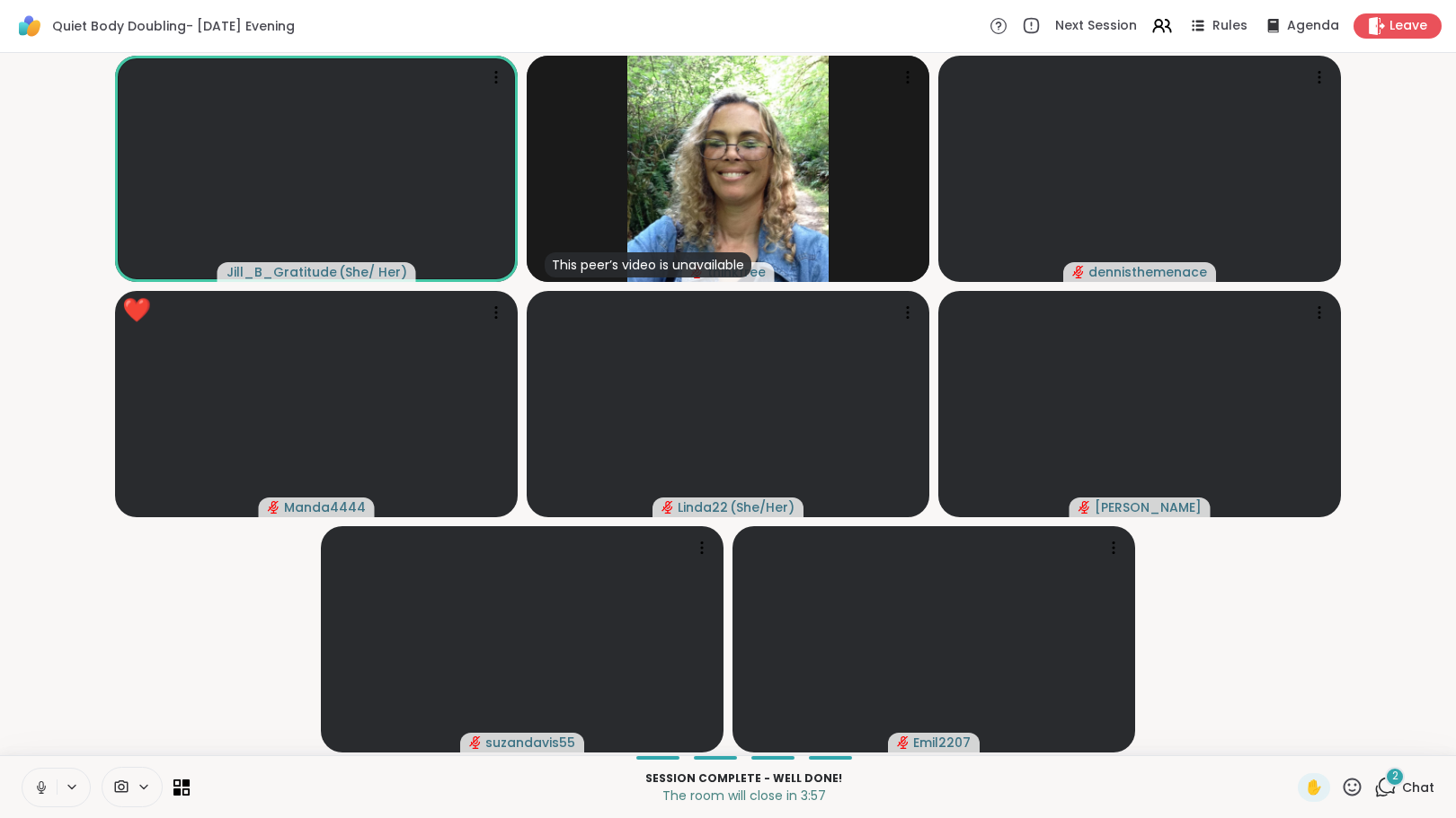
click at [1385, 778] on div "2" at bounding box center [1394, 777] width 20 height 20
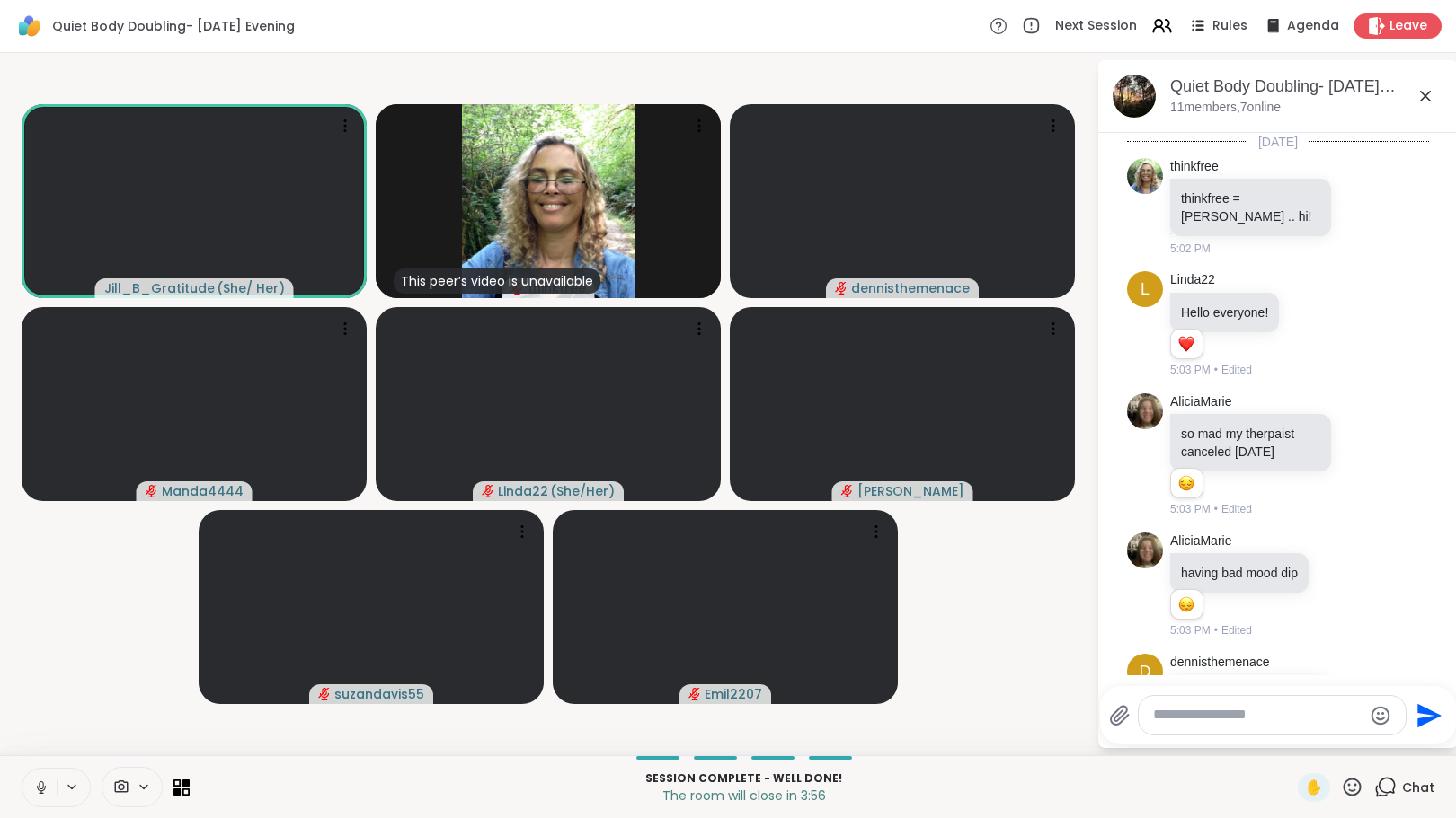
scroll to position [2672, 0]
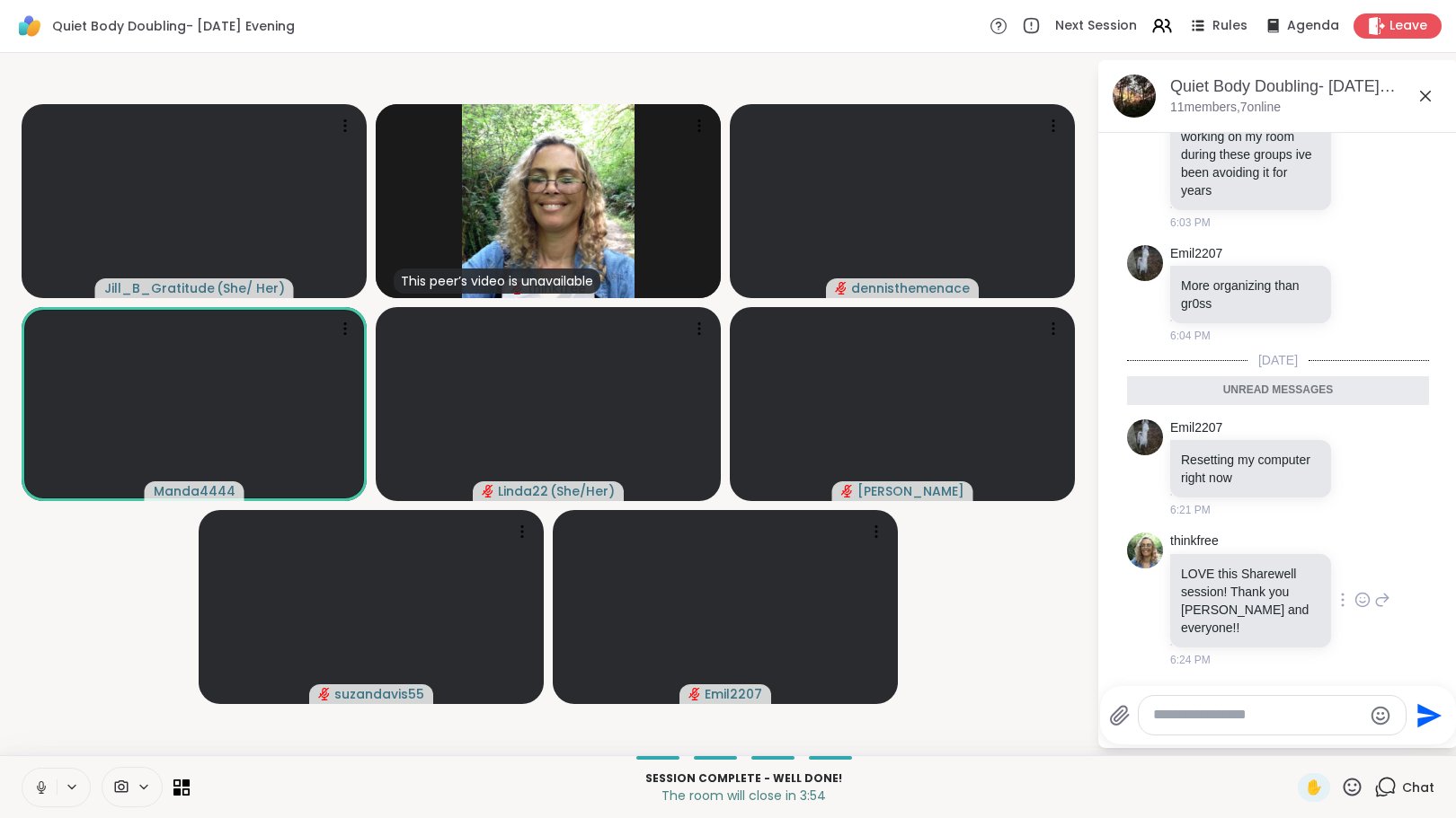
click at [1354, 603] on icon at bounding box center [1362, 600] width 16 height 18
click at [1354, 580] on div "Select Reaction: Heart" at bounding box center [1362, 571] width 16 height 16
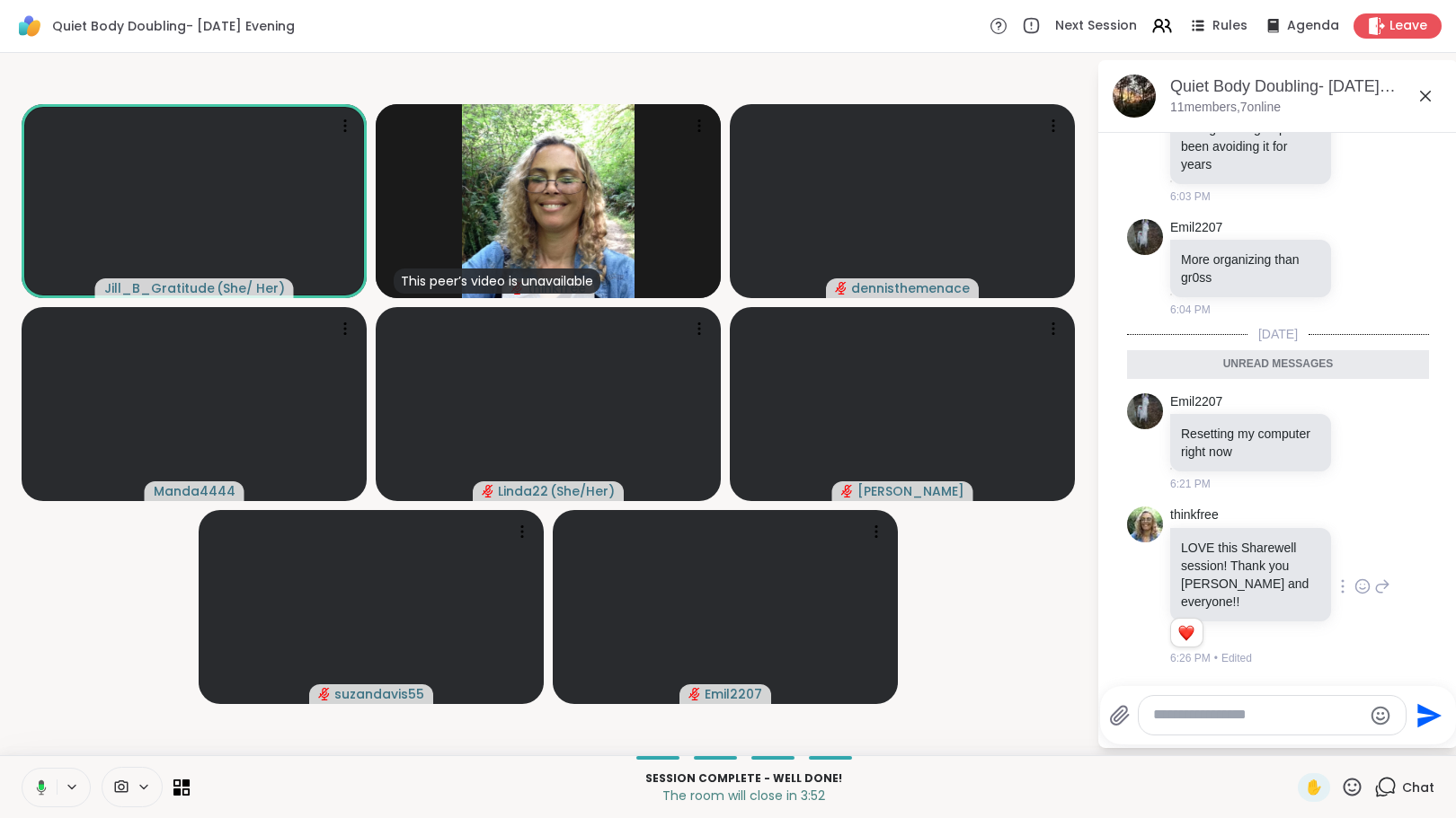
scroll to position [2698, 0]
click at [1254, 728] on div at bounding box center [1272, 716] width 267 height 39
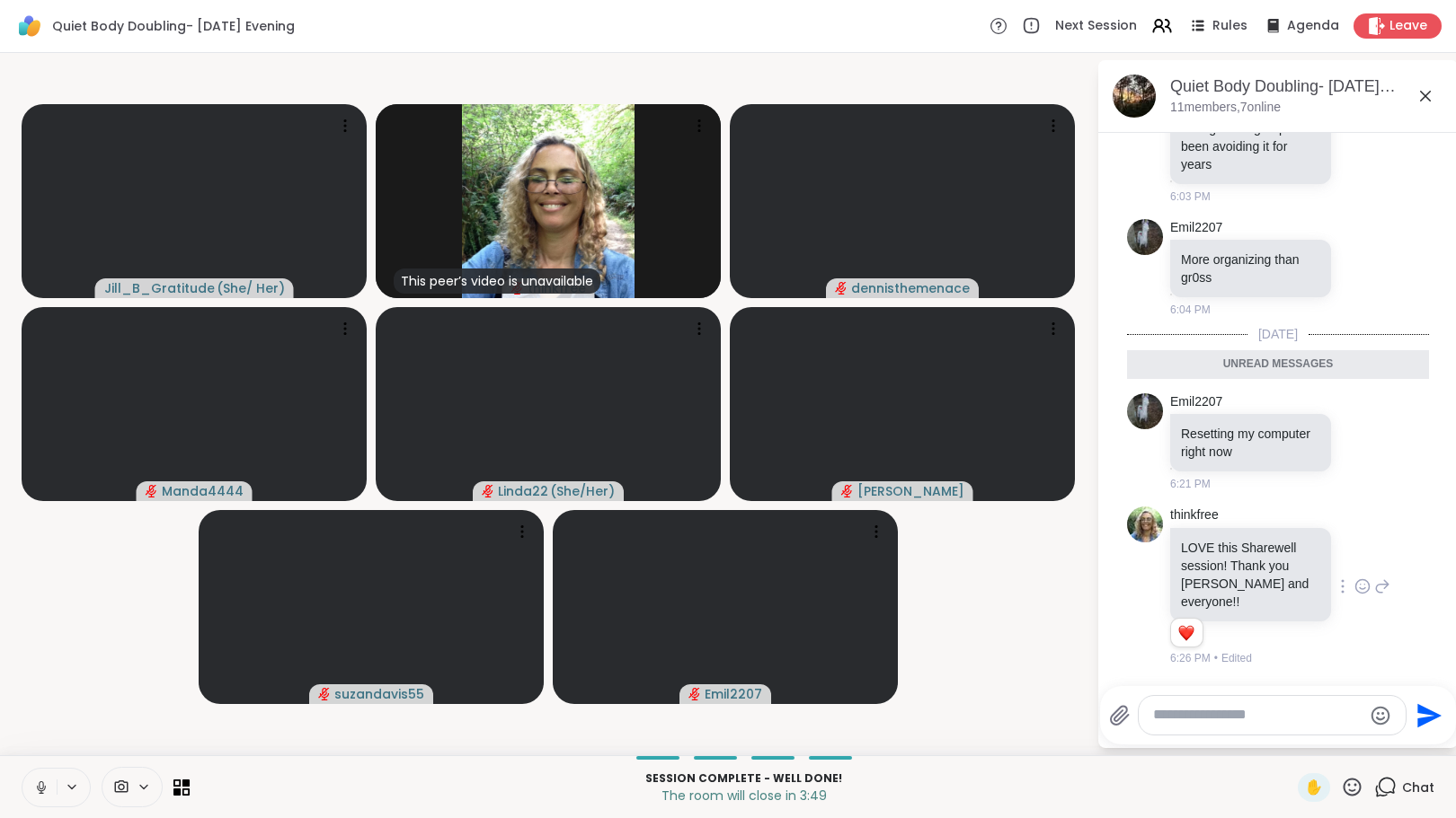
click at [1256, 726] on div at bounding box center [1272, 716] width 267 height 39
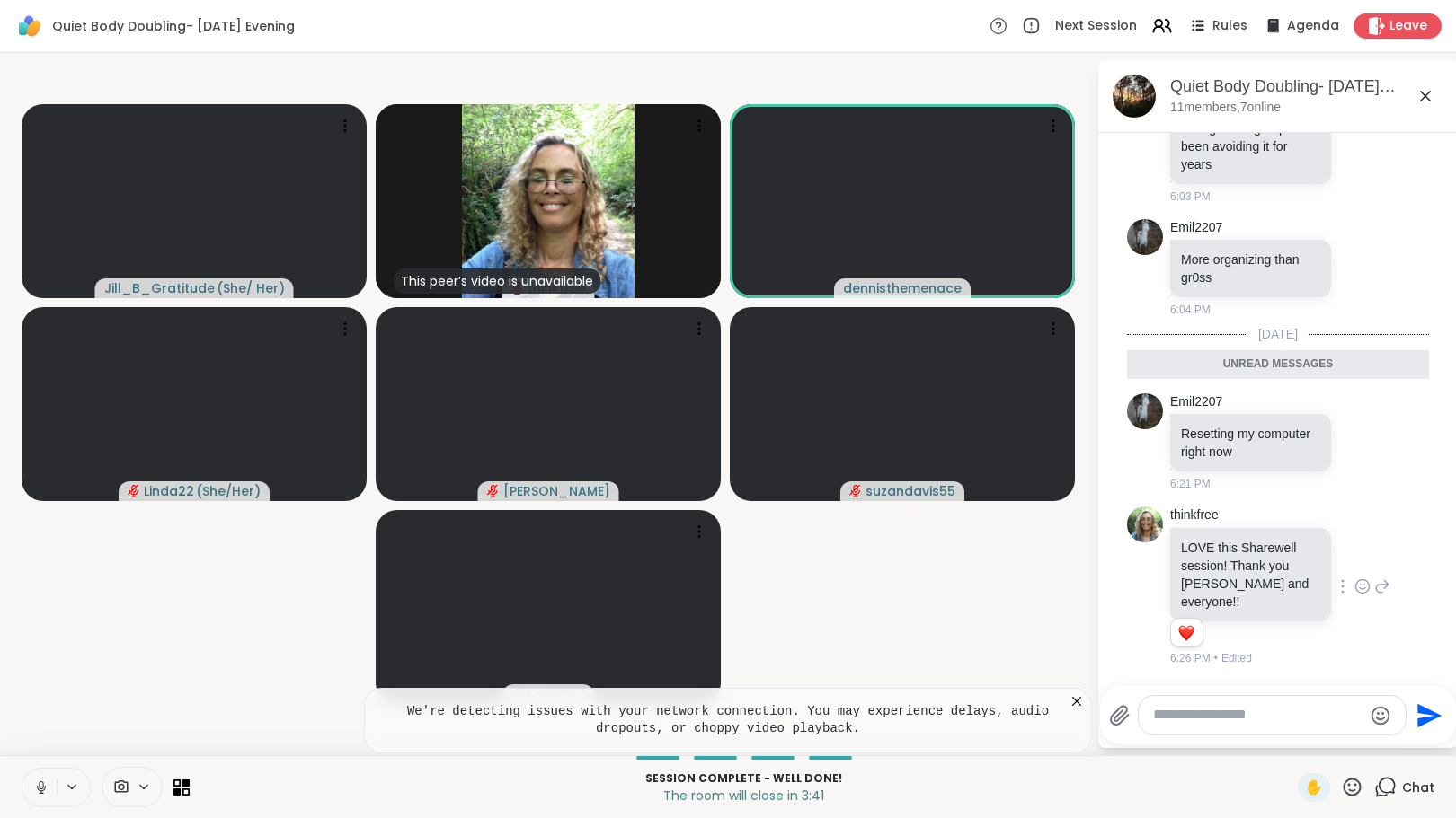
click at [1254, 729] on div at bounding box center [1272, 716] width 267 height 39
click at [1073, 697] on icon at bounding box center [1076, 701] width 18 height 18
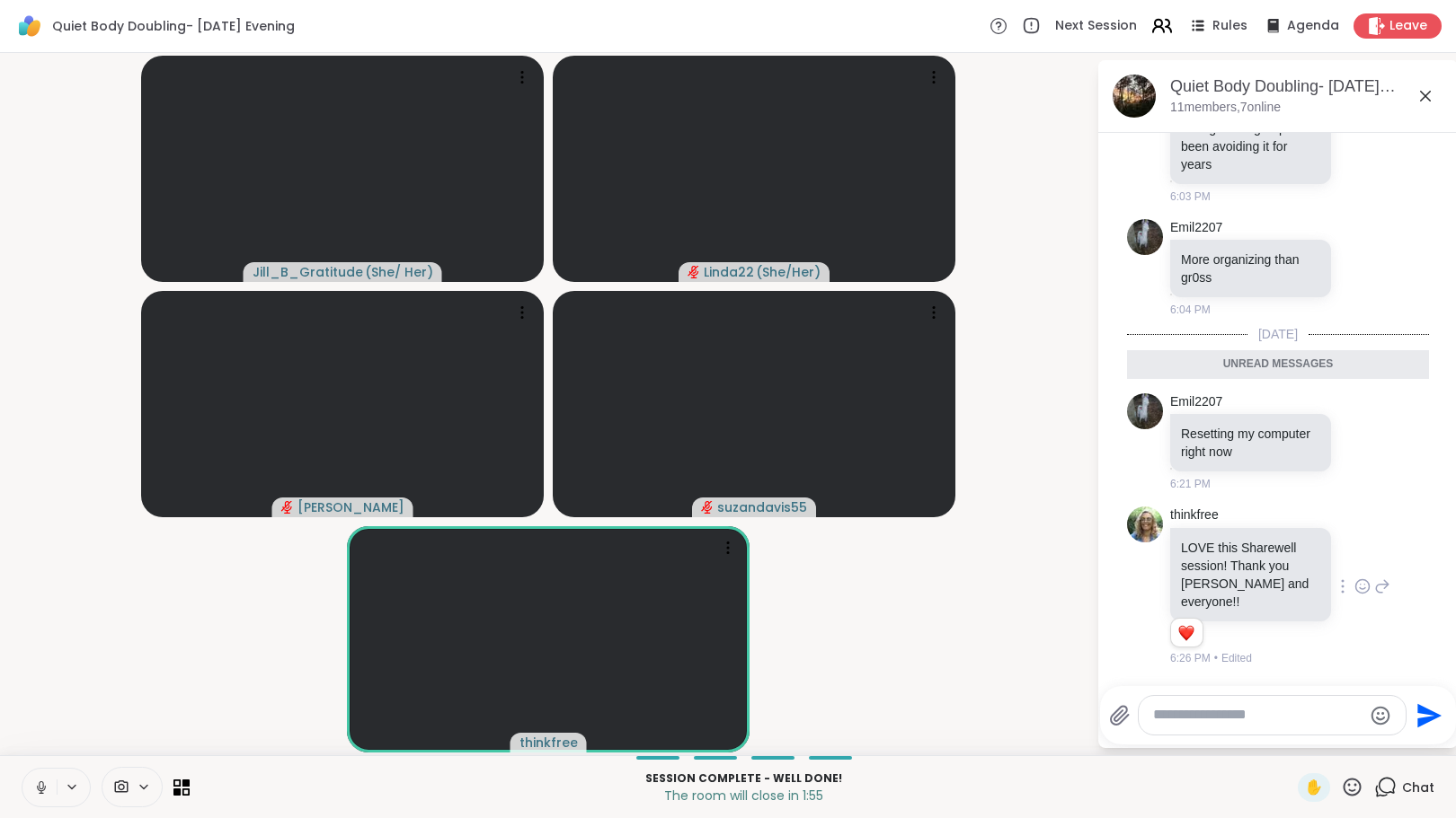
click at [1156, 31] on icon at bounding box center [1162, 26] width 23 height 23
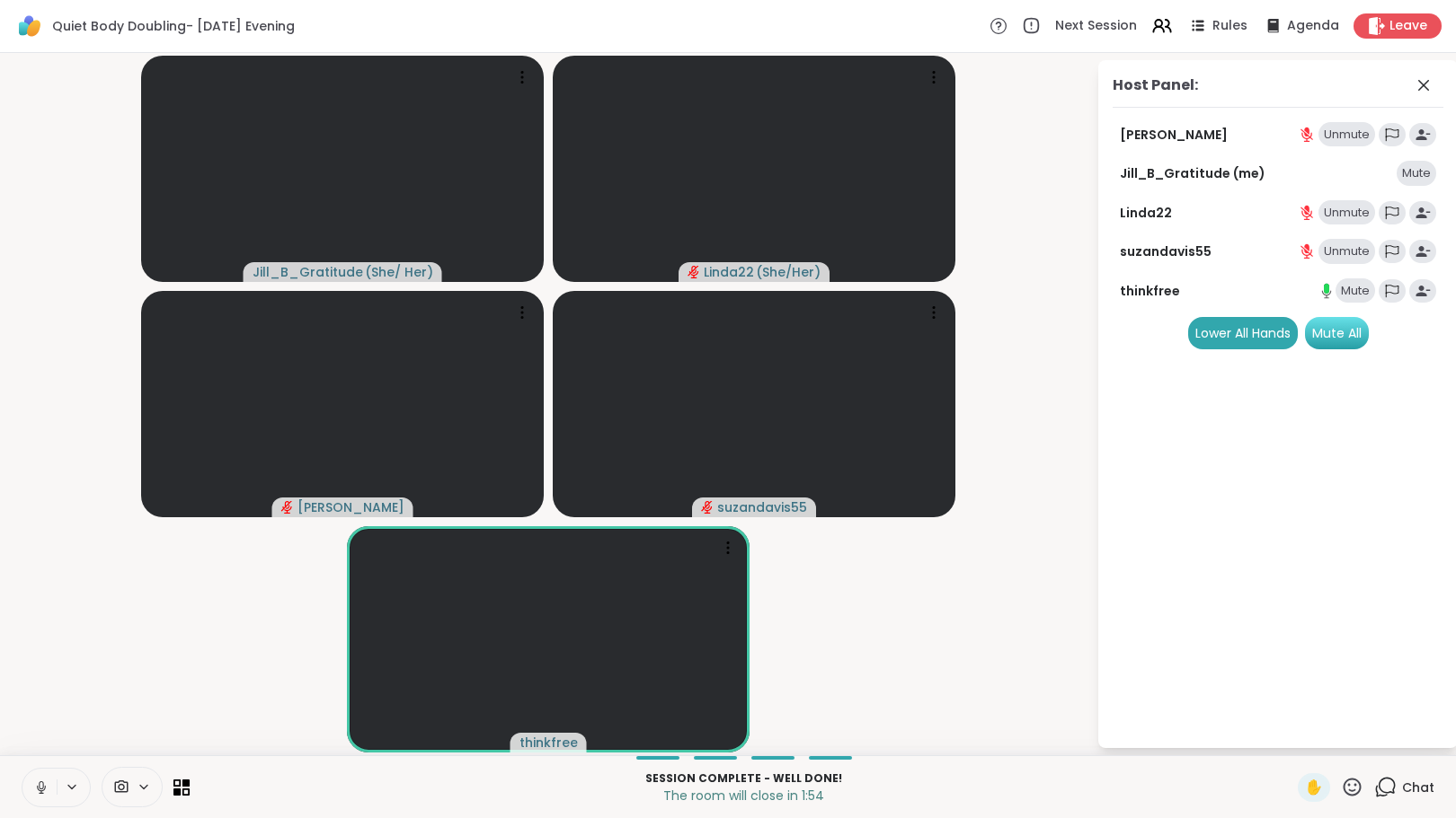
click at [1342, 328] on div "Mute All" at bounding box center [1336, 333] width 64 height 32
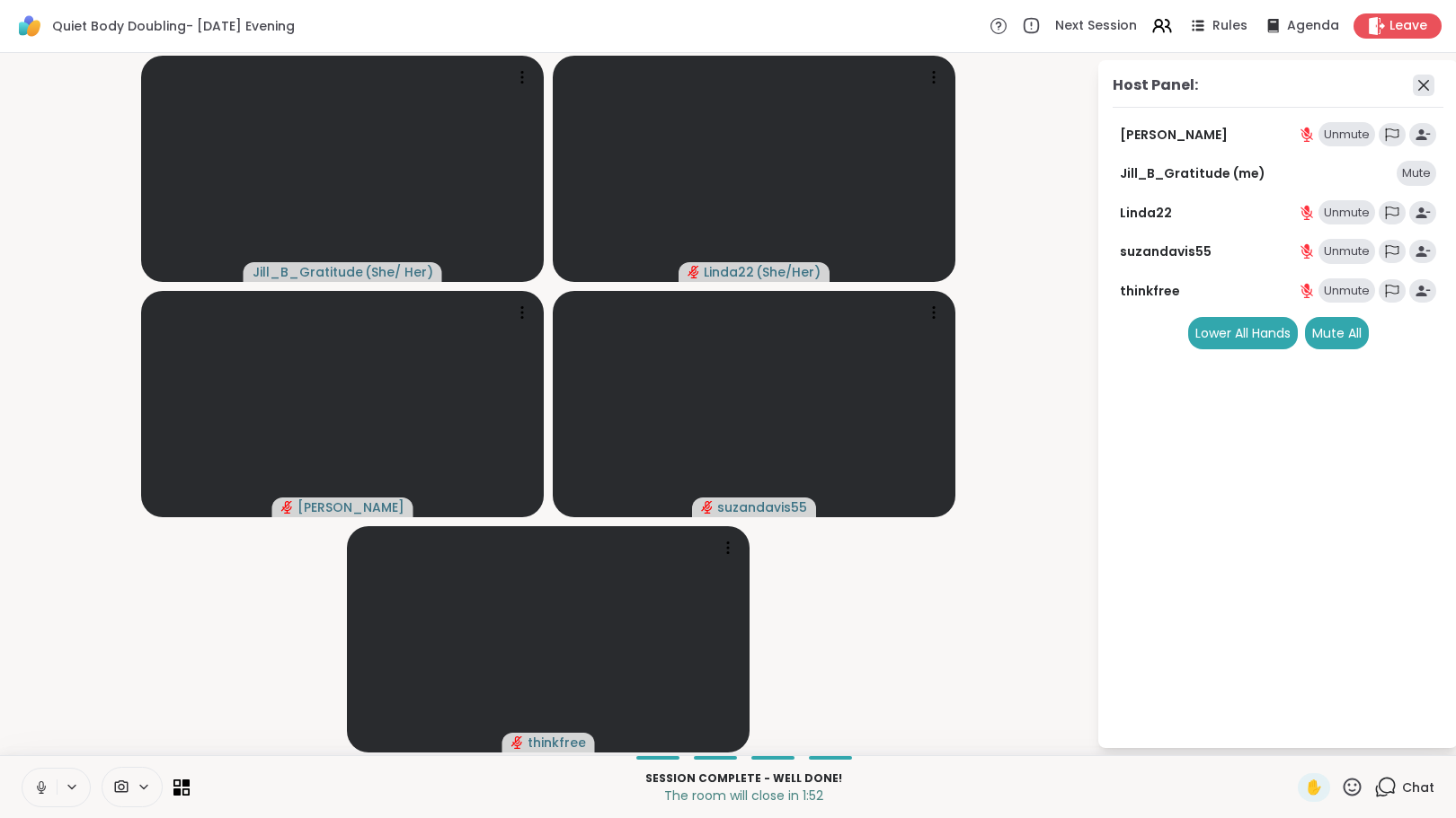
click at [1426, 84] on icon at bounding box center [1423, 85] width 22 height 22
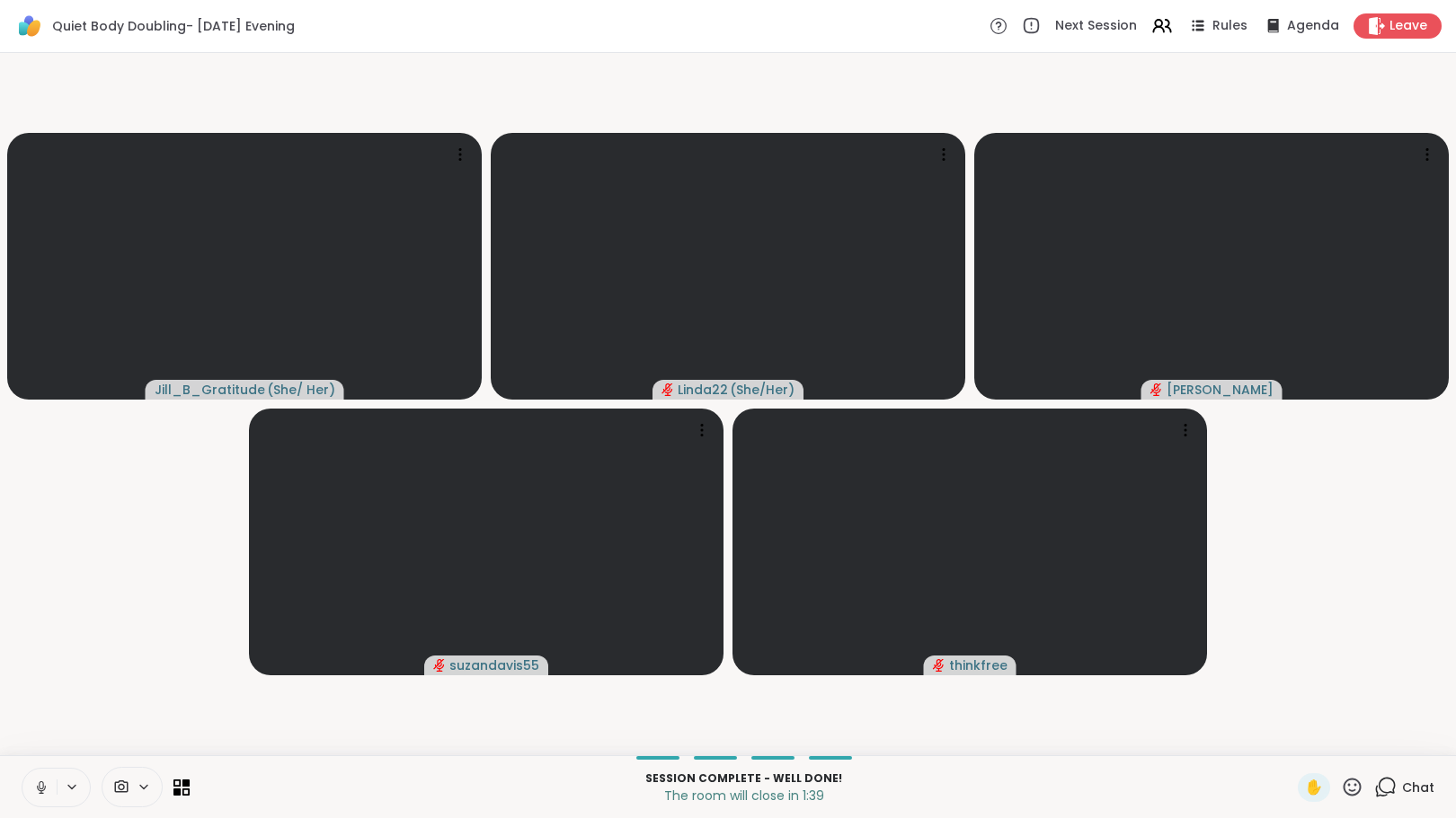
click at [1374, 787] on icon at bounding box center [1386, 788] width 23 height 23
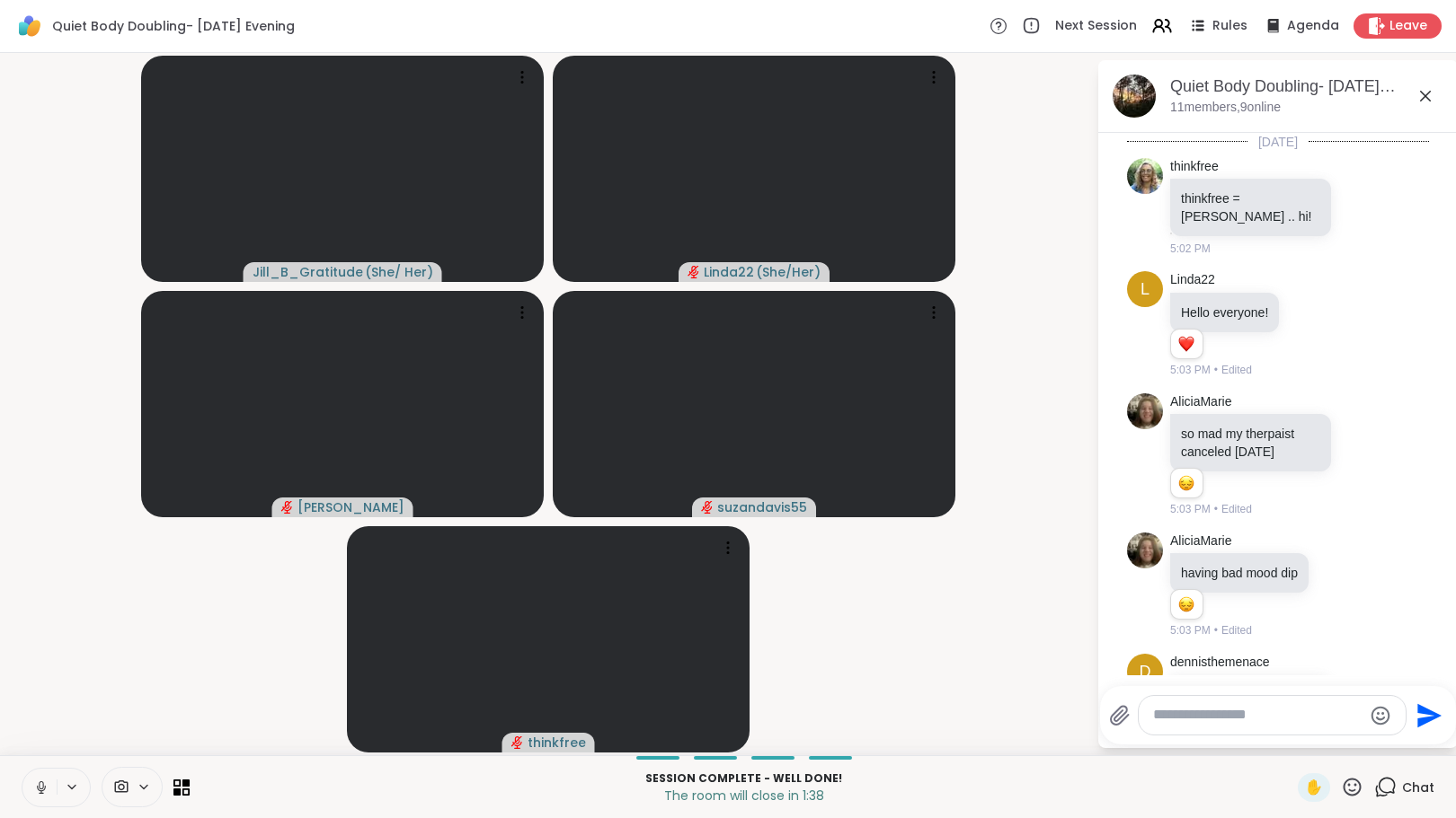
scroll to position [2637, 0]
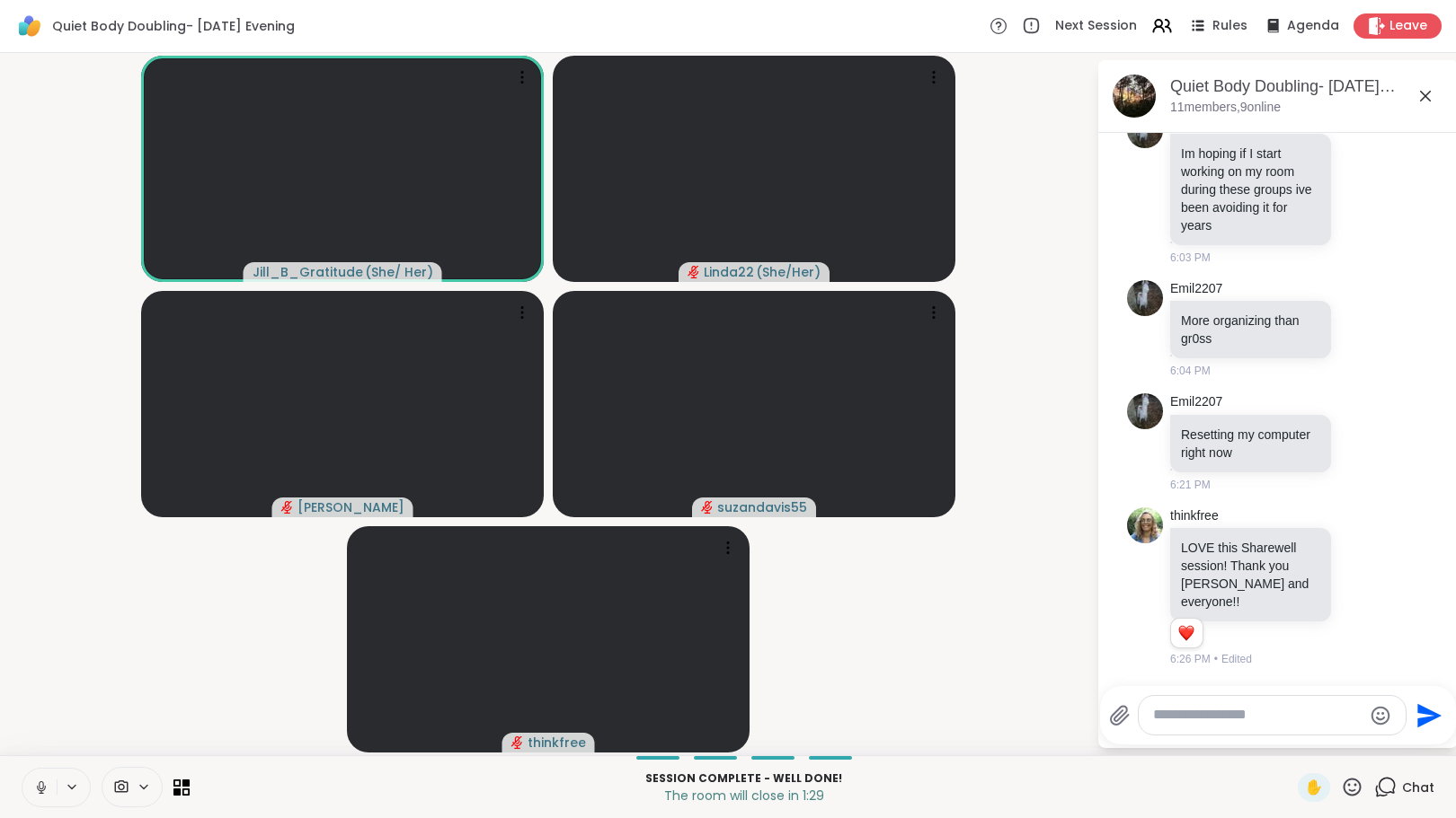
click at [43, 790] on icon at bounding box center [41, 788] width 9 height 6
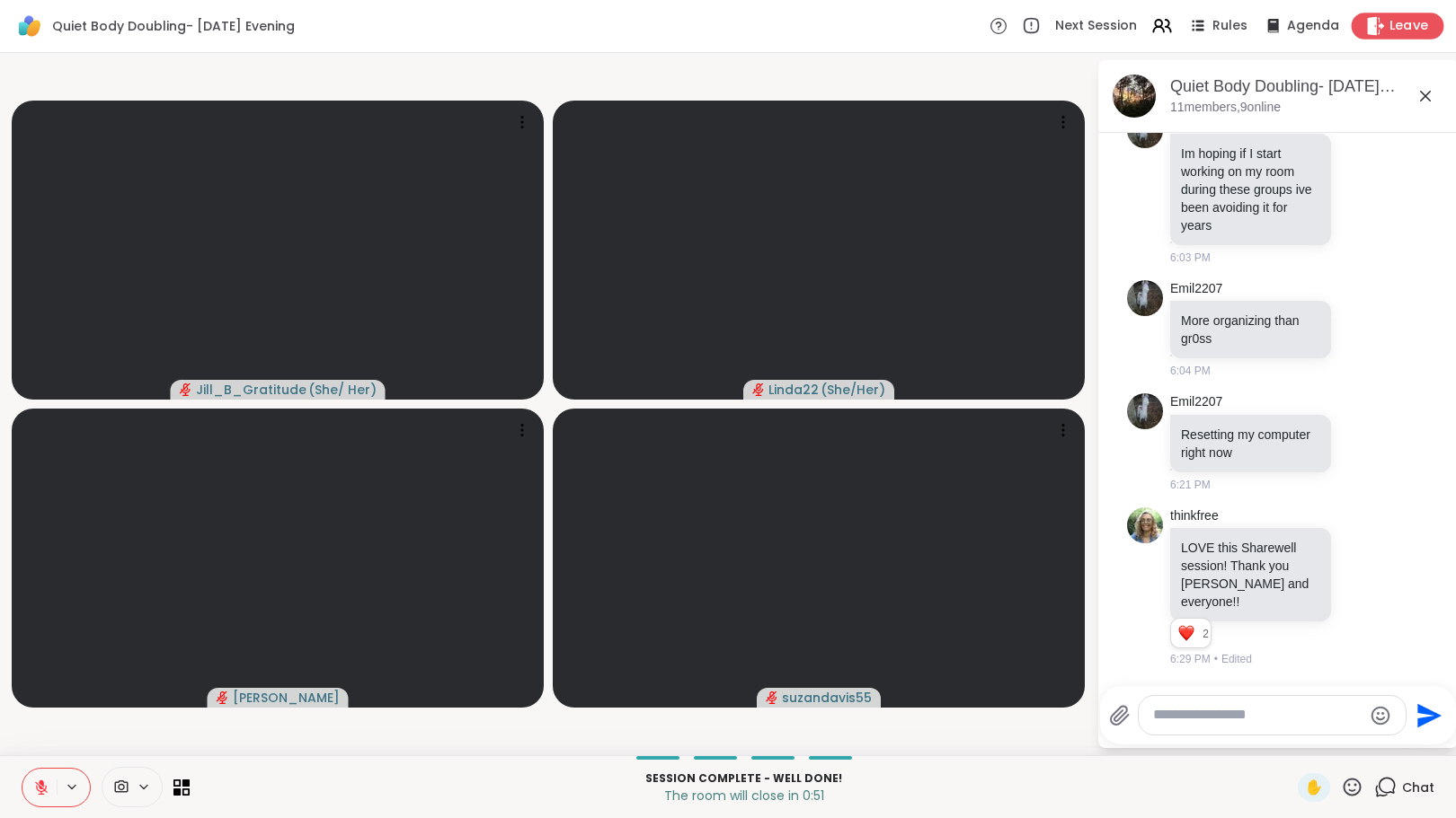
click at [1390, 24] on span "Leave" at bounding box center [1409, 27] width 40 height 19
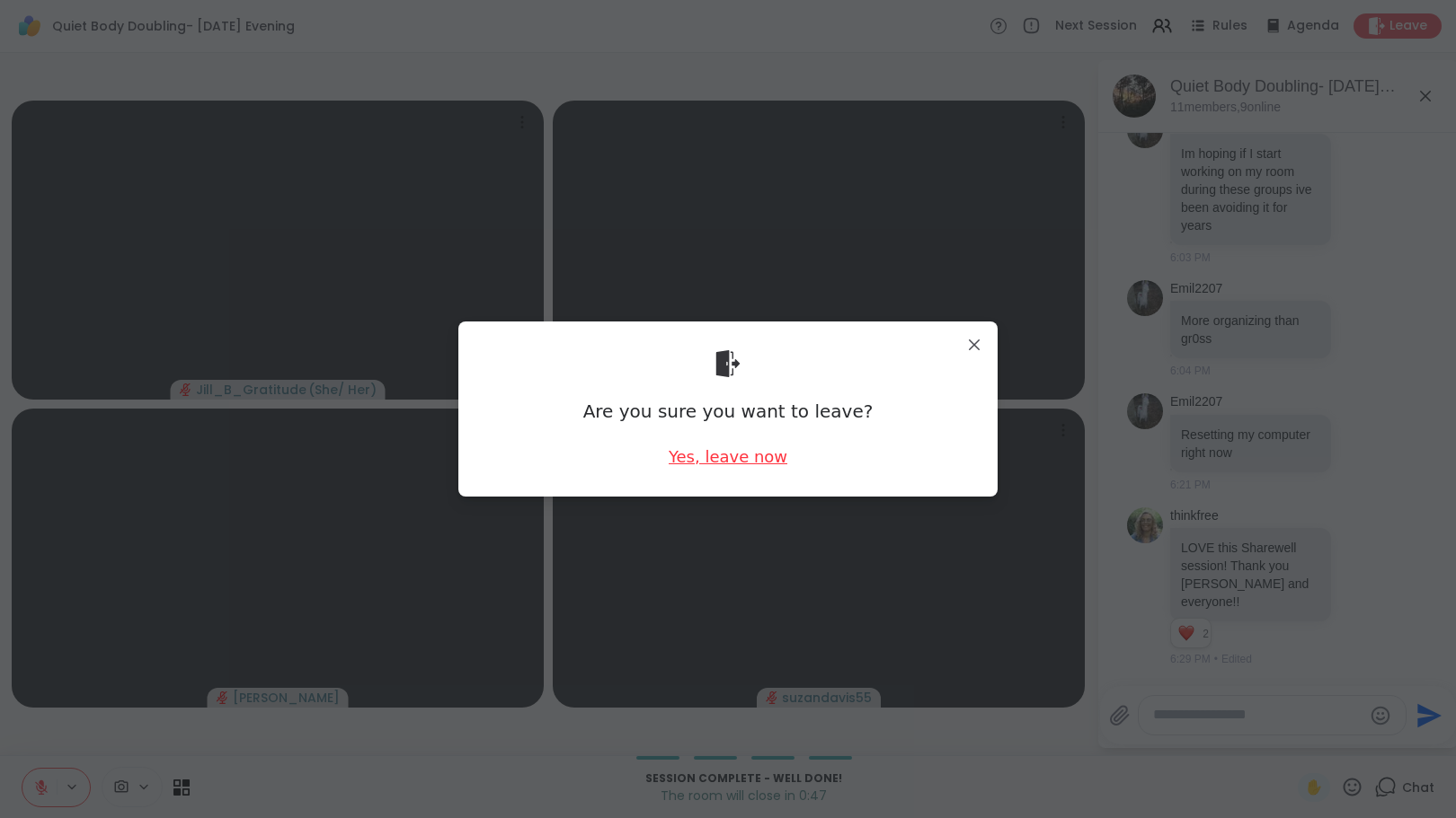
click at [714, 455] on div "Yes, leave now" at bounding box center [727, 457] width 119 height 23
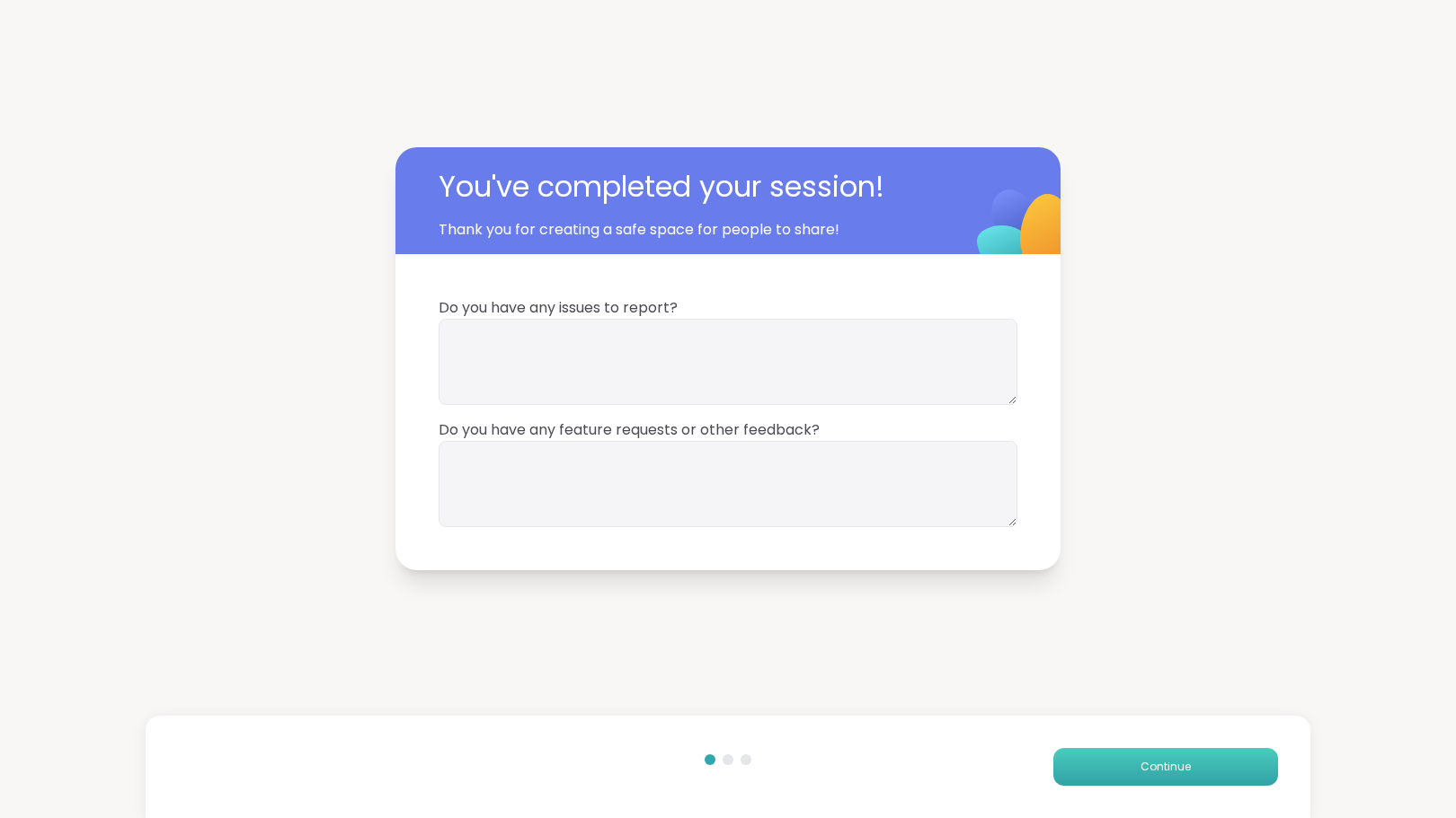
click at [1213, 772] on button "Continue" at bounding box center [1166, 768] width 225 height 38
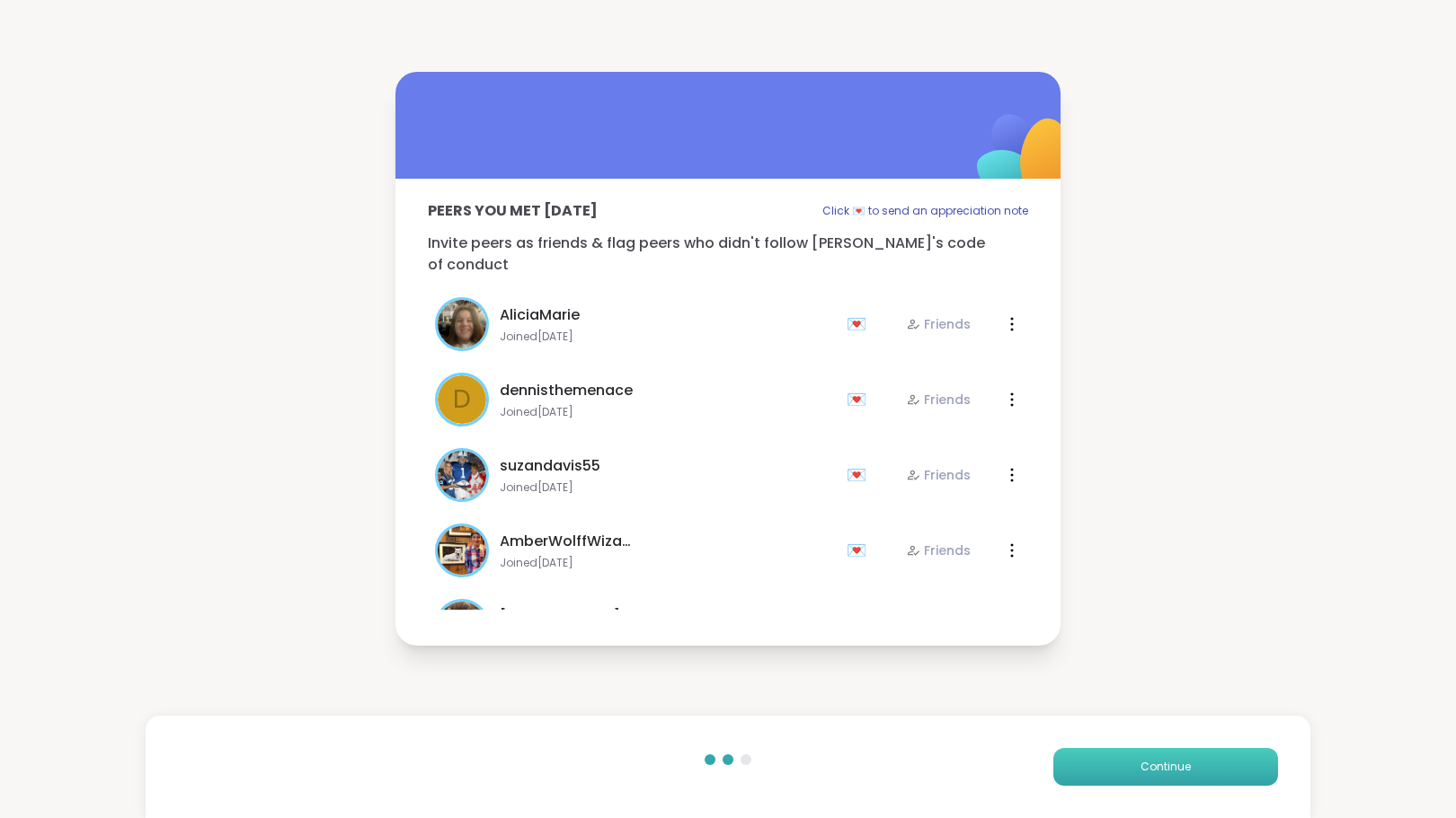
click at [1162, 757] on button "Continue" at bounding box center [1166, 768] width 225 height 38
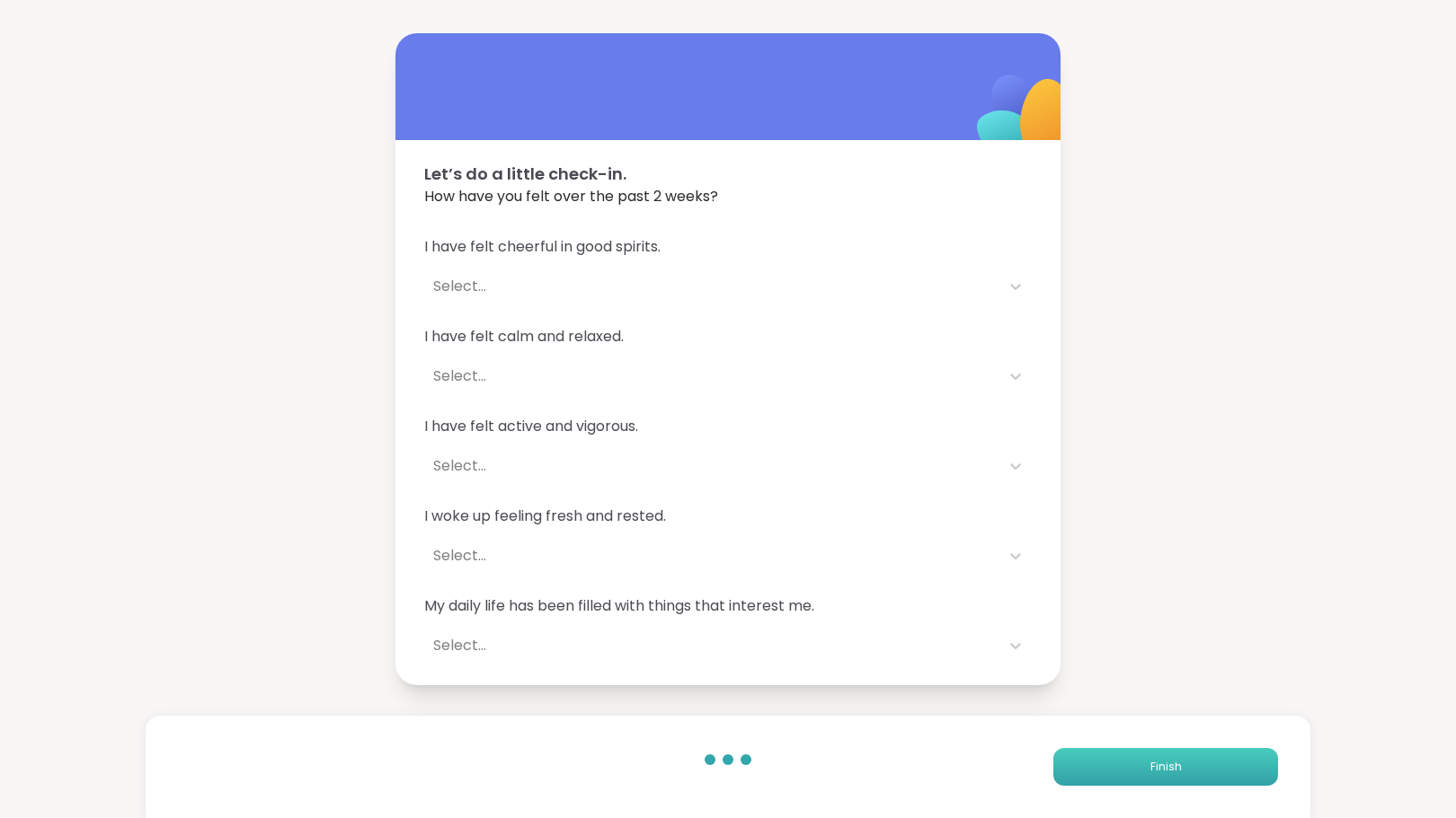
click at [1139, 757] on button "Finish" at bounding box center [1166, 768] width 225 height 38
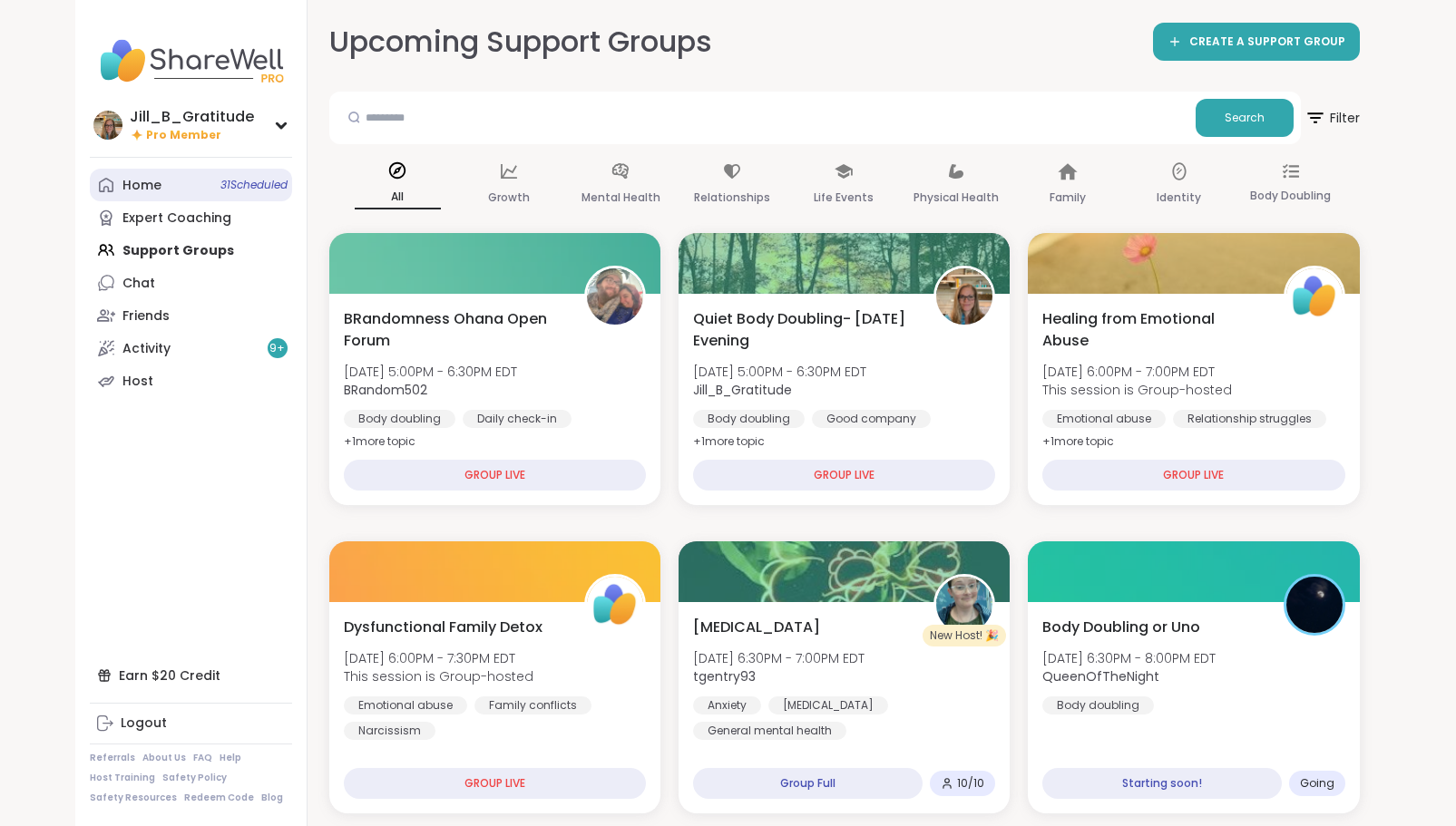
click at [220, 193] on link "Home 31 Scheduled" at bounding box center [191, 185] width 202 height 33
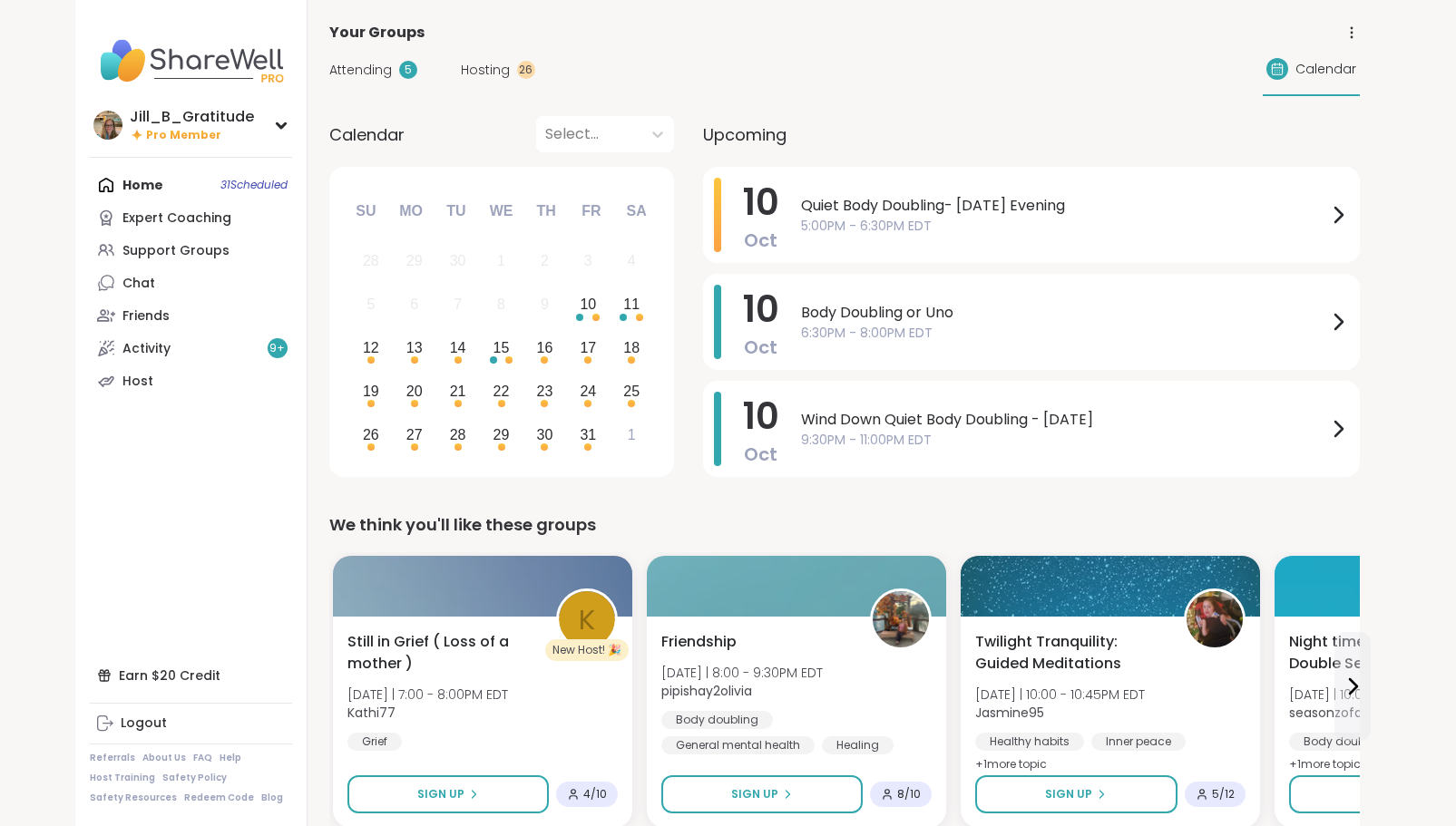
click at [375, 62] on span "Attending" at bounding box center [360, 70] width 62 height 19
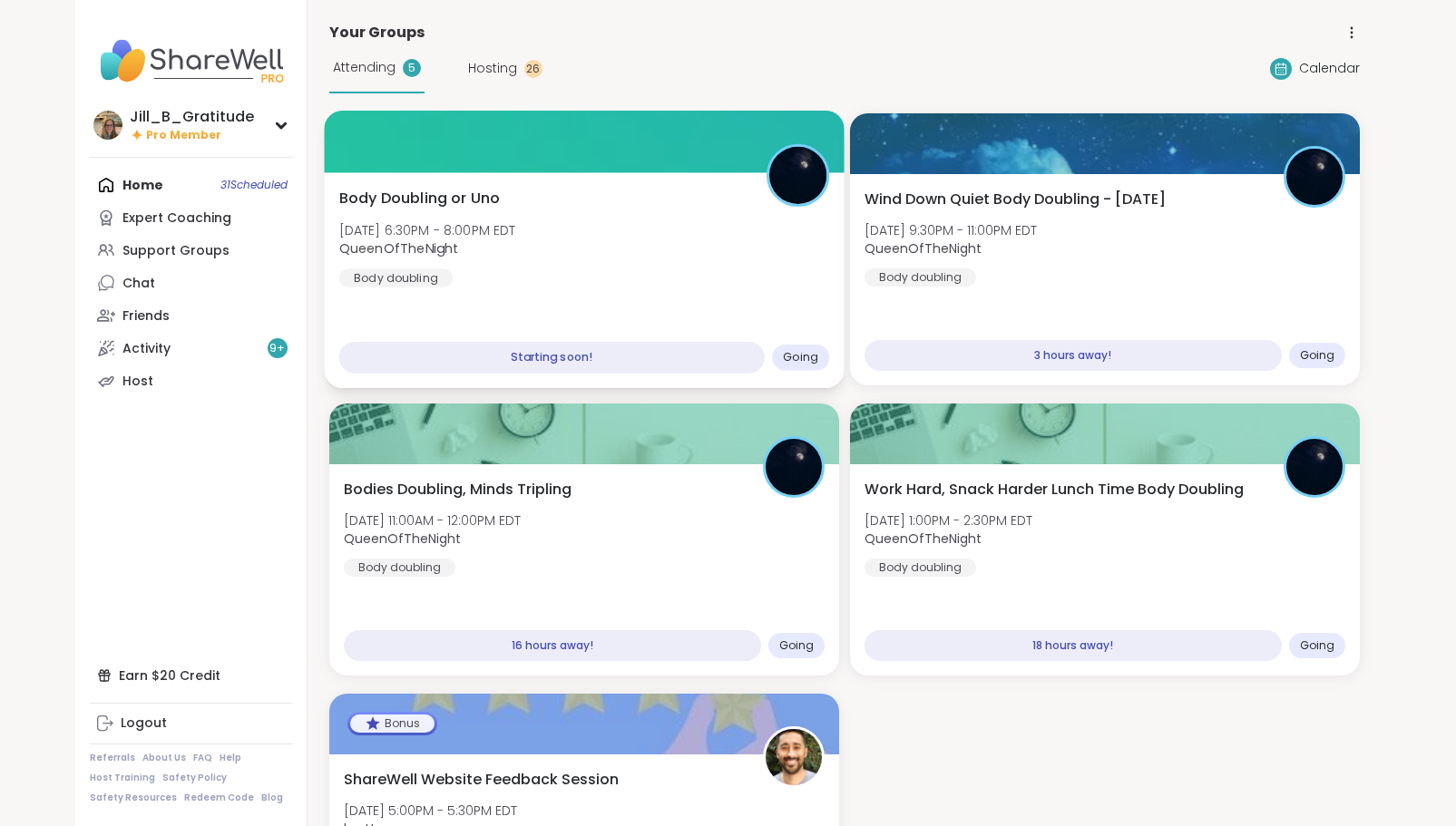
click at [621, 282] on div "Body Doubling or Uno Fri, Oct 10 | 6:30PM - 8:00PM EDT QueenOfTheNight Body dou…" at bounding box center [583, 238] width 490 height 100
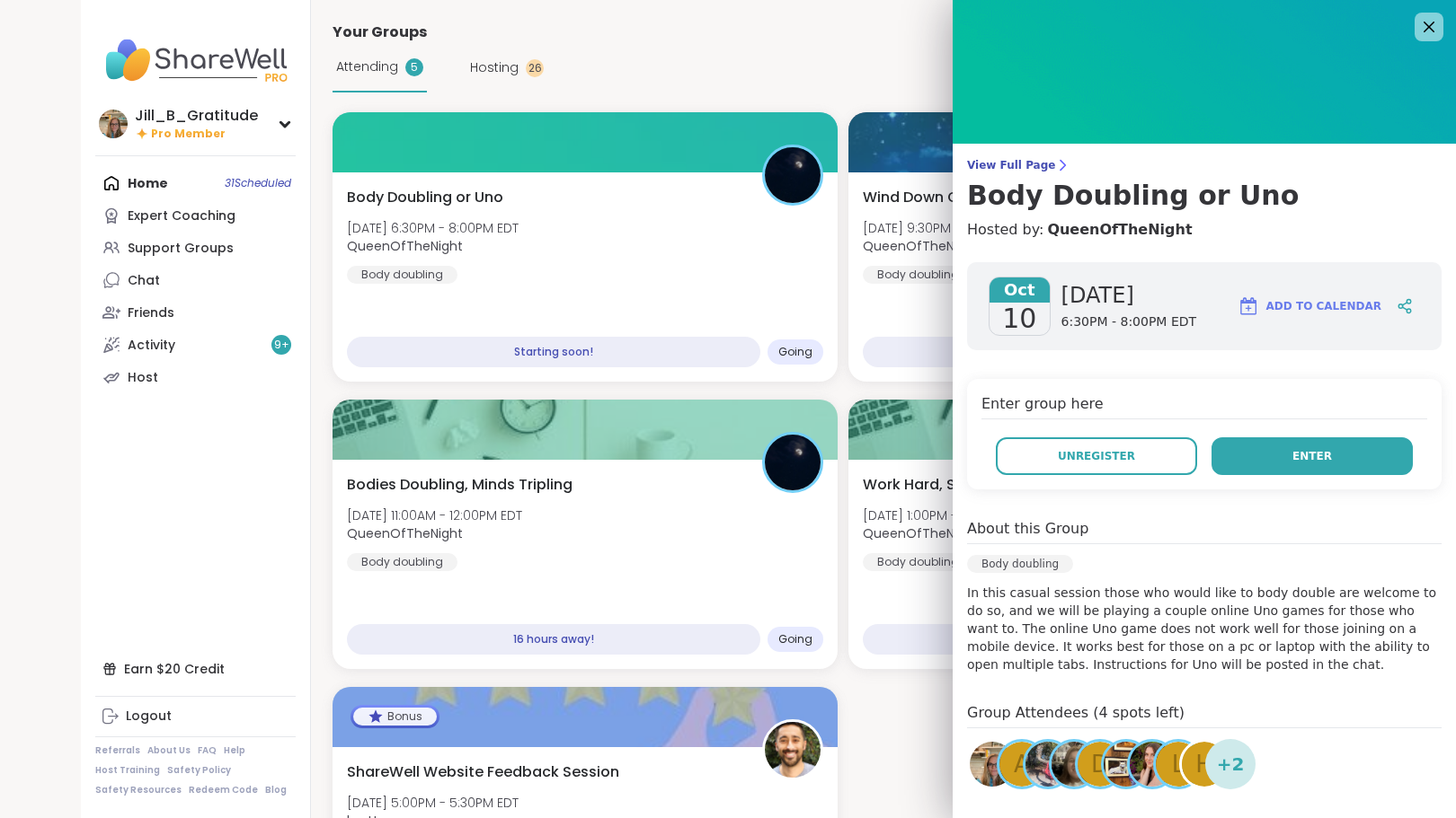
click at [1269, 462] on button "Enter" at bounding box center [1312, 456] width 201 height 38
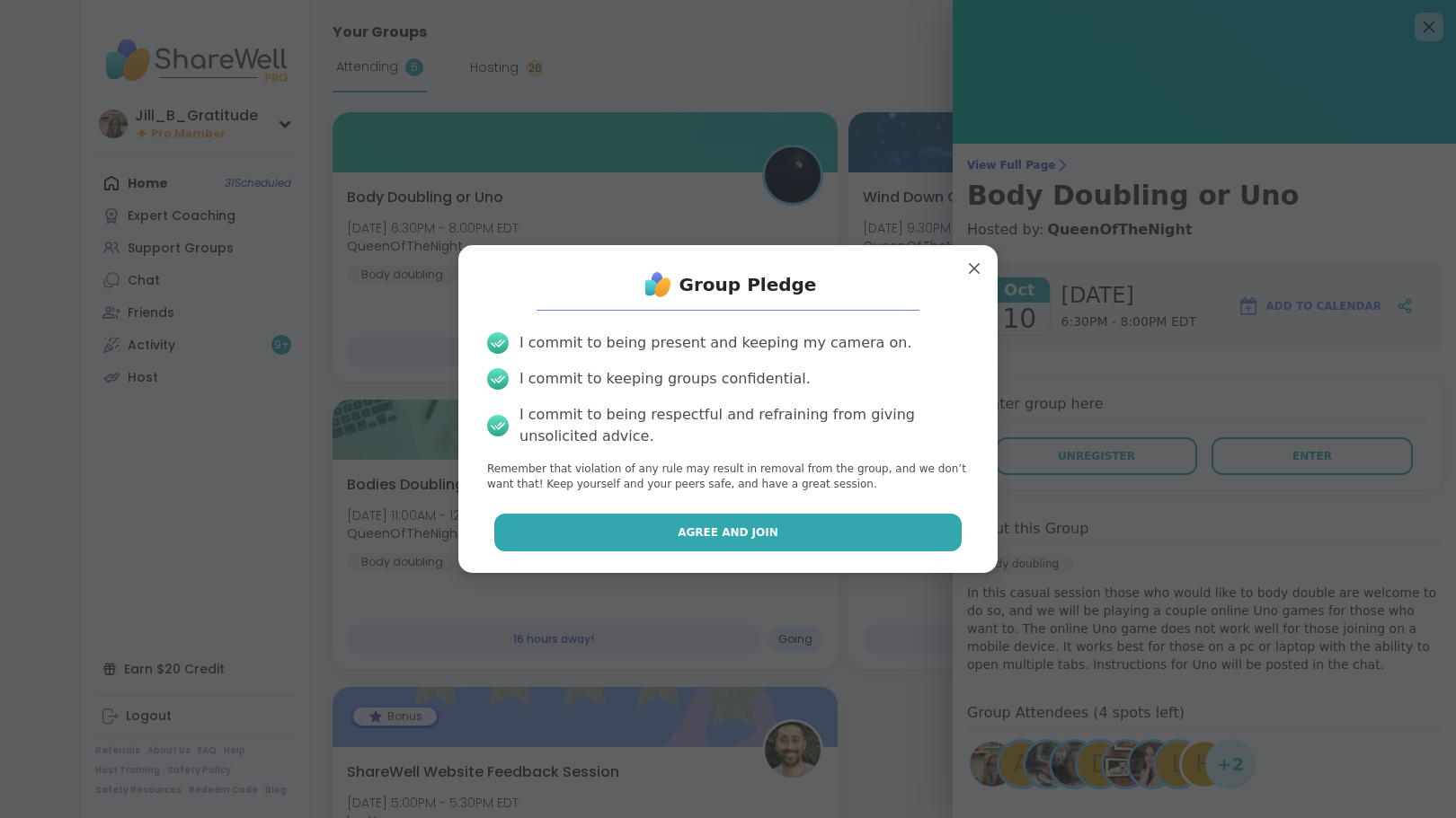
click at [847, 530] on button "Agree and Join" at bounding box center [728, 533] width 468 height 38
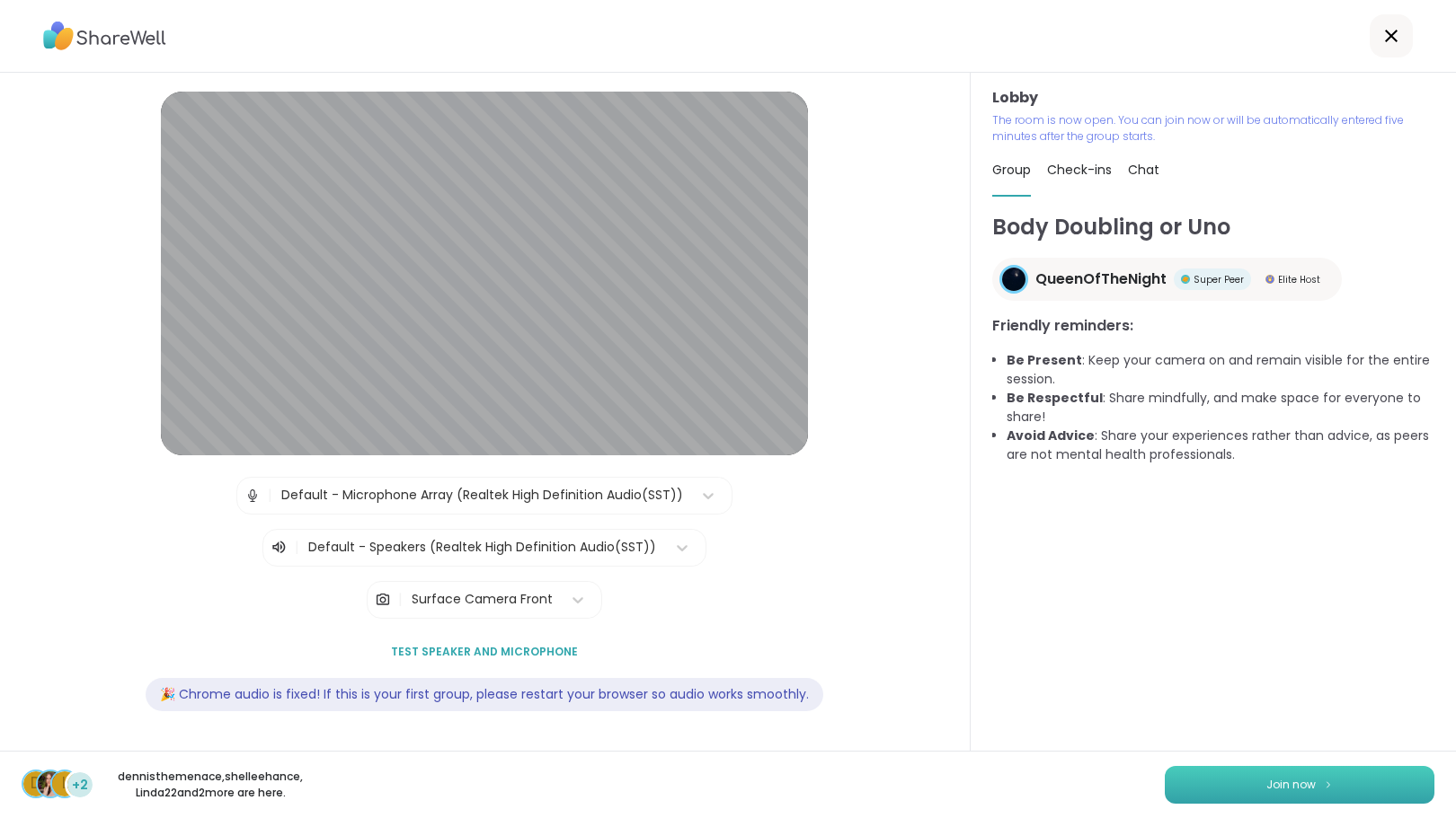
click at [1232, 787] on button "Join now" at bounding box center [1299, 786] width 270 height 38
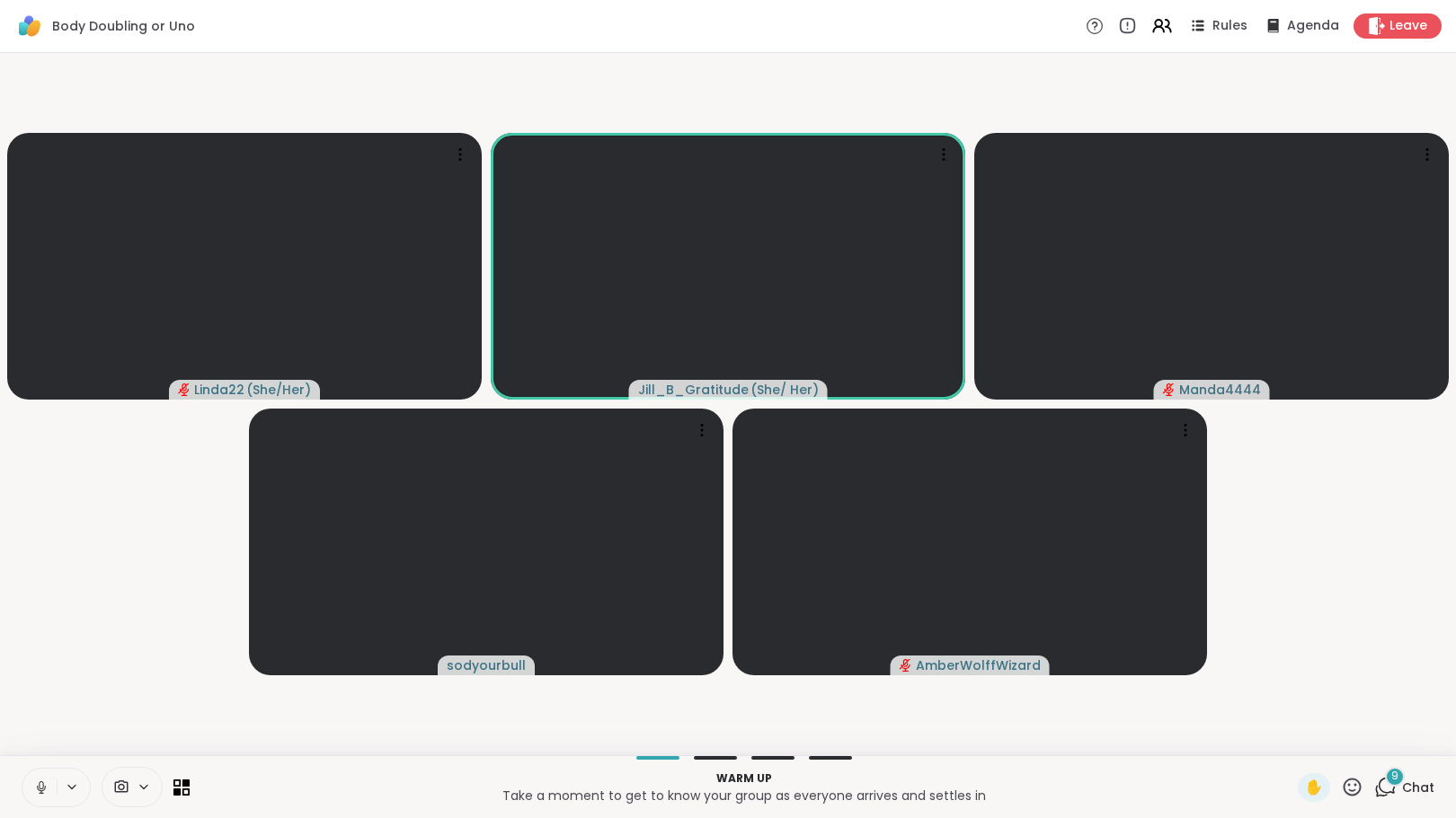
click at [43, 790] on icon at bounding box center [41, 788] width 16 height 16
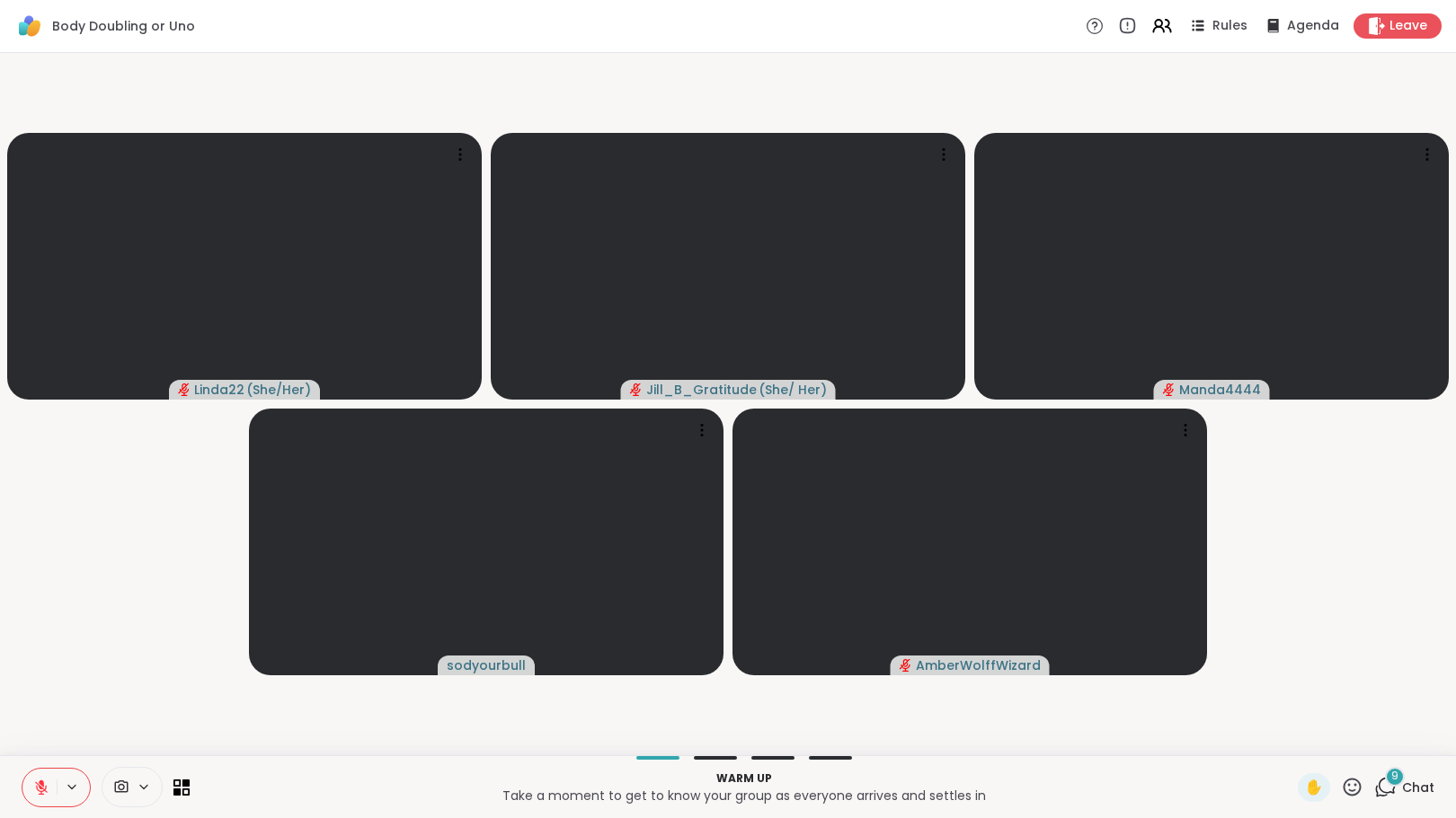
click at [1391, 778] on span "9" at bounding box center [1395, 776] width 8 height 15
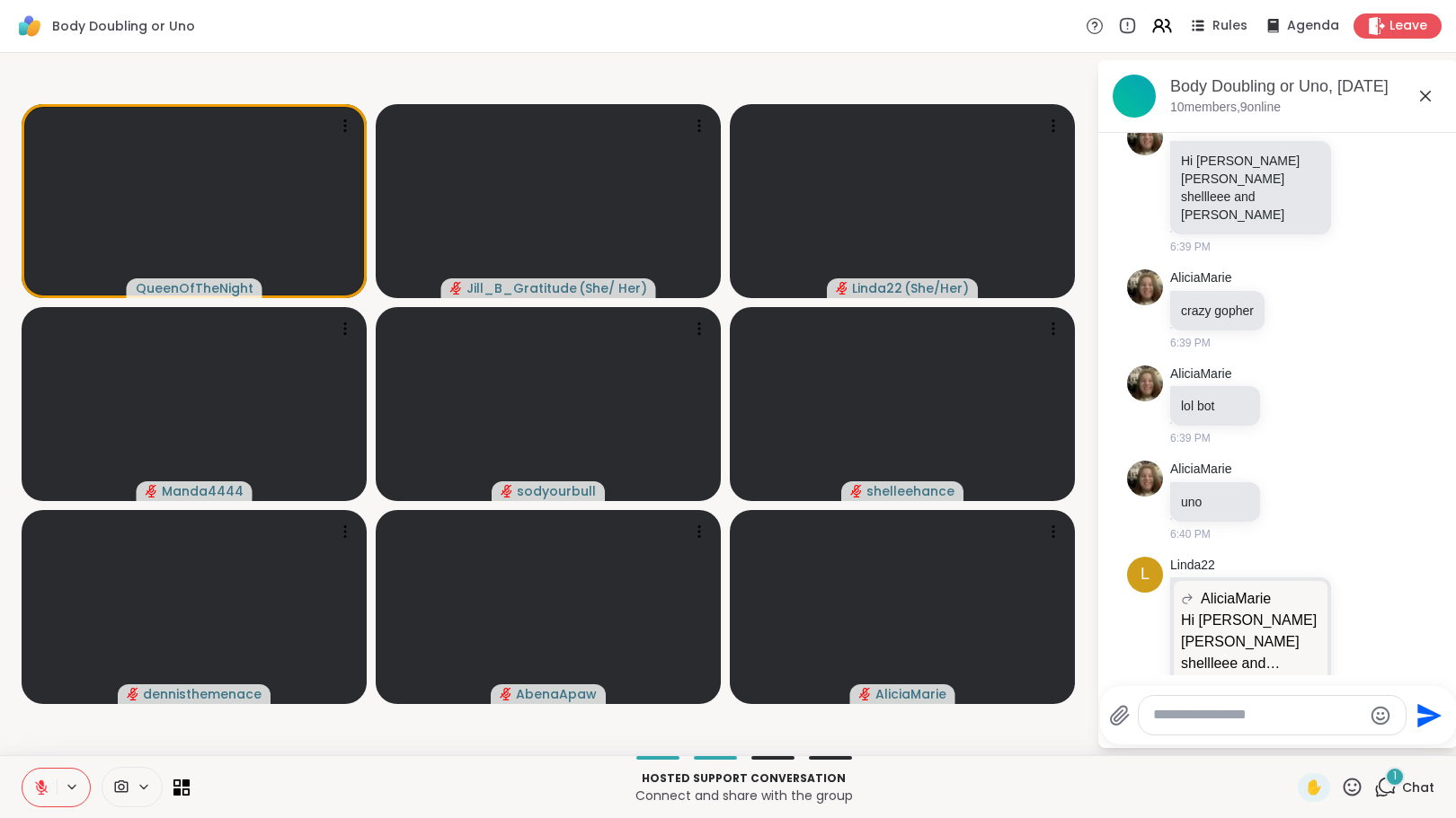
scroll to position [3029, 0]
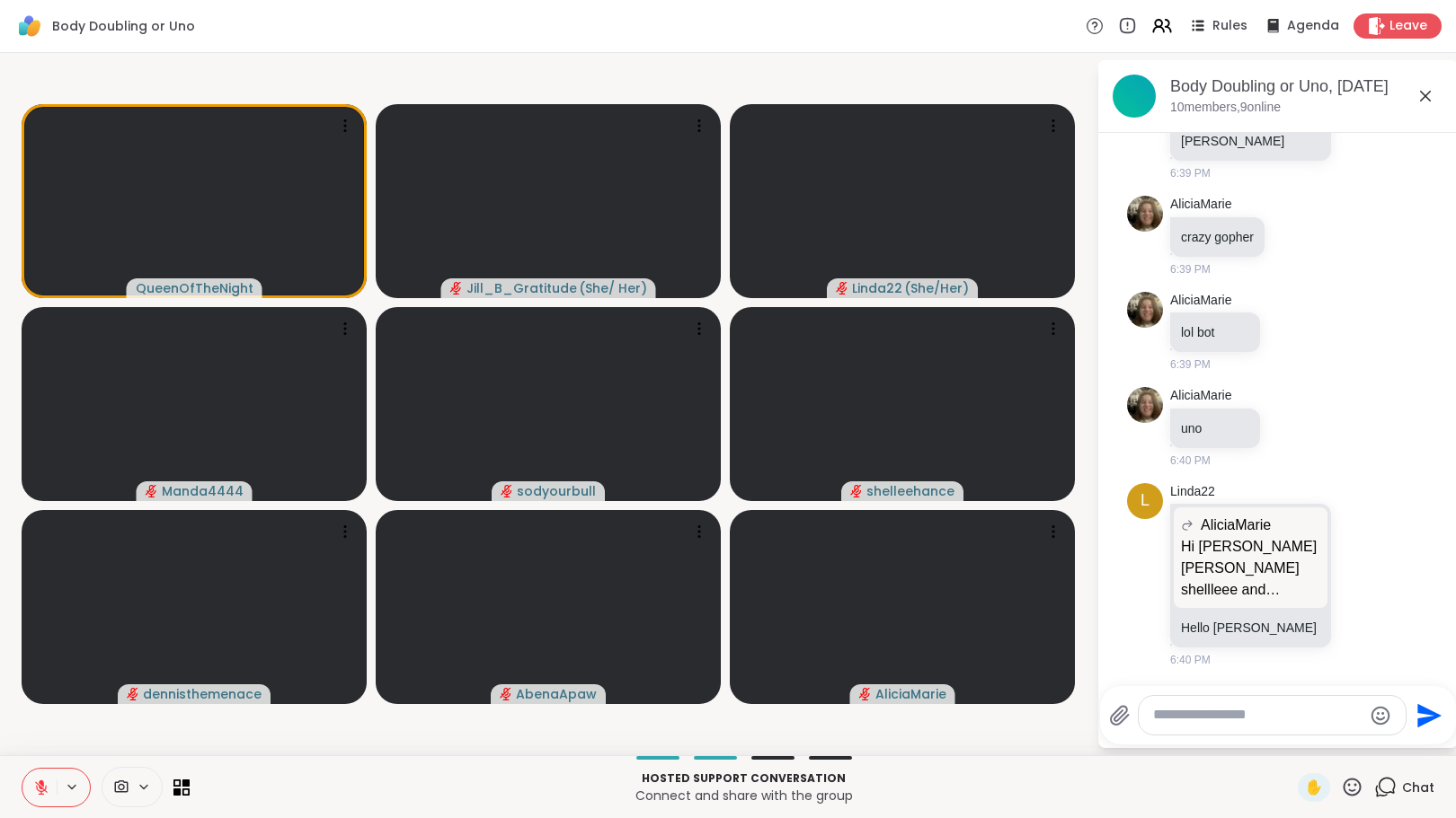
click at [1239, 724] on textarea "Type your message" at bounding box center [1258, 716] width 210 height 19
type textarea "*"
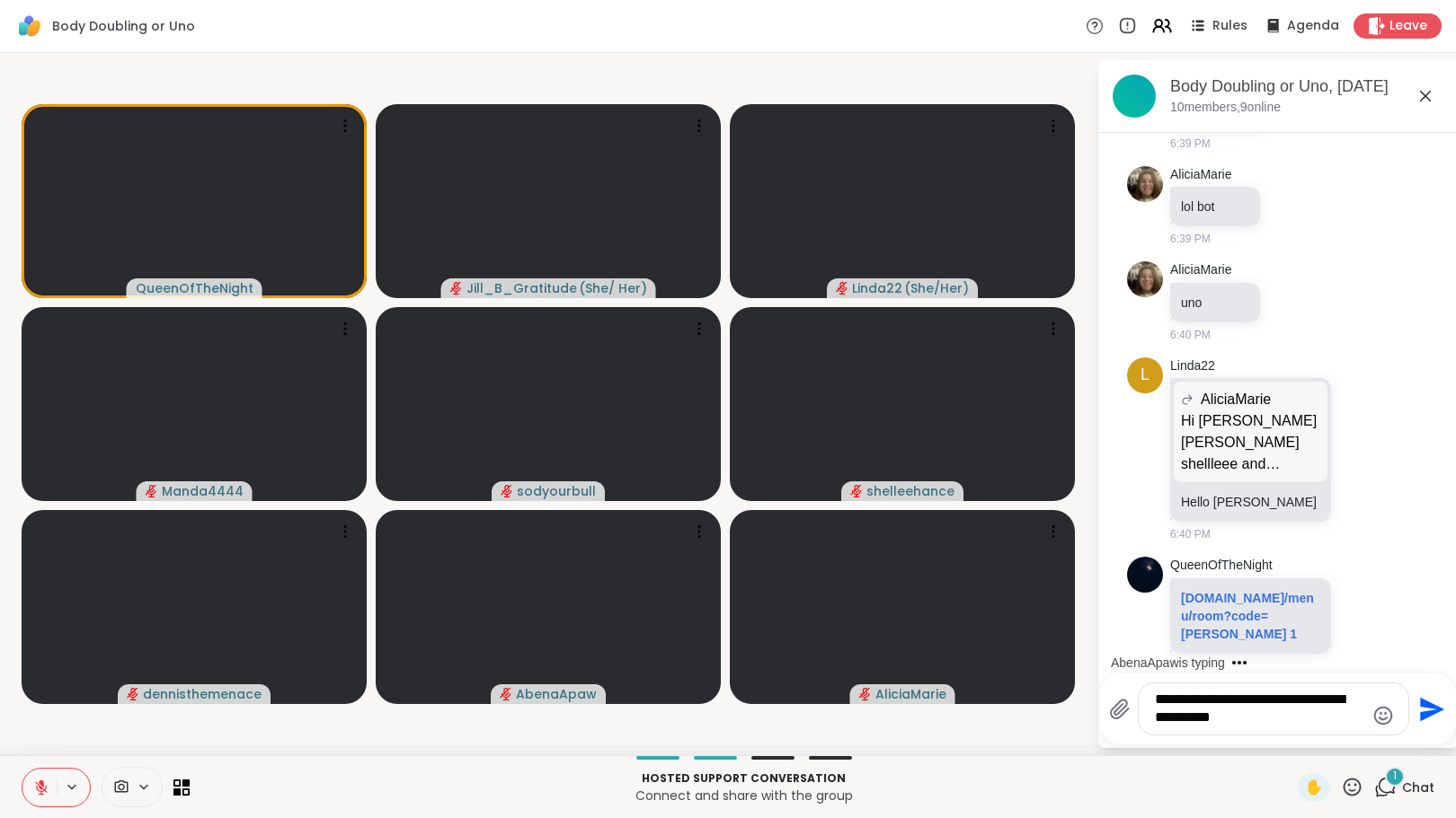
scroll to position [3174, 0]
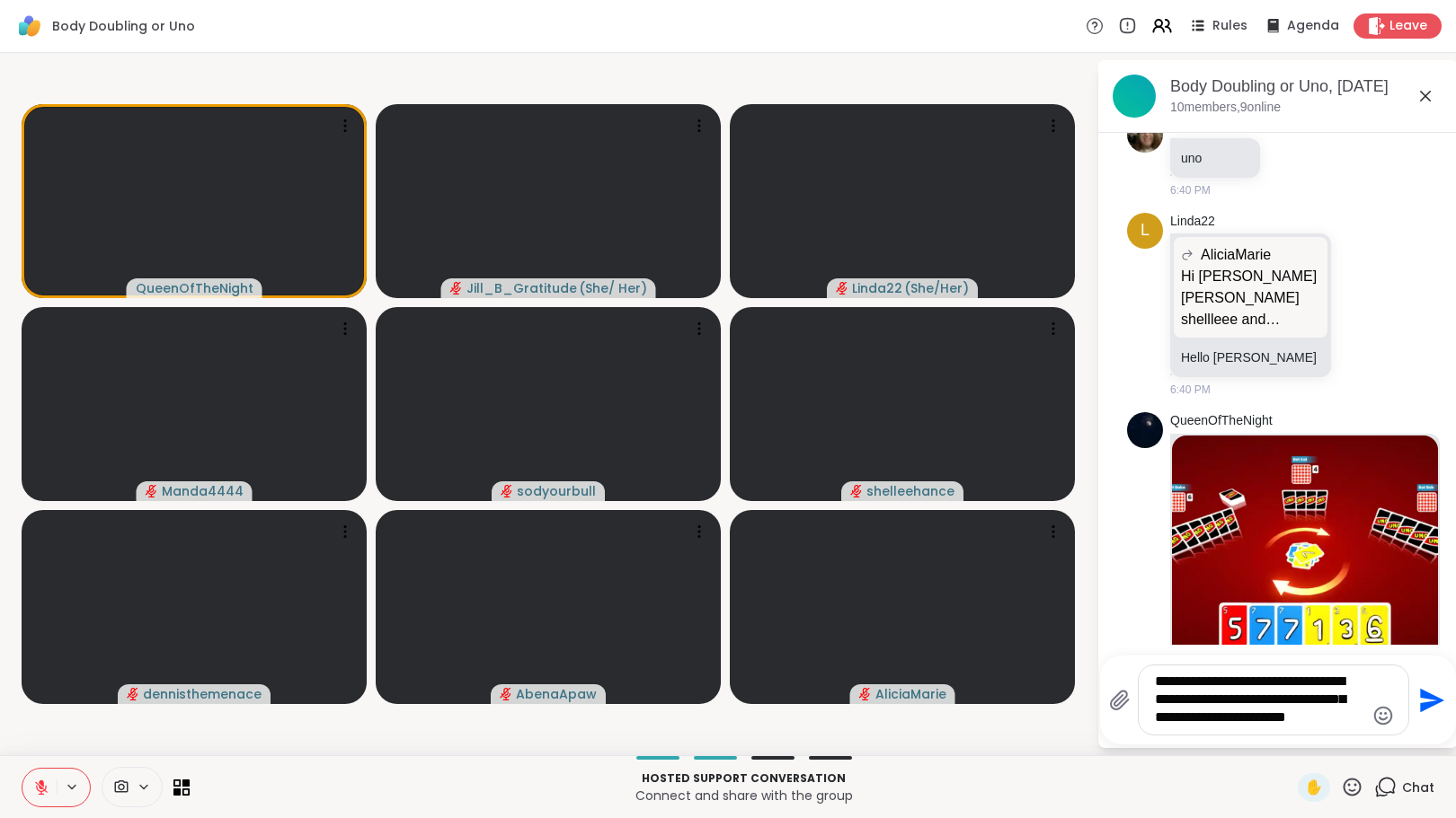
type textarea "**********"
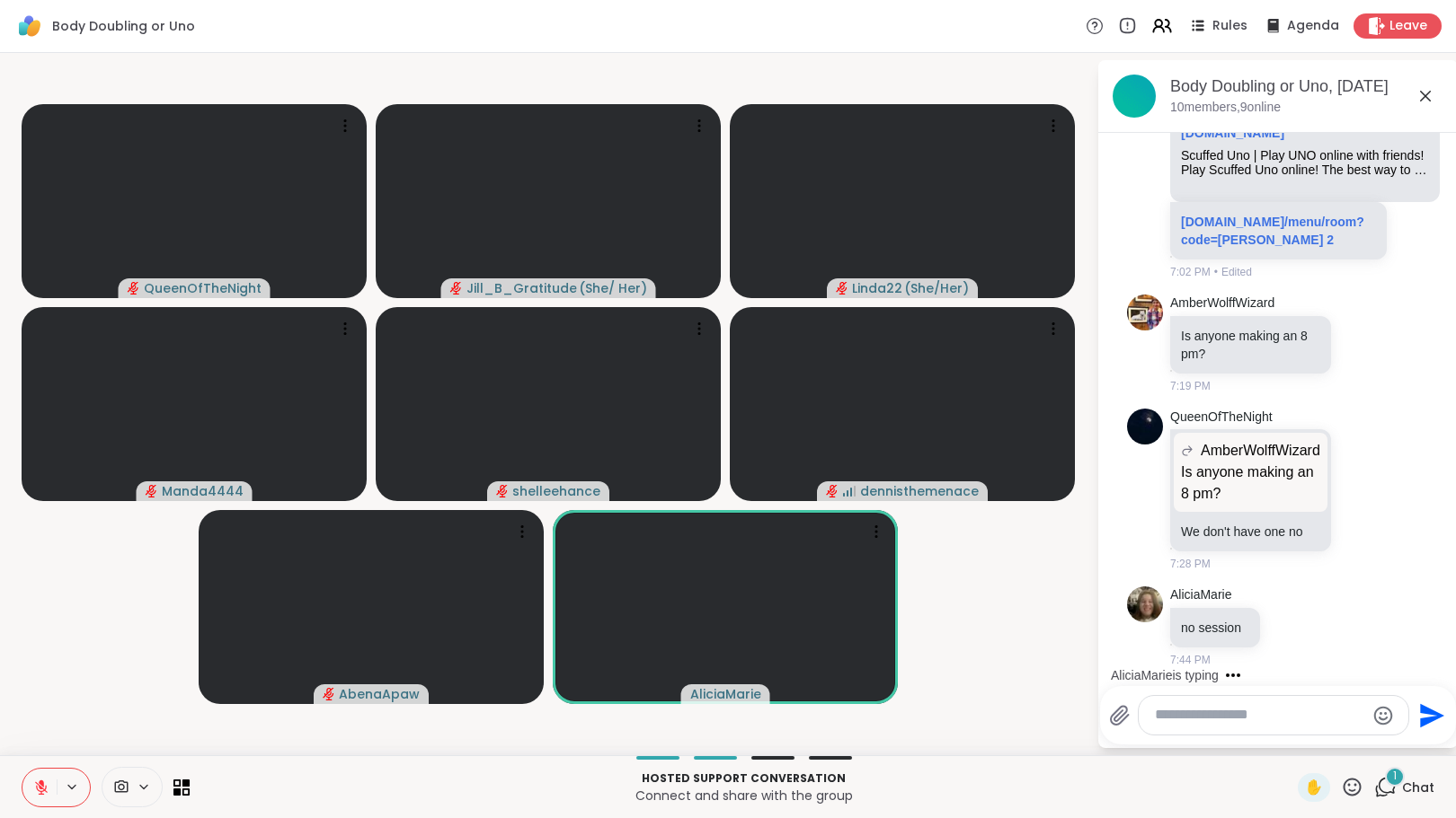
scroll to position [4655, 0]
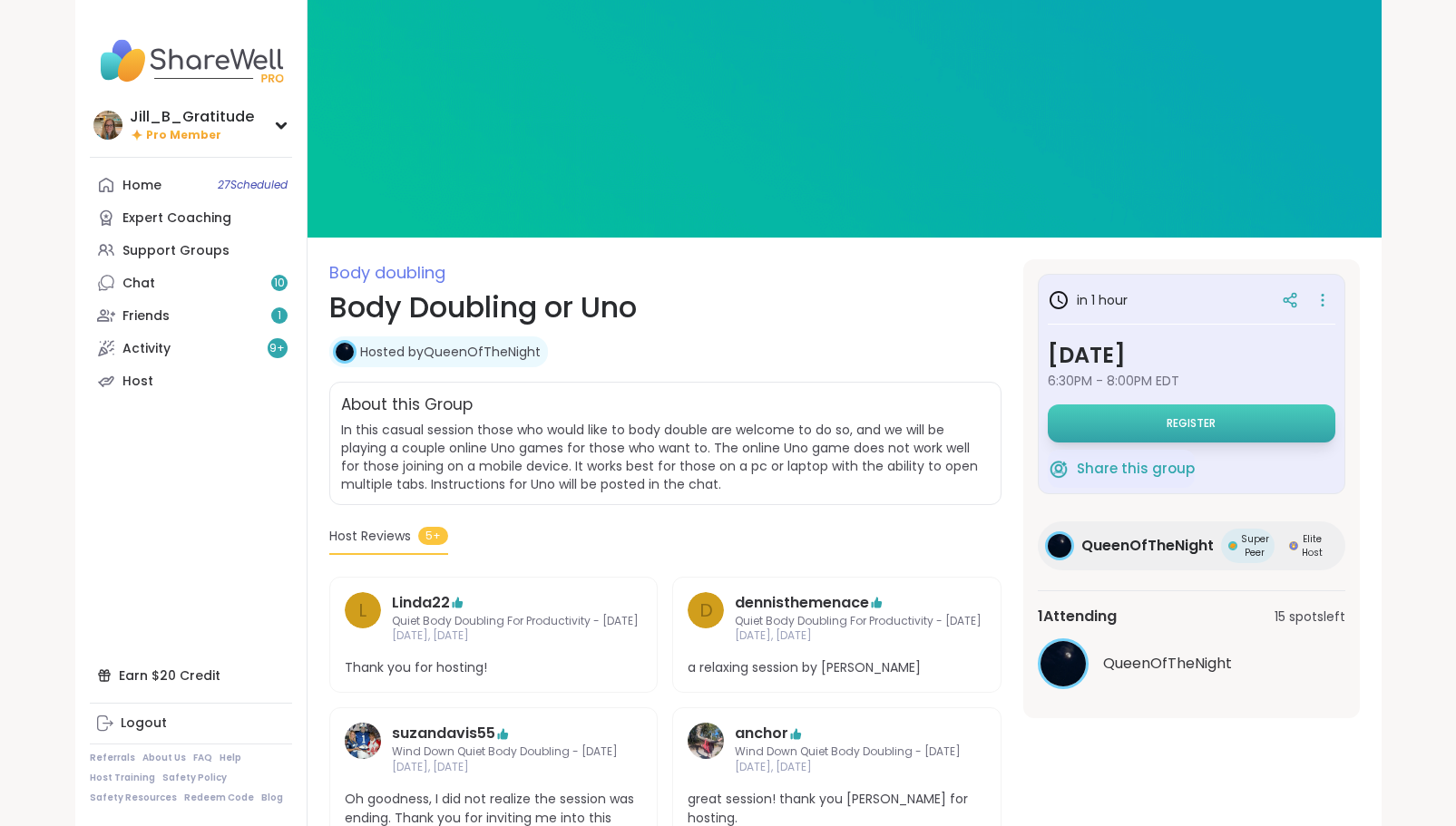
click at [1174, 417] on span "Register" at bounding box center [1191, 424] width 49 height 14
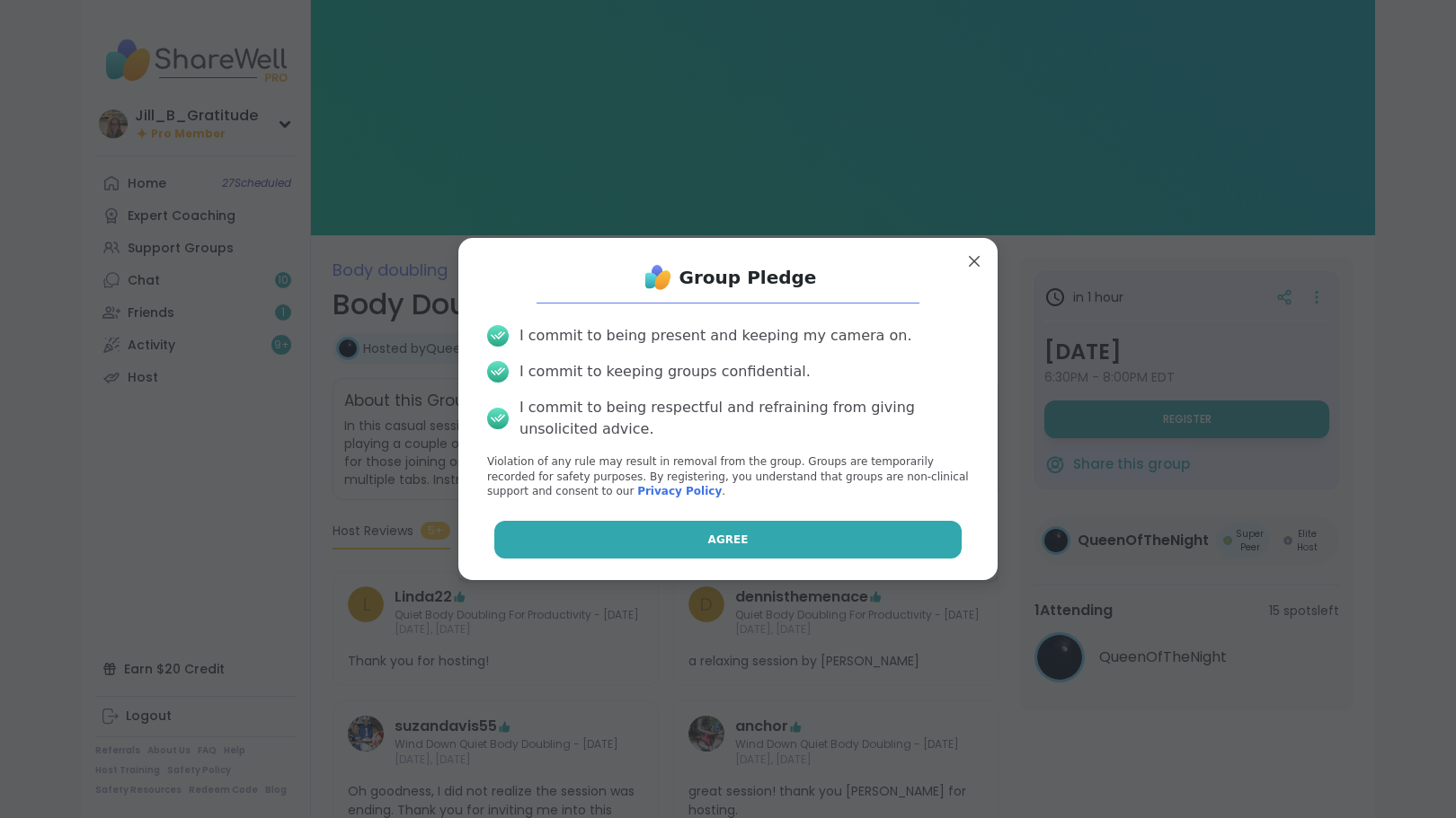
click at [788, 544] on button "Agree" at bounding box center [728, 540] width 468 height 38
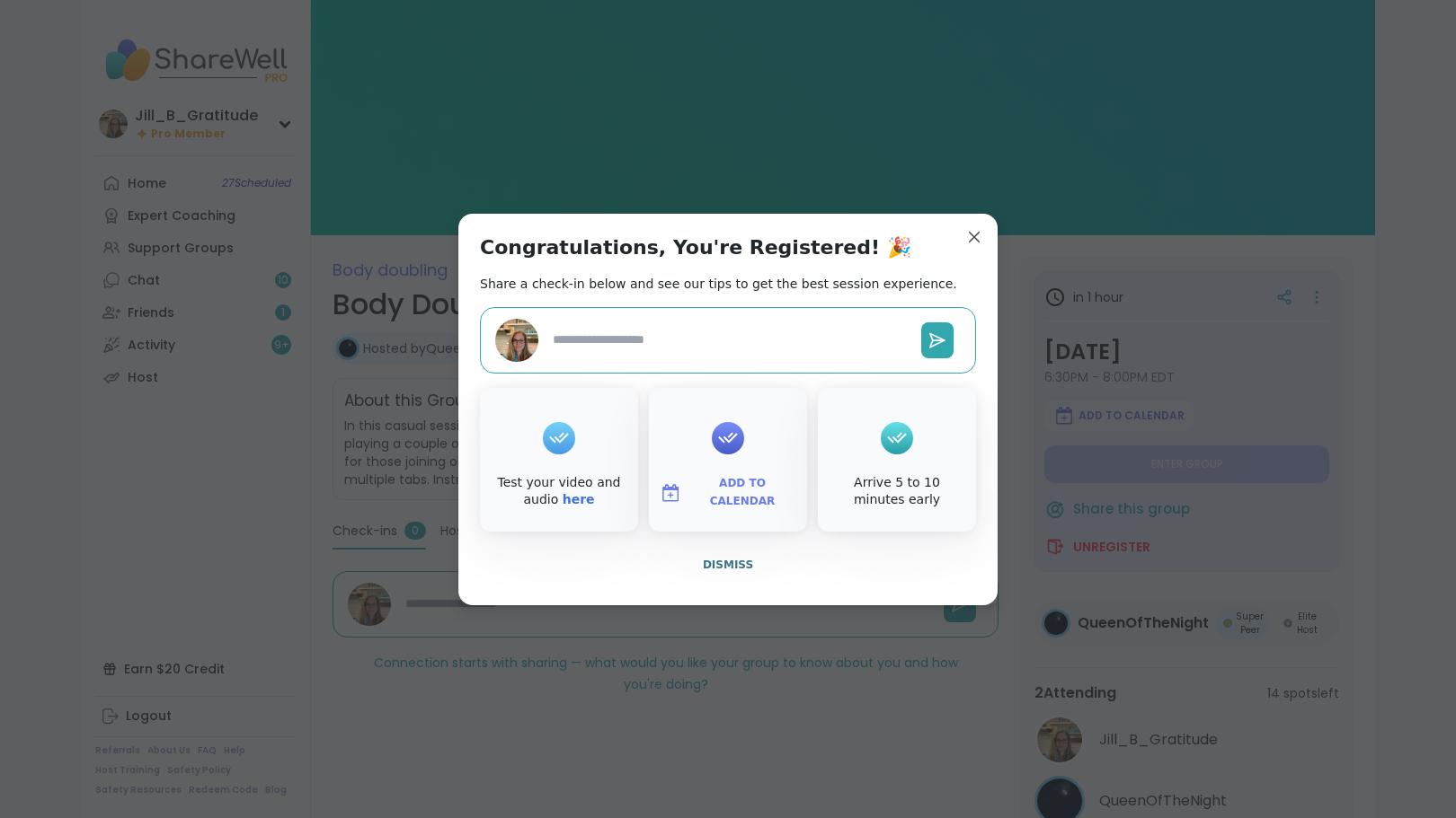
click at [729, 486] on span "Add to Calendar" at bounding box center [742, 493] width 108 height 35
click at [718, 341] on button "Google Calendar" at bounding box center [728, 330] width 137 height 40
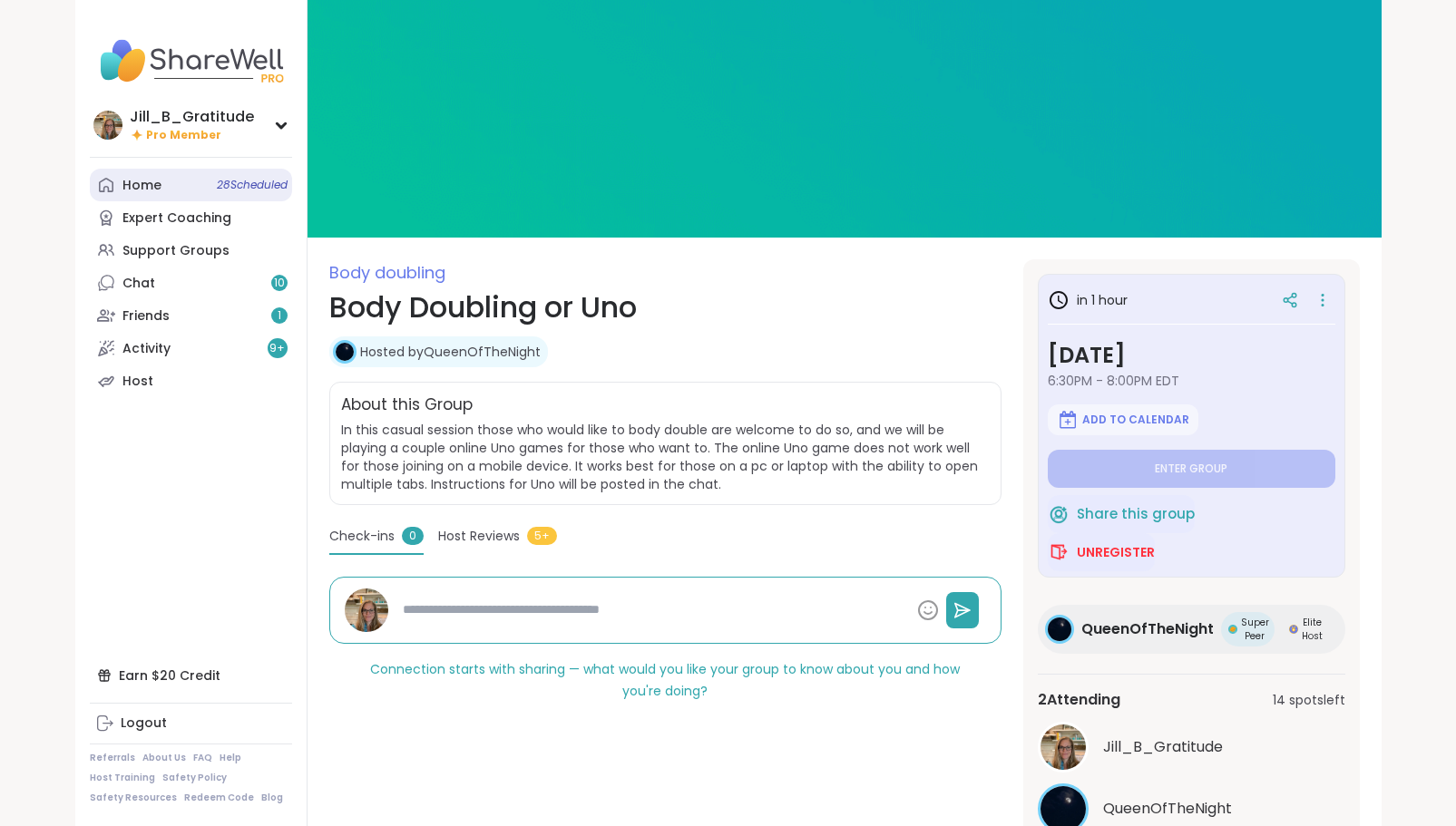
click at [203, 191] on link "Home 28 Scheduled" at bounding box center [191, 185] width 202 height 33
type textarea "*"
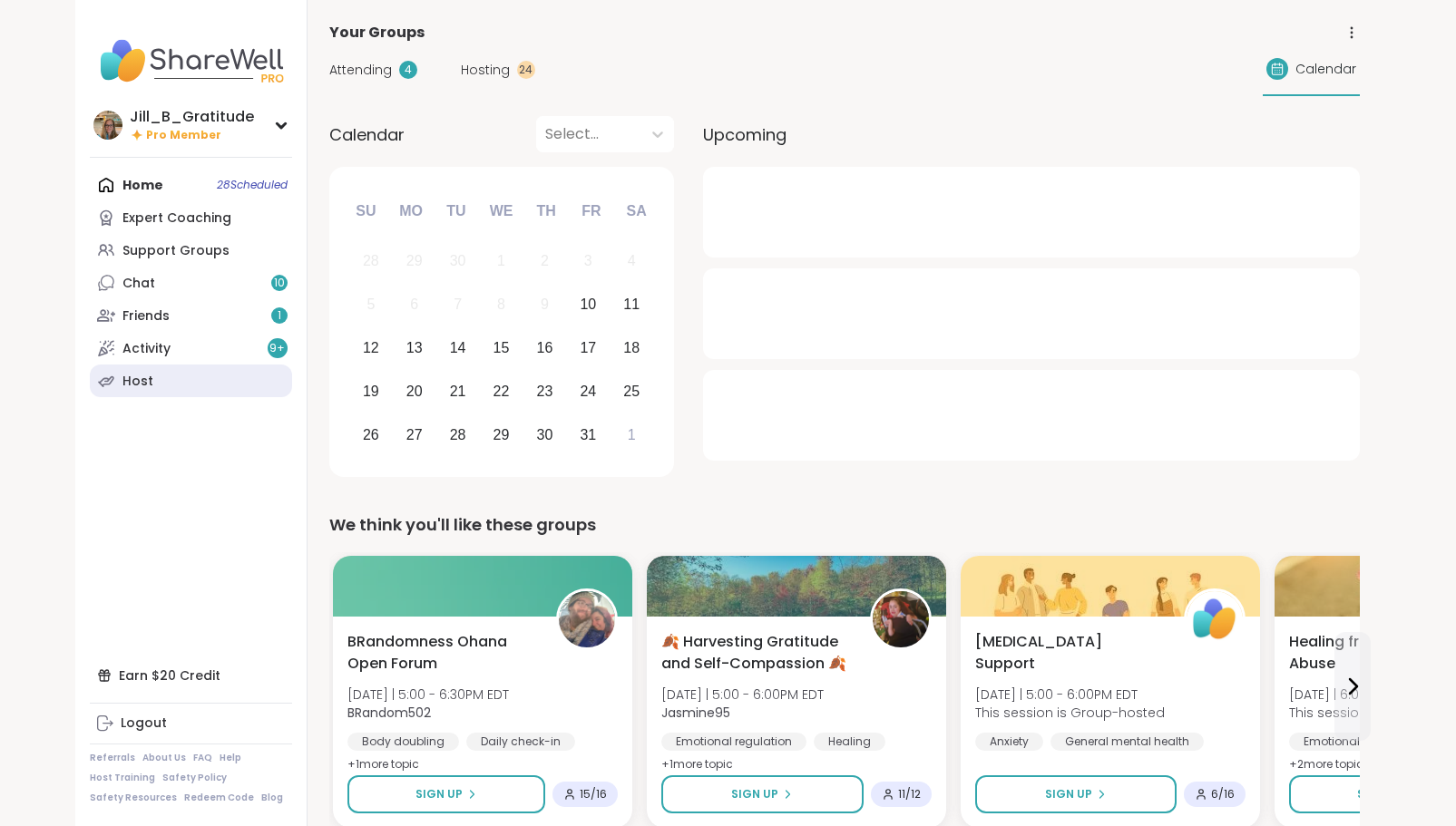
click at [203, 376] on link "Host" at bounding box center [191, 381] width 202 height 33
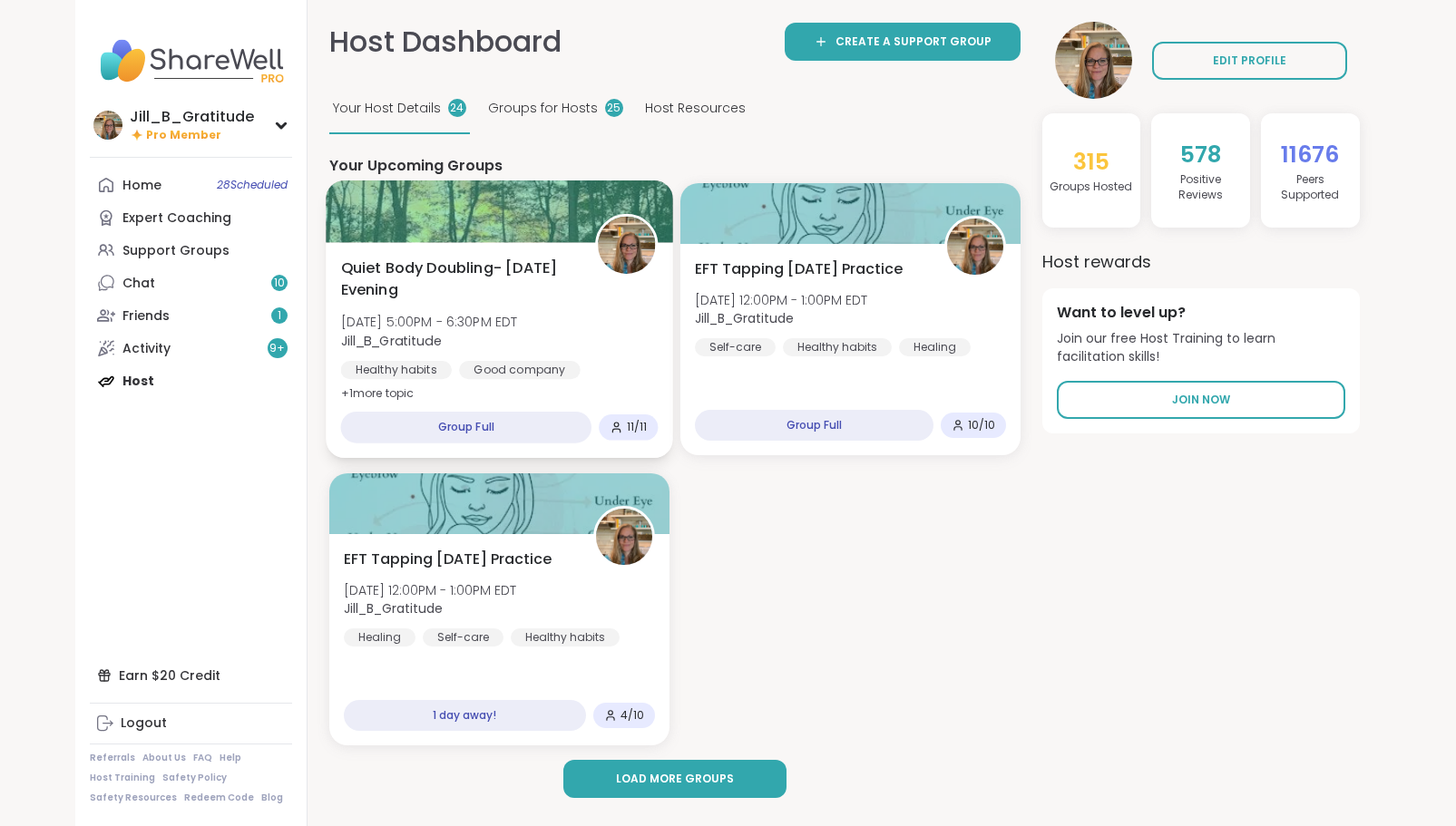
click at [421, 296] on span "Quiet Body Doubling- [DATE] Evening" at bounding box center [457, 280] width 234 height 44
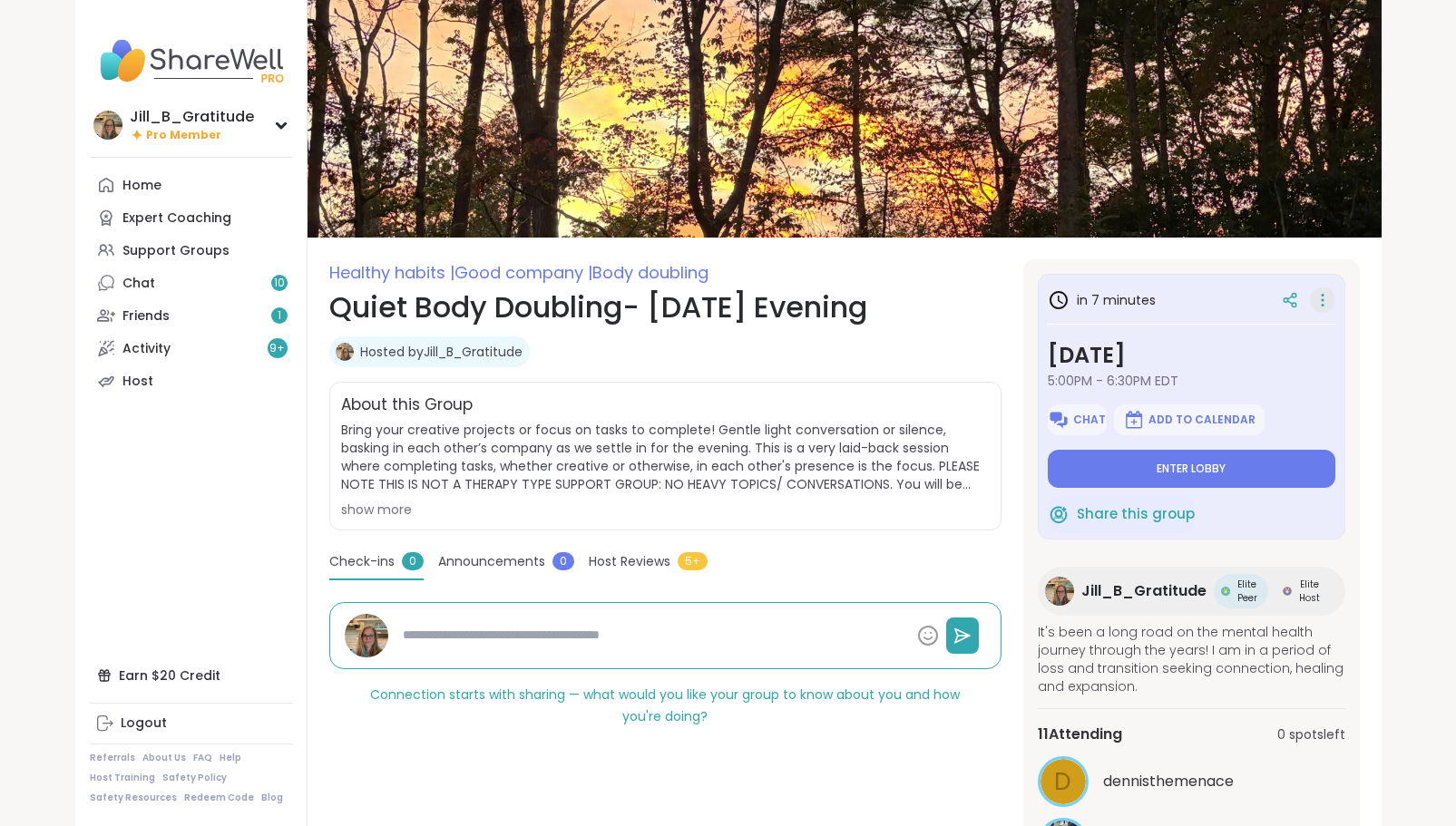
click at [1321, 292] on icon at bounding box center [1322, 300] width 18 height 26
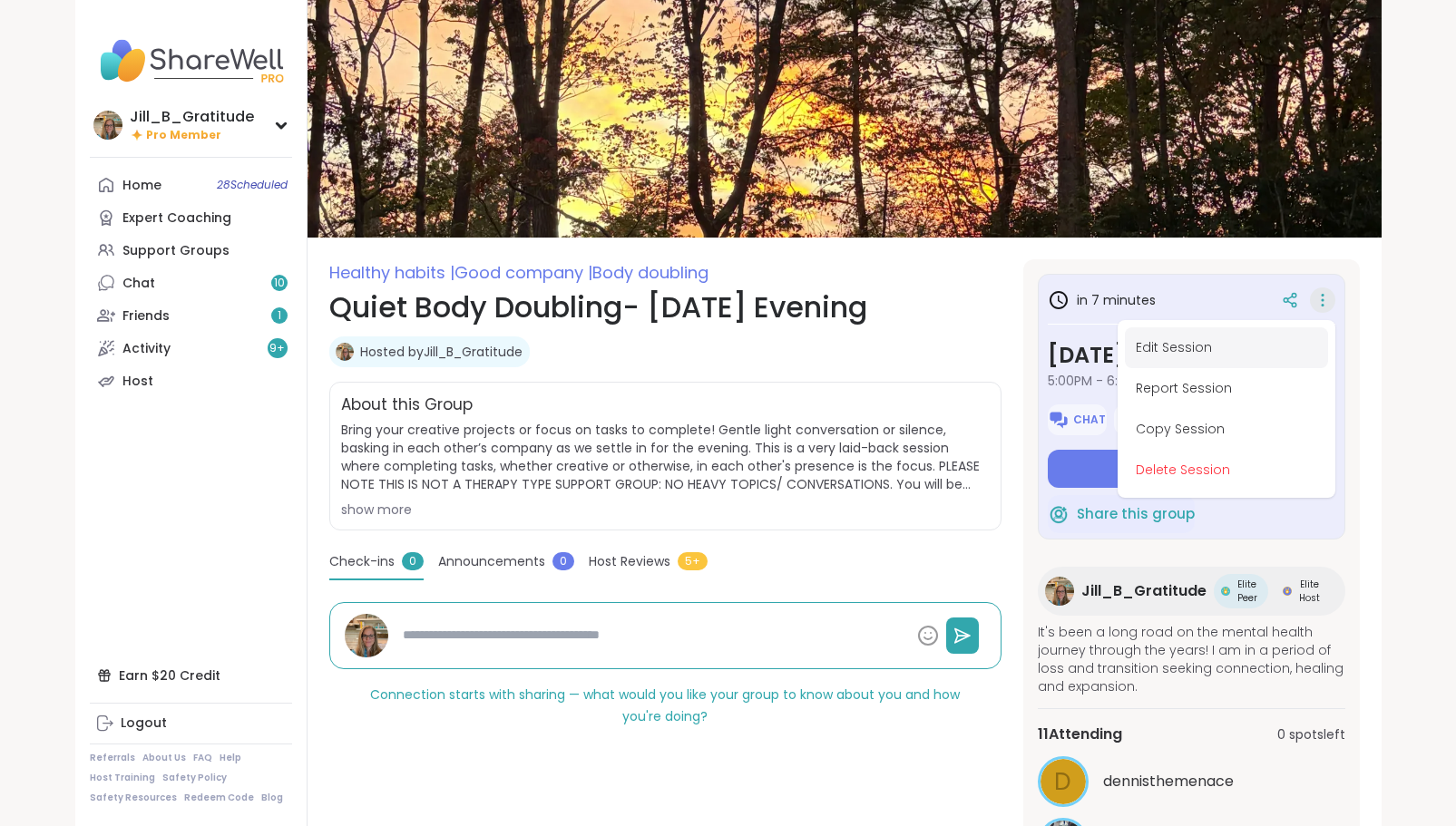
click at [1199, 341] on button "Edit Session" at bounding box center [1226, 348] width 203 height 41
type textarea "*"
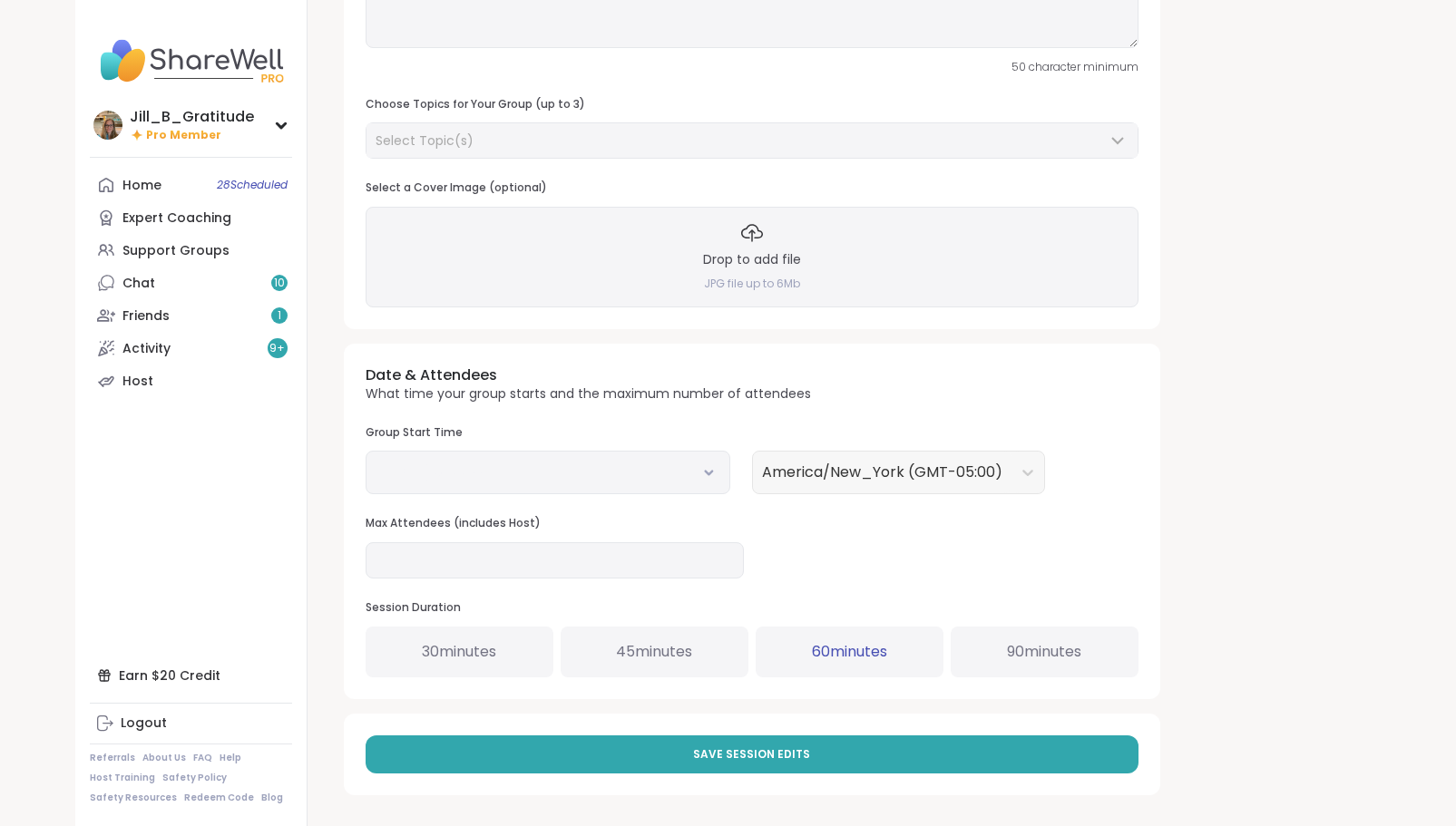
scroll to position [292, 0]
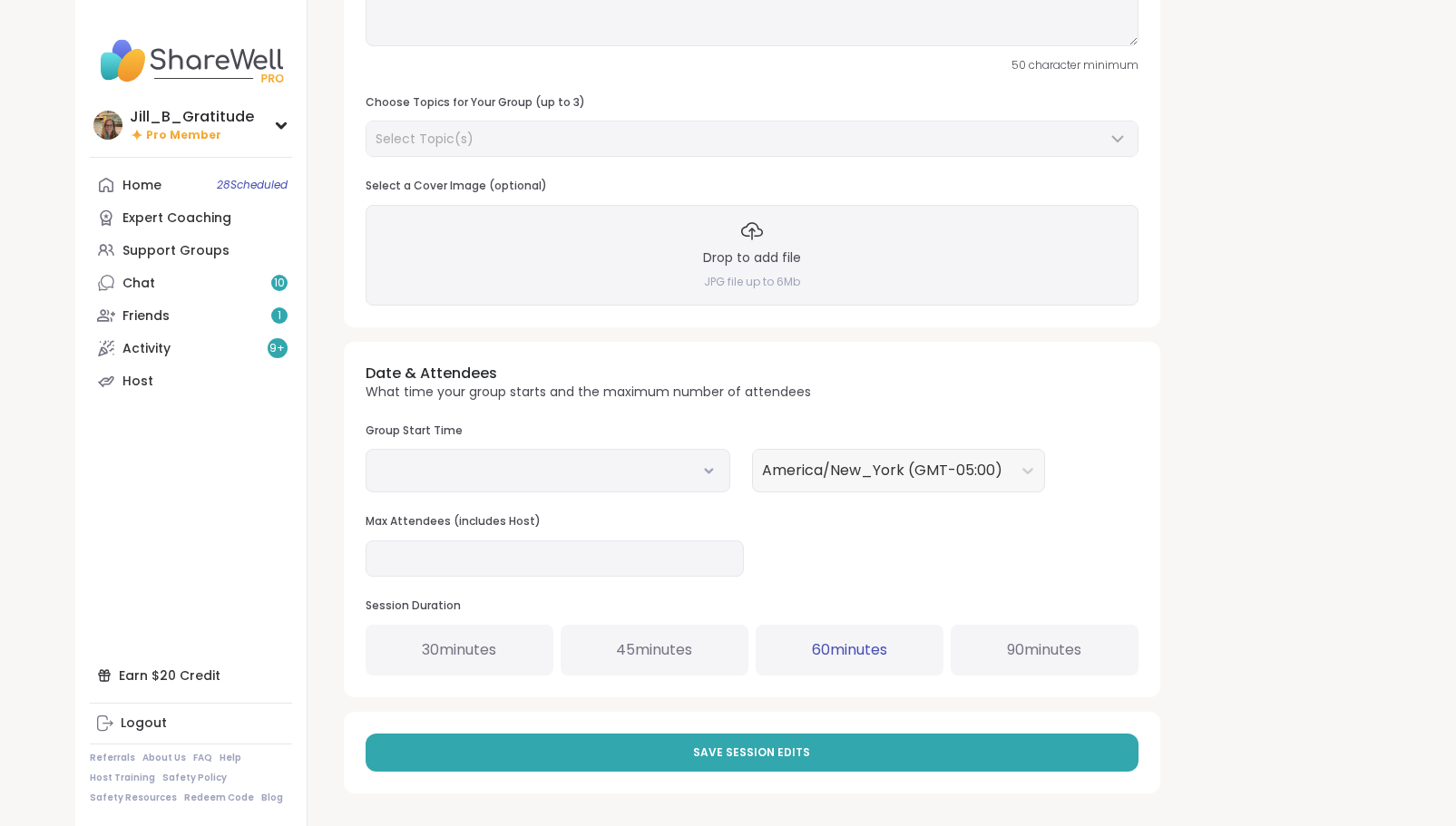
type input "**********"
type textarea "**********"
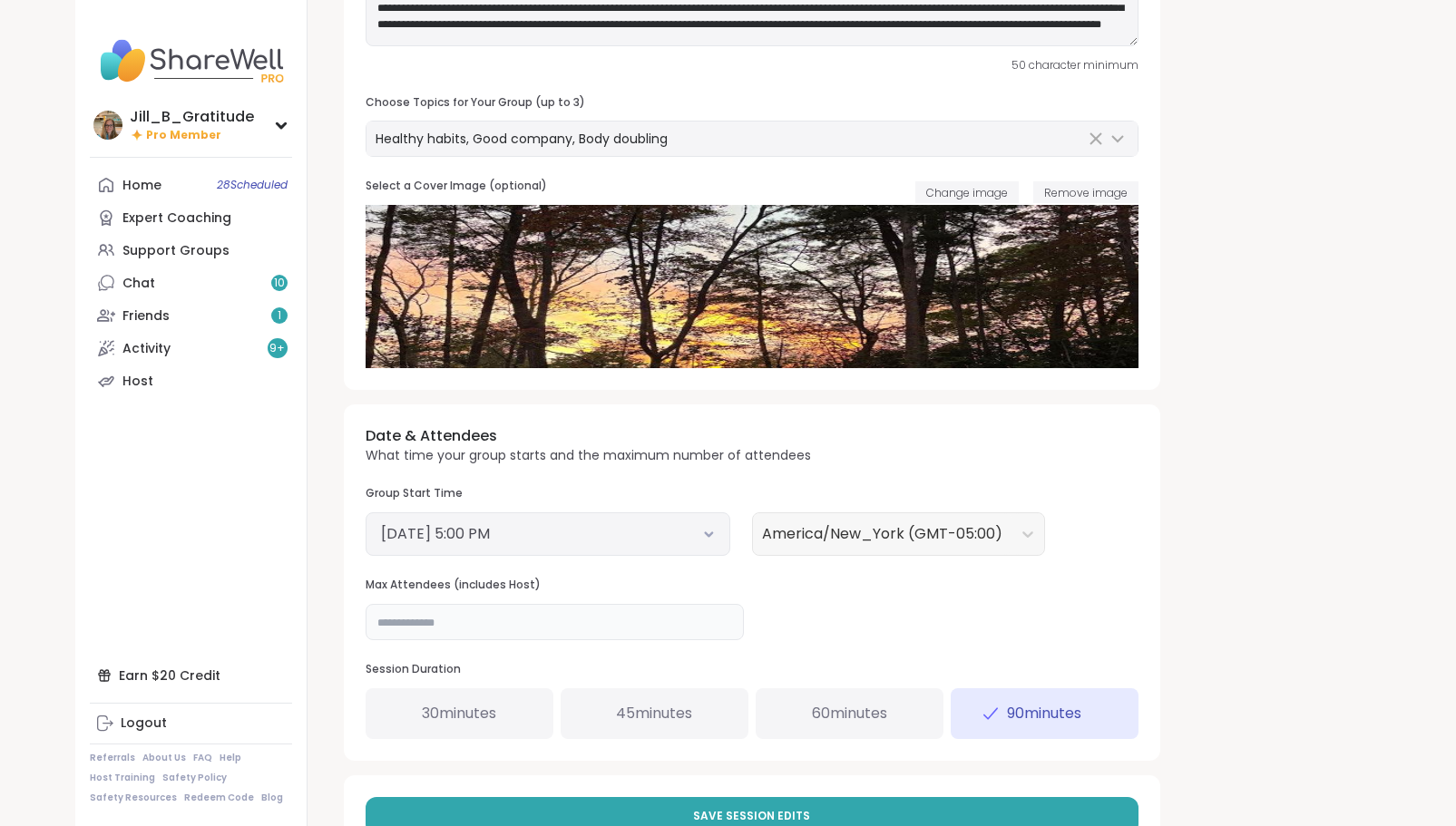
click at [463, 631] on input "**" at bounding box center [555, 623] width 378 height 36
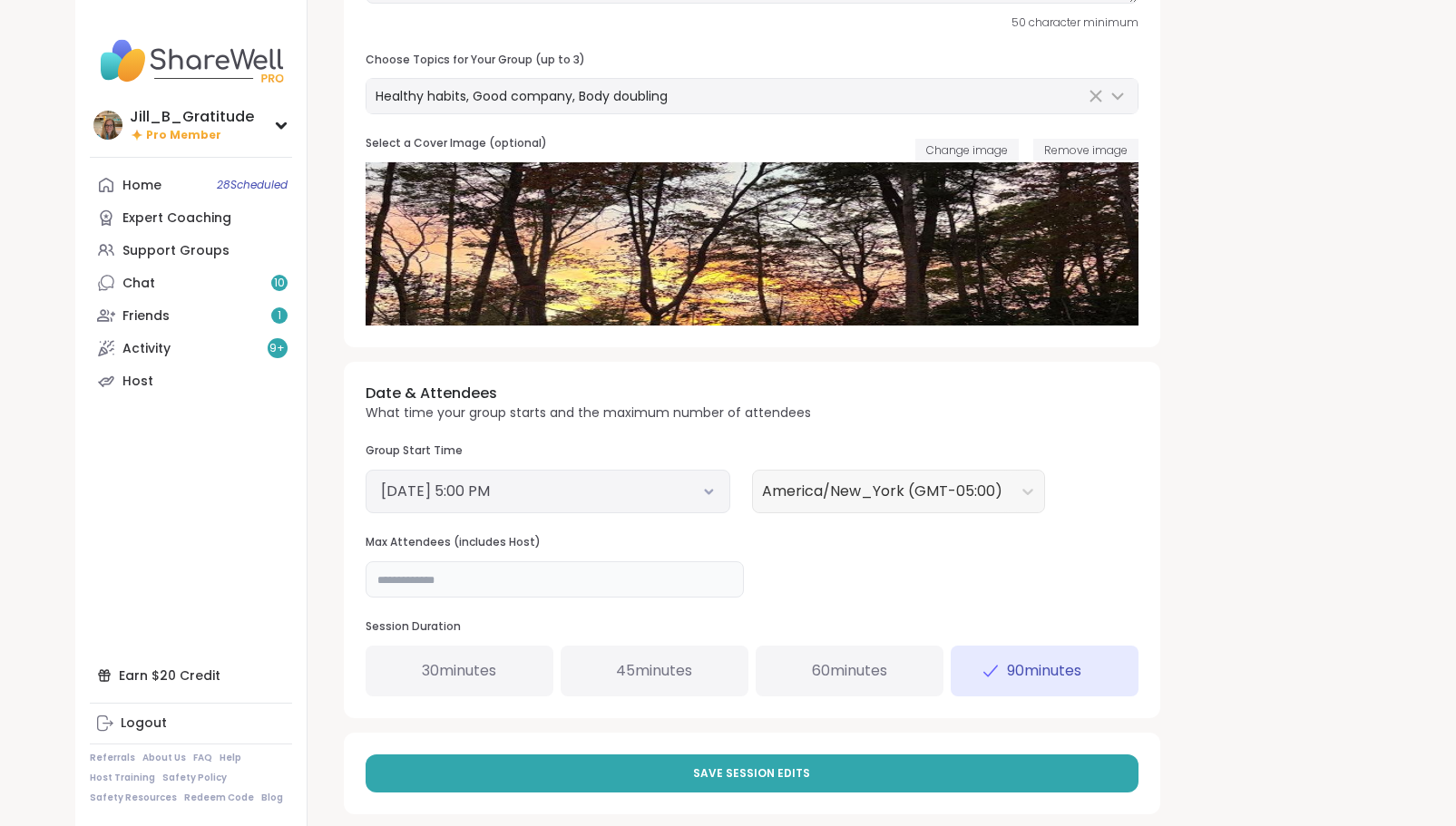
scroll to position [355, 0]
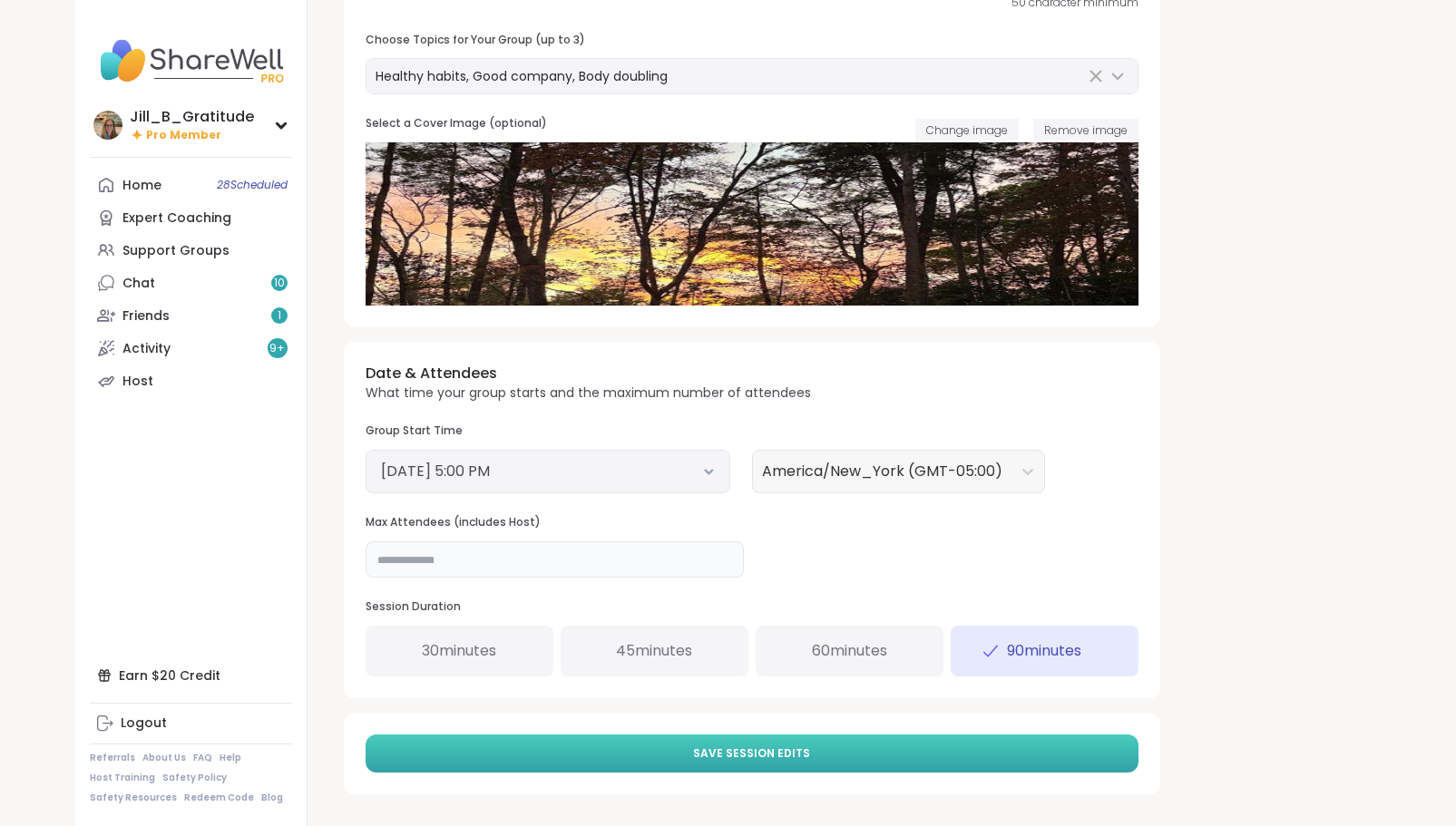
type input "**"
click at [722, 763] on button "Save Session Edits" at bounding box center [752, 754] width 773 height 38
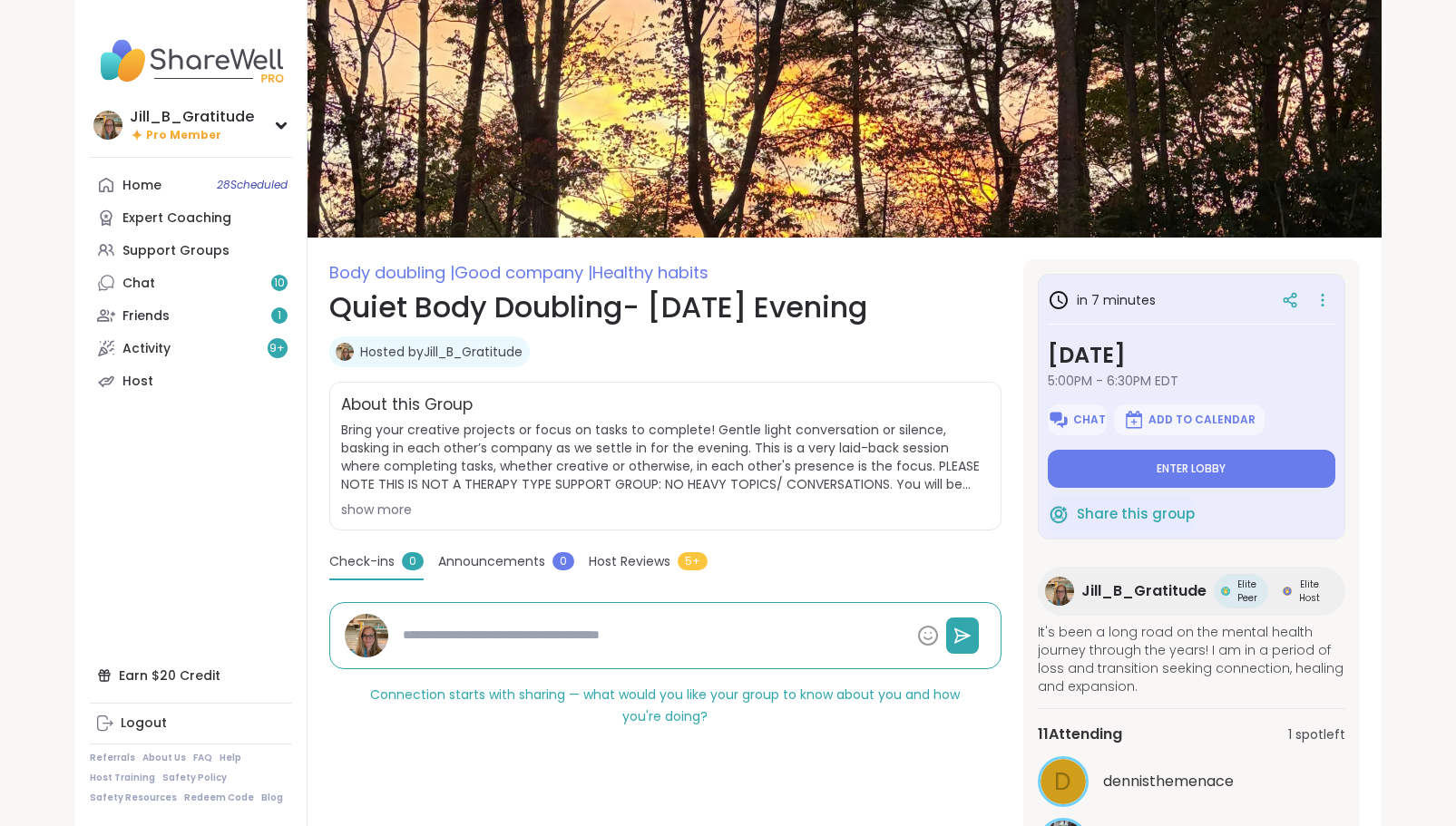
type textarea "*"
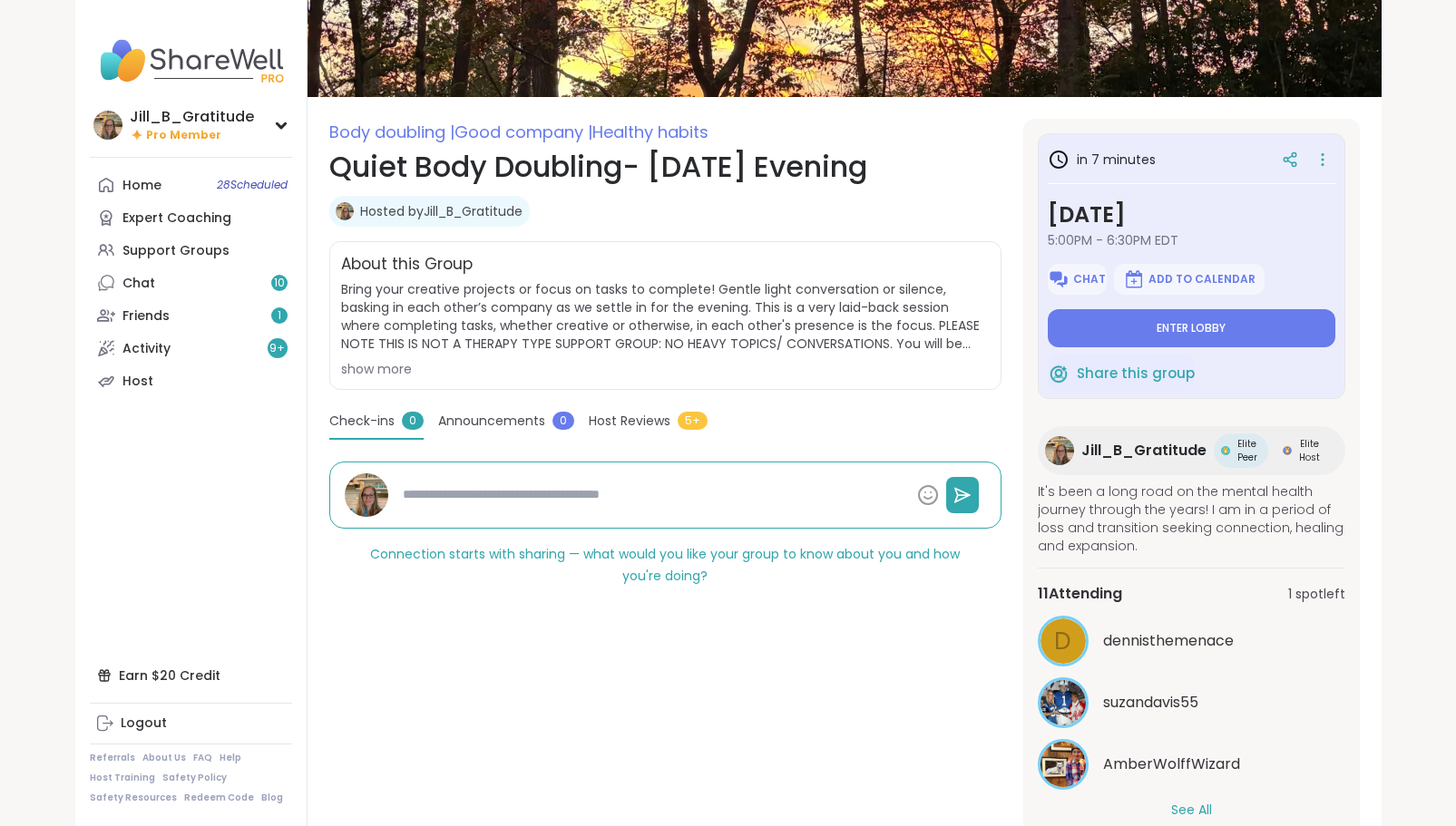
scroll to position [214, 0]
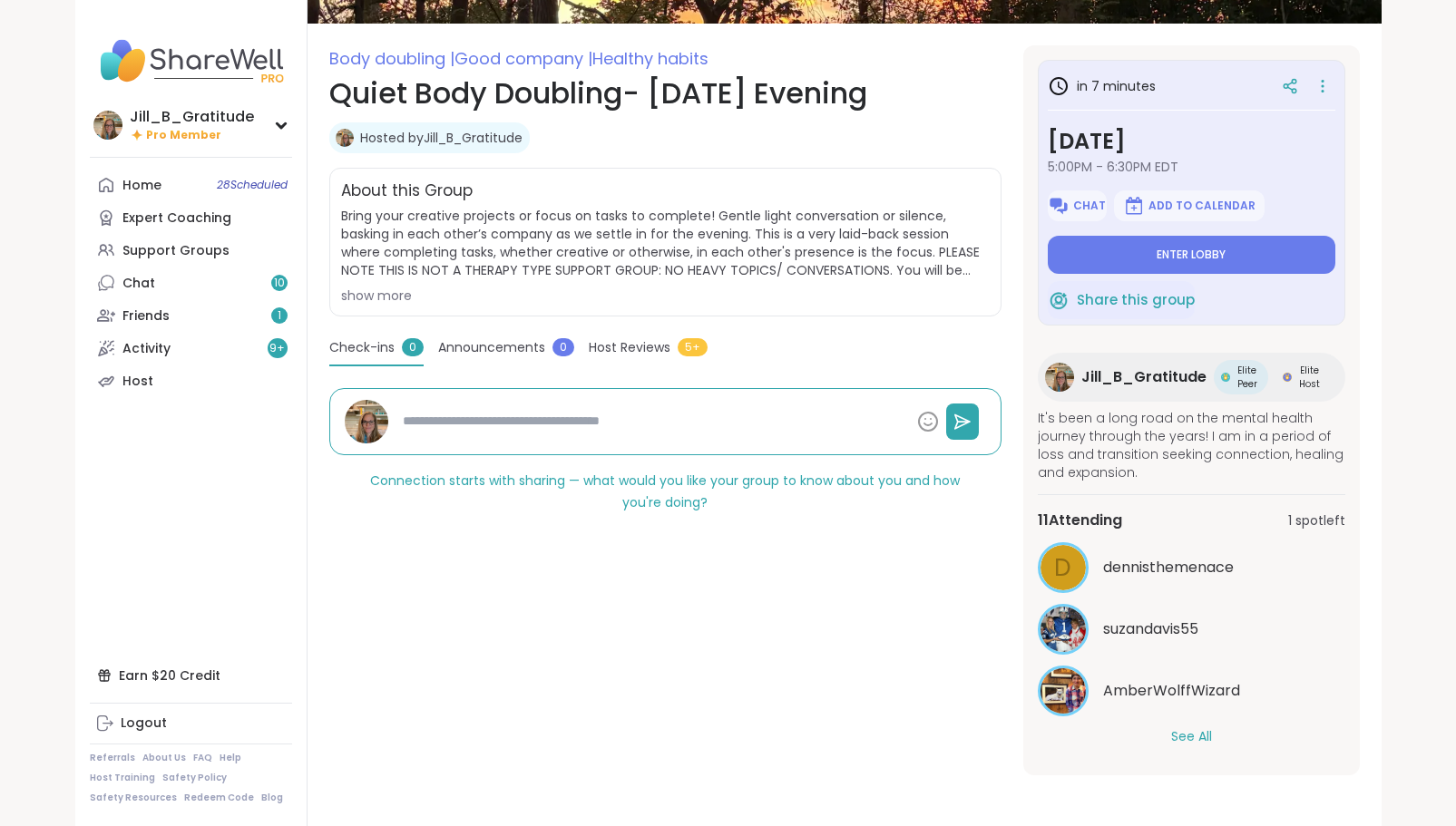
click at [1184, 741] on button "See All" at bounding box center [1191, 737] width 41 height 19
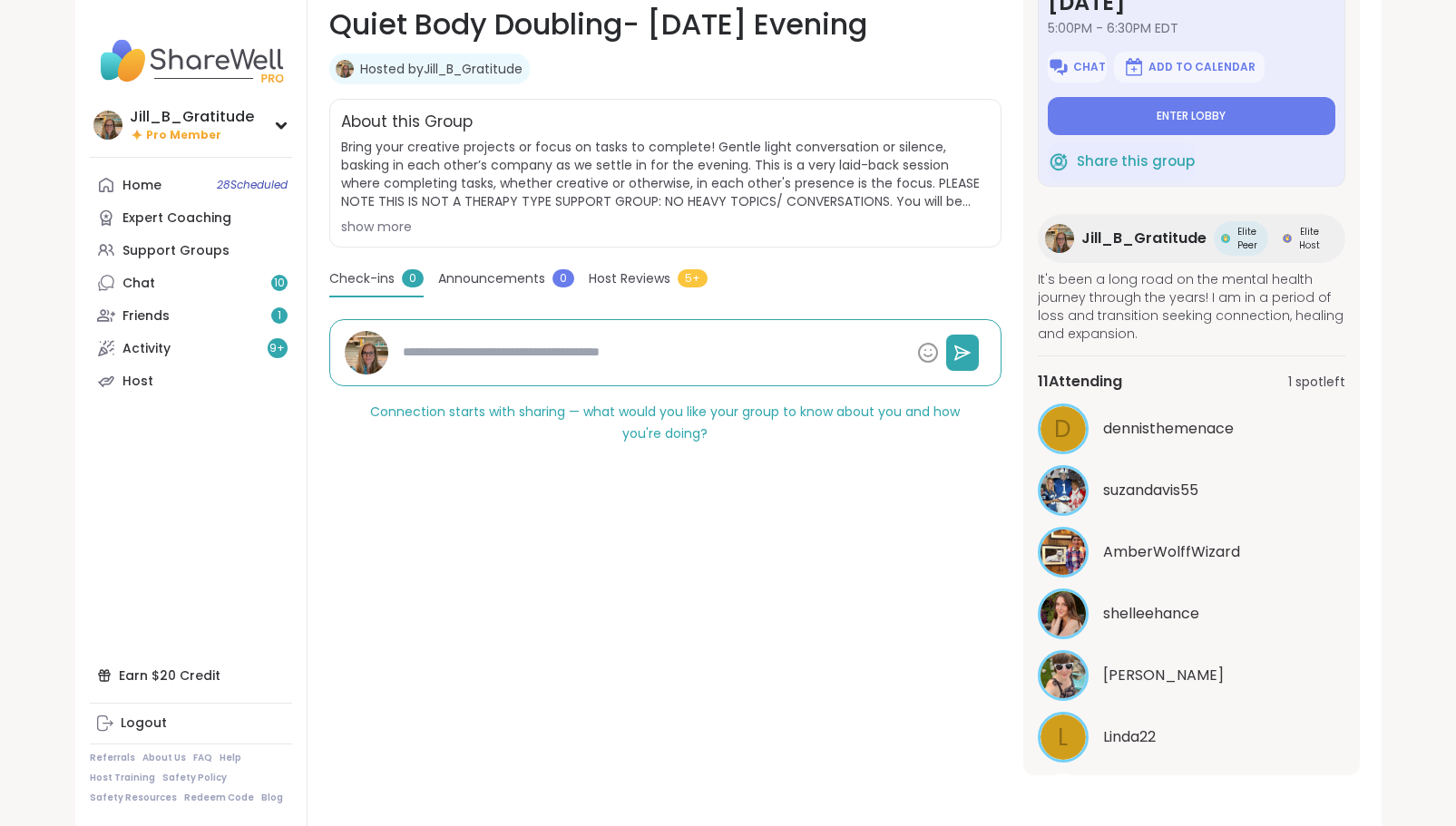
scroll to position [0, 0]
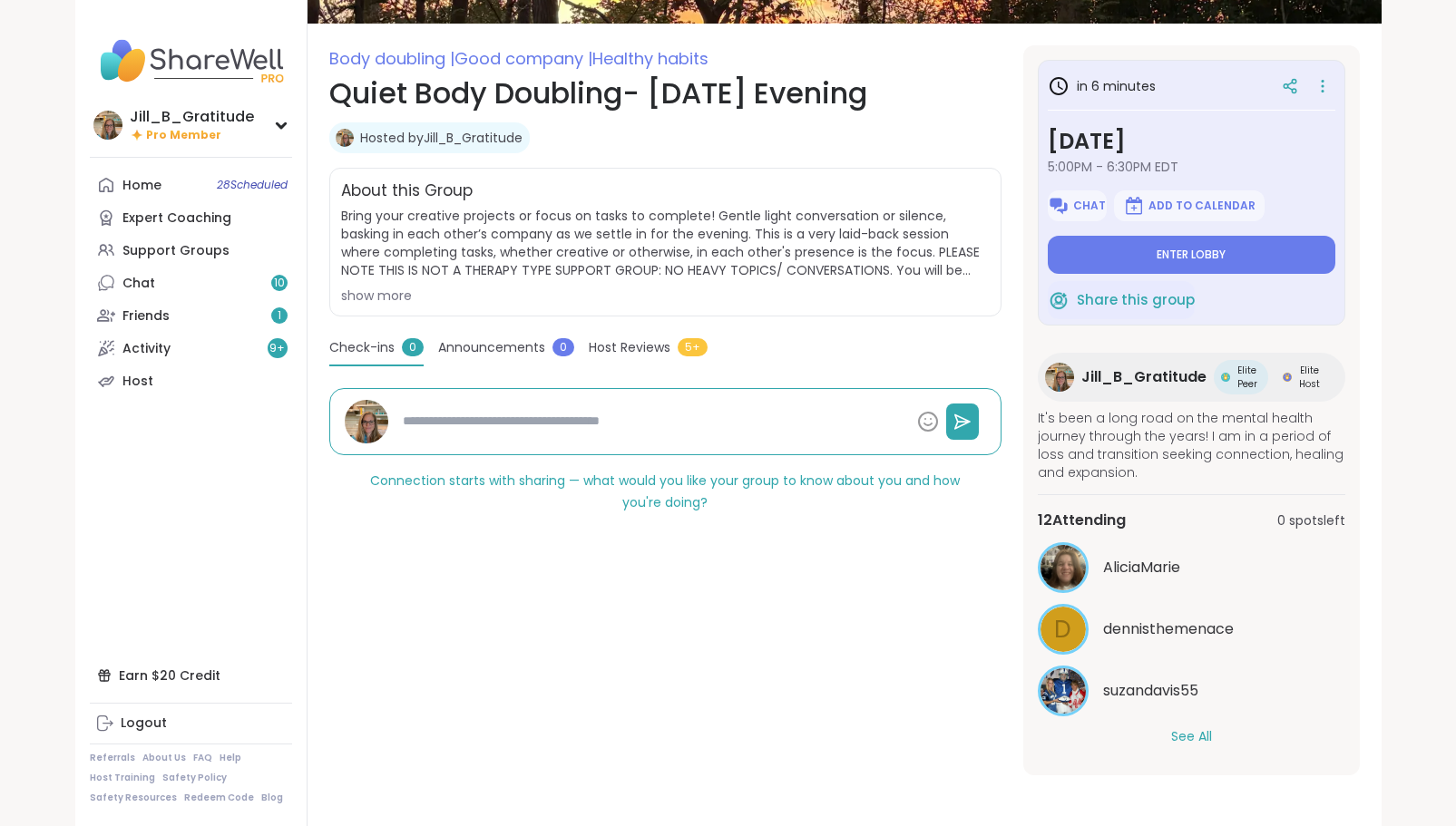
type textarea "*"
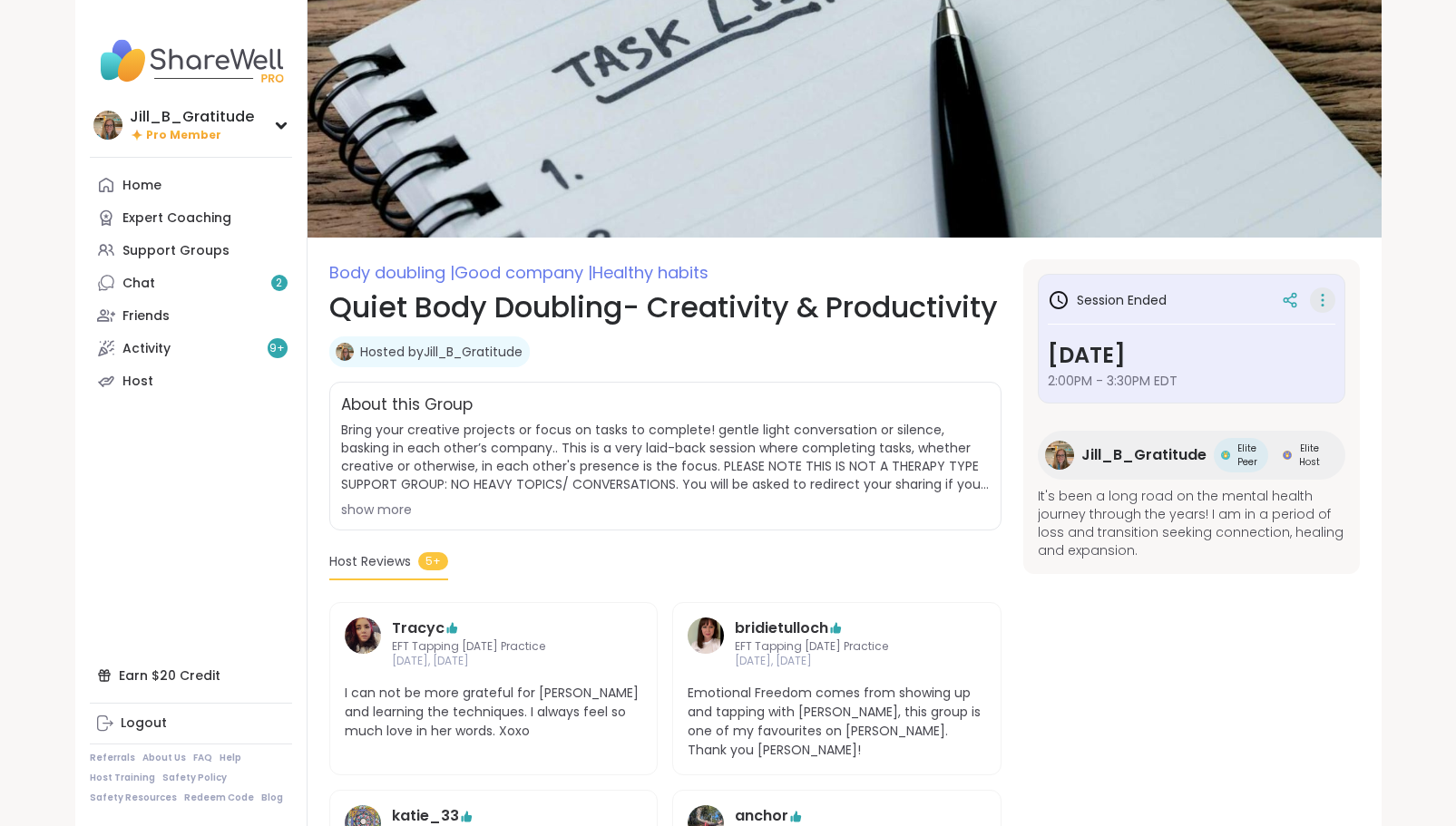
click at [1319, 293] on div "Body doubling | Good company | Healthy habits Quiet Body Doubling- Creativity &…" at bounding box center [844, 573] width 1074 height 1146
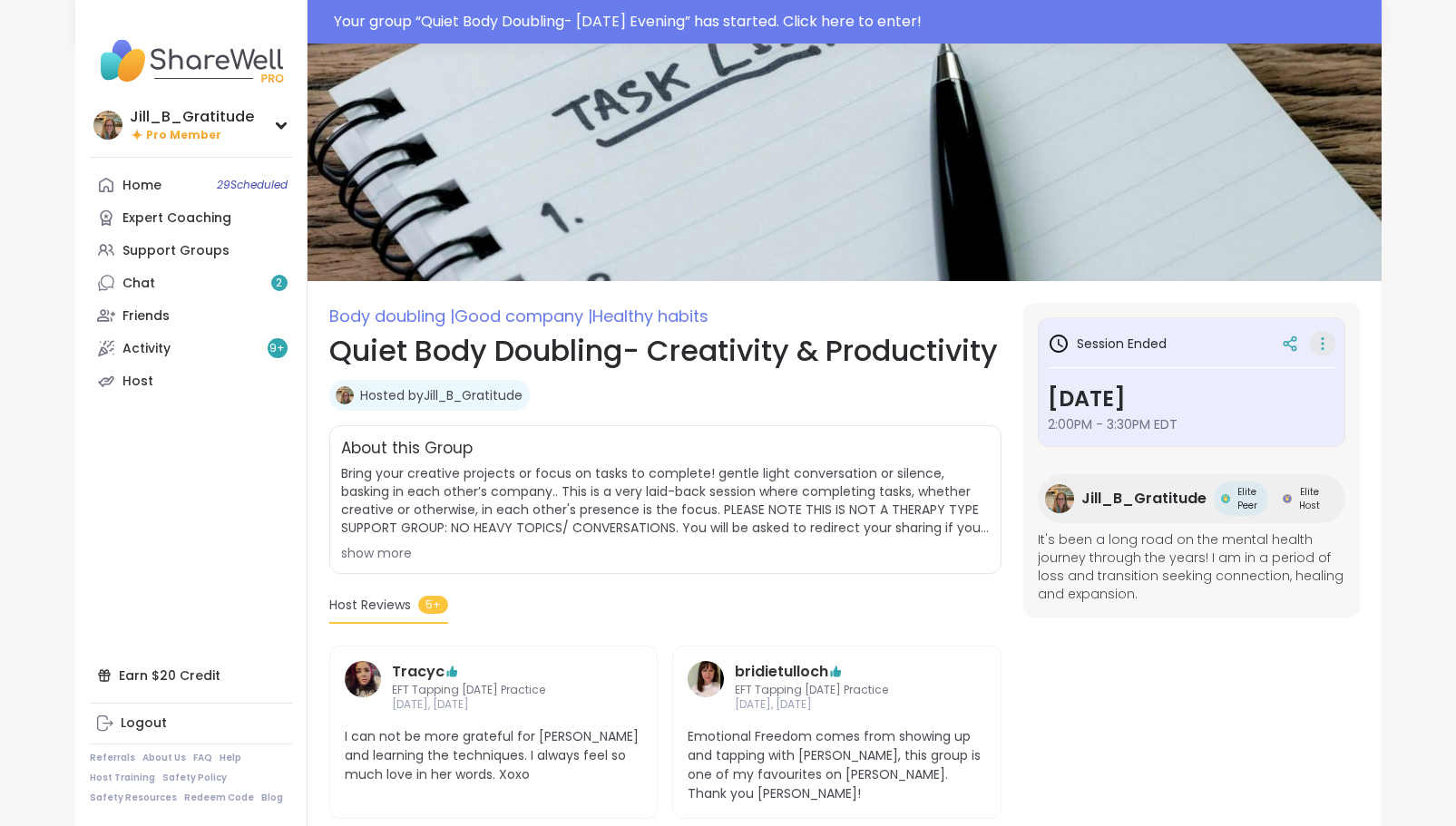
click at [1318, 338] on icon at bounding box center [1322, 344] width 18 height 26
click at [1186, 424] on button "Copy Session" at bounding box center [1226, 432] width 203 height 41
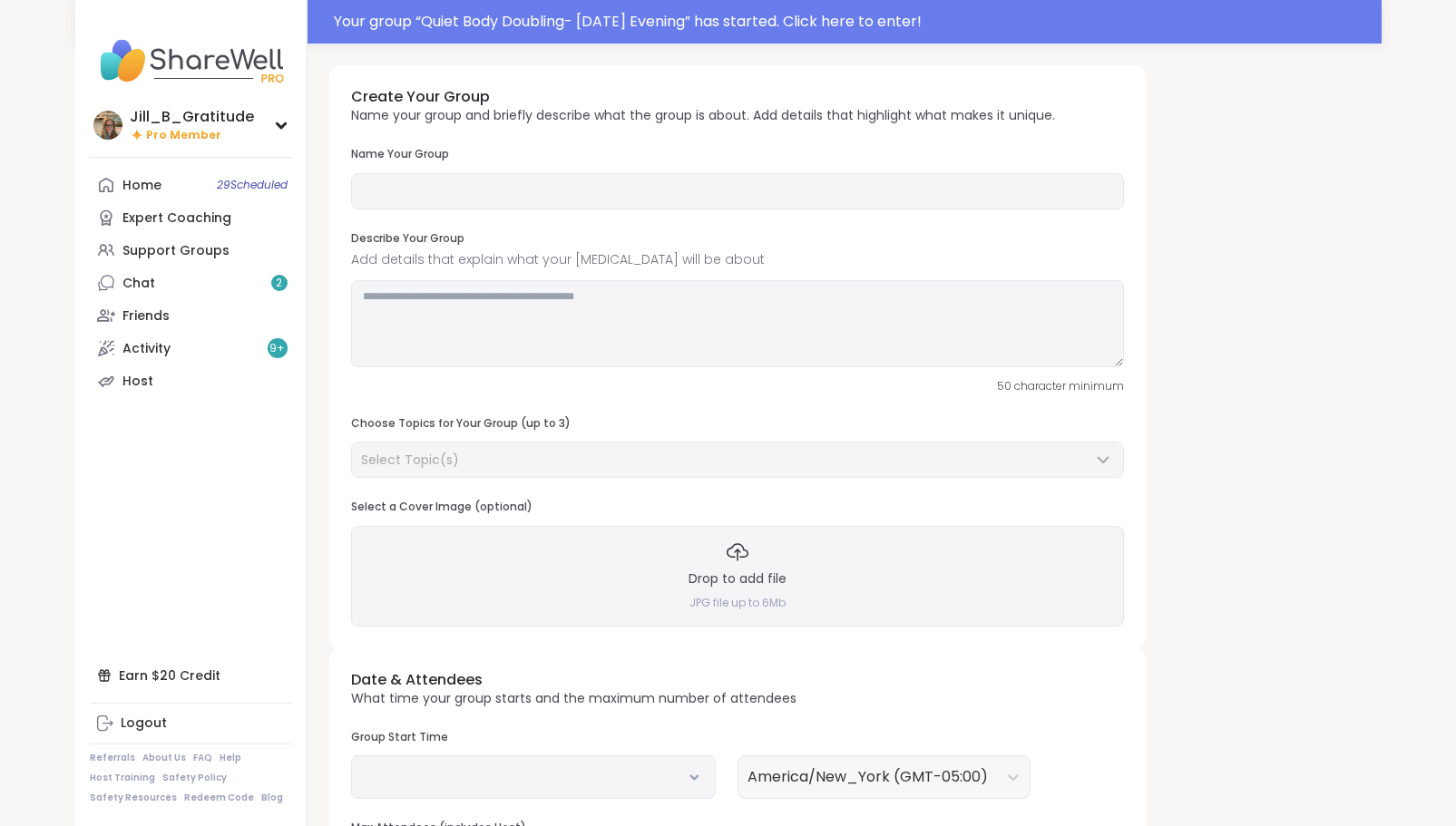
type input "**********"
type textarea "**********"
type input "**"
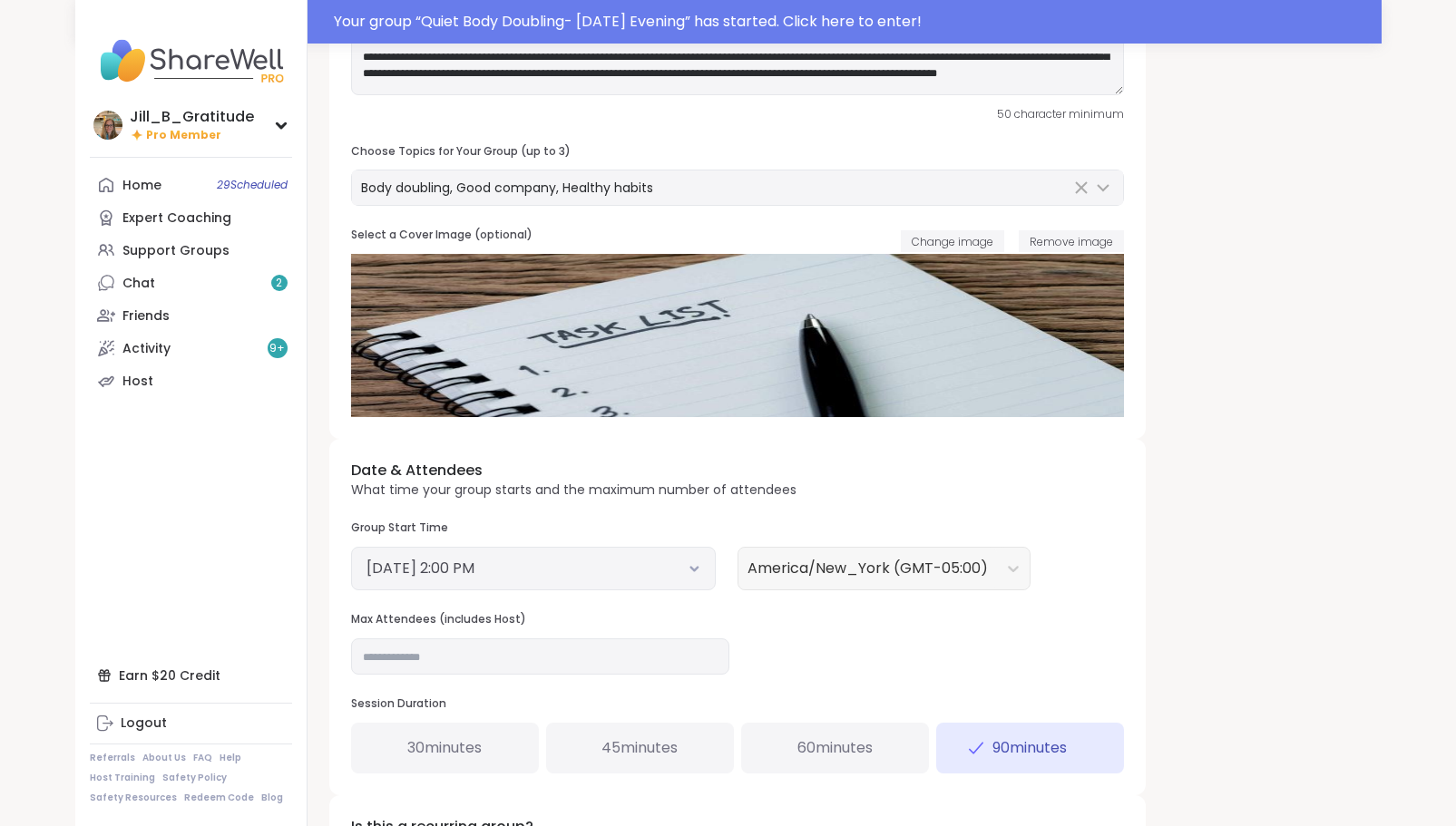
scroll to position [494, 0]
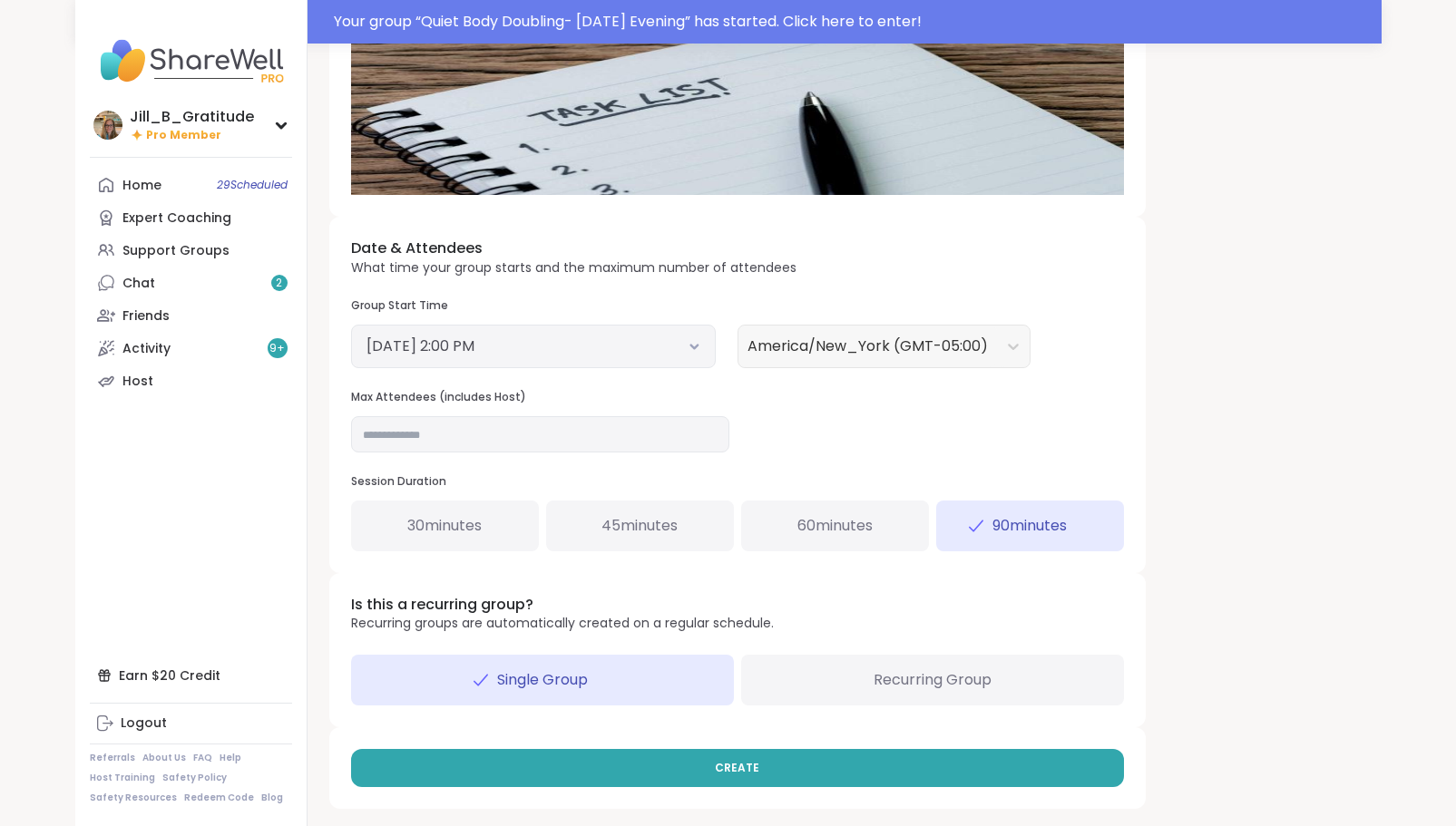
click at [691, 343] on icon at bounding box center [694, 347] width 11 height 8
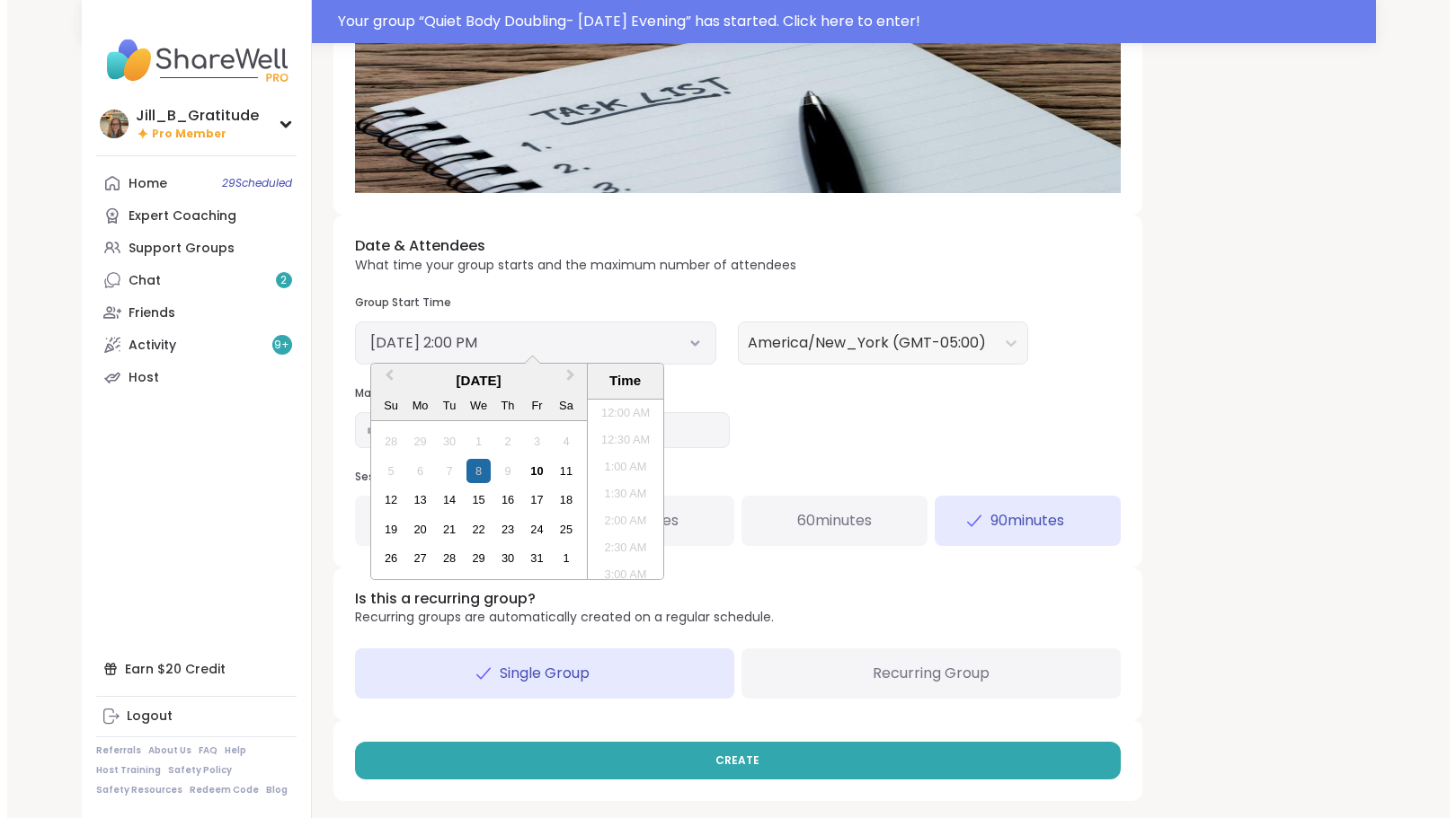
scroll to position [679, 0]
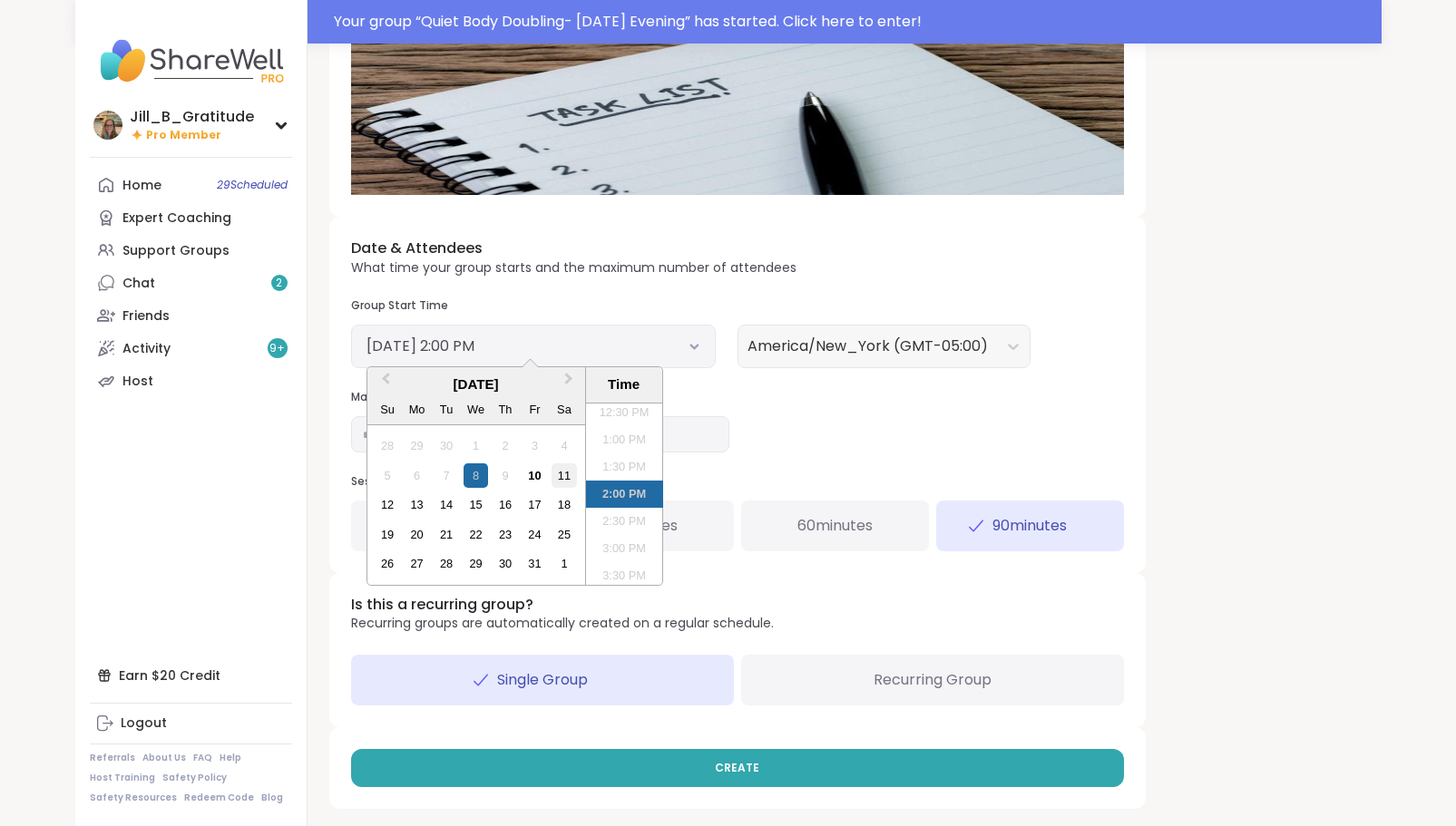
click at [561, 474] on div "11" at bounding box center [564, 476] width 25 height 25
click at [611, 519] on li "2:30 PM" at bounding box center [625, 521] width 77 height 27
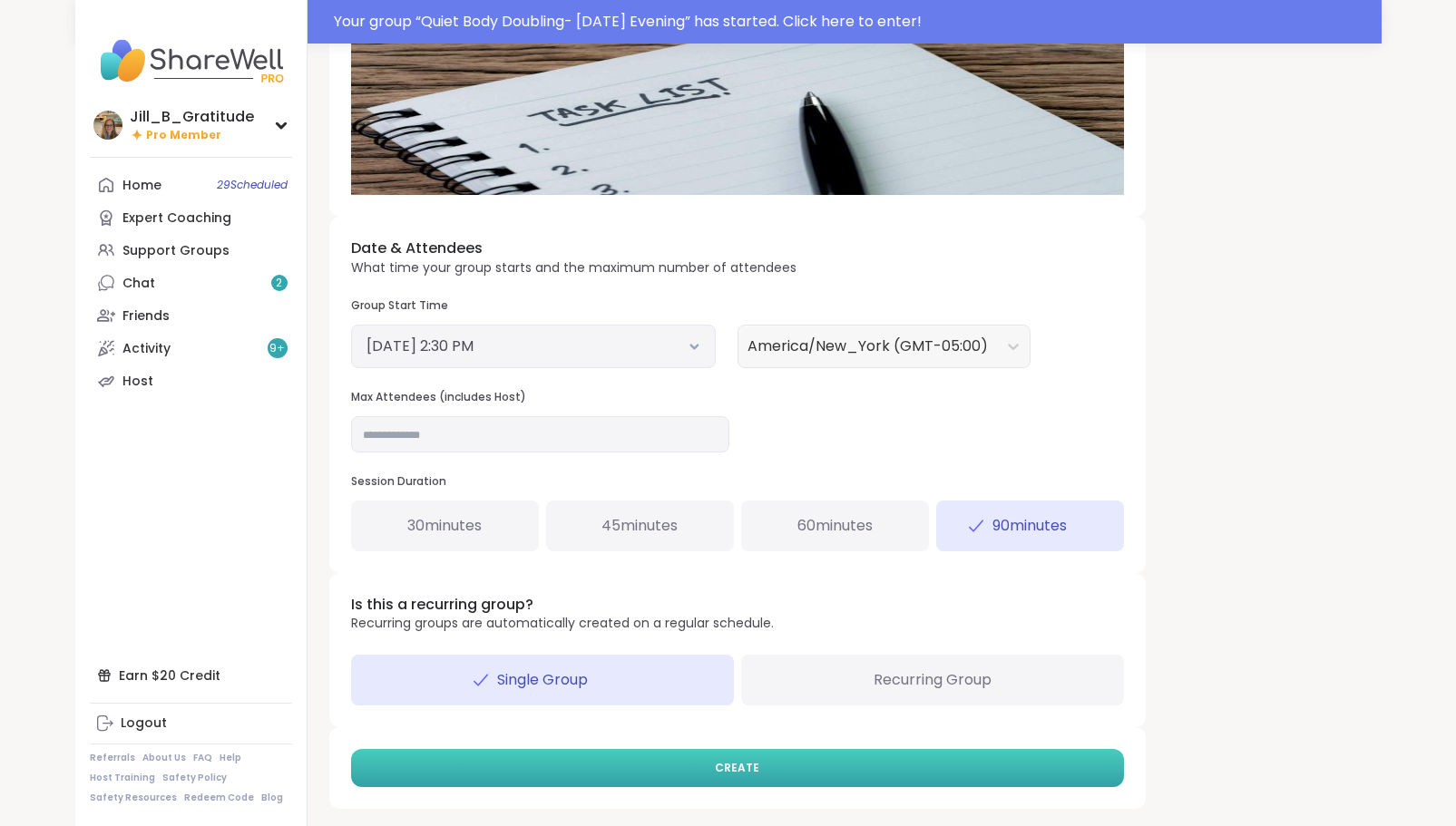
click at [783, 765] on button "CREATE" at bounding box center [737, 769] width 773 height 38
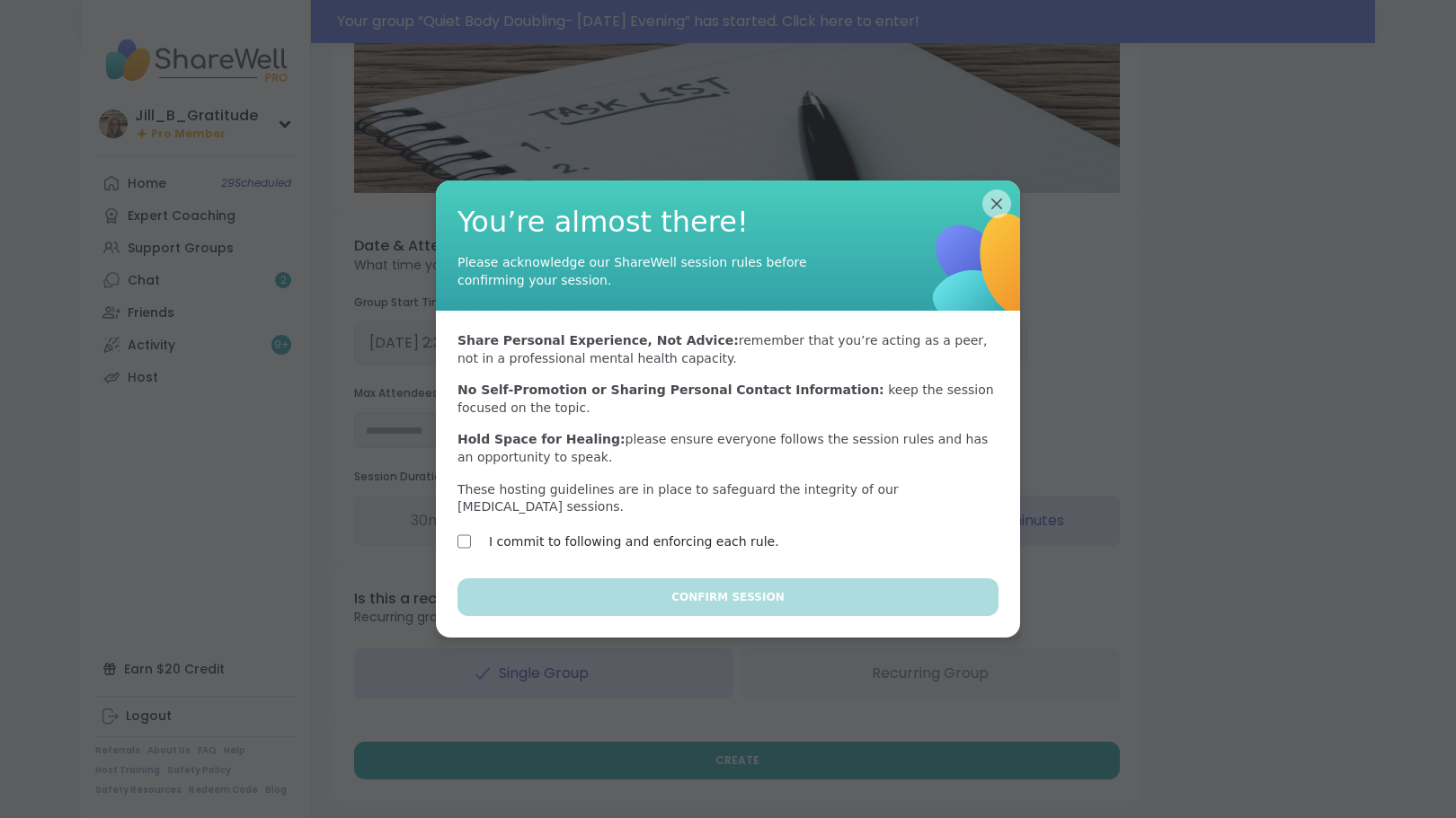
click at [675, 531] on label "I commit to following and enforcing each rule." at bounding box center [634, 542] width 290 height 22
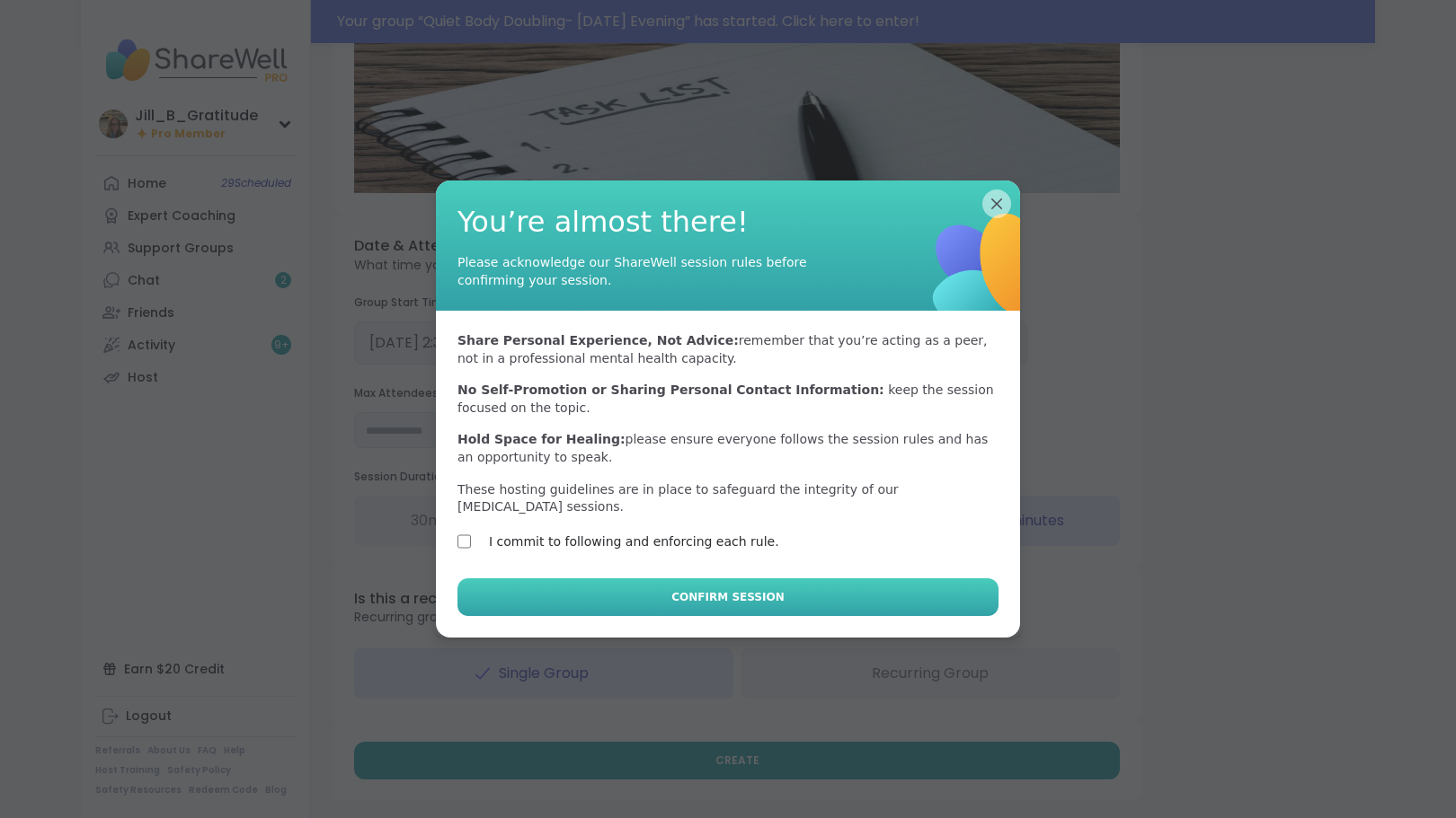
click at [700, 589] on span "Confirm Session" at bounding box center [727, 597] width 112 height 16
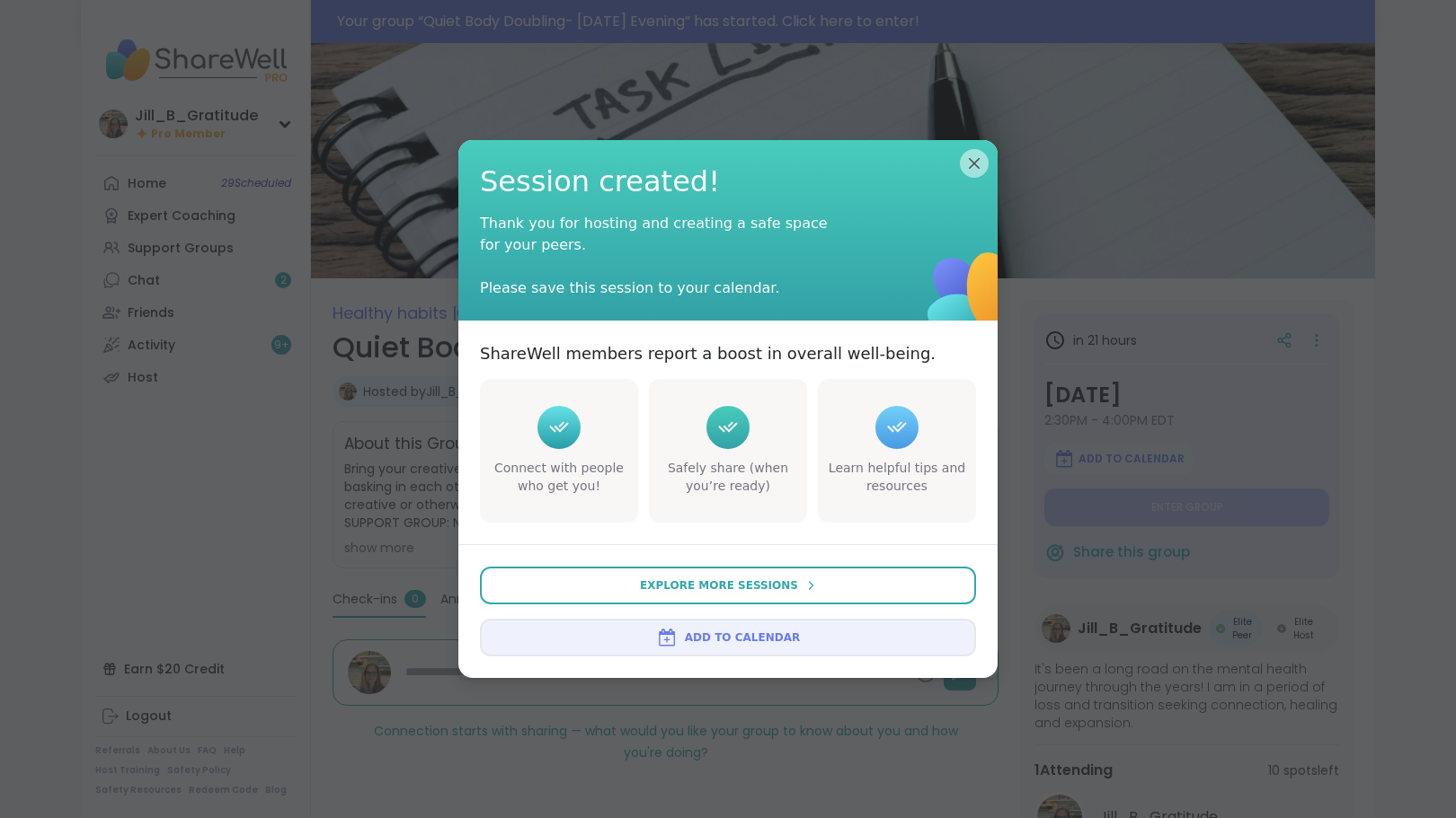
click at [722, 641] on span "Add to Calendar" at bounding box center [741, 638] width 115 height 16
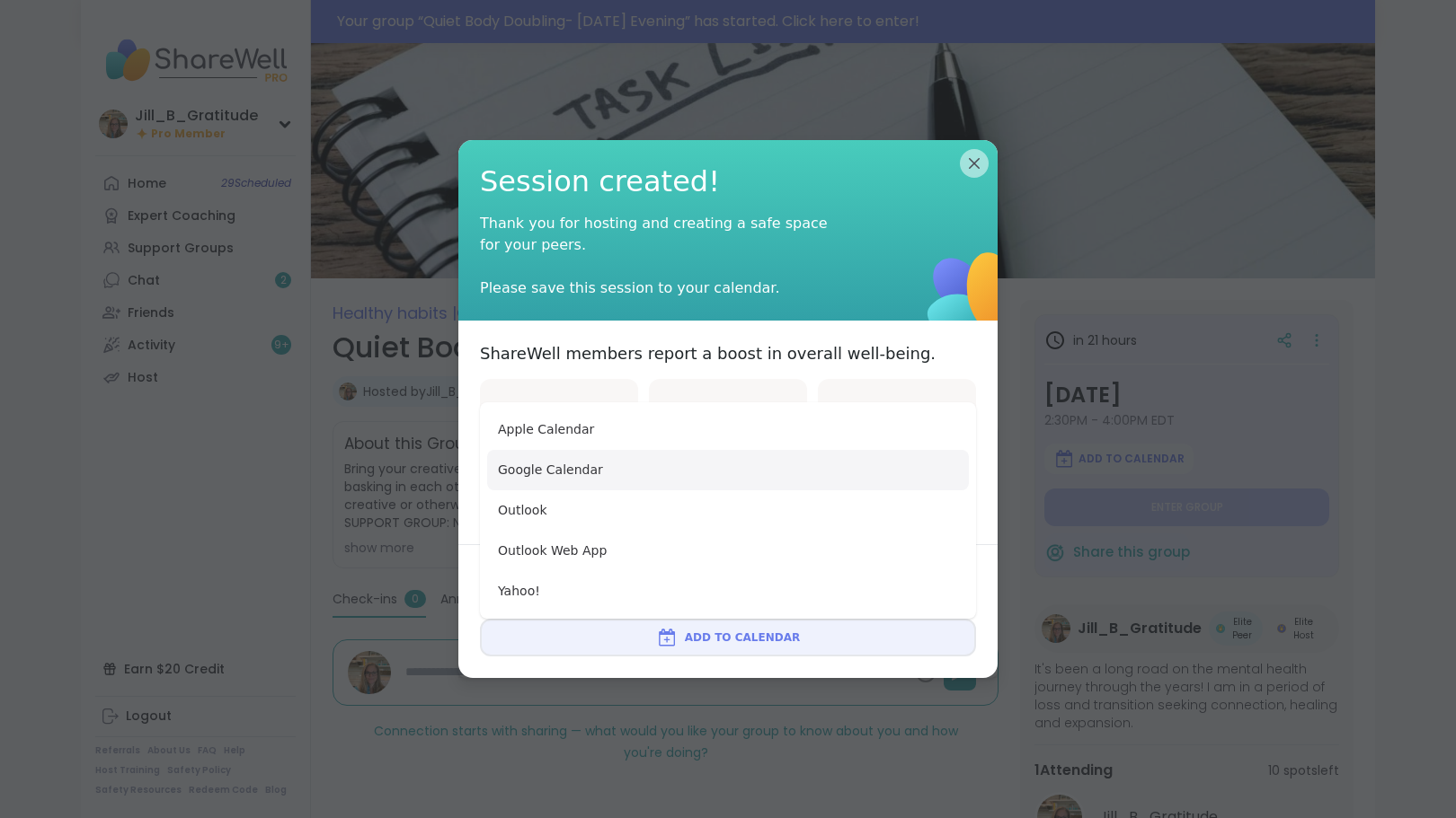
click at [710, 472] on button "Google Calendar" at bounding box center [727, 470] width 481 height 41
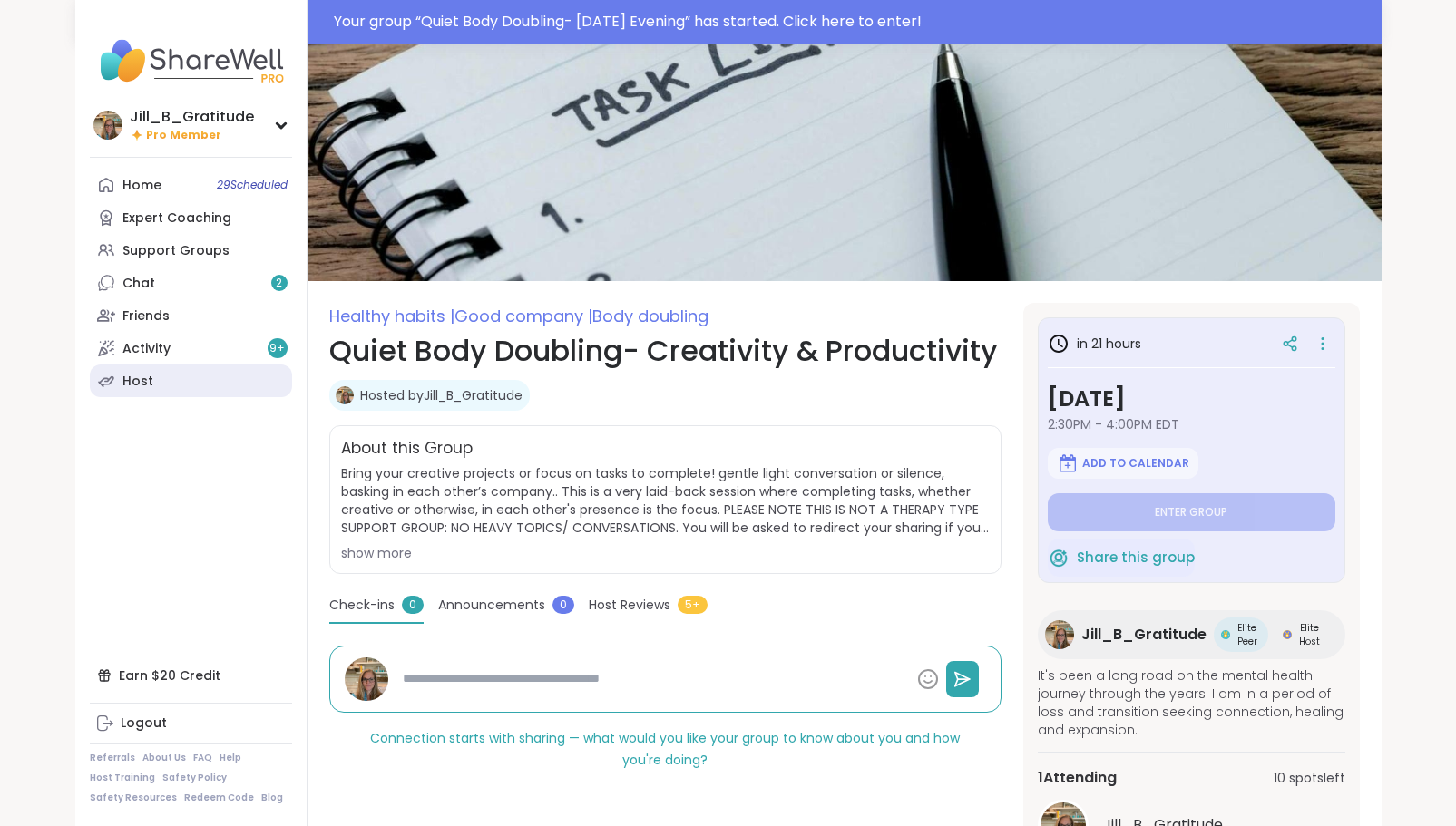
click at [143, 373] on div "Host" at bounding box center [138, 381] width 31 height 18
type textarea "*"
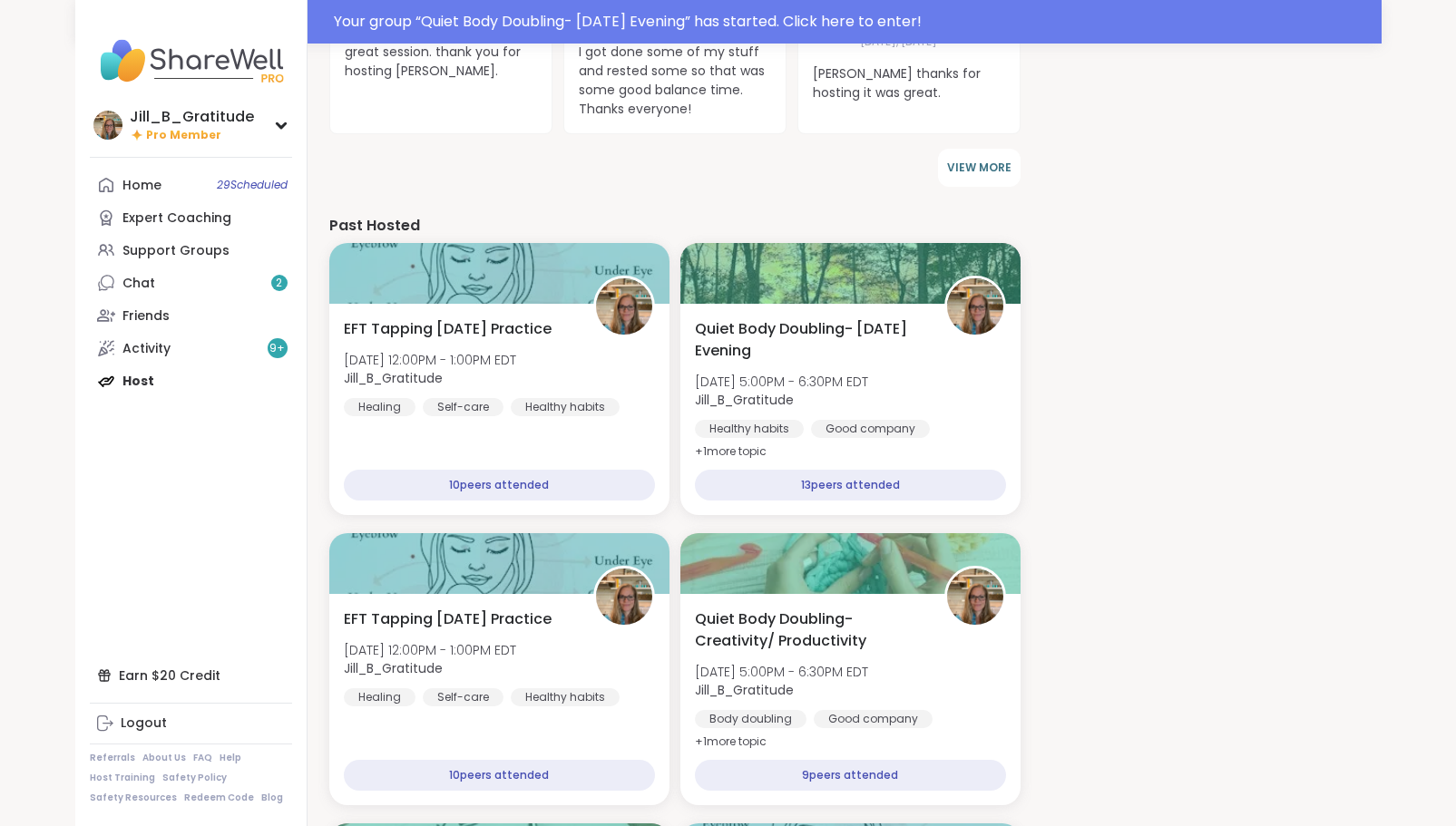
scroll to position [1270, 0]
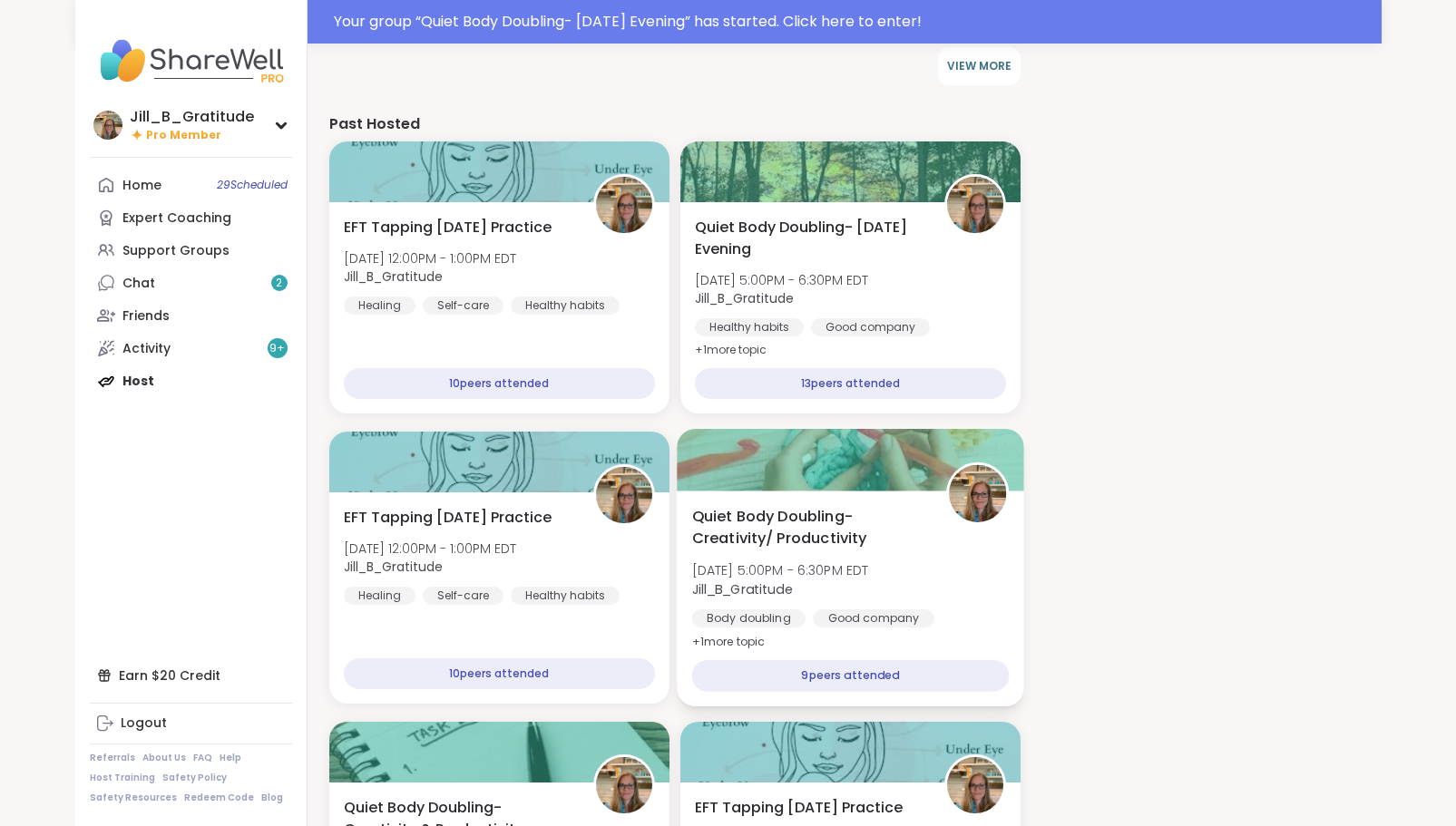
click at [769, 533] on div "Quiet Body Doubling- Creativity/ Productivity Wed, Oct 08 | 5:00PM - 6:30PM EDT…" at bounding box center [849, 580] width 317 height 148
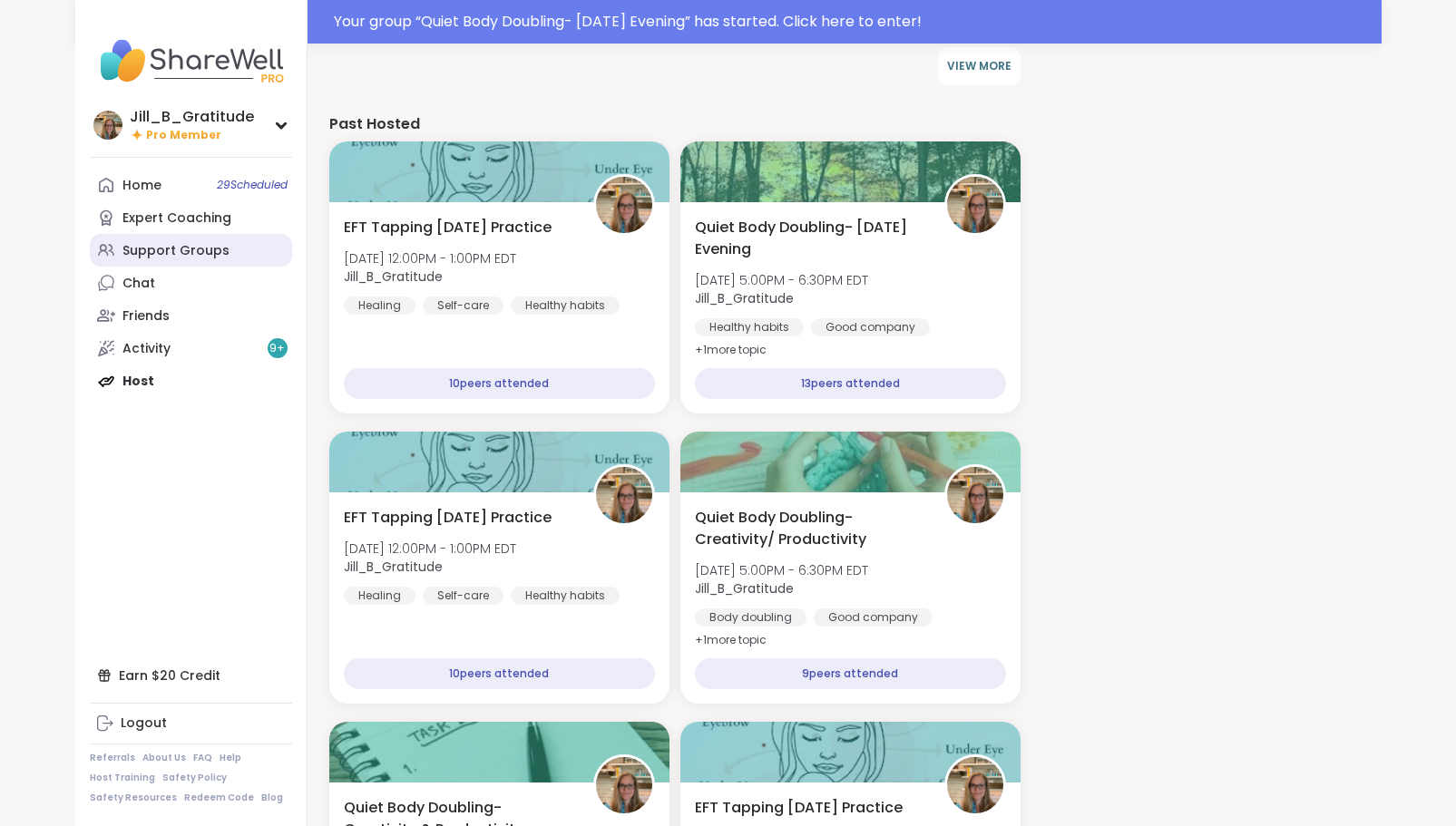
click at [230, 259] on link "Support Groups" at bounding box center [191, 250] width 202 height 33
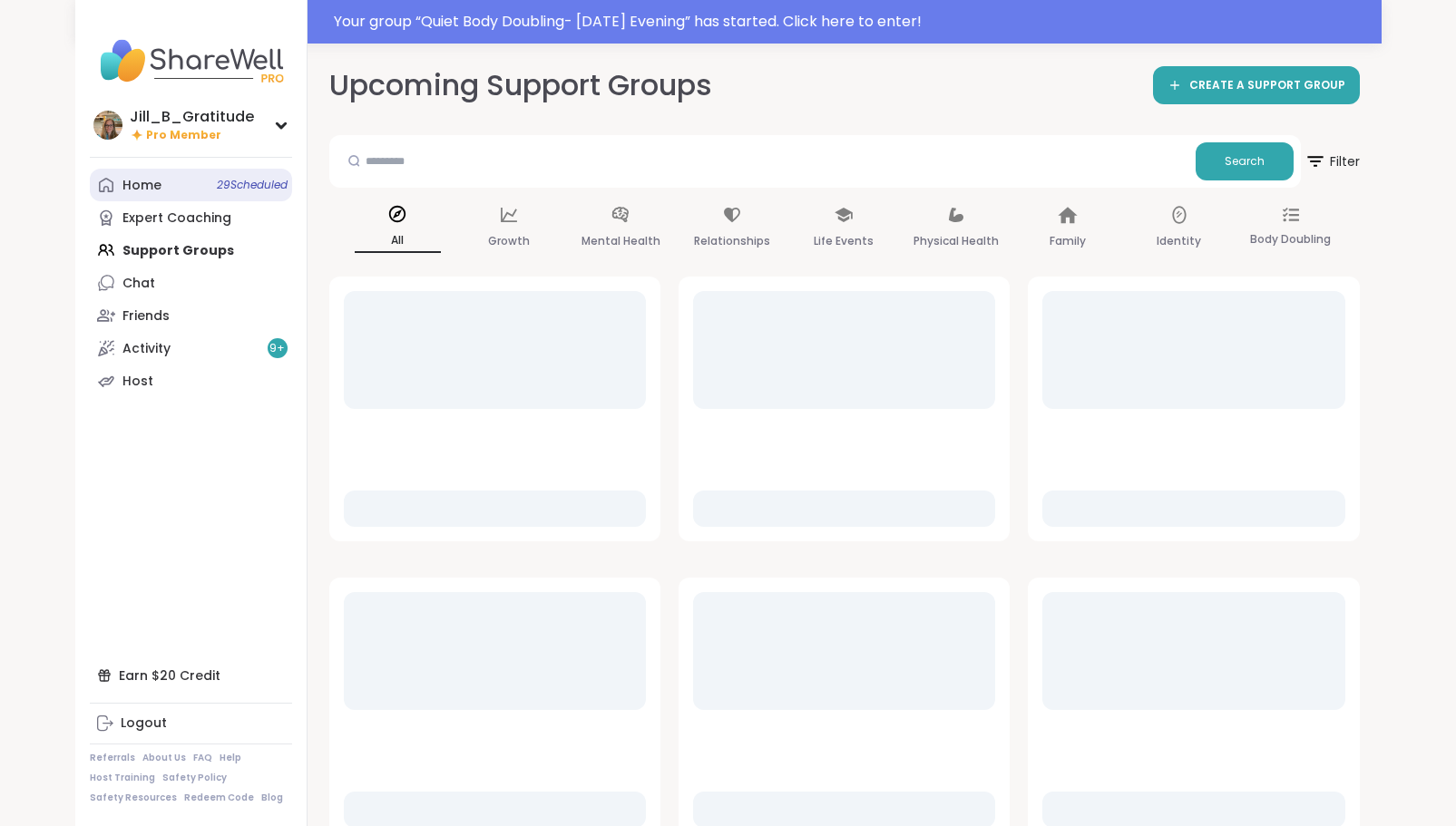
click at [229, 189] on span "29 Scheduled" at bounding box center [252, 185] width 71 height 14
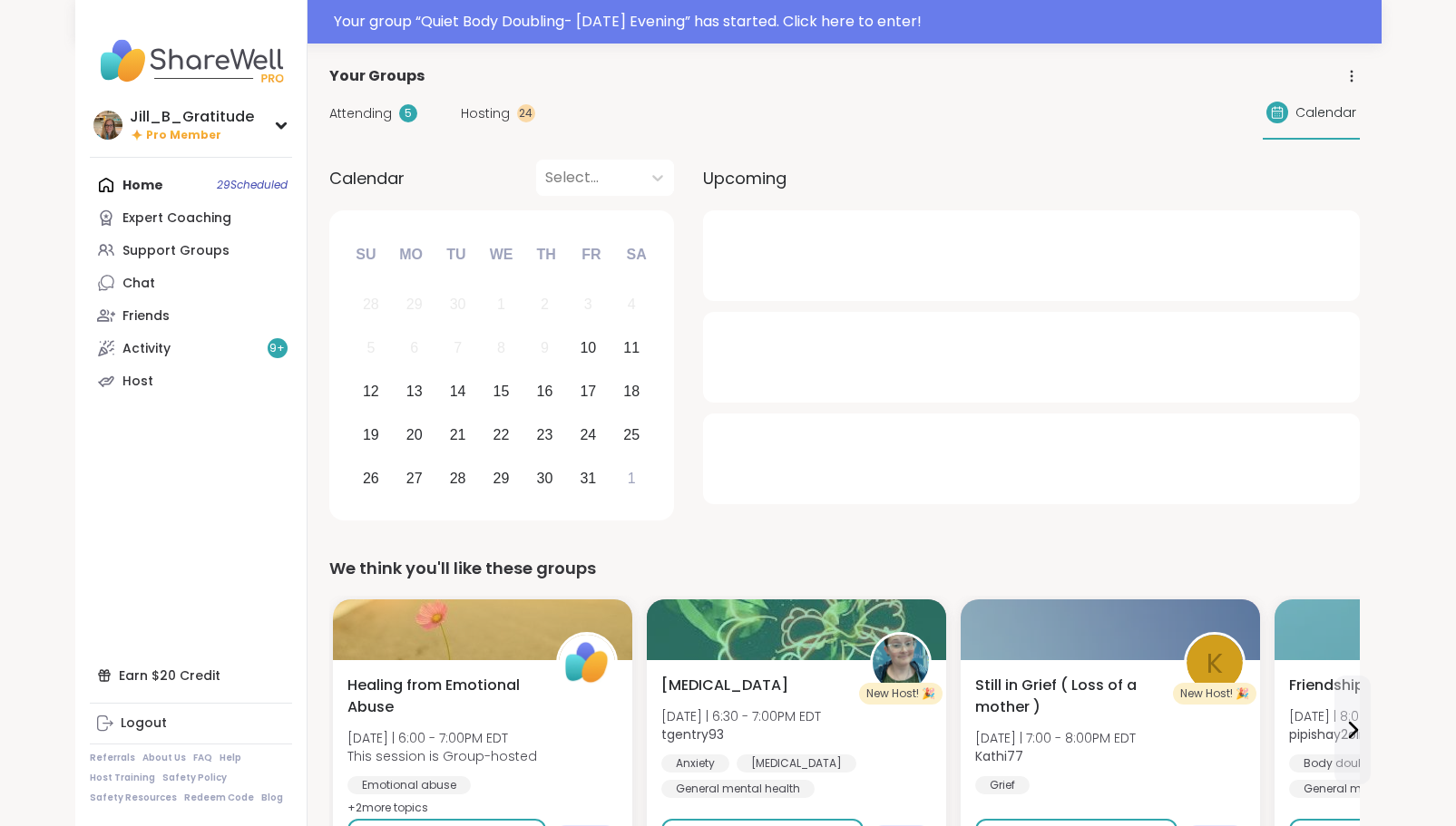
click at [344, 113] on span "Attending" at bounding box center [360, 114] width 62 height 19
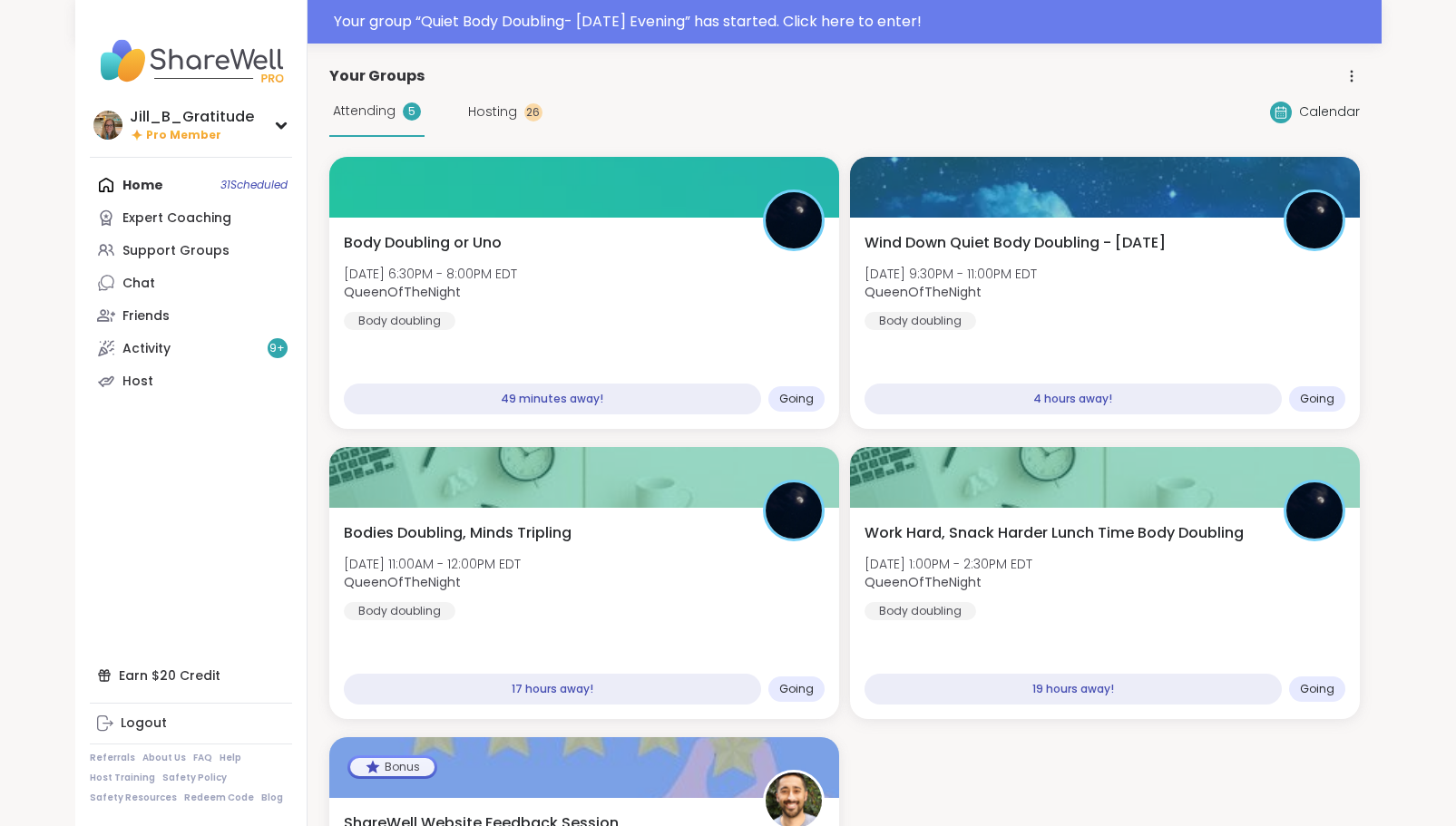
click at [349, 113] on span "Attending" at bounding box center [363, 111] width 62 height 19
click at [499, 110] on span "Hosting" at bounding box center [492, 112] width 49 height 19
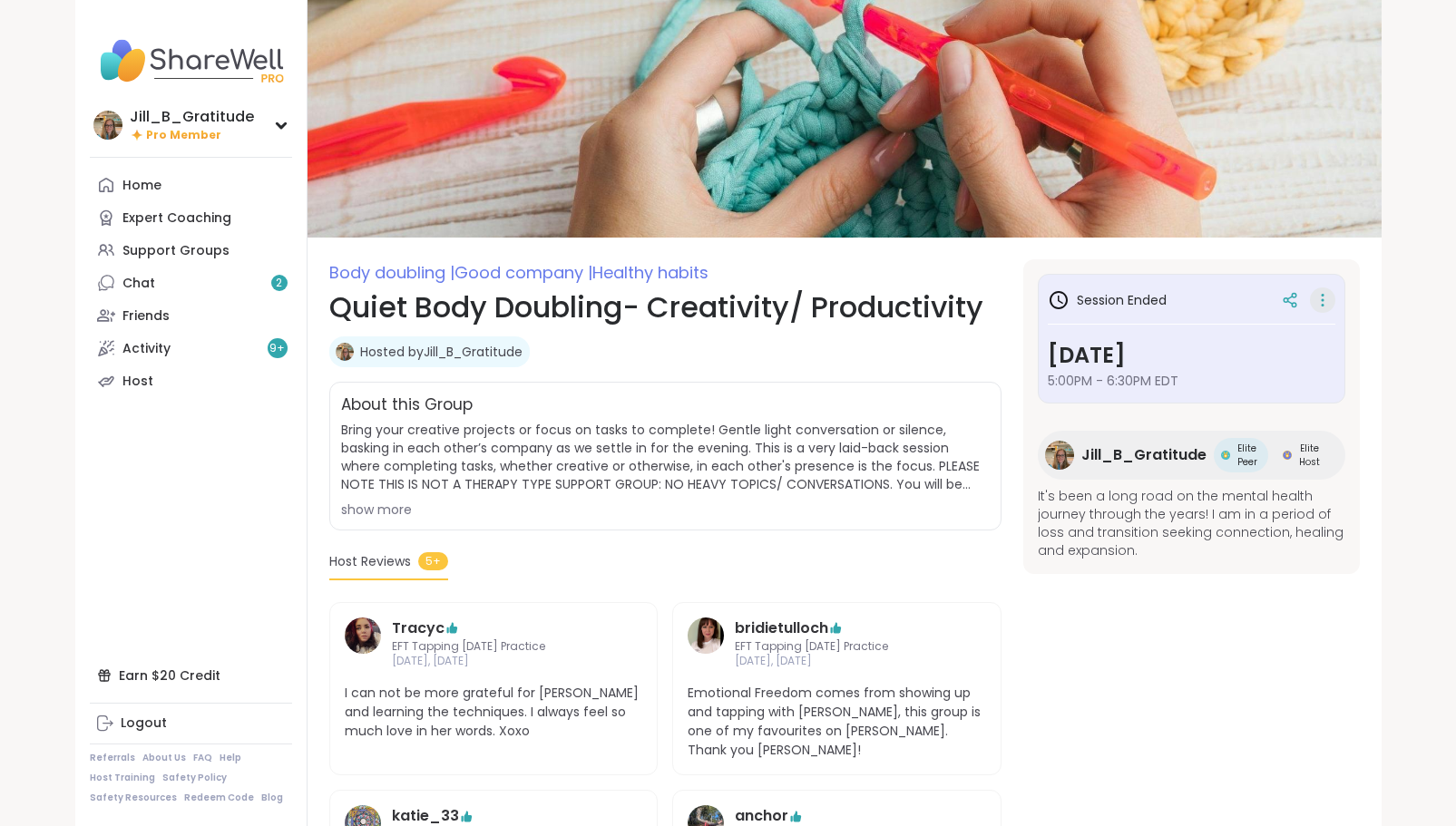
drag, startPoint x: 0, startPoint y: 0, endPoint x: 1326, endPoint y: 298, distance: 1359.1
click at [1326, 298] on icon at bounding box center [1322, 300] width 18 height 26
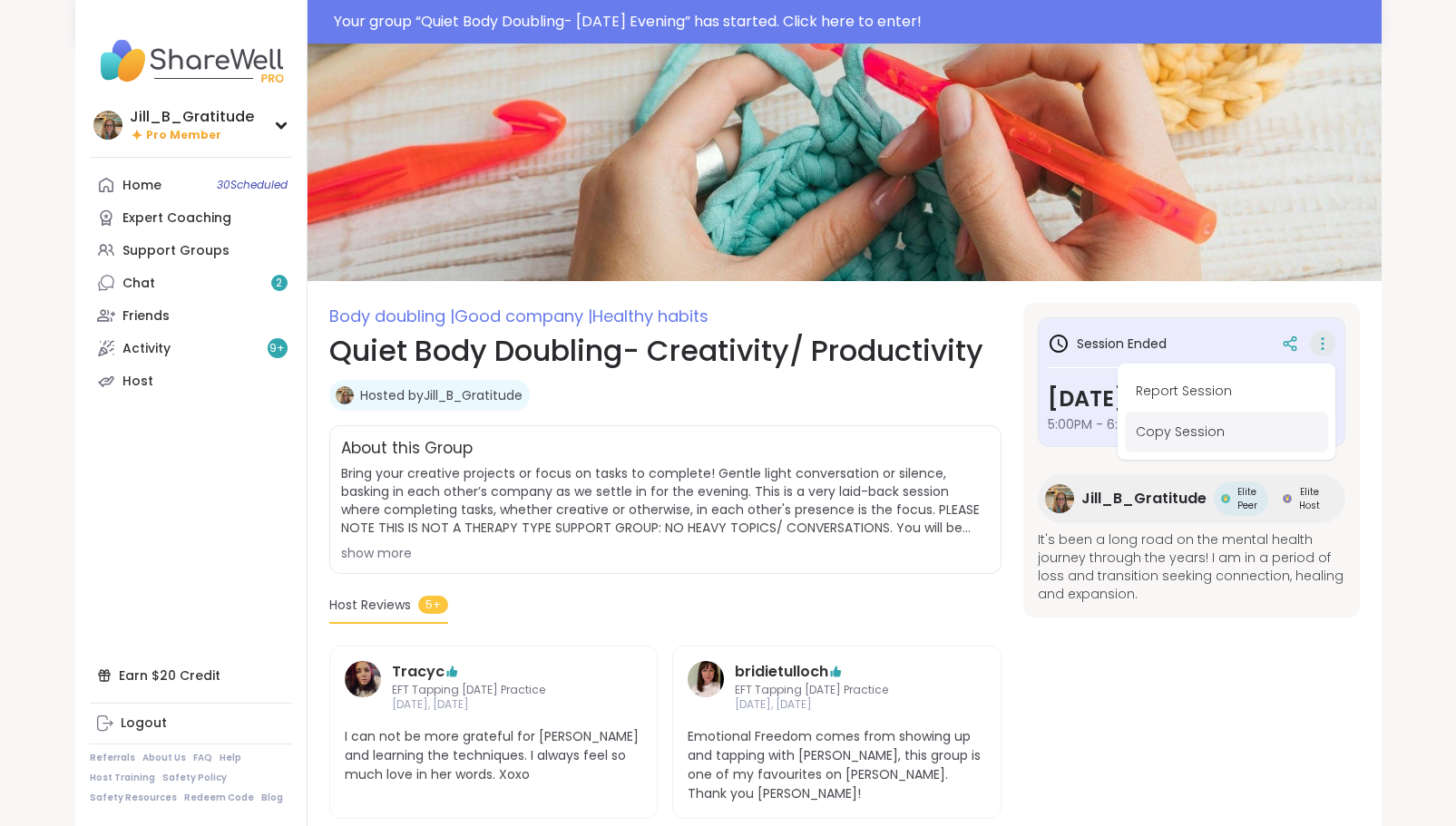
click at [1187, 424] on button "Copy Session" at bounding box center [1226, 432] width 203 height 41
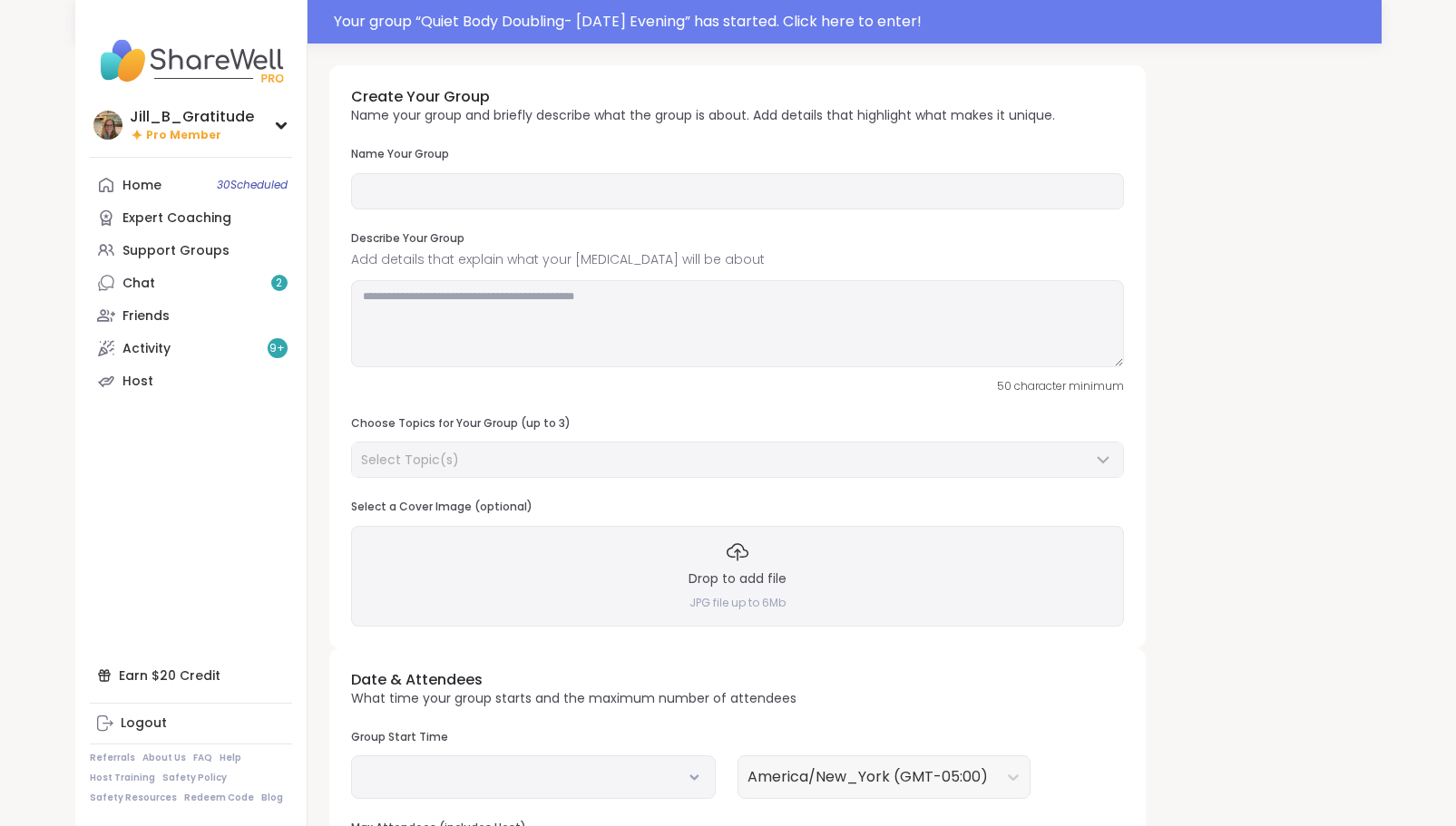
type input "**********"
type textarea "**********"
type input "**"
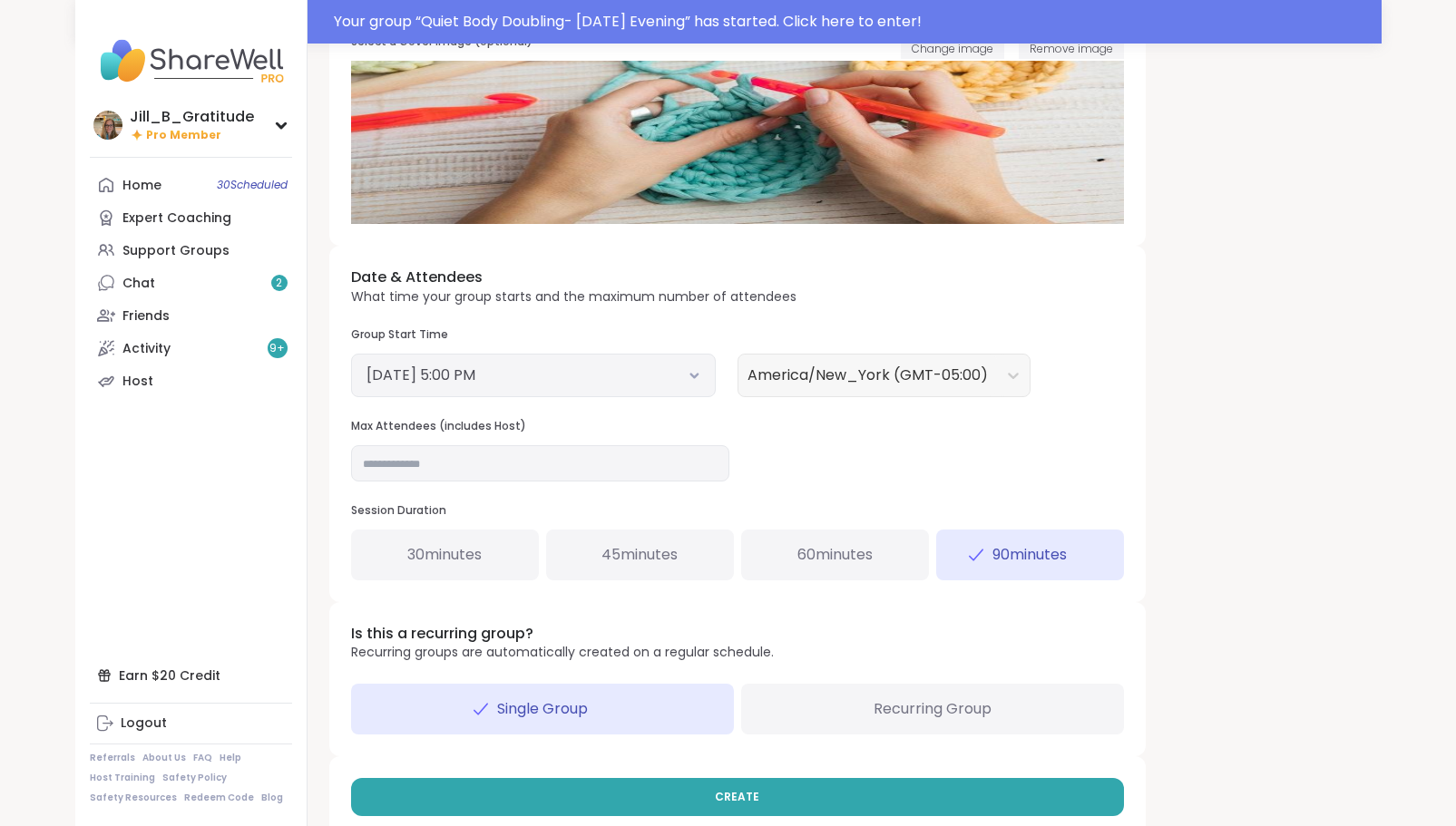
scroll to position [494, 0]
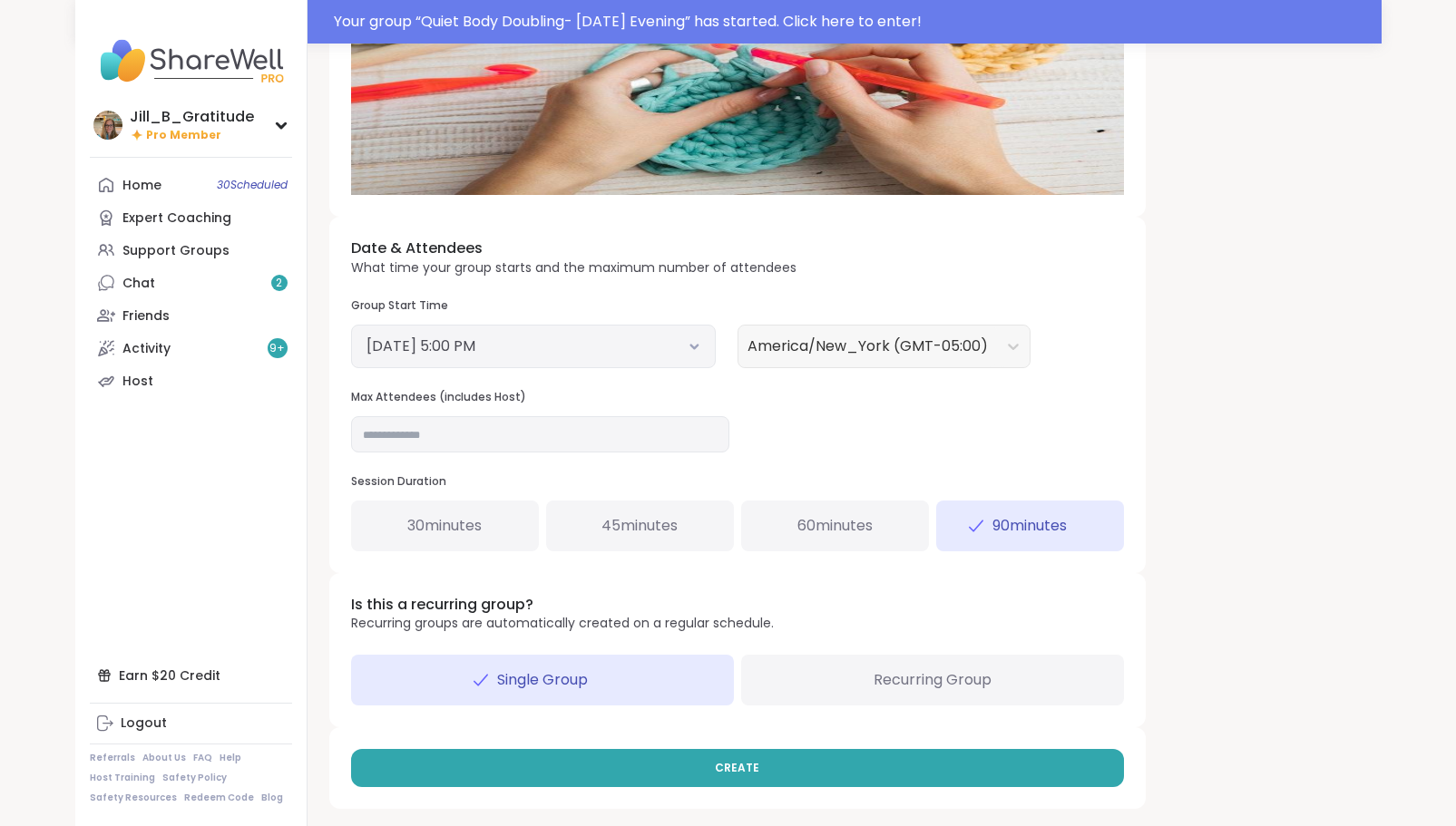
click at [700, 348] on div "October 8, 2025 5:00 PM" at bounding box center [533, 346] width 365 height 43
click at [695, 339] on button "October 8, 2025 5:00 PM" at bounding box center [533, 346] width 333 height 22
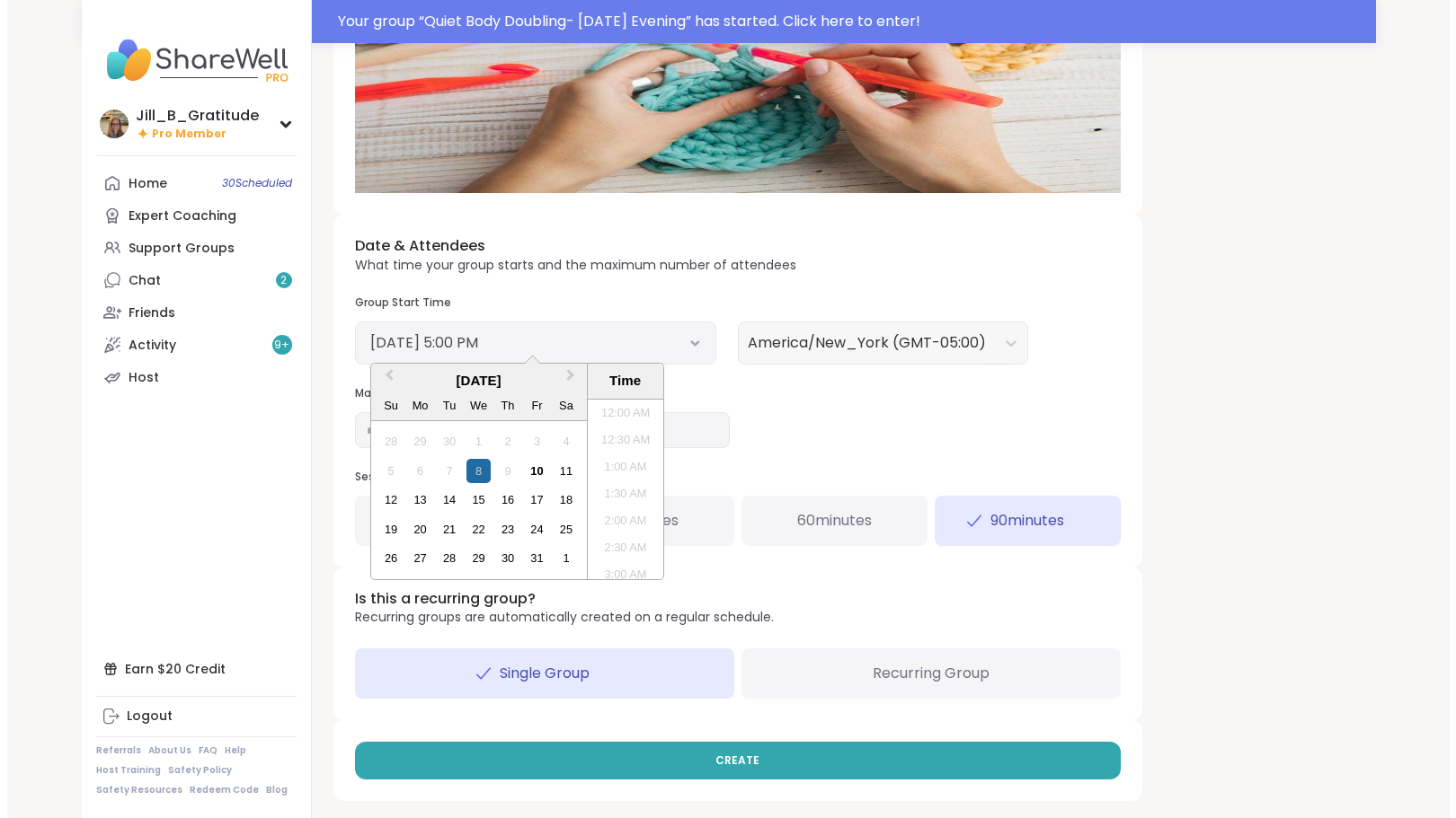
scroll to position [840, 0]
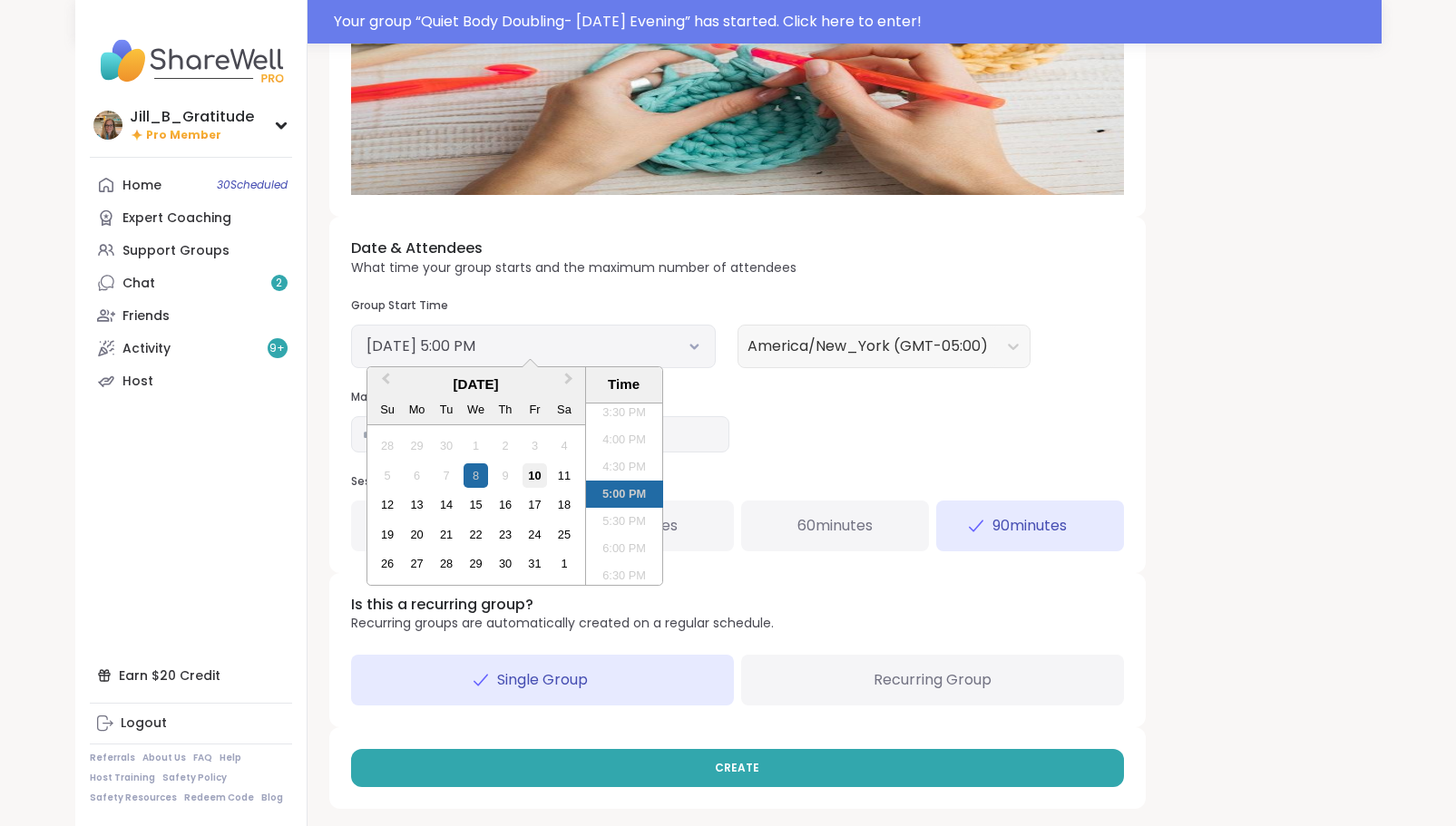
click at [532, 476] on div "10" at bounding box center [535, 476] width 25 height 25
click at [559, 476] on div "11" at bounding box center [564, 476] width 25 height 25
click at [603, 442] on li "4:00 PM" at bounding box center [625, 440] width 77 height 27
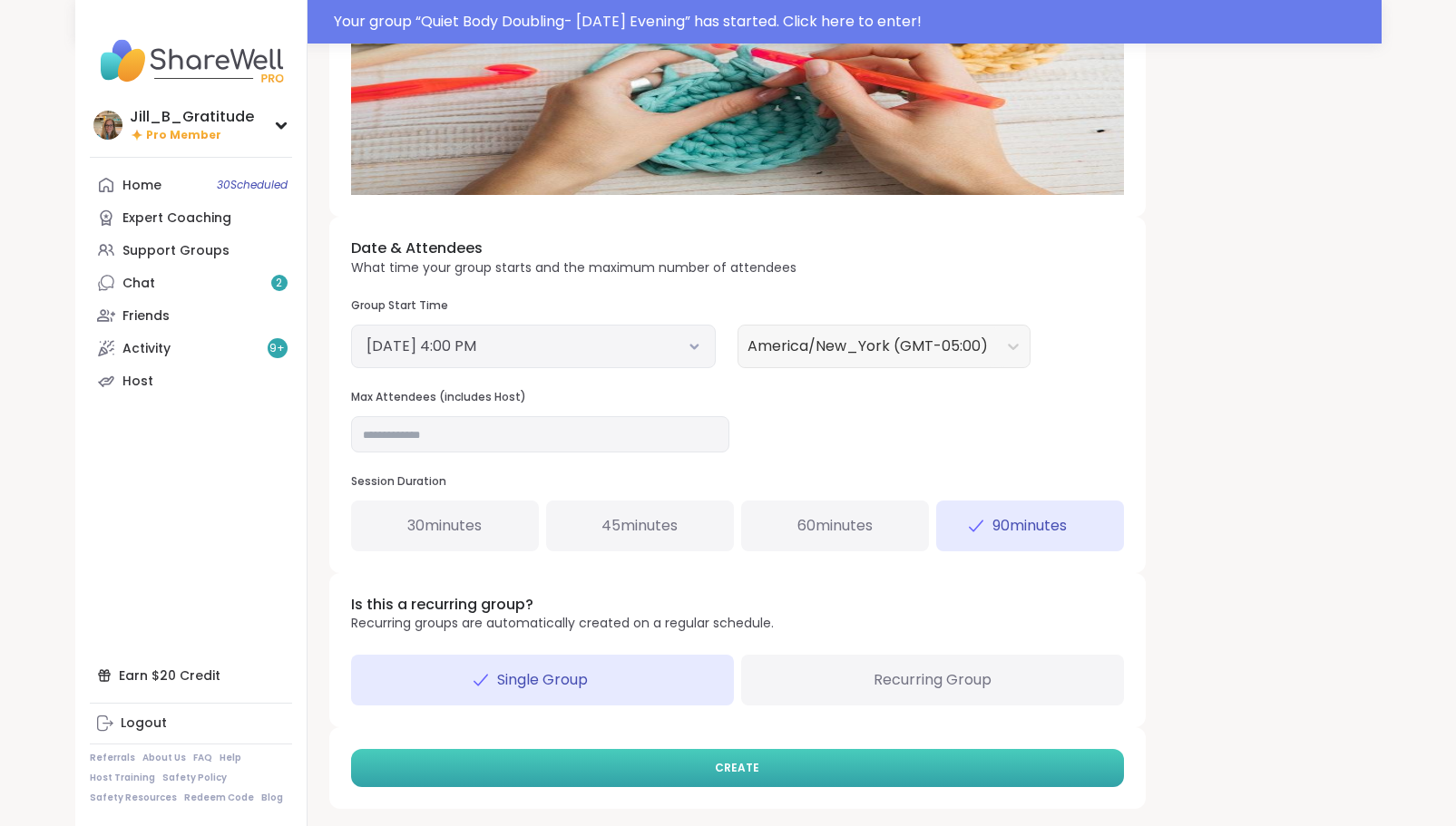
click at [688, 768] on button "CREATE" at bounding box center [737, 769] width 773 height 38
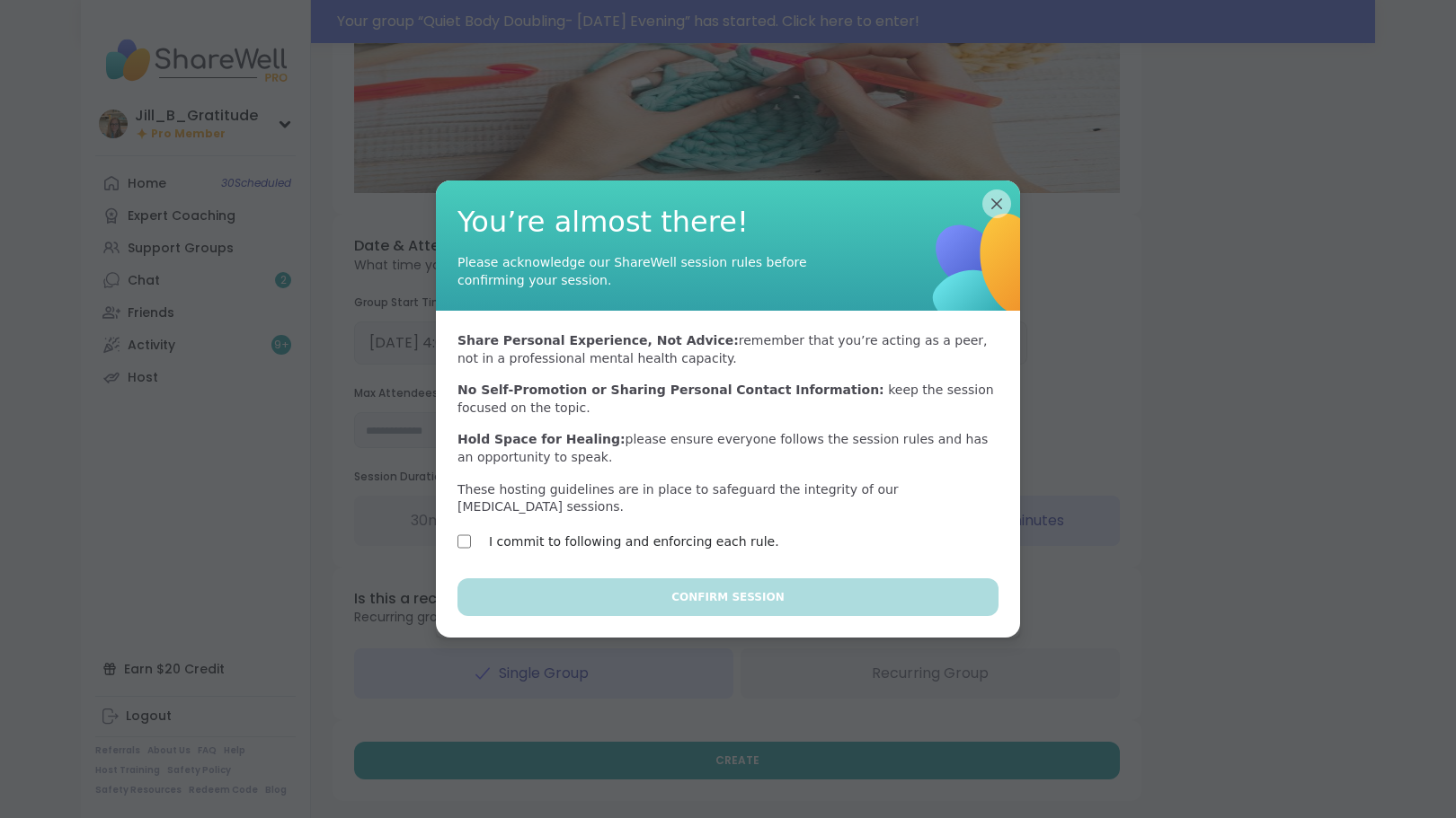
click at [682, 531] on label "I commit to following and enforcing each rule." at bounding box center [634, 542] width 290 height 22
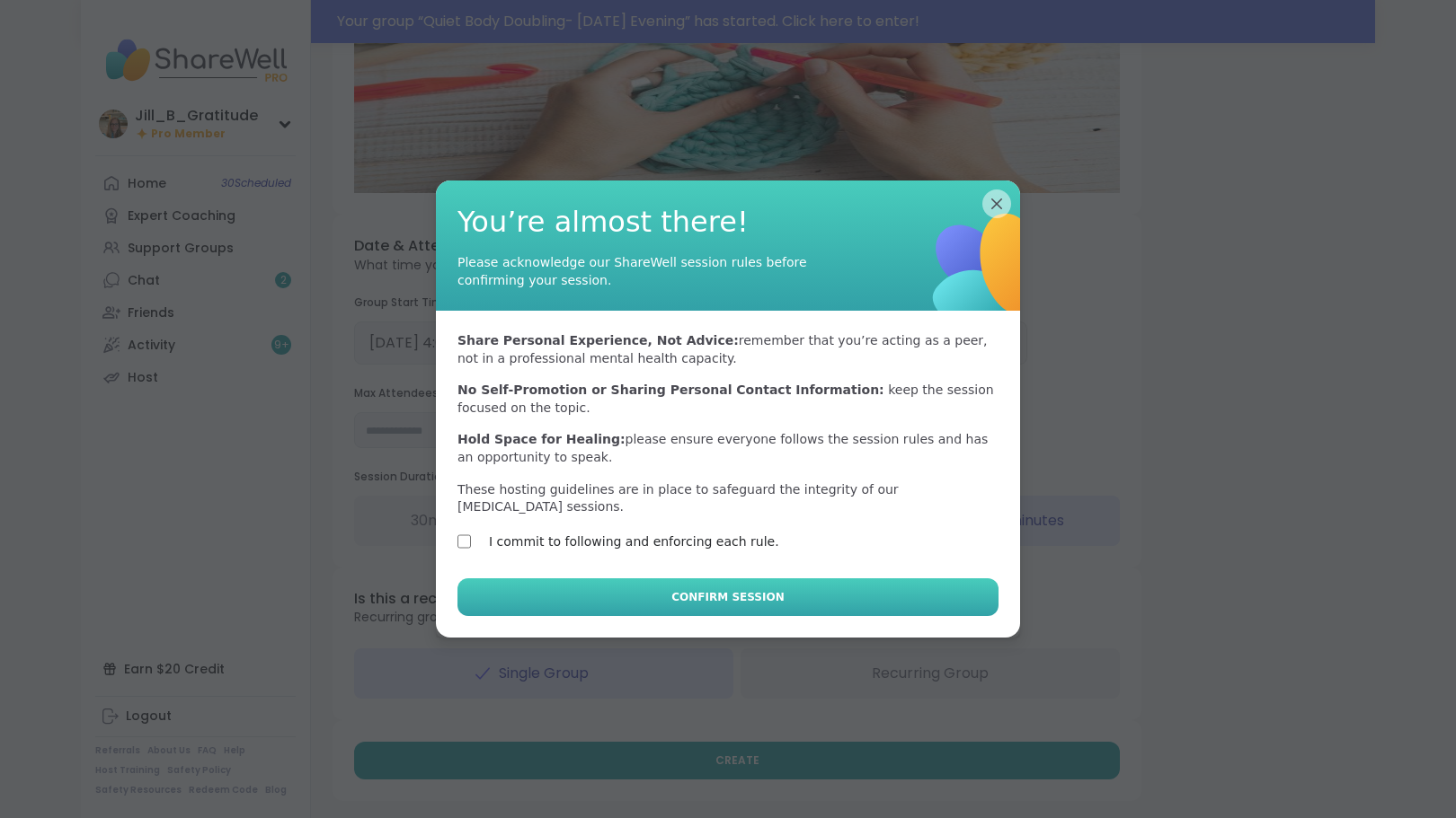
click at [675, 589] on span "Confirm Session" at bounding box center [727, 597] width 112 height 16
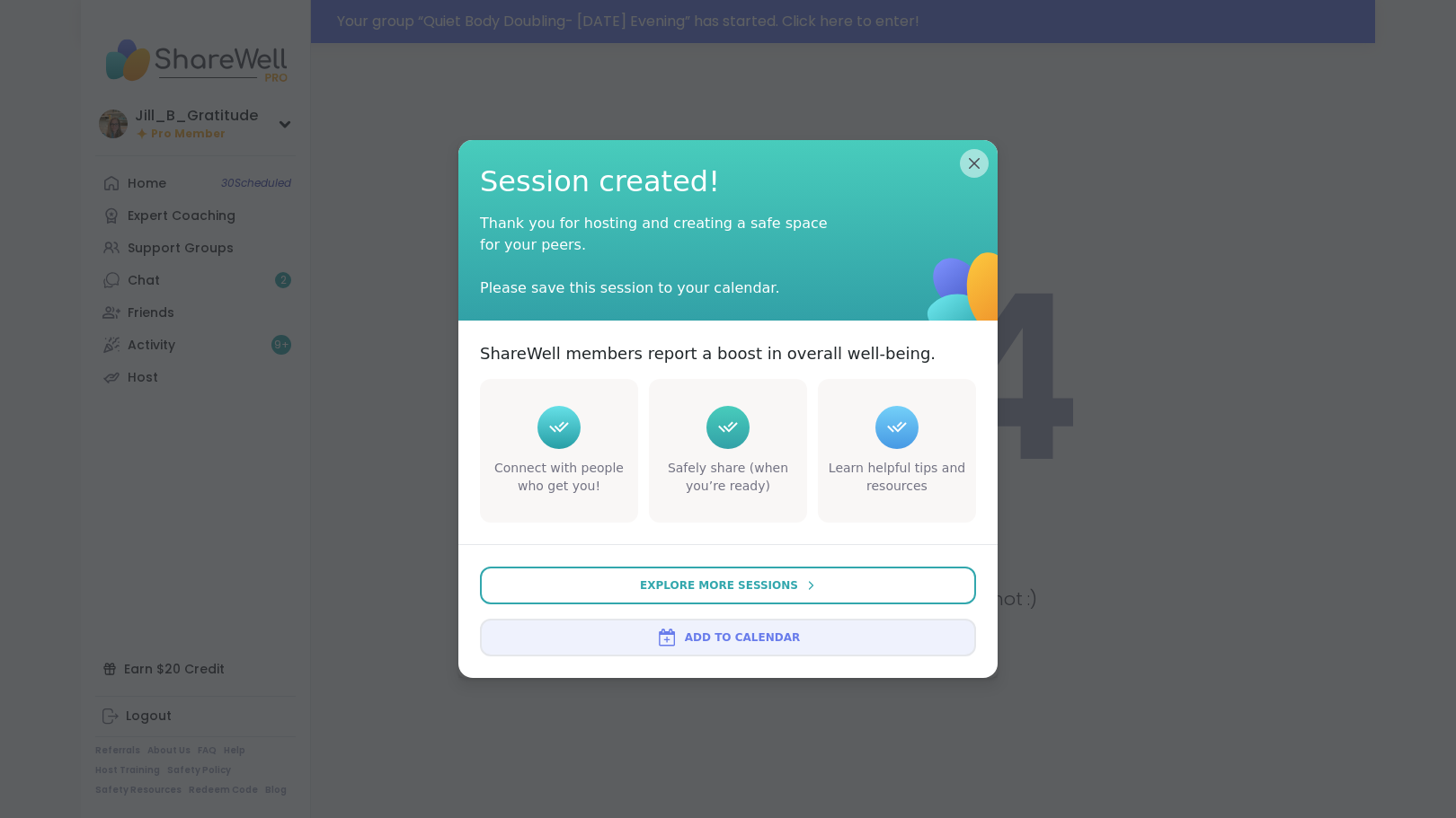
click at [717, 646] on button "Add to Calendar" at bounding box center [728, 638] width 496 height 38
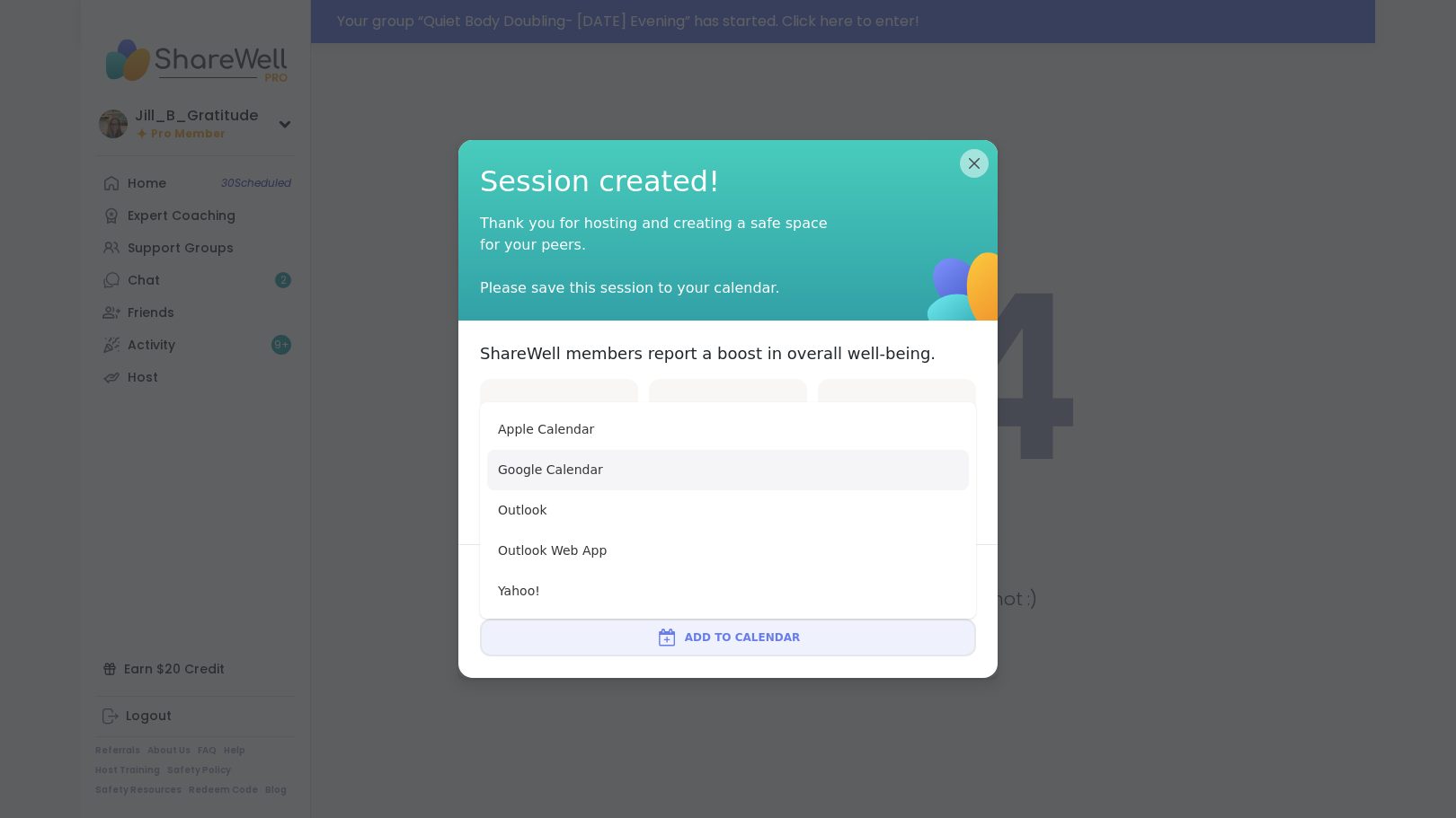
click at [708, 474] on button "Google Calendar" at bounding box center [727, 470] width 481 height 41
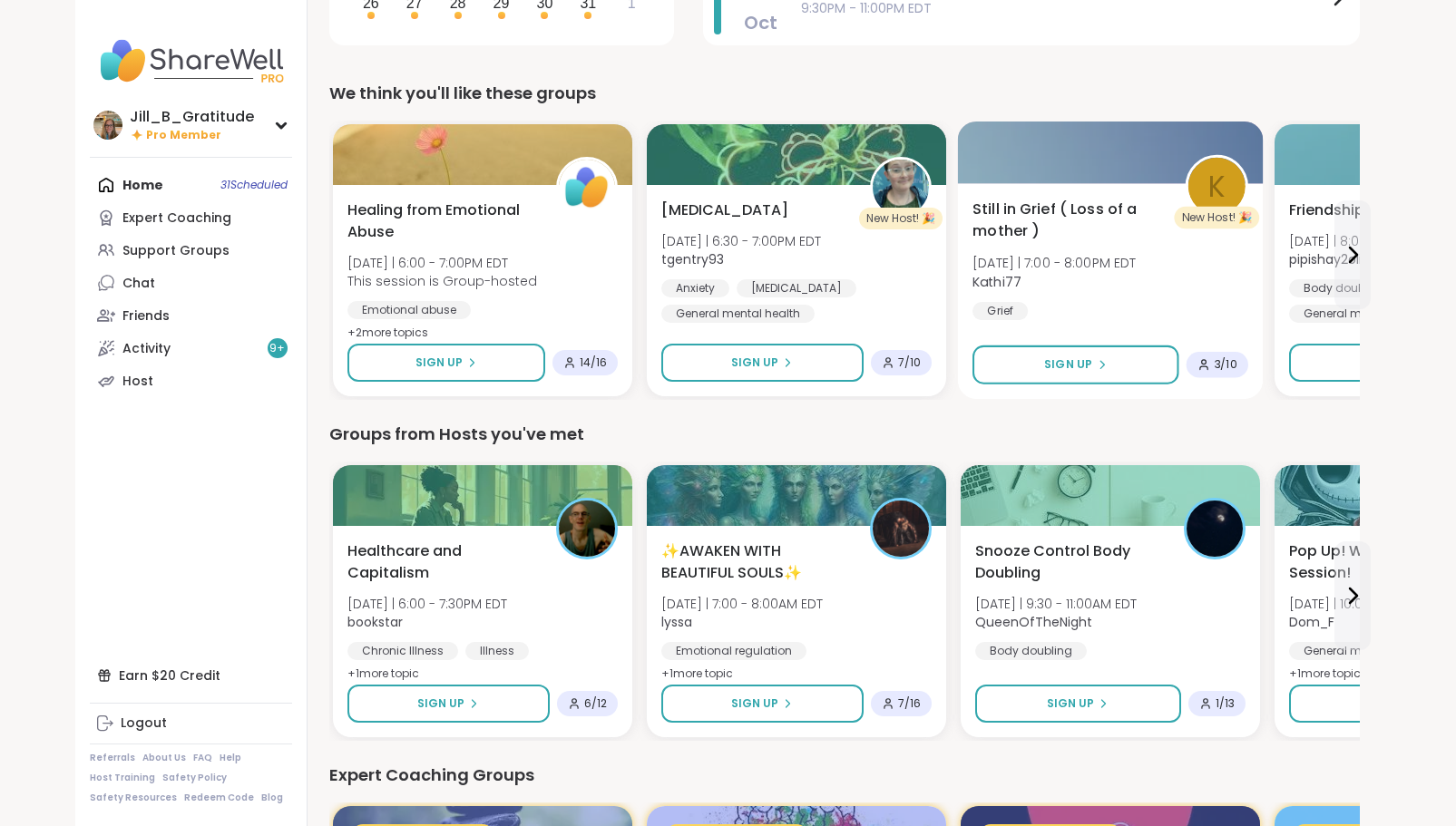
scroll to position [453, 0]
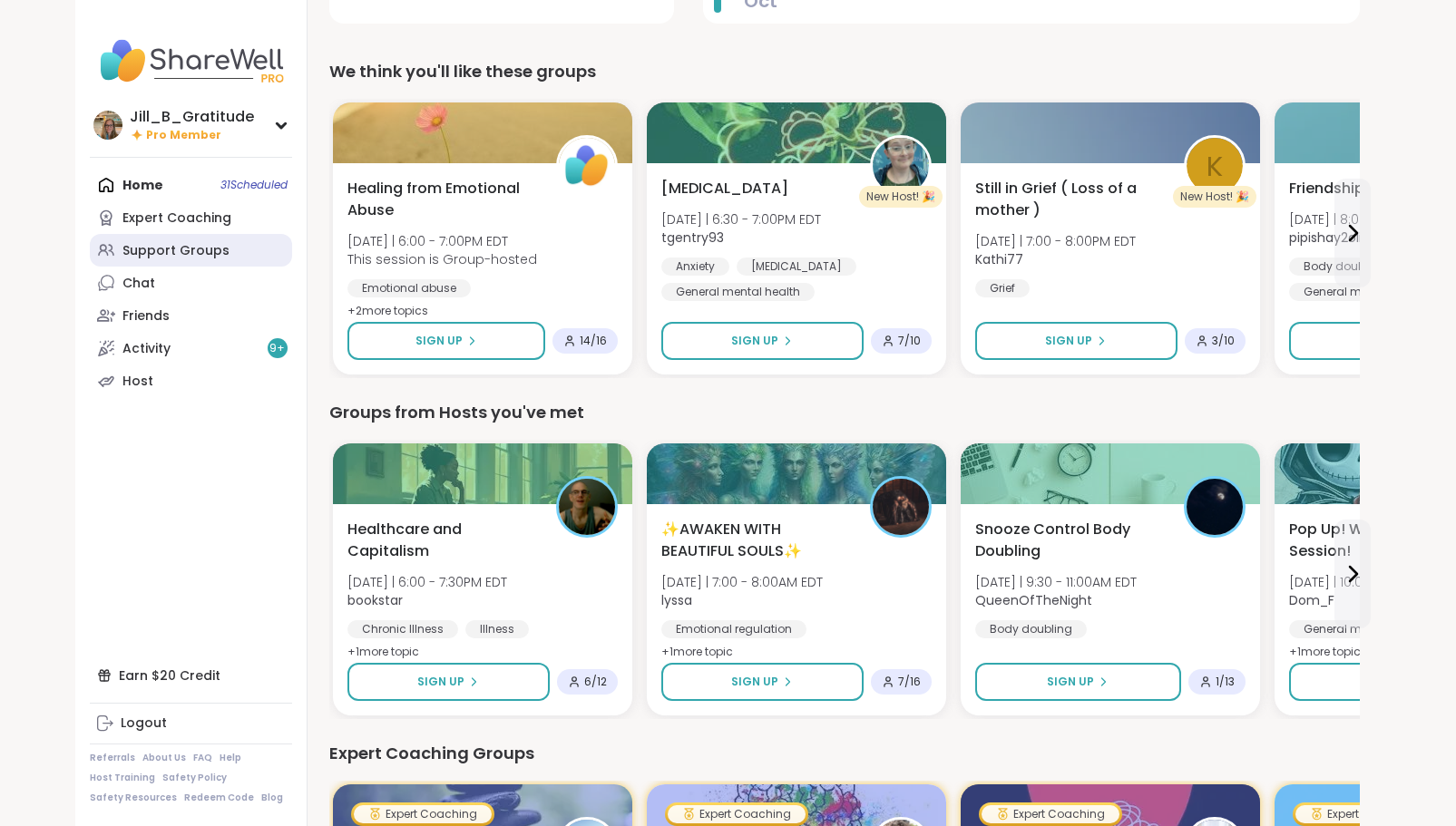
click at [210, 251] on div "Support Groups" at bounding box center [176, 251] width 107 height 18
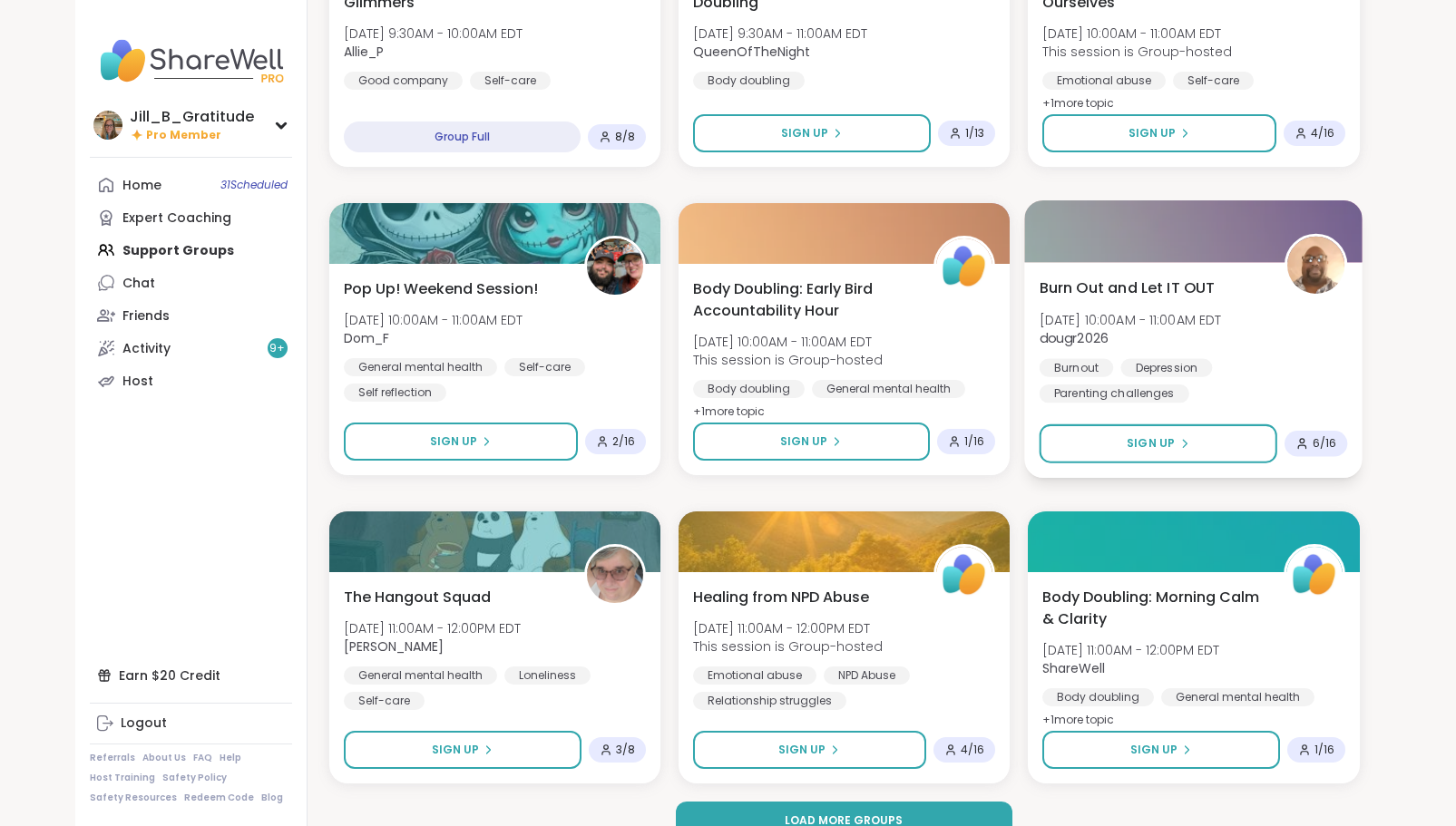
scroll to position [3146, 0]
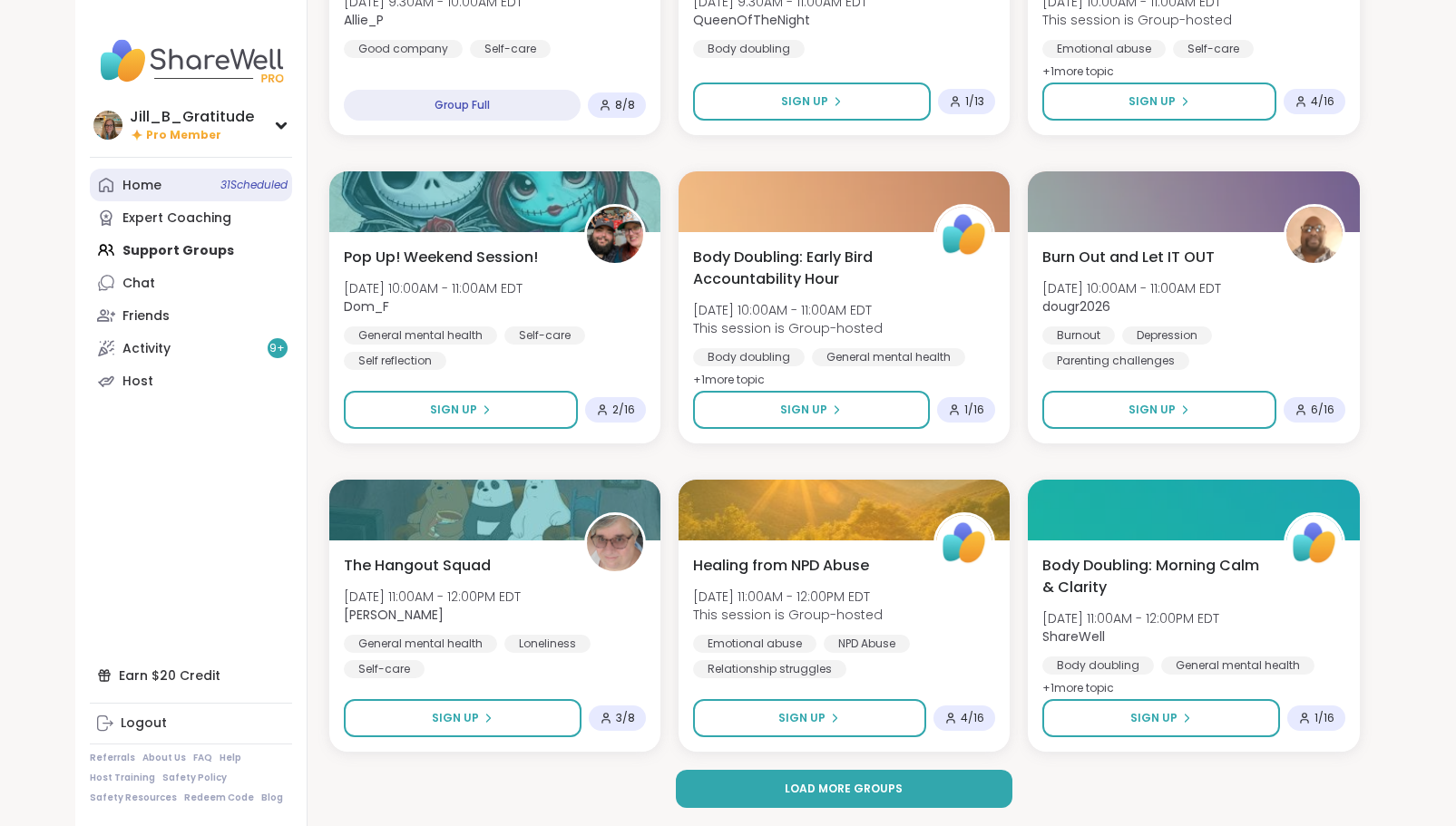
click at [220, 188] on span "31 Scheduled" at bounding box center [254, 185] width 67 height 14
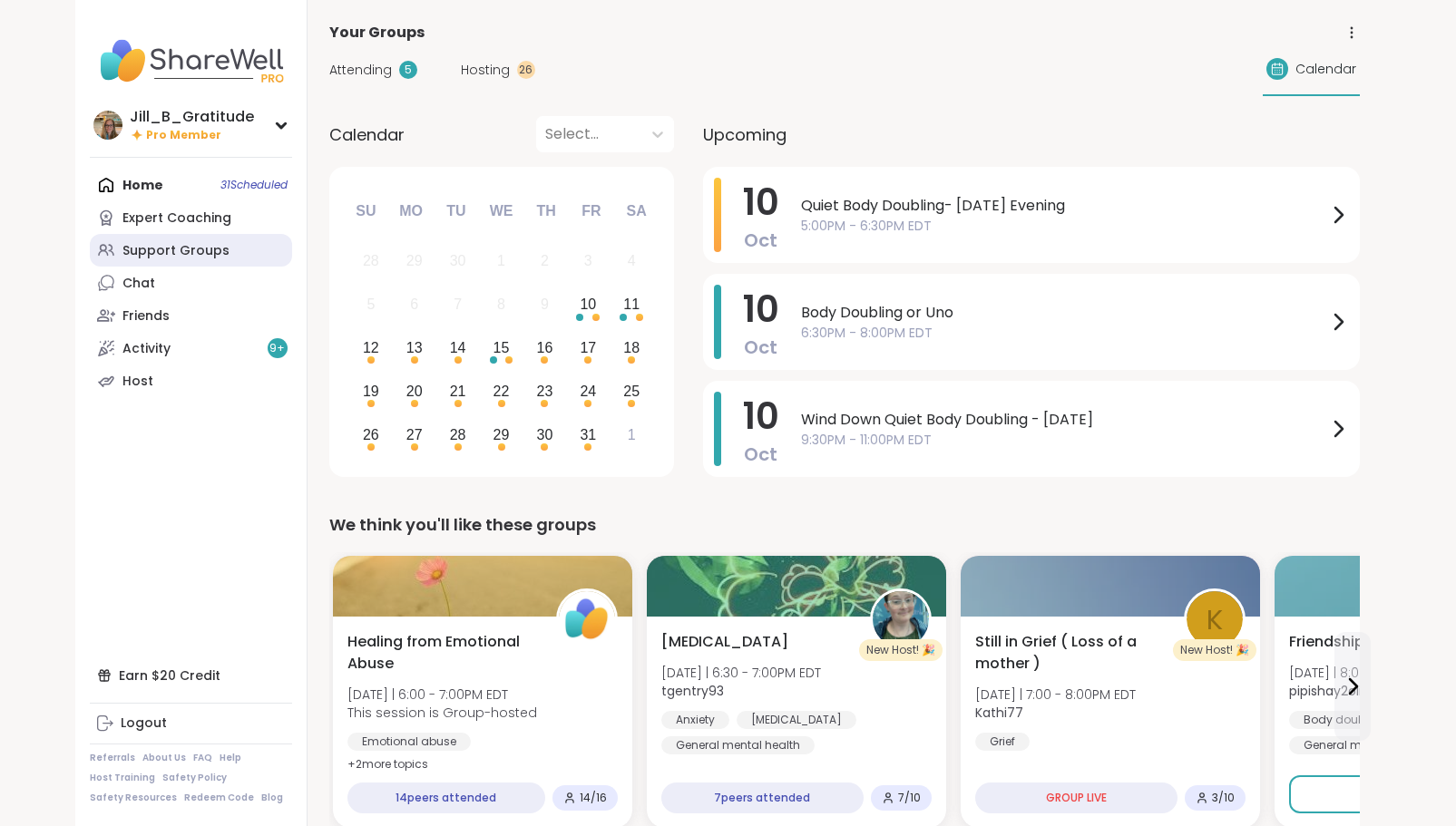
click at [179, 242] on div "Support Groups" at bounding box center [176, 251] width 107 height 18
